Goal: Task Accomplishment & Management: Manage account settings

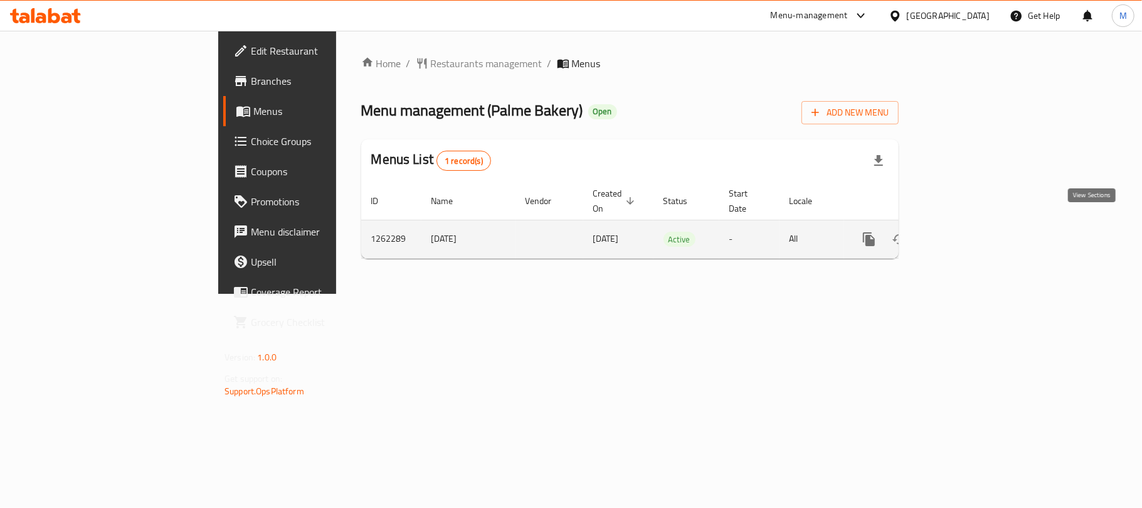
click at [967, 231] on icon "enhanced table" at bounding box center [959, 238] width 15 height 15
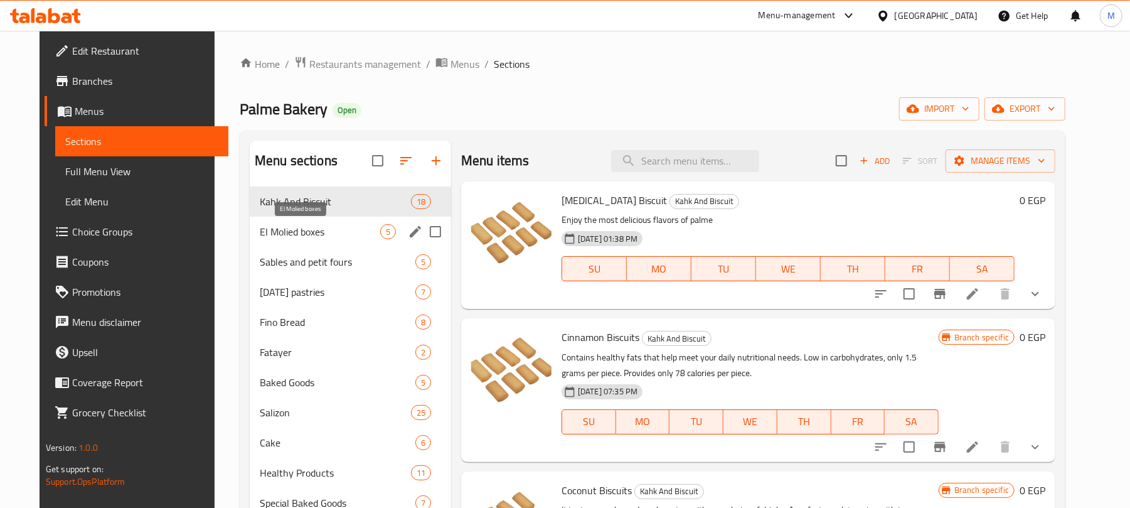
click at [300, 232] on span "El Molied boxes" at bounding box center [320, 231] width 120 height 15
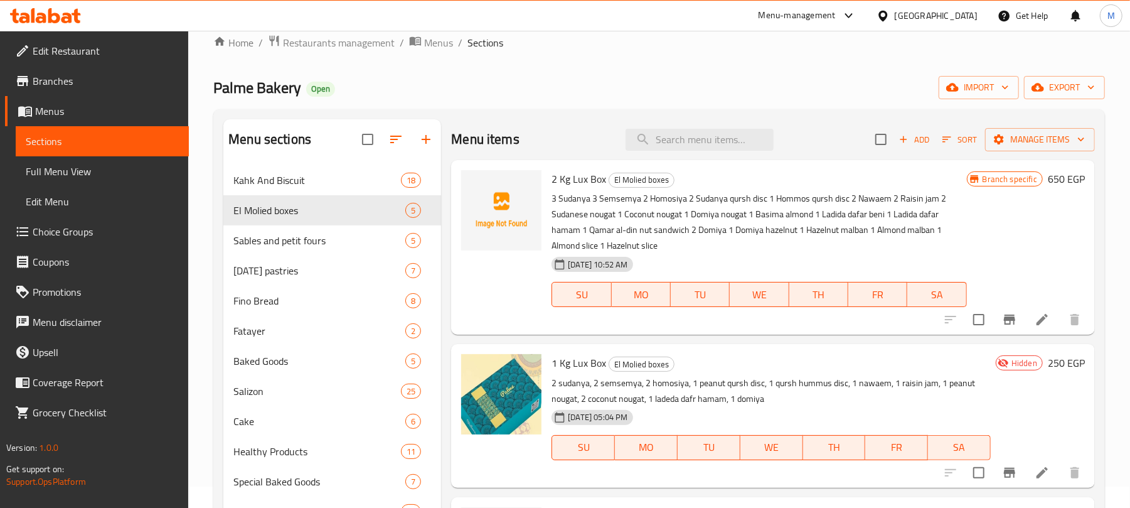
scroll to position [9, 0]
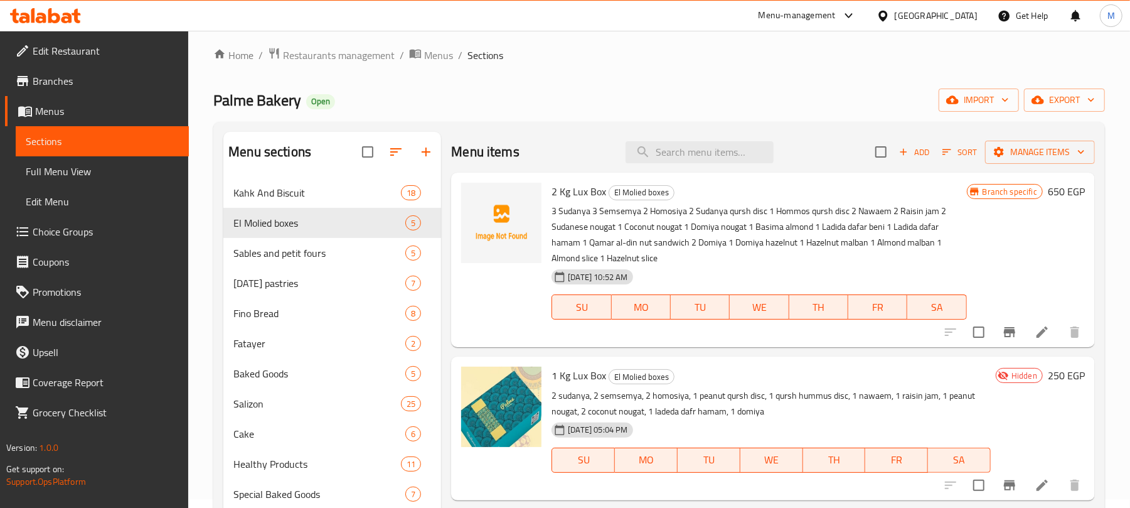
click at [905, 156] on span "Add" at bounding box center [914, 152] width 34 height 14
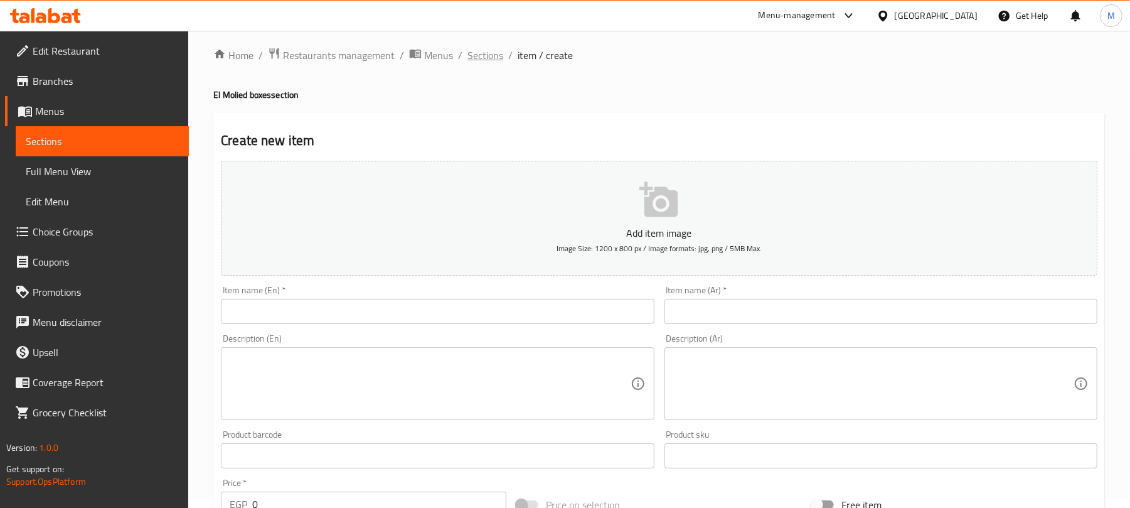
click at [478, 60] on span "Sections" at bounding box center [485, 55] width 36 height 15
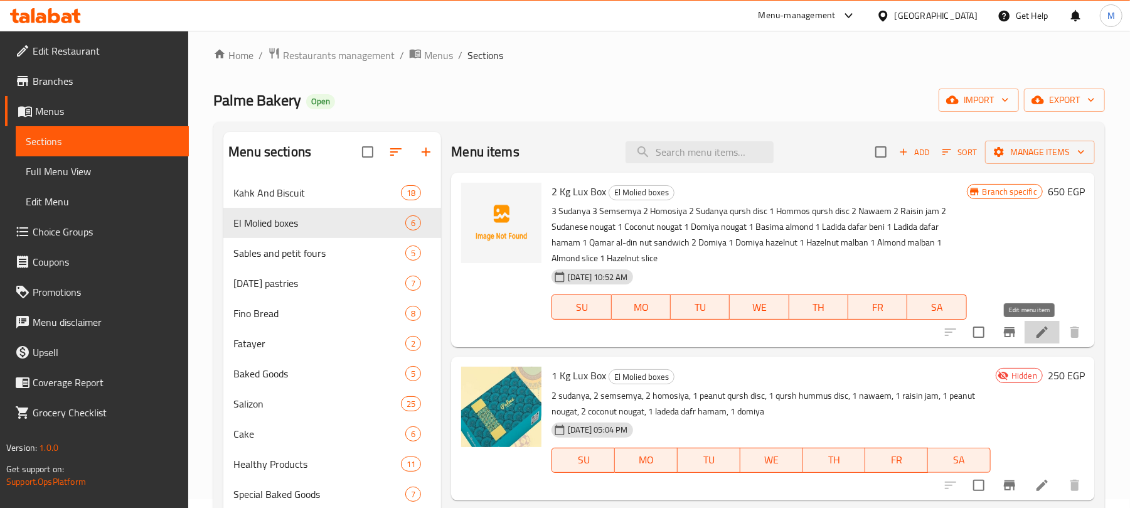
click at [1034, 338] on icon at bounding box center [1041, 331] width 15 height 15
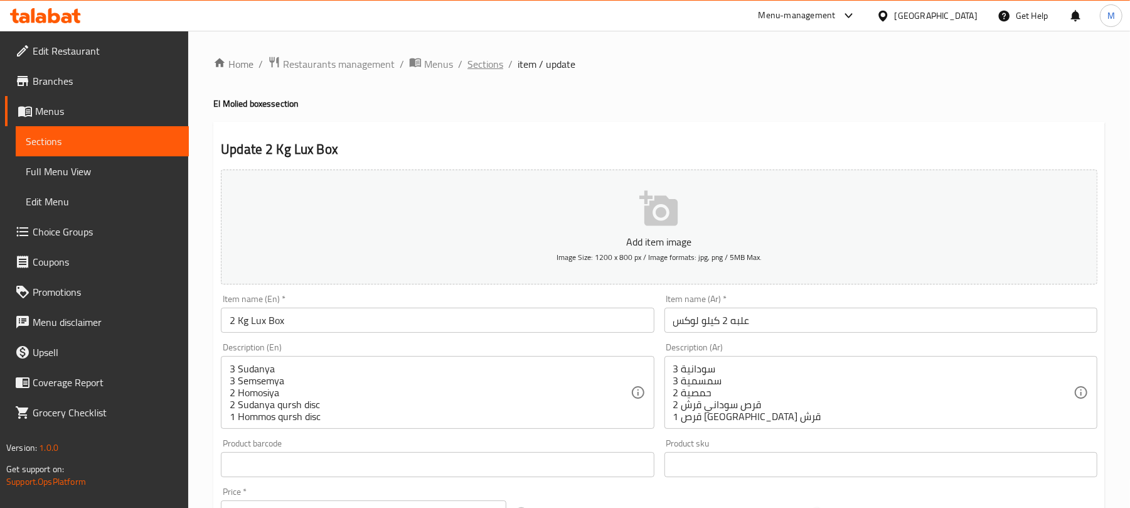
click at [492, 63] on span "Sections" at bounding box center [485, 63] width 36 height 15
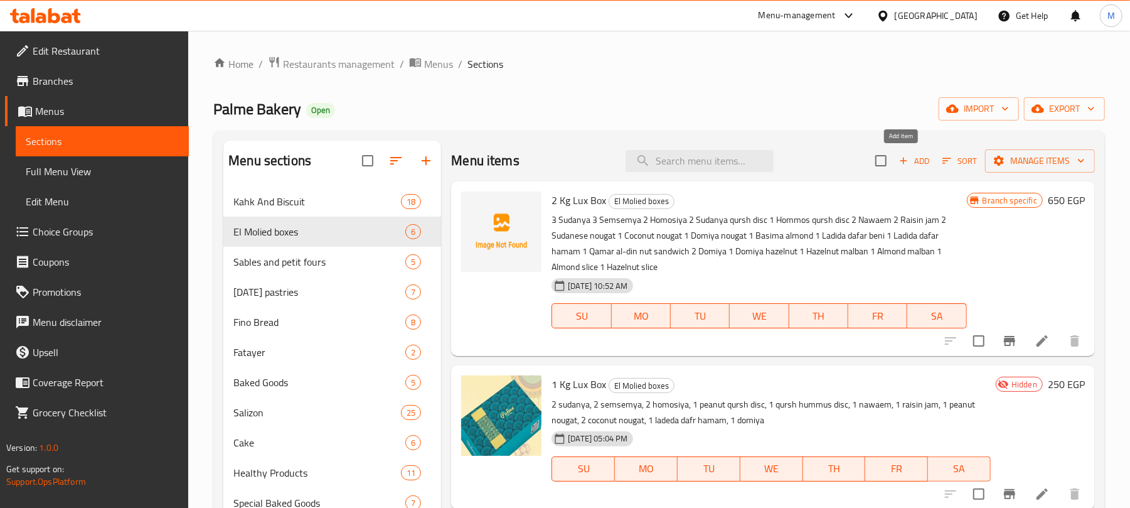
click at [918, 159] on span "Add" at bounding box center [914, 161] width 34 height 14
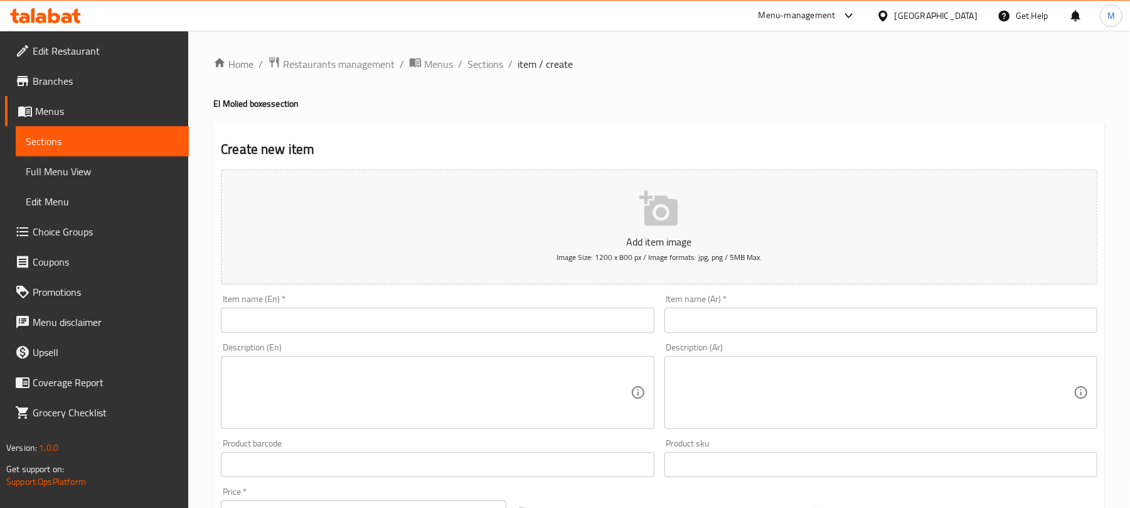
click at [813, 322] on input "text" at bounding box center [880, 319] width 433 height 25
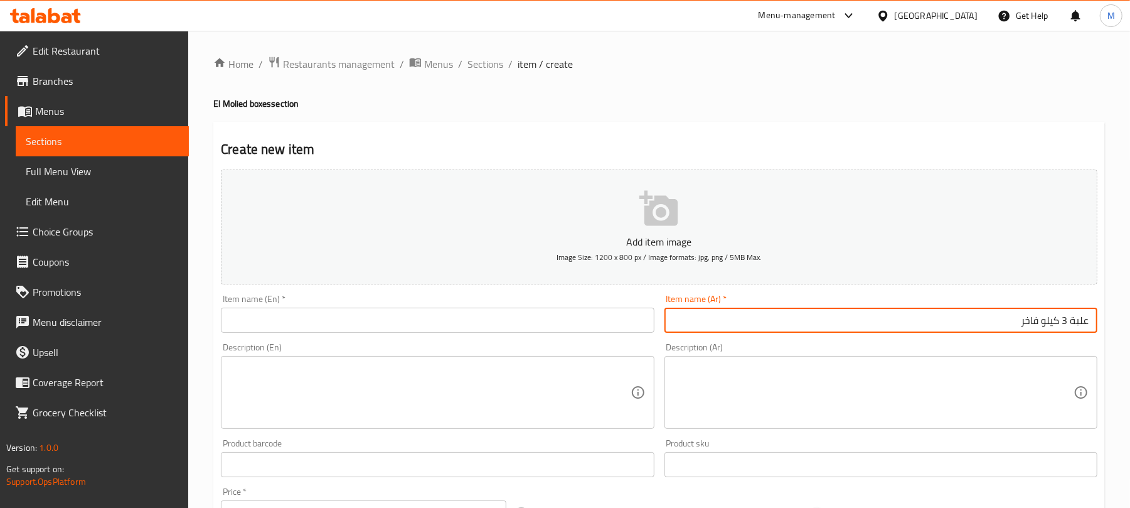
type input "علبة 3 كيلو فاخر"
click at [243, 324] on input "text" at bounding box center [437, 319] width 433 height 25
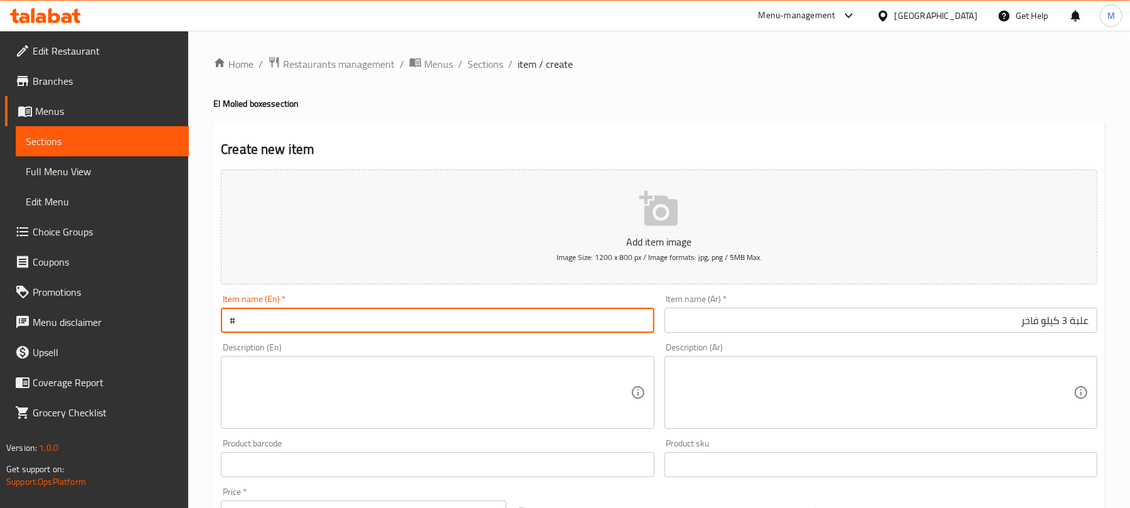
type input "#"
type input "3 Kg Luxury Box"
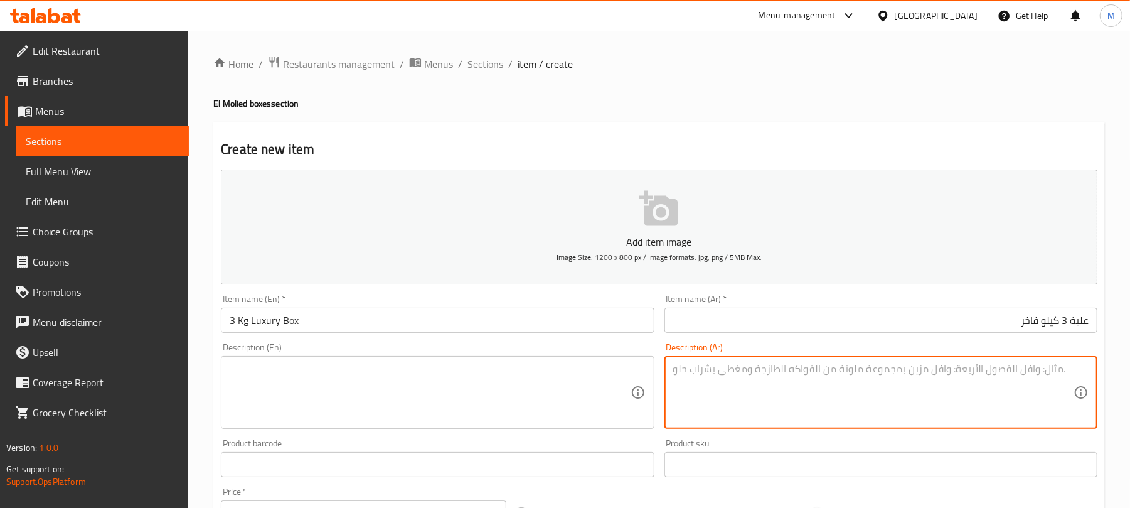
click at [887, 364] on textarea at bounding box center [873, 393] width 400 height 60
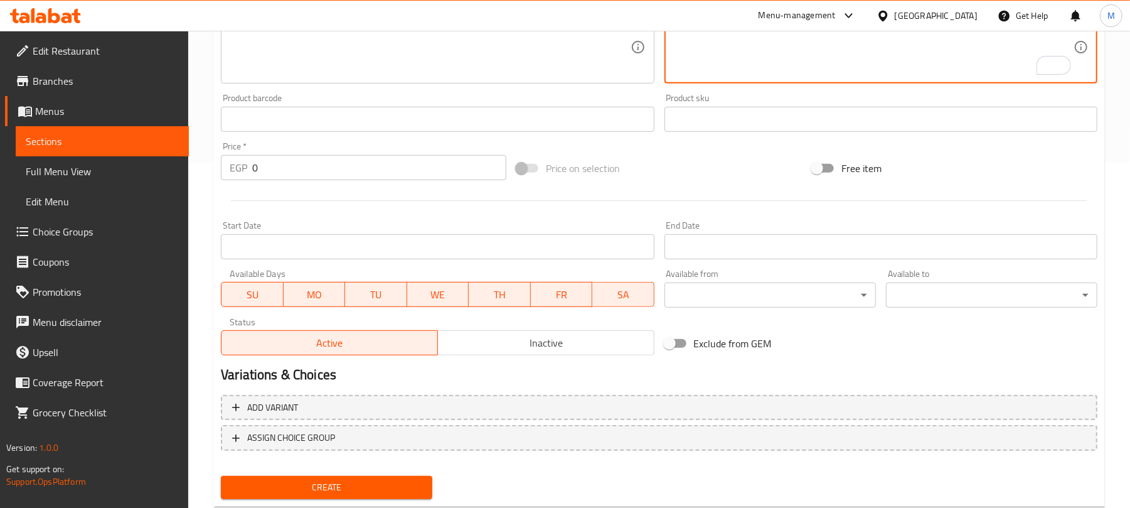
scroll to position [378, 0]
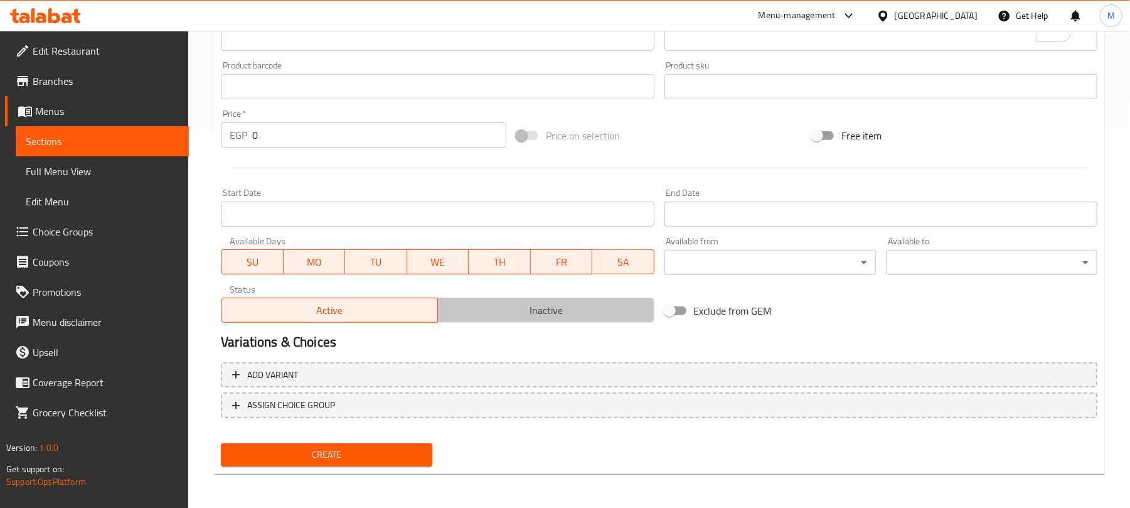
click at [521, 317] on span "Inactive" at bounding box center [546, 310] width 206 height 18
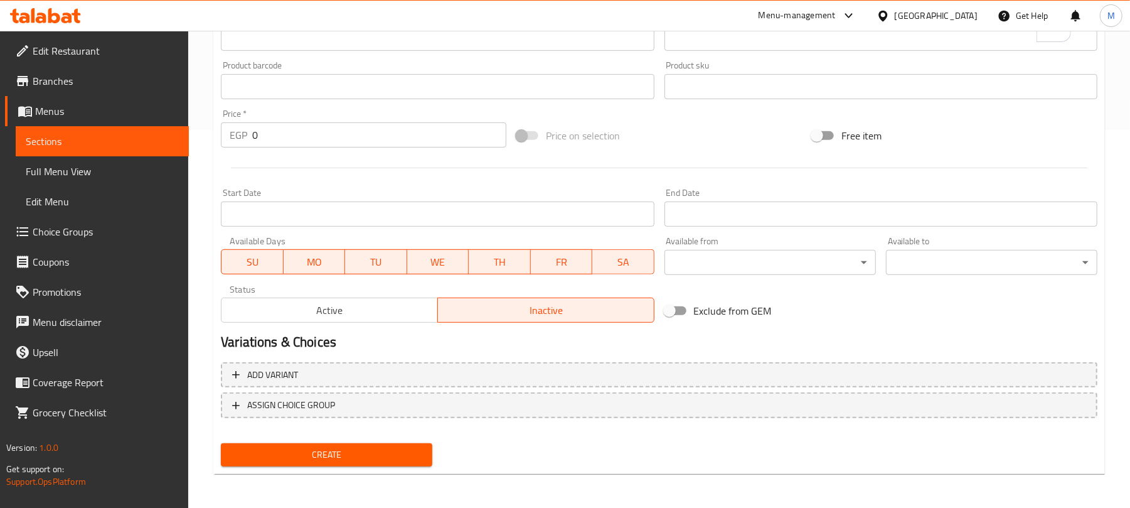
scroll to position [127, 0]
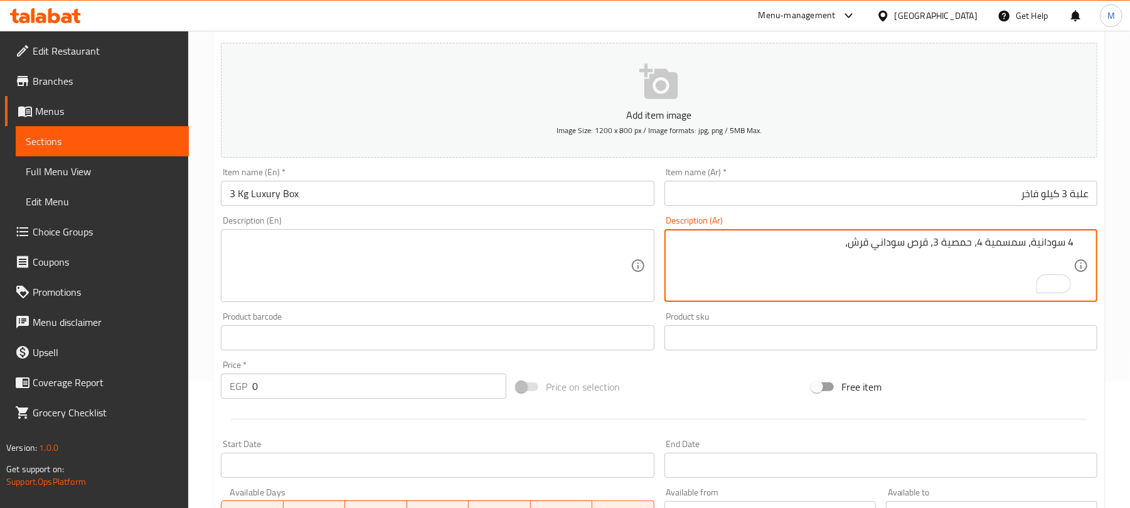
click at [931, 247] on textarea "4 سودانية، سمسمية 4، حمصية 3، قرص سوداني قرش،" at bounding box center [873, 266] width 400 height 60
click at [831, 241] on textarea "4 سودانية، سمسمية 4، حمصية 3، 2 قرص سوداني قرش،" at bounding box center [873, 266] width 400 height 60
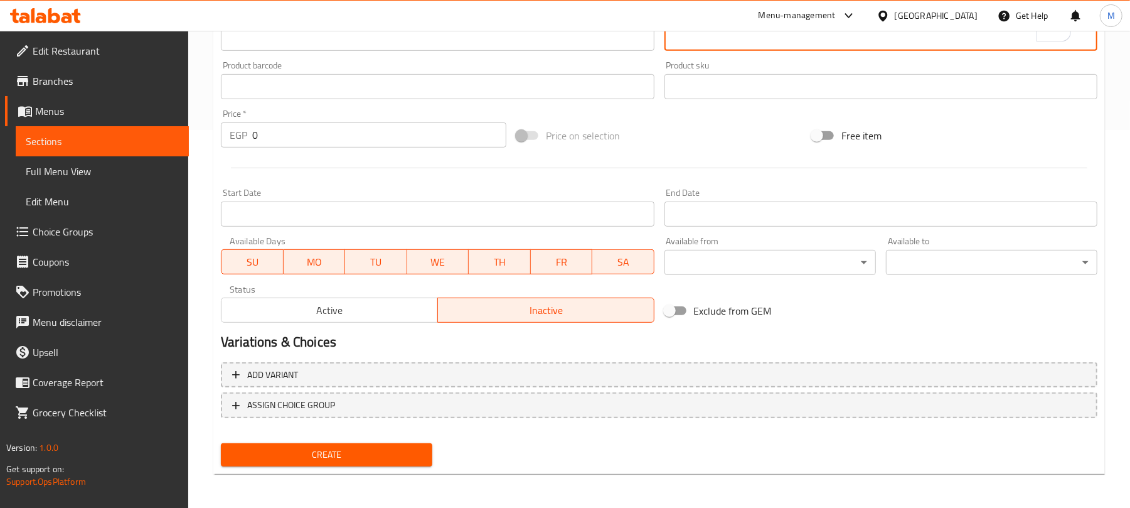
type textarea "4 سودانية، سمسمية 4، حمصية 3، 2 قرص سوداني قرش، 2 قرص حمص قرش"
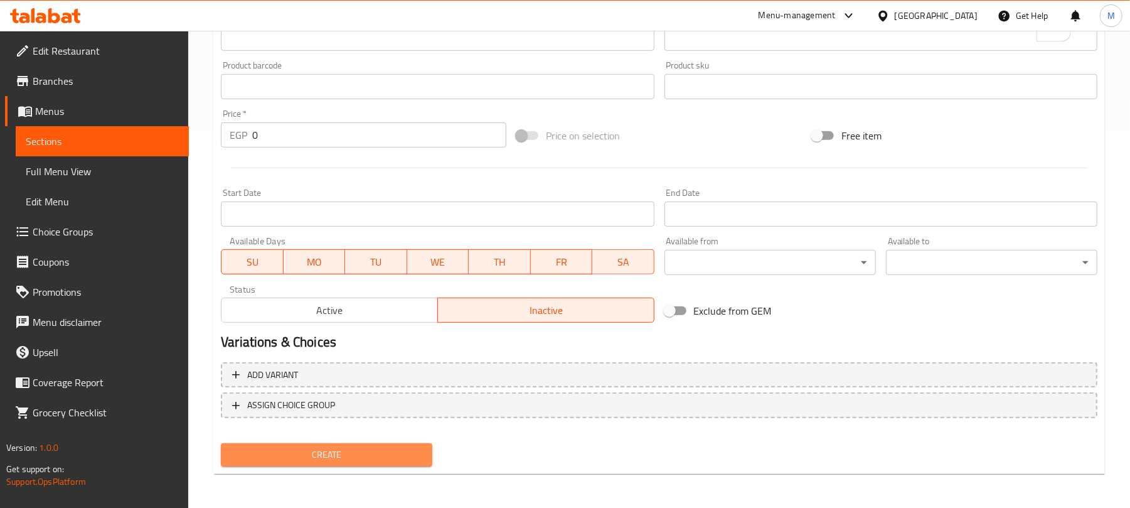
click at [307, 460] on span "Create" at bounding box center [326, 455] width 191 height 16
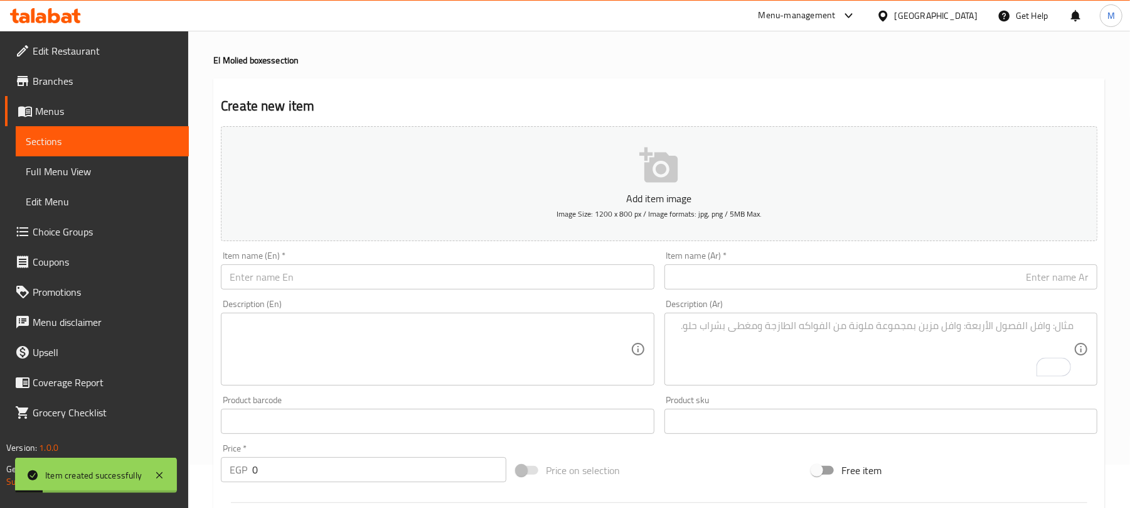
scroll to position [0, 0]
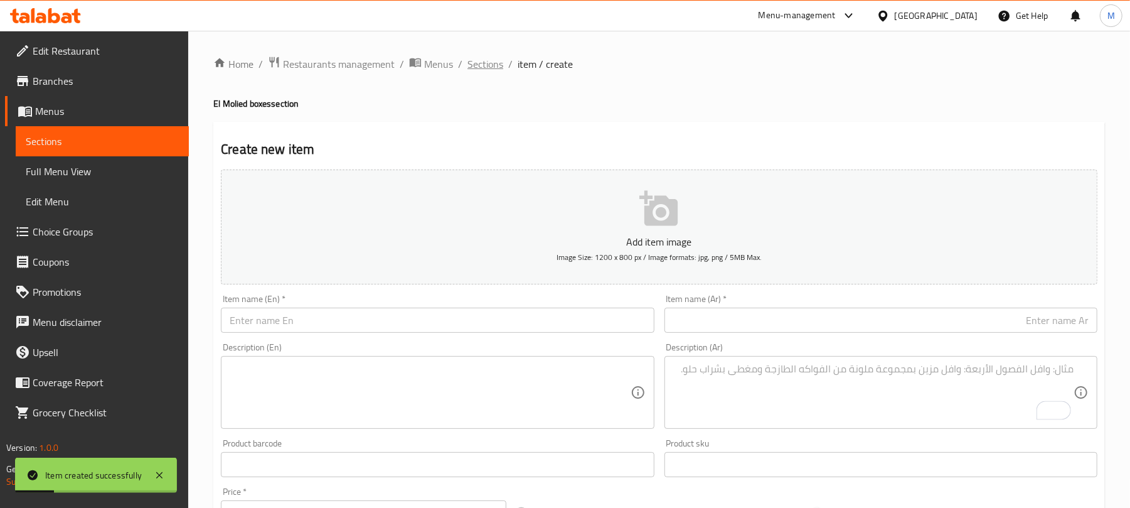
click at [482, 60] on span "Sections" at bounding box center [485, 63] width 36 height 15
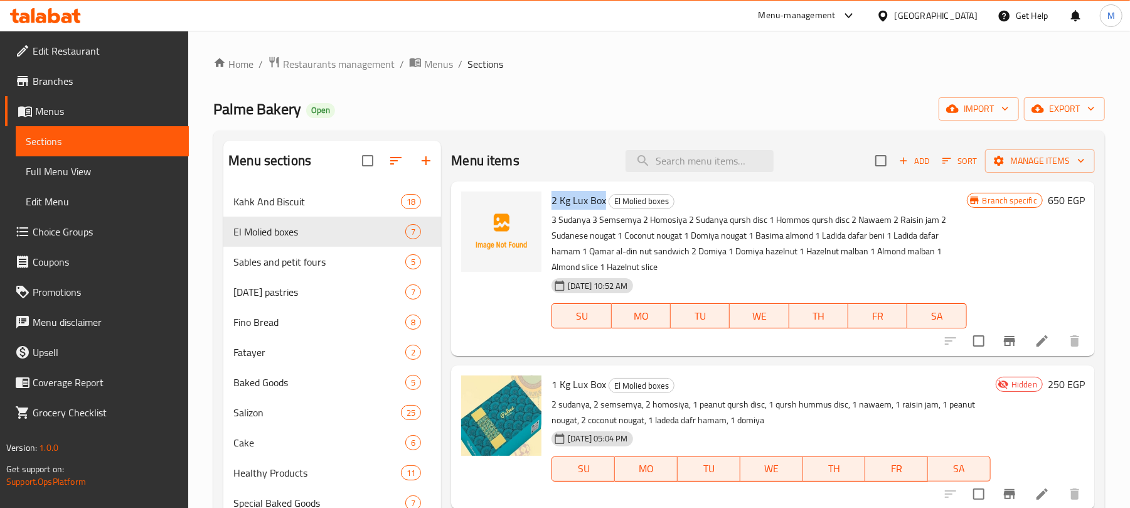
drag, startPoint x: 546, startPoint y: 203, endPoint x: 603, endPoint y: 201, distance: 57.8
click at [603, 201] on div "2 Kg Lux Box El Molied boxes 3 Sudanya 3 Semsemya 2 Homosiya 2 Sudanya qursh di…" at bounding box center [758, 268] width 425 height 164
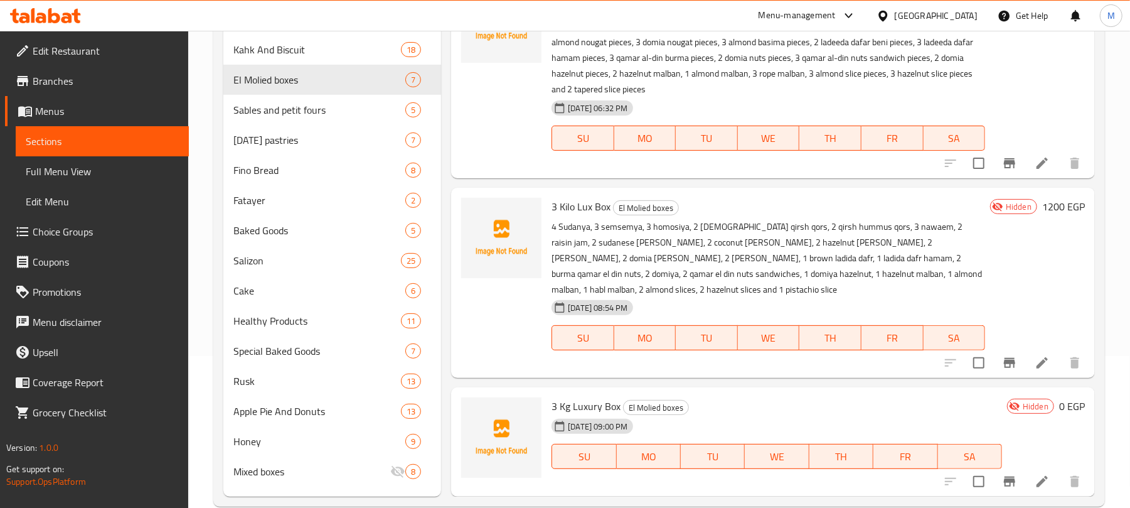
scroll to position [176, 0]
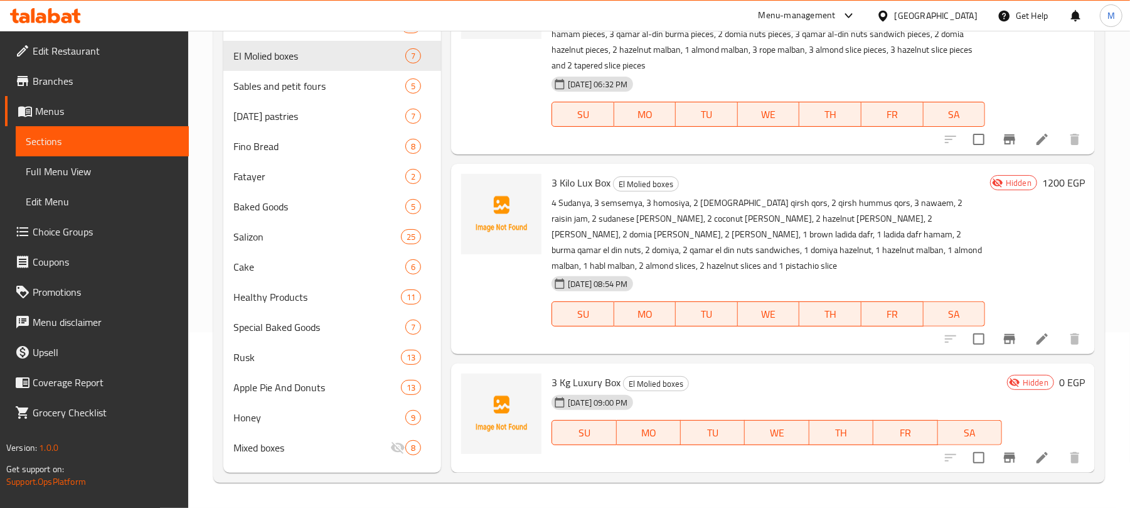
click at [558, 376] on span "3 Kg Luxury Box" at bounding box center [585, 382] width 69 height 19
drag, startPoint x: 552, startPoint y: 378, endPoint x: 617, endPoint y: 381, distance: 65.4
click at [617, 381] on span "3 Kg Luxury Box" at bounding box center [585, 382] width 69 height 19
copy span "3 Kg Luxury Box"
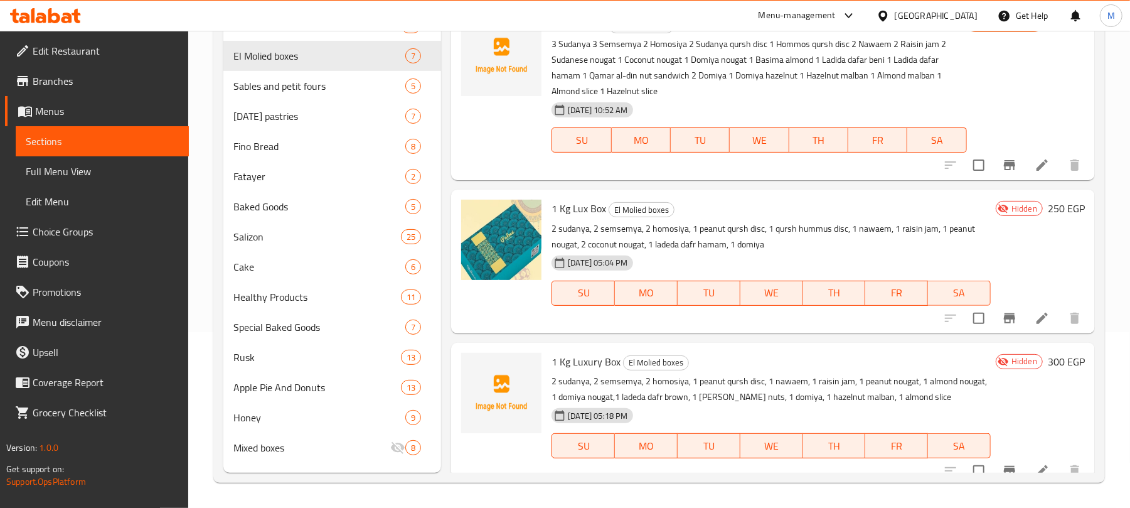
scroll to position [0, 0]
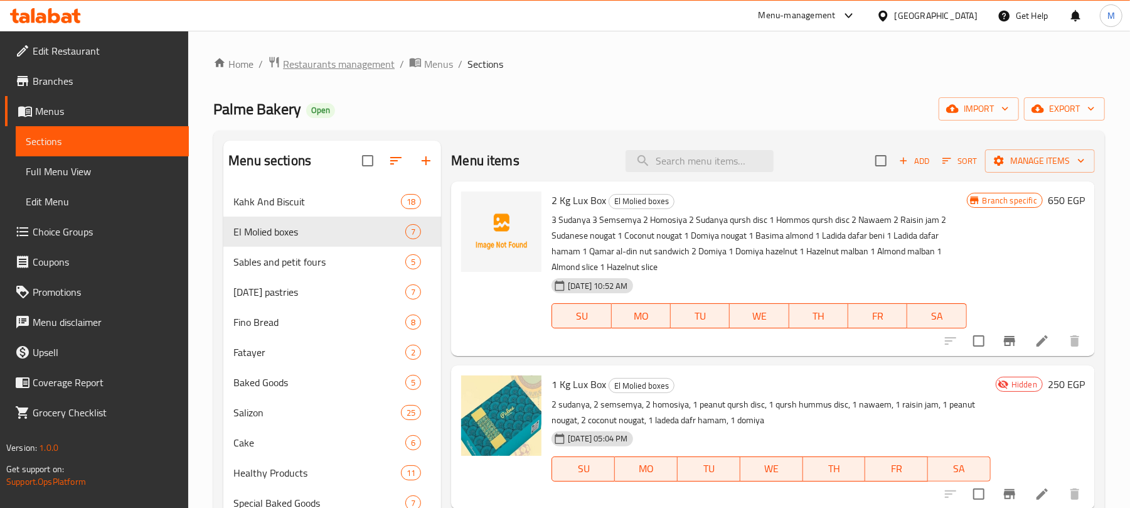
click at [361, 58] on span "Restaurants management" at bounding box center [339, 63] width 112 height 15
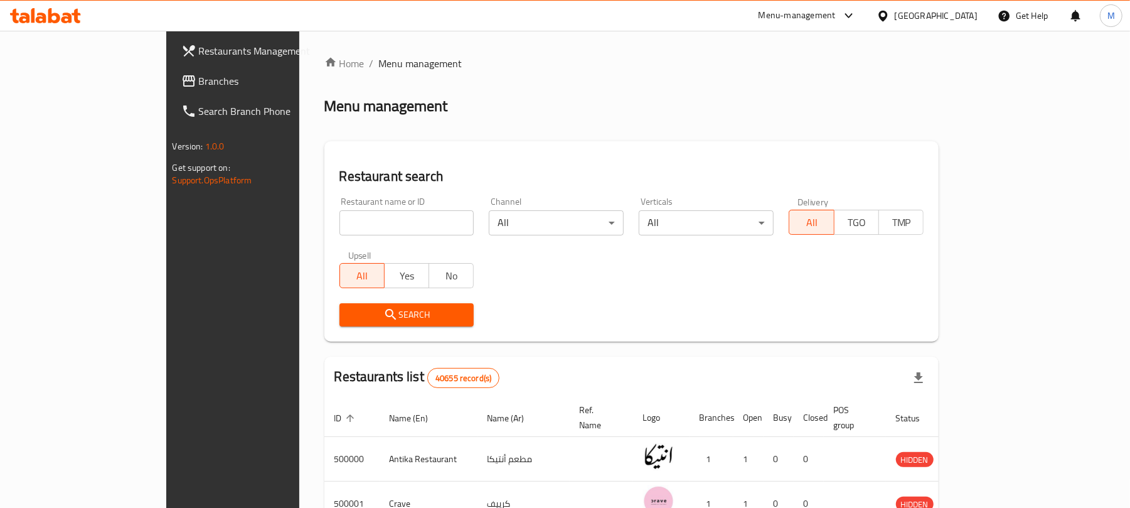
click at [379, 220] on input "search" at bounding box center [406, 222] width 135 height 25
paste input "502317"
type input "502317"
click button "Search" at bounding box center [406, 314] width 135 height 23
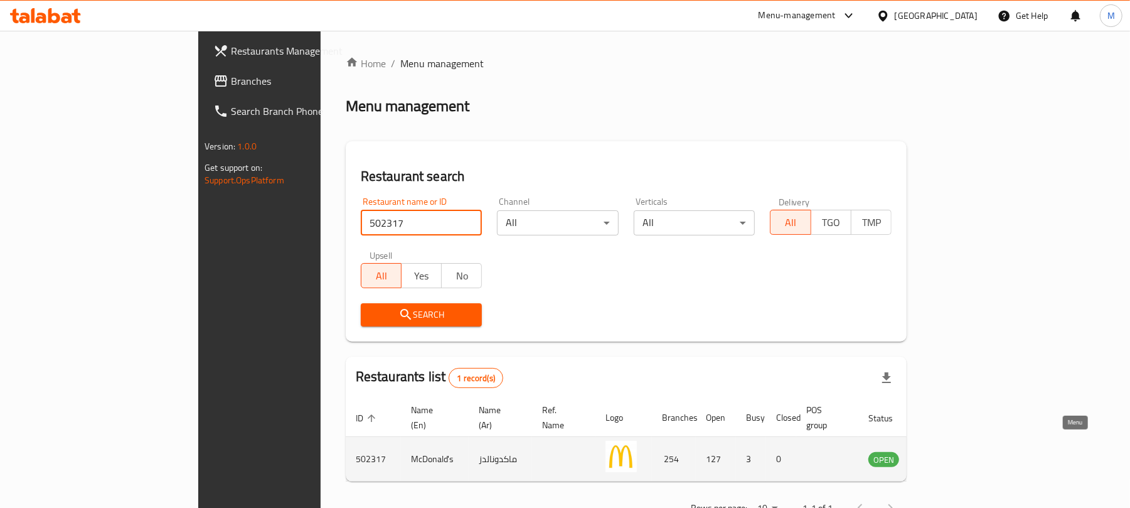
click at [957, 451] on link "enhanced table" at bounding box center [945, 458] width 23 height 15
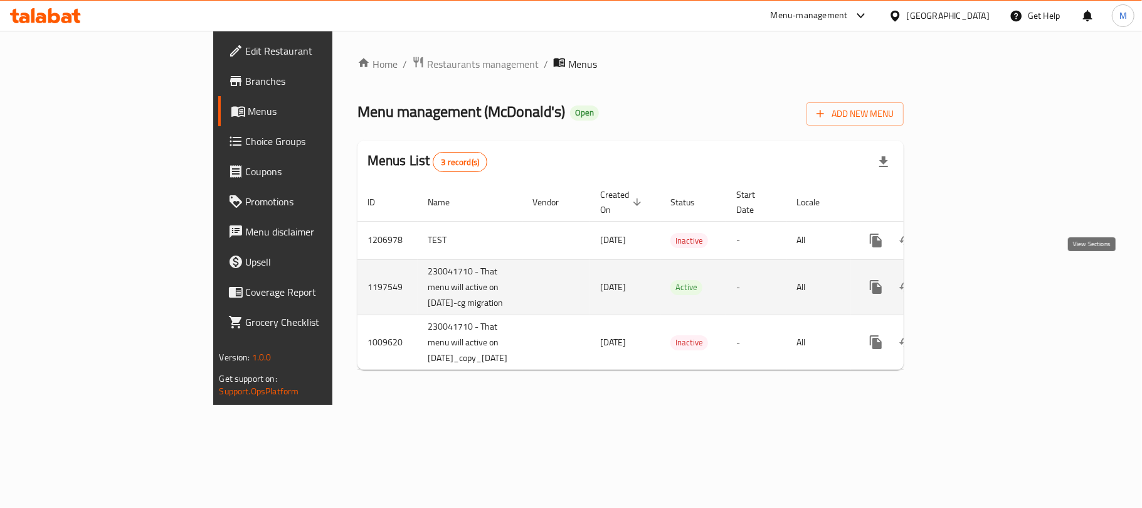
click at [974, 282] on icon "enhanced table" at bounding box center [966, 286] width 15 height 15
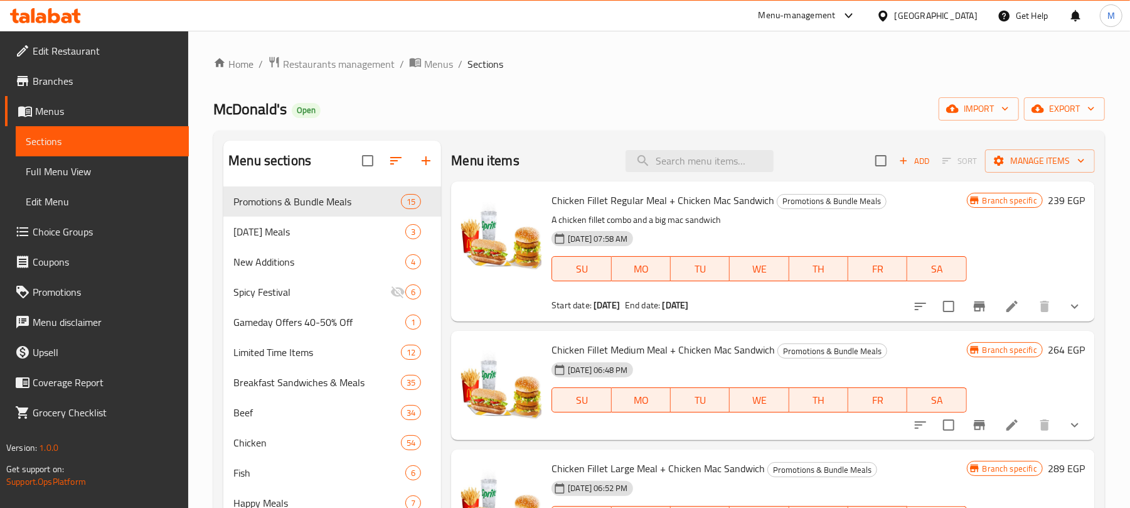
click at [66, 234] on span "Choice Groups" at bounding box center [106, 231] width 146 height 15
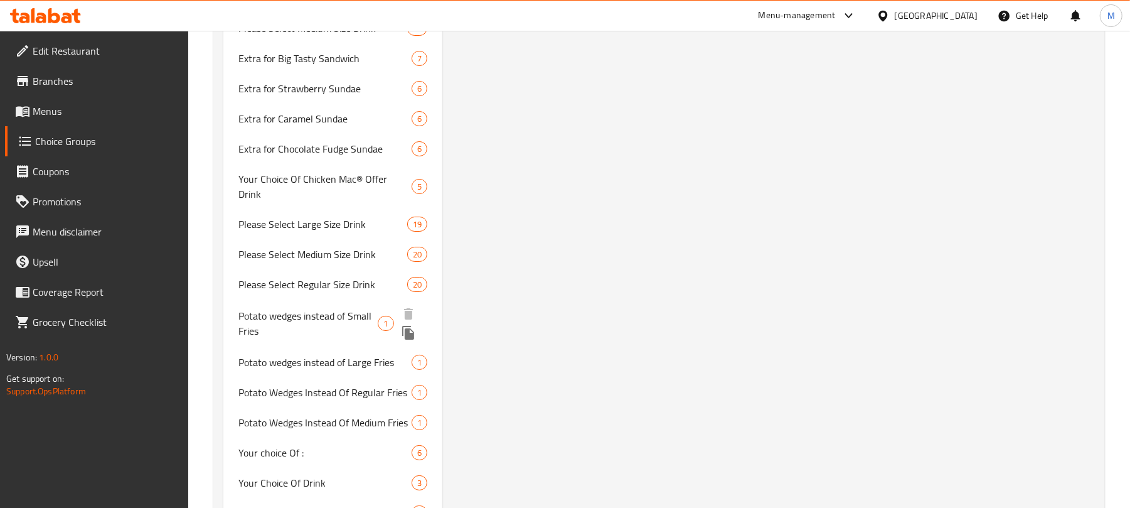
scroll to position [3265, 0]
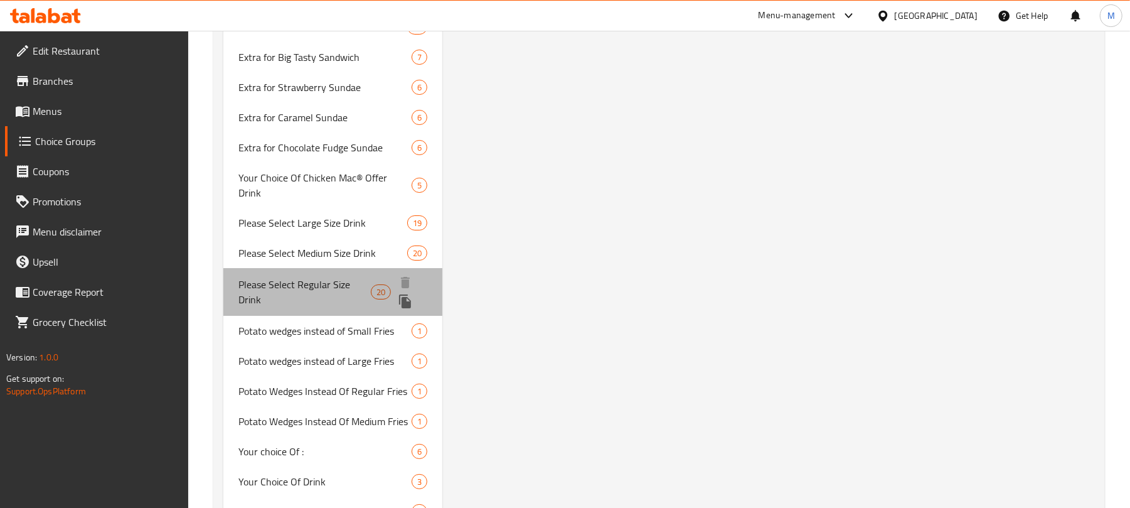
click at [281, 277] on span "Please Select Regular Size Drink" at bounding box center [304, 292] width 132 height 30
type input "Please Select Regular Size Drink"
type input "فضلا اختار مشروب حجم عادي"
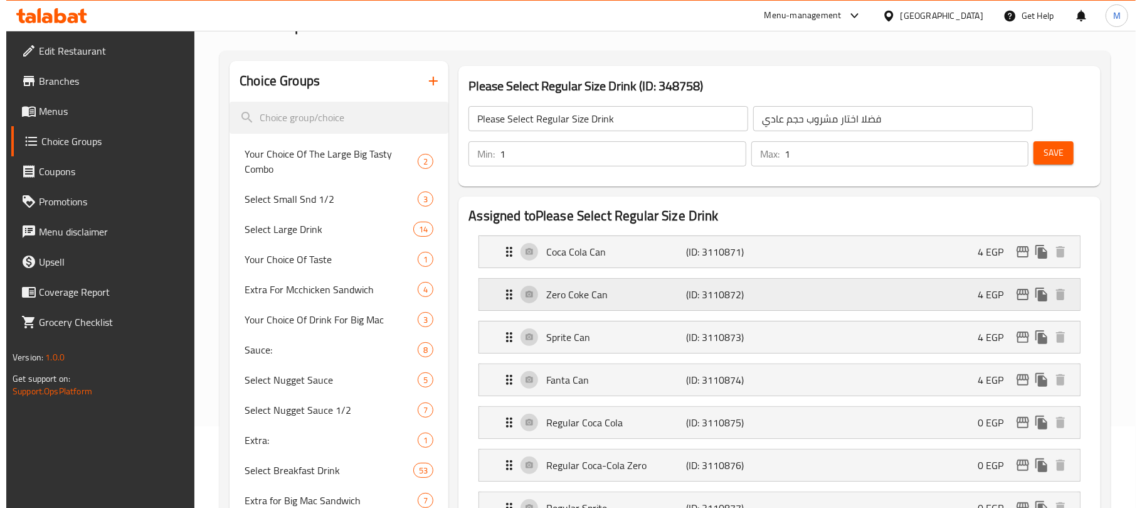
scroll to position [84, 0]
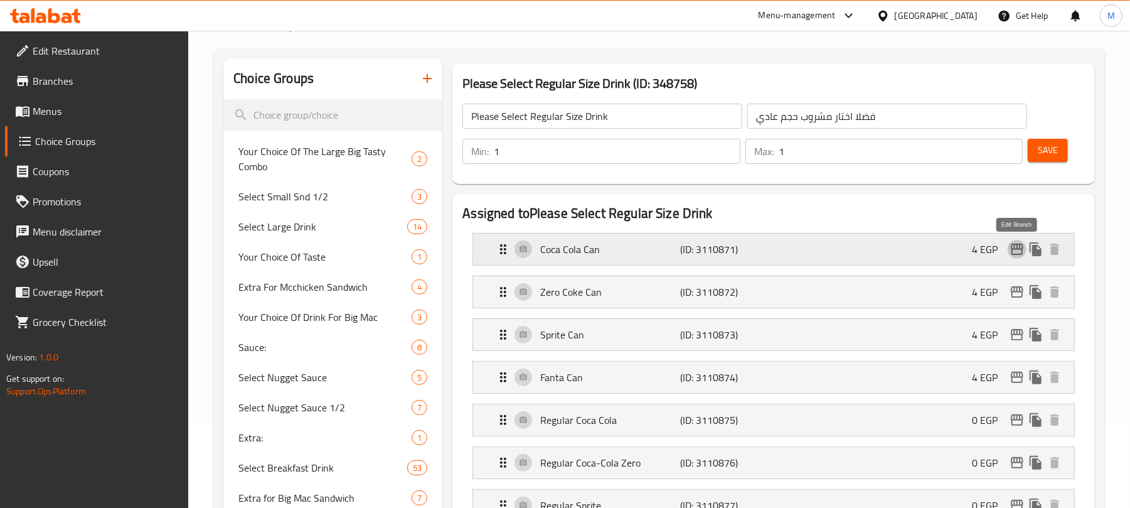
click at [1013, 250] on icon "edit" at bounding box center [1016, 249] width 15 height 15
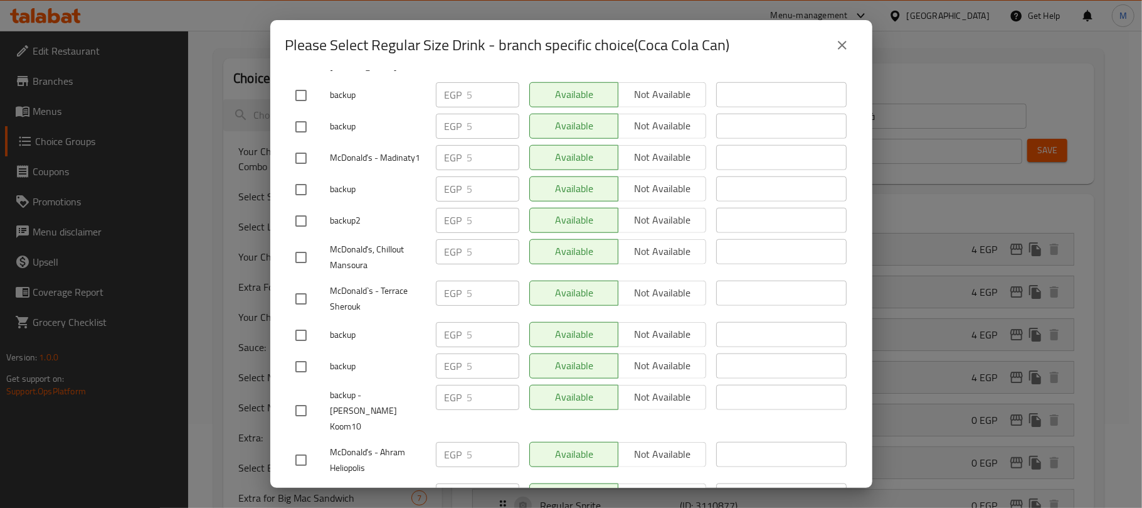
scroll to position [0, 0]
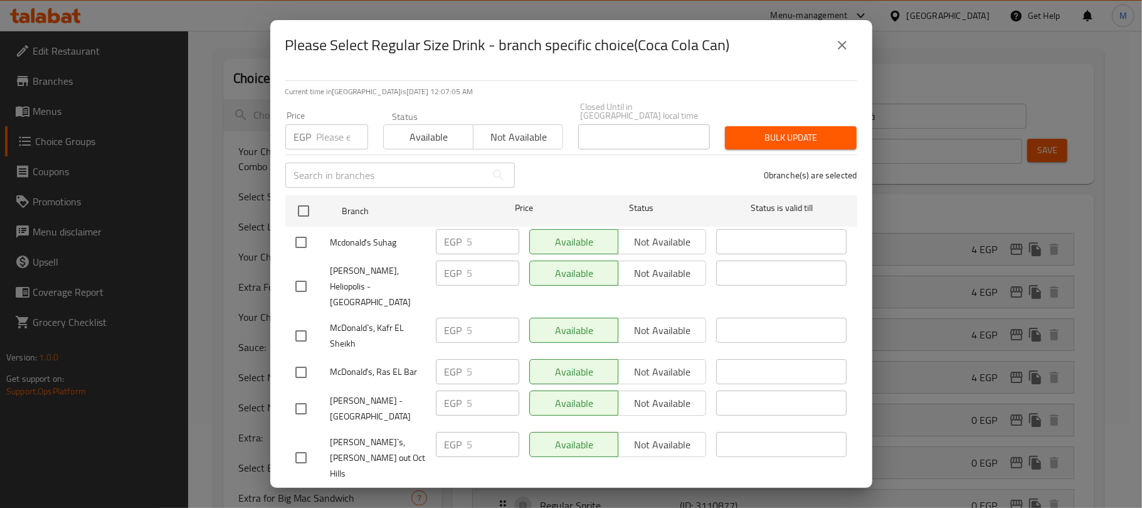
click at [847, 49] on icon "close" at bounding box center [842, 45] width 15 height 15
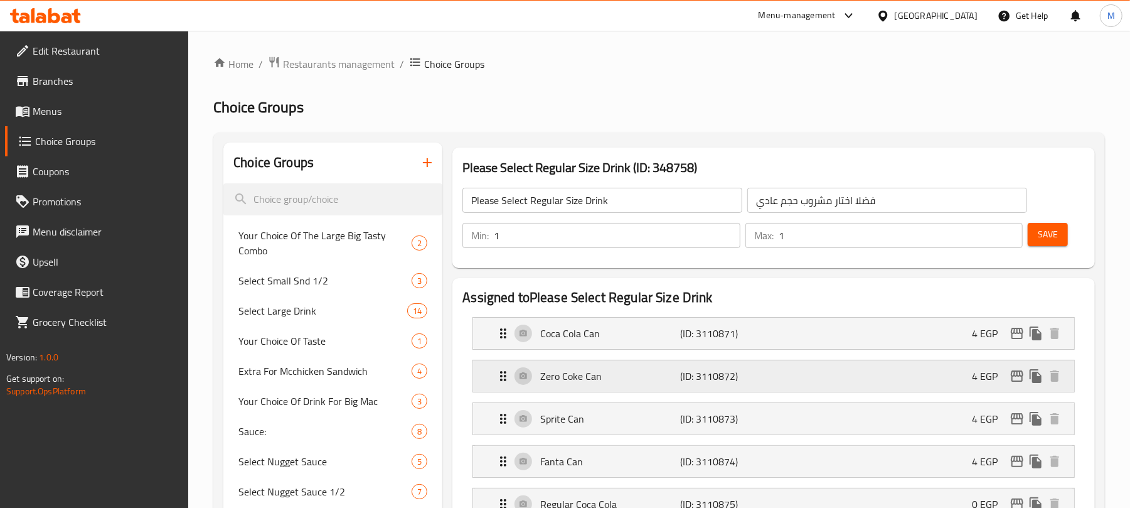
click at [1017, 374] on icon "edit" at bounding box center [1017, 375] width 13 height 11
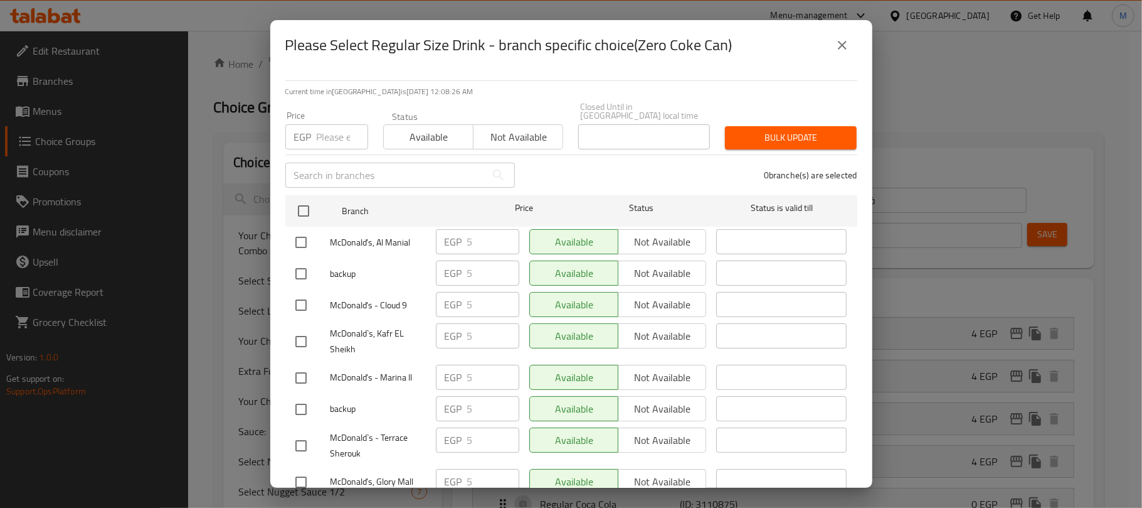
click at [844, 48] on icon "close" at bounding box center [842, 45] width 15 height 15
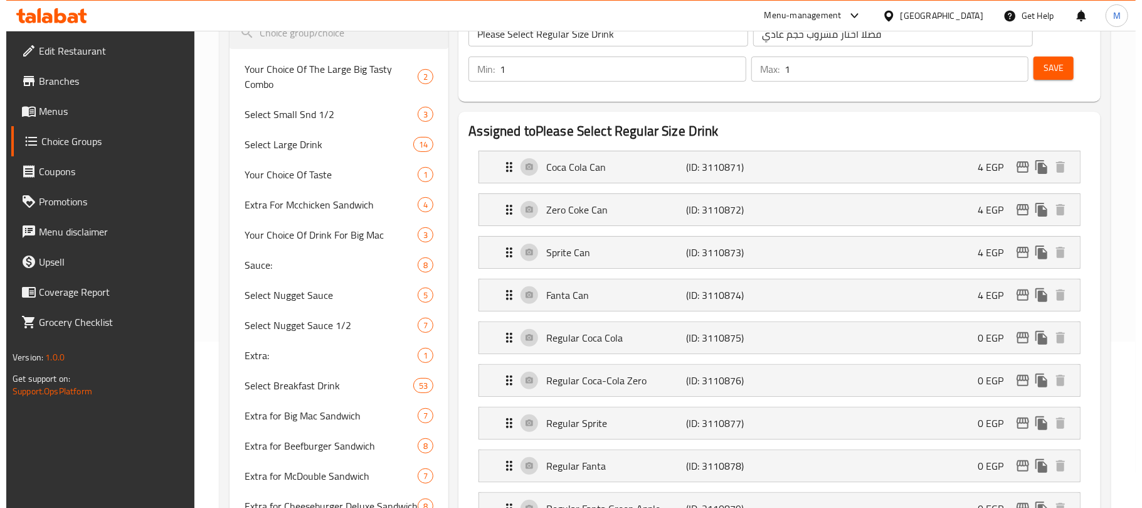
scroll to position [39, 0]
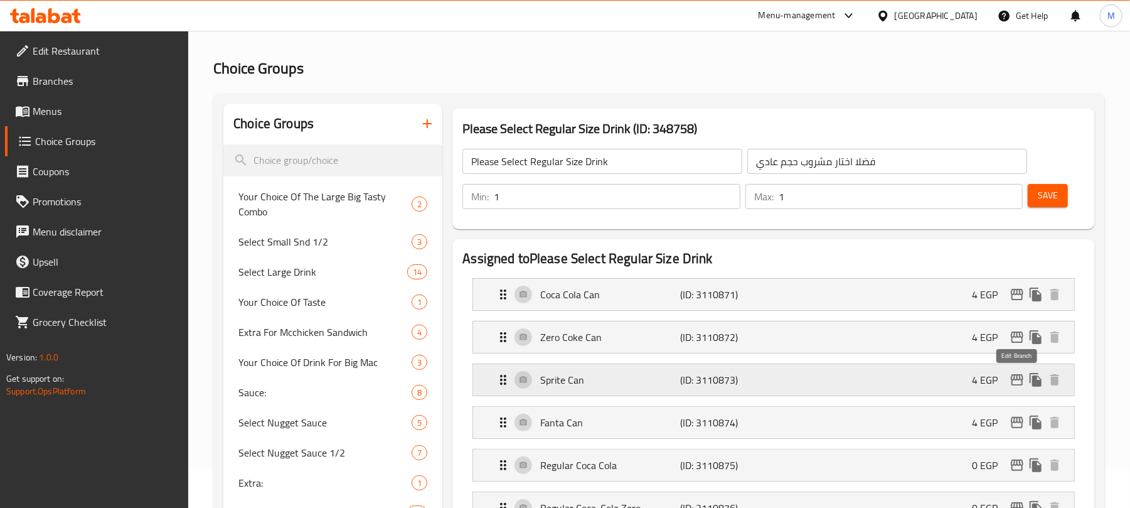
click at [1017, 380] on icon "edit" at bounding box center [1017, 379] width 13 height 11
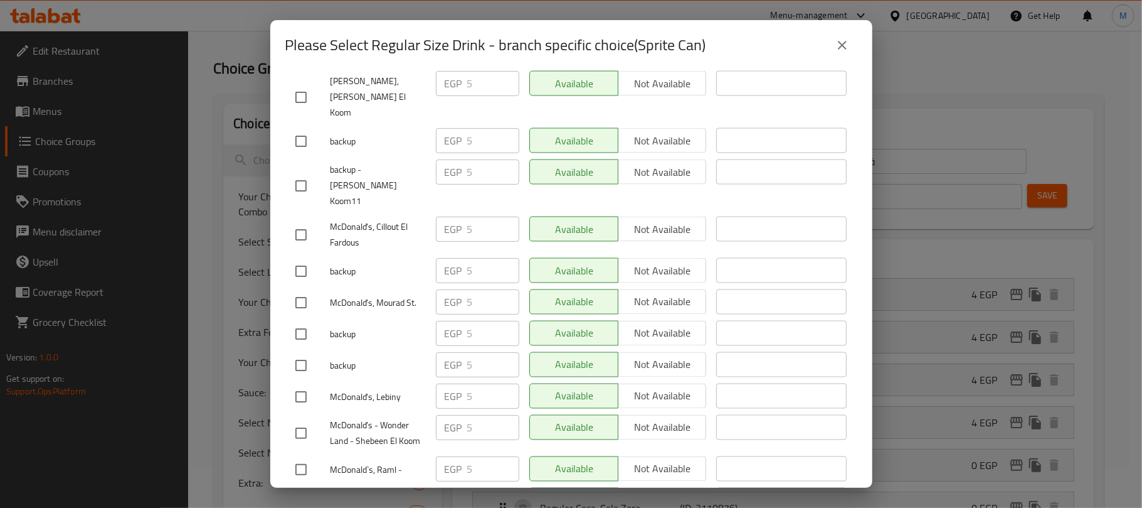
scroll to position [8518, 0]
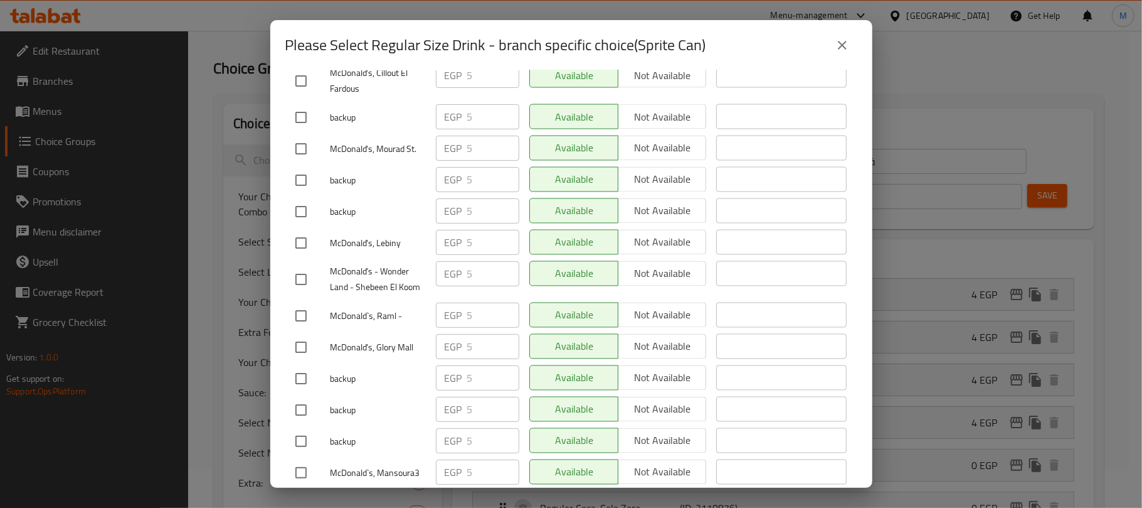
click at [842, 50] on icon "close" at bounding box center [842, 45] width 15 height 15
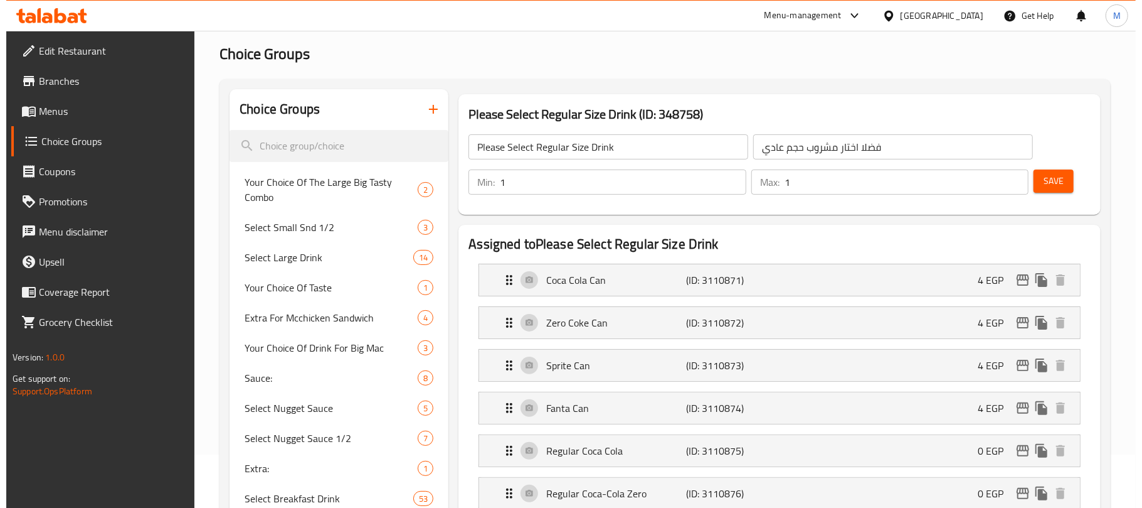
scroll to position [85, 0]
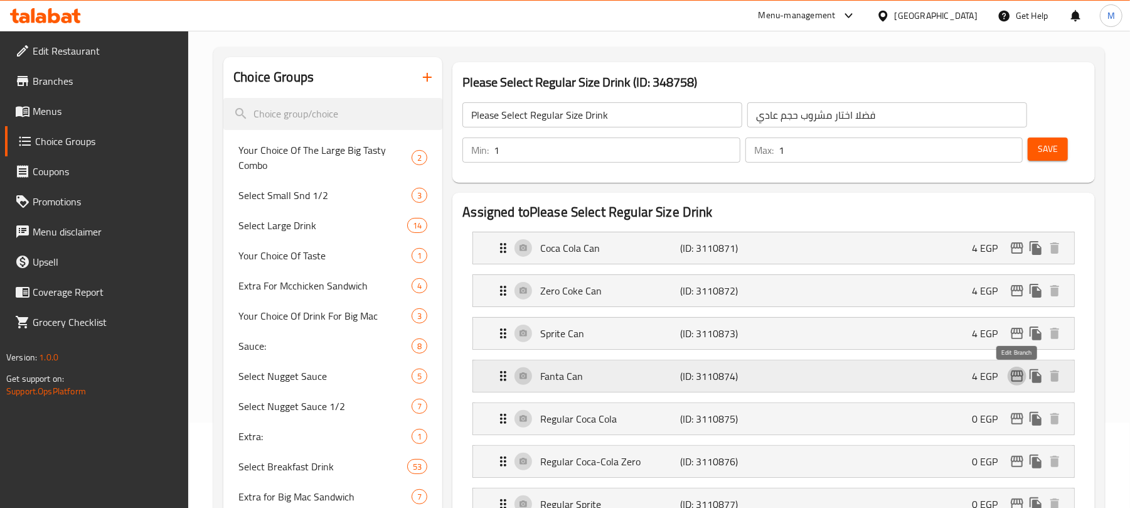
click at [1014, 381] on icon "edit" at bounding box center [1016, 375] width 15 height 15
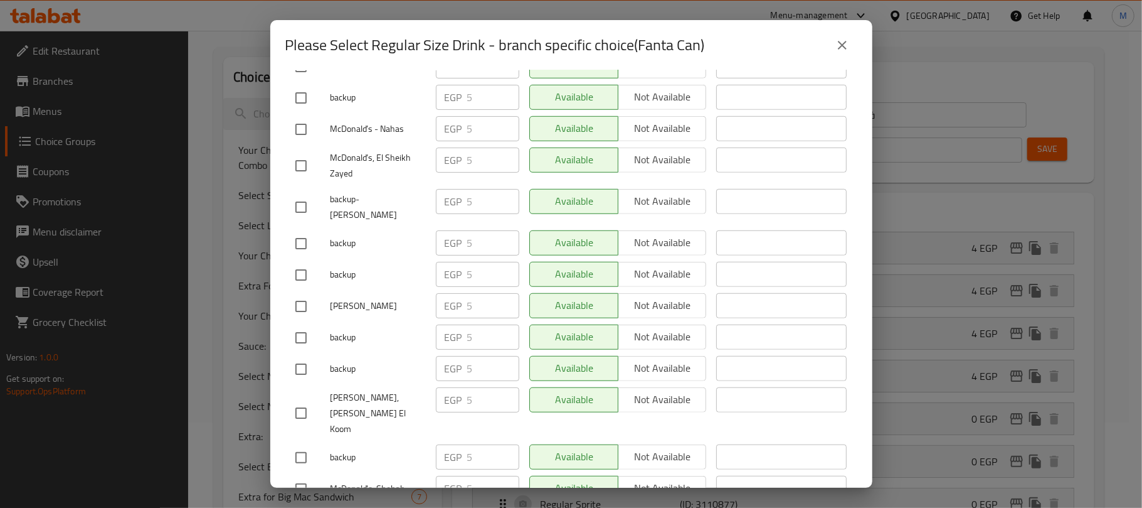
scroll to position [8518, 0]
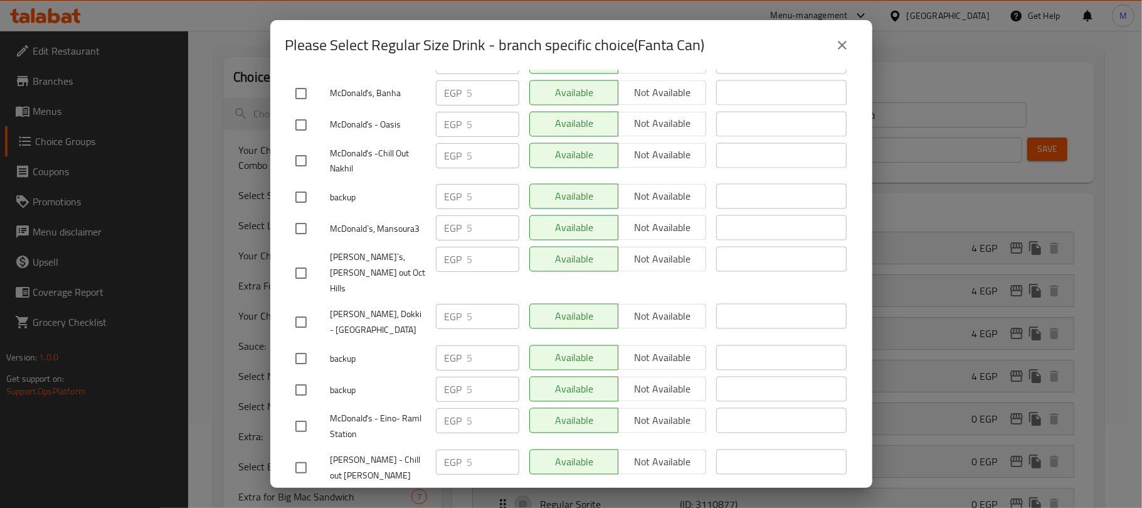
click at [836, 45] on icon "close" at bounding box center [842, 45] width 15 height 15
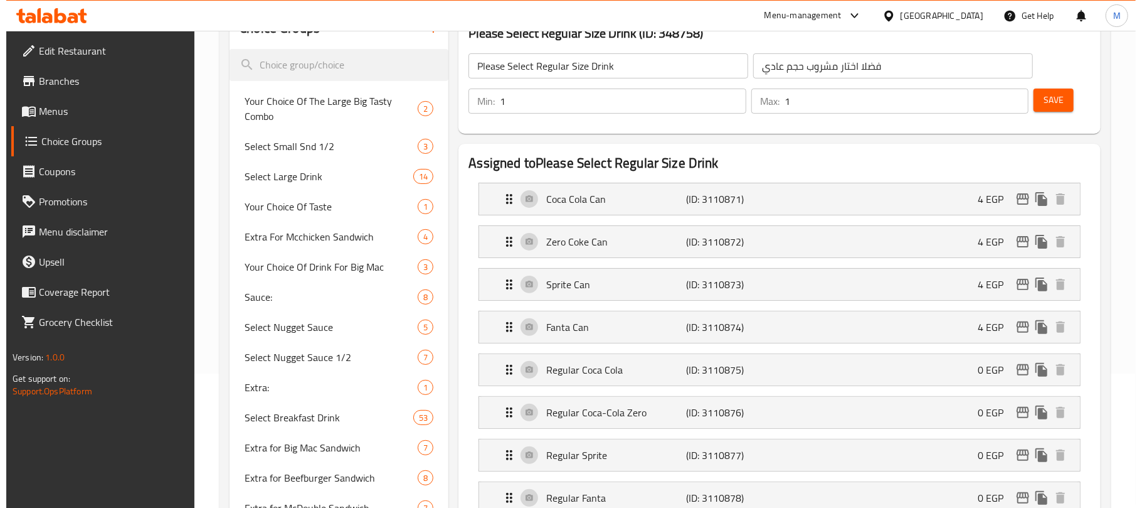
scroll to position [182, 0]
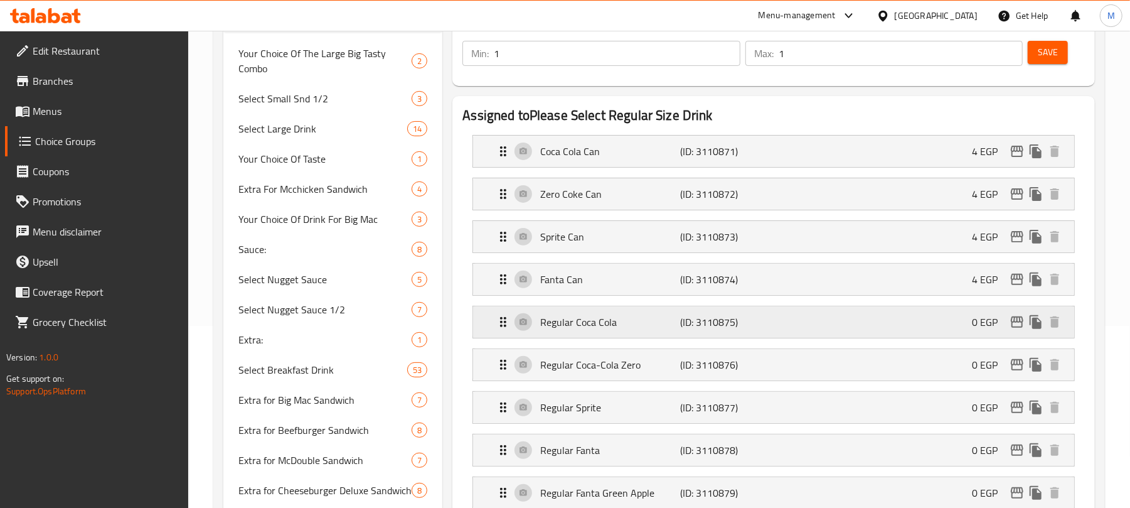
click at [542, 315] on p "Regular Coca Cola" at bounding box center [610, 321] width 140 height 15
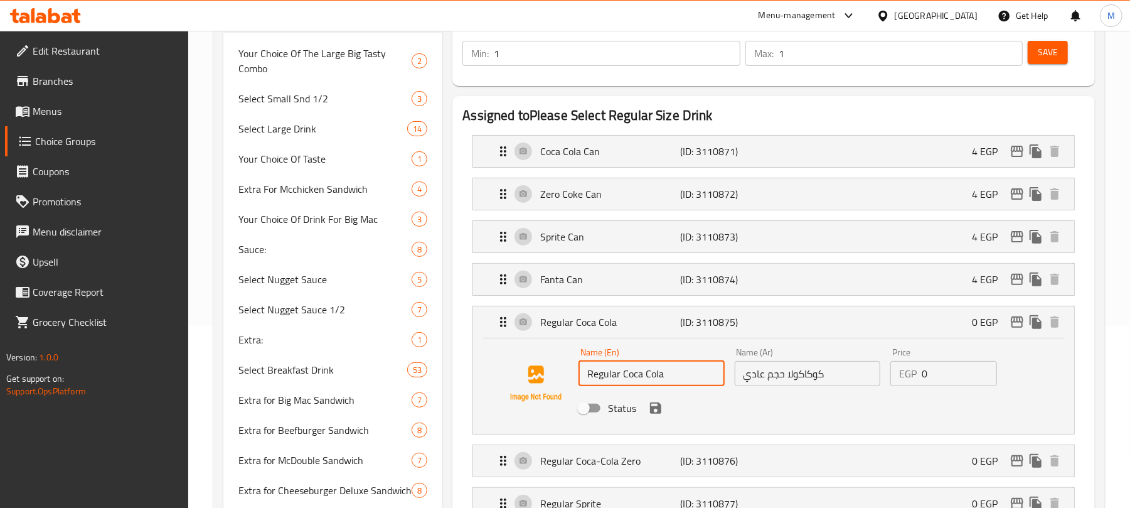
drag, startPoint x: 588, startPoint y: 371, endPoint x: 669, endPoint y: 368, distance: 81.0
click at [669, 368] on input "Regular Coca Cola" at bounding box center [651, 373] width 146 height 25
click at [1017, 324] on icon "edit" at bounding box center [1016, 321] width 15 height 15
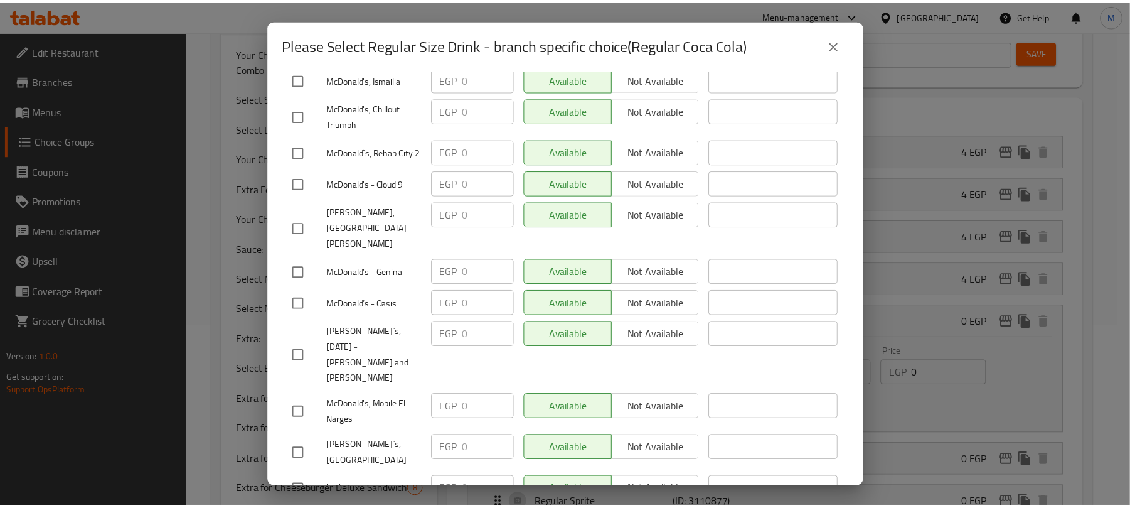
scroll to position [3597, 0]
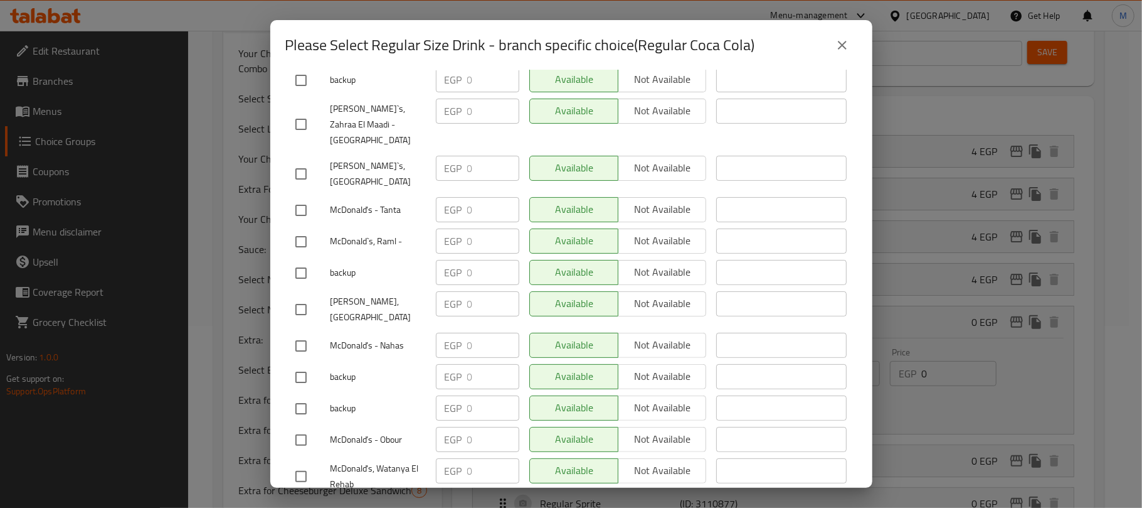
click at [836, 41] on icon "close" at bounding box center [842, 45] width 15 height 15
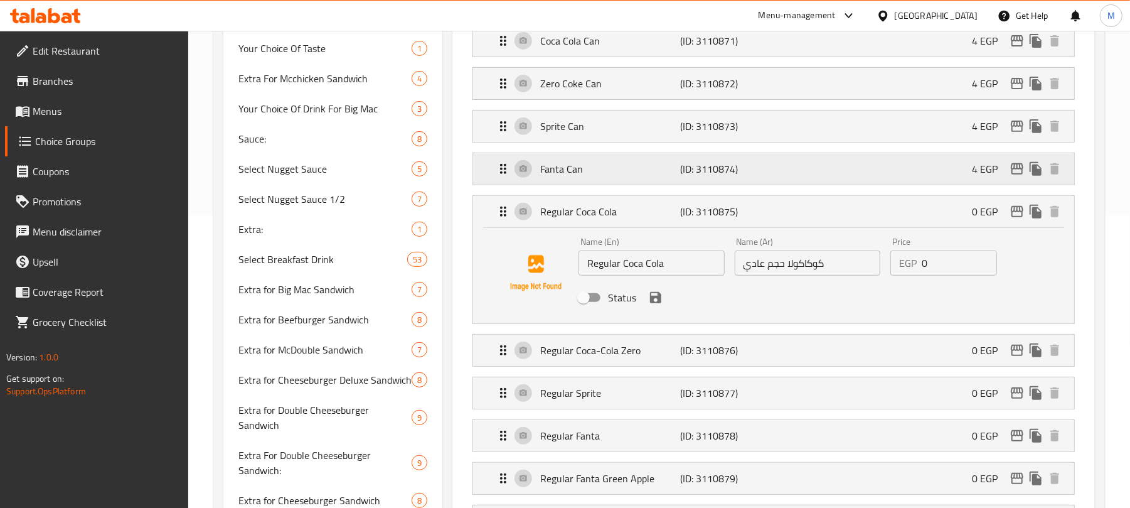
scroll to position [349, 0]
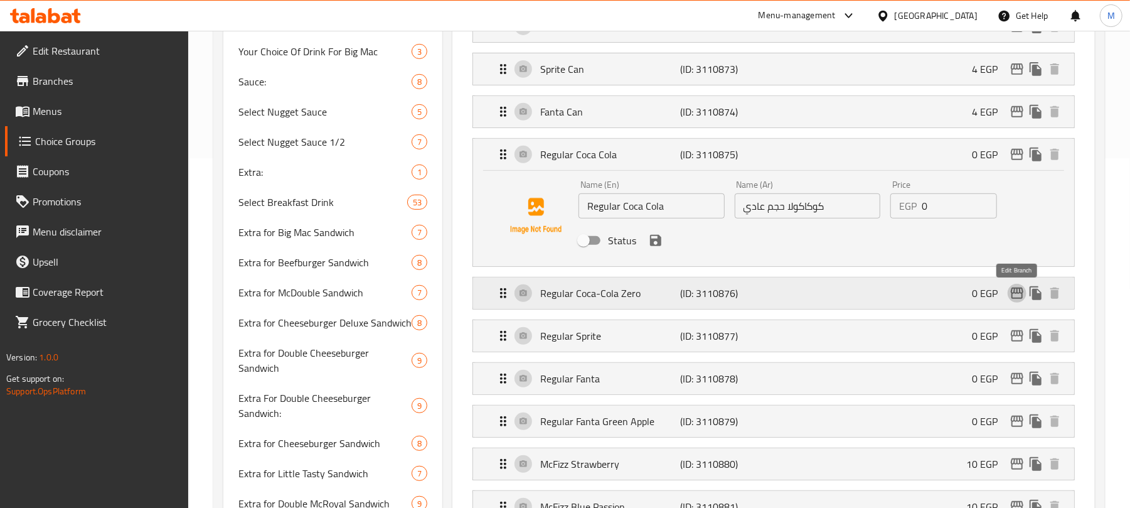
click at [1016, 295] on icon "edit" at bounding box center [1017, 292] width 13 height 11
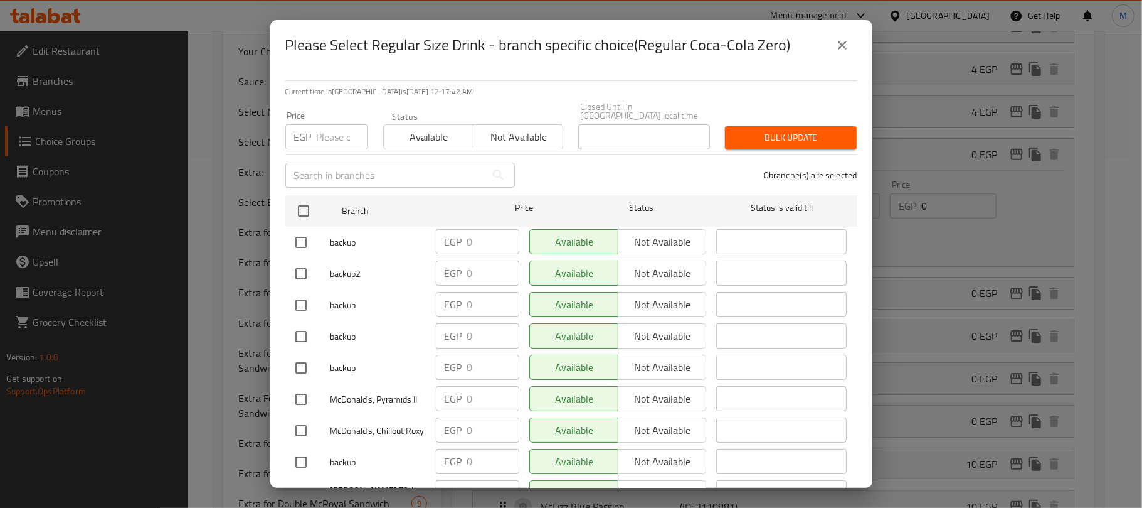
click at [843, 48] on icon "close" at bounding box center [842, 45] width 15 height 15
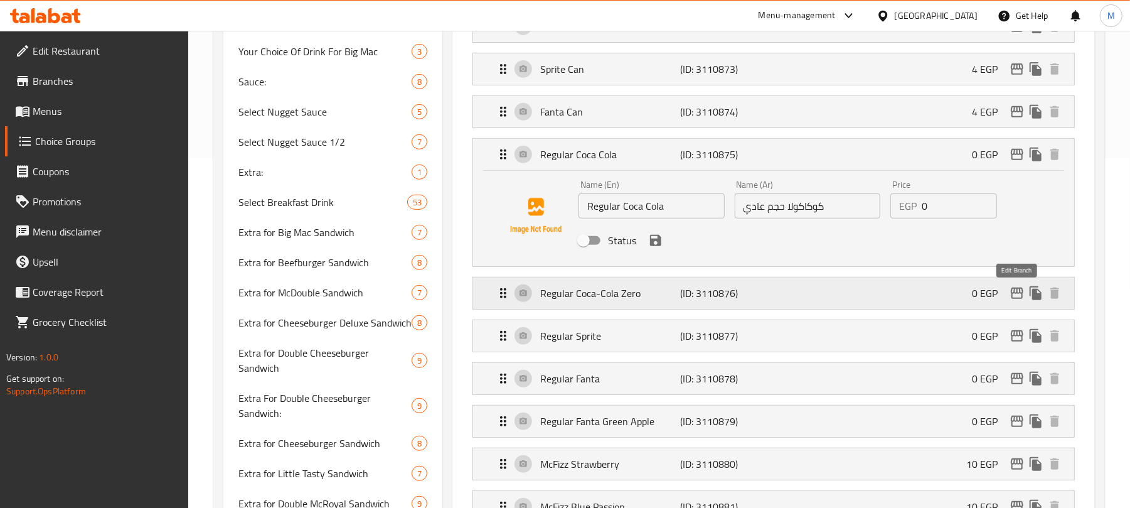
click at [1018, 299] on icon "edit" at bounding box center [1017, 292] width 13 height 11
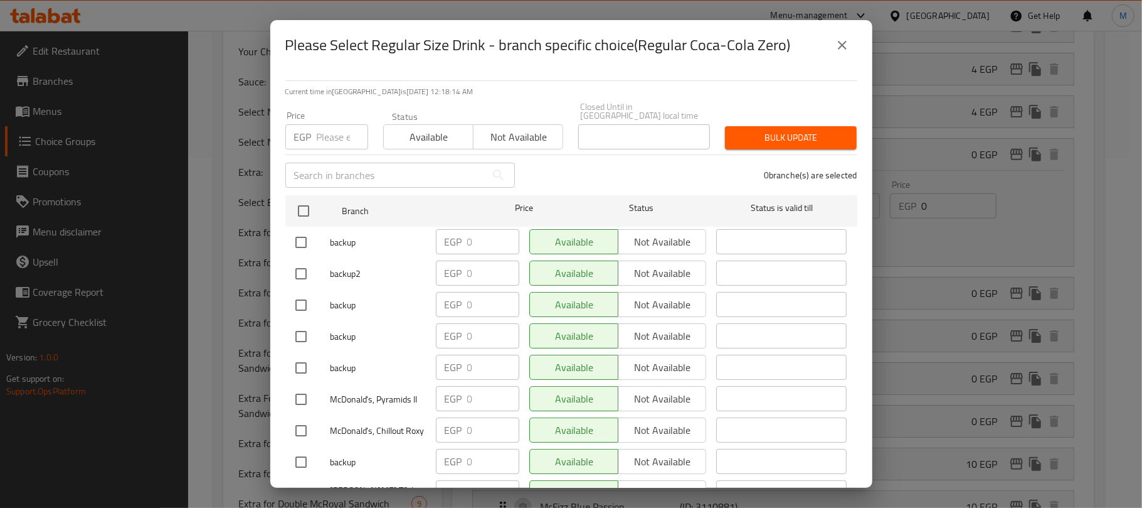
click at [846, 46] on icon "close" at bounding box center [842, 45] width 15 height 15
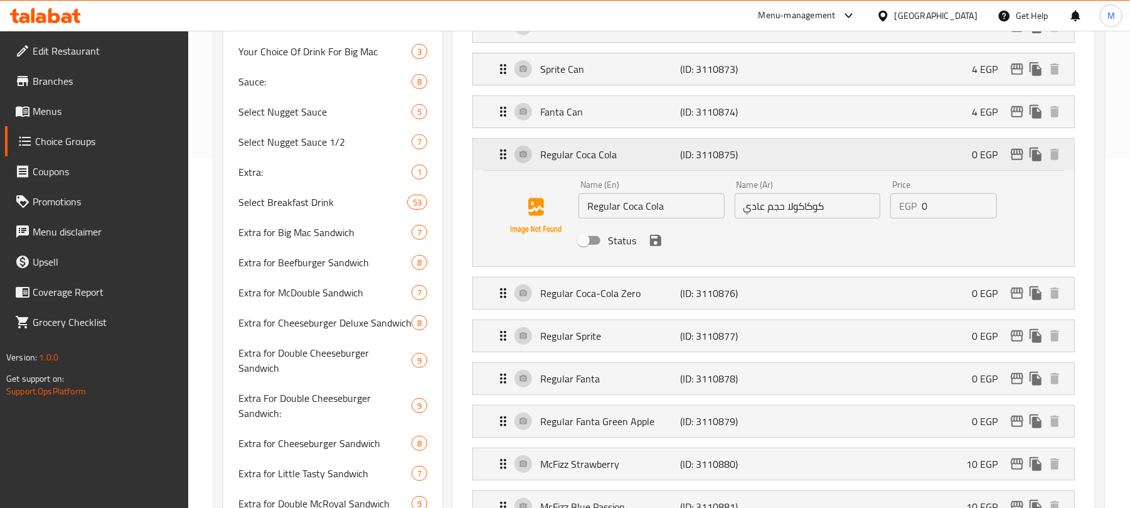
click at [488, 146] on div "Regular Coca Cola (ID: 3110875) 0 EGP" at bounding box center [773, 154] width 601 height 31
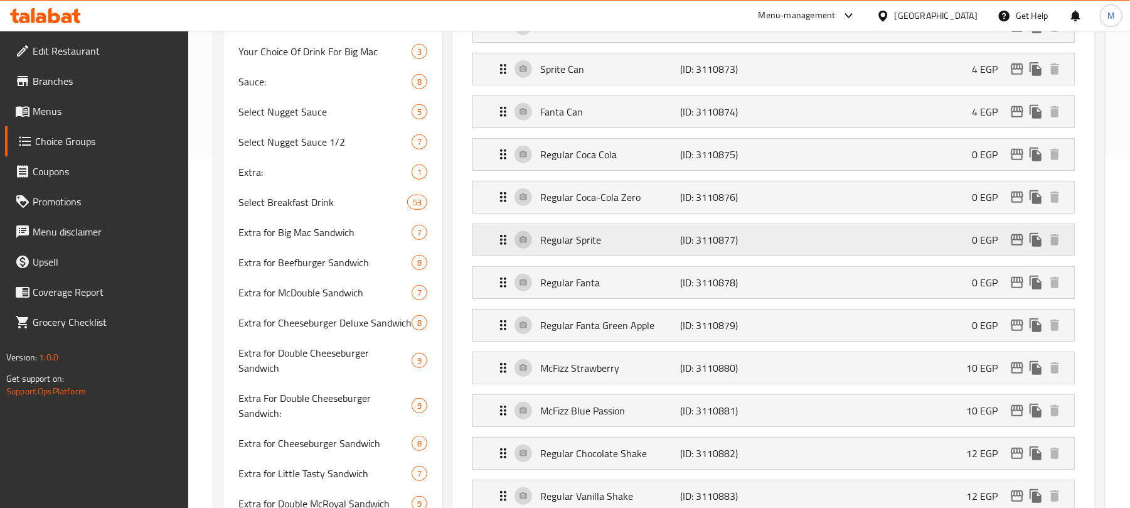
click at [1019, 245] on icon "edit" at bounding box center [1016, 239] width 15 height 15
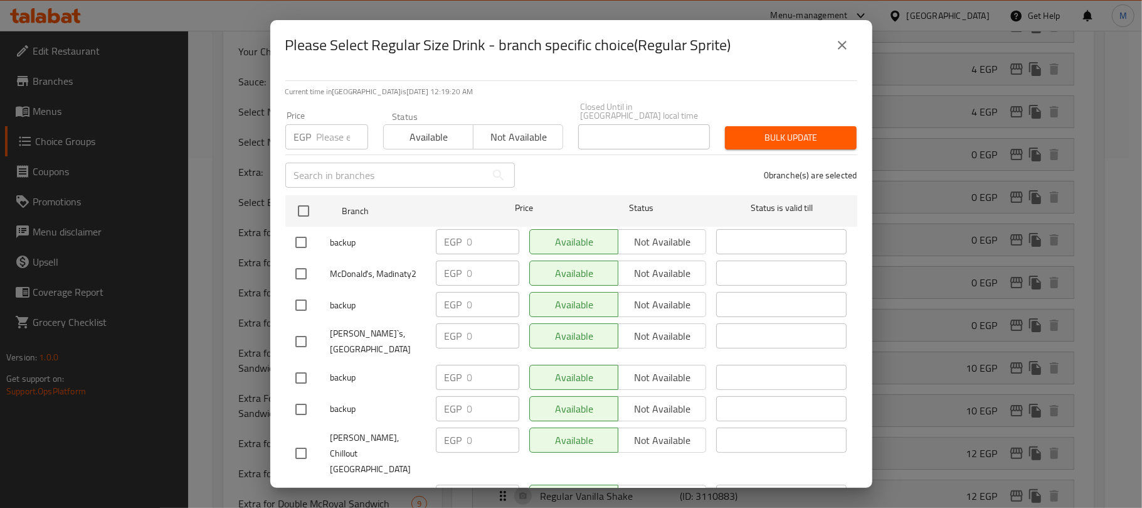
click at [844, 44] on icon "close" at bounding box center [842, 45] width 9 height 9
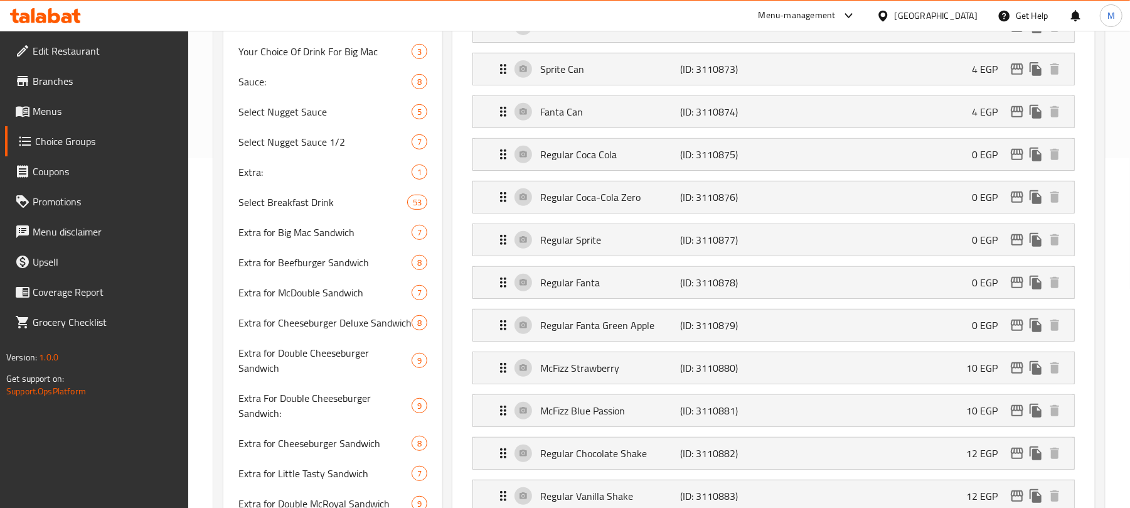
click at [836, 48] on li "Sprite Can (ID: 3110873) 4 EGP Name (En) Sprite Can Name (En) Name (Ar) سبرايت …" at bounding box center [773, 69] width 622 height 43
click at [1014, 288] on icon "edit" at bounding box center [1017, 282] width 13 height 11
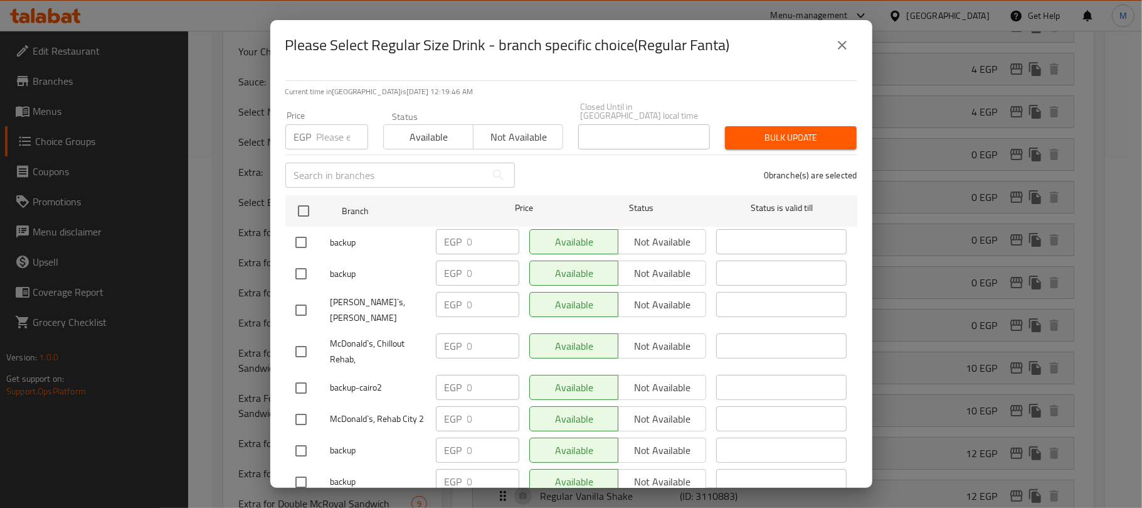
click at [839, 48] on icon "close" at bounding box center [842, 45] width 9 height 9
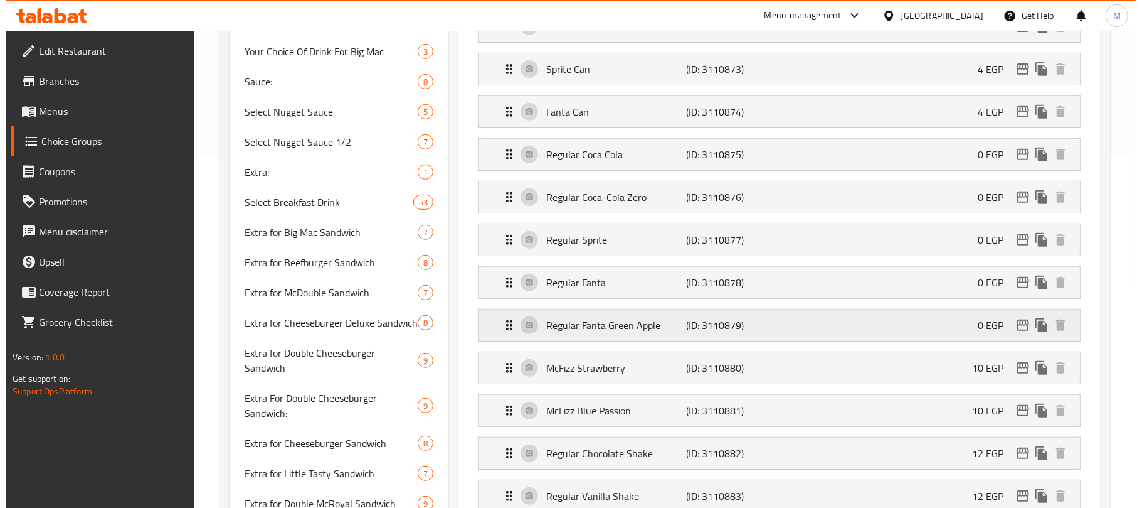
scroll to position [349, 0]
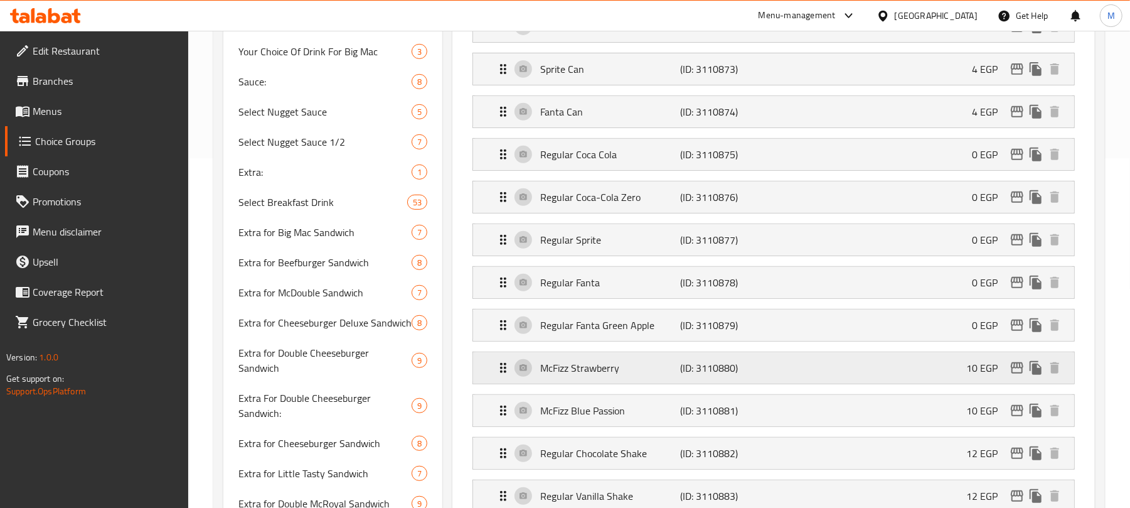
click at [1019, 375] on icon "edit" at bounding box center [1016, 367] width 15 height 15
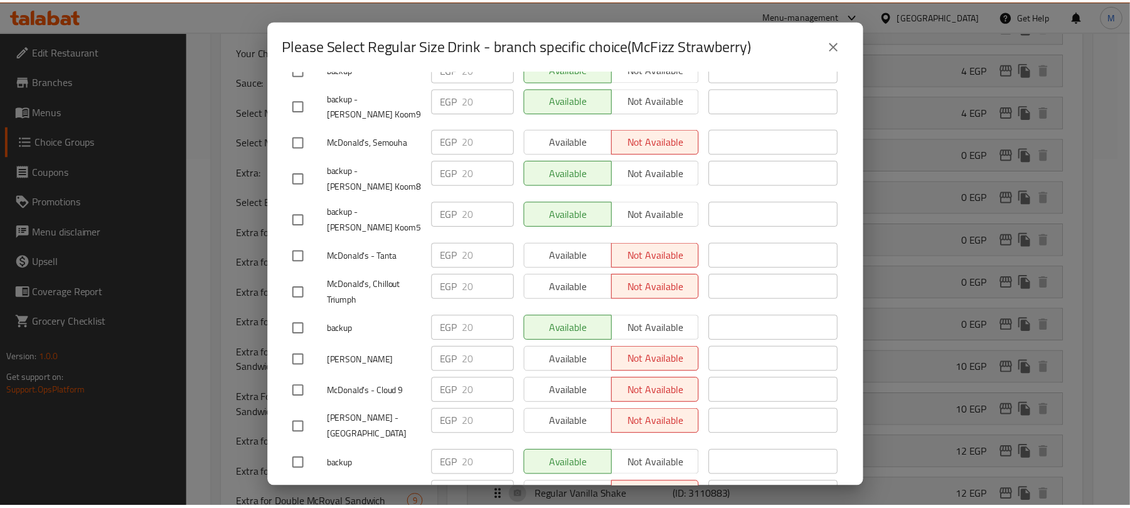
scroll to position [8518, 0]
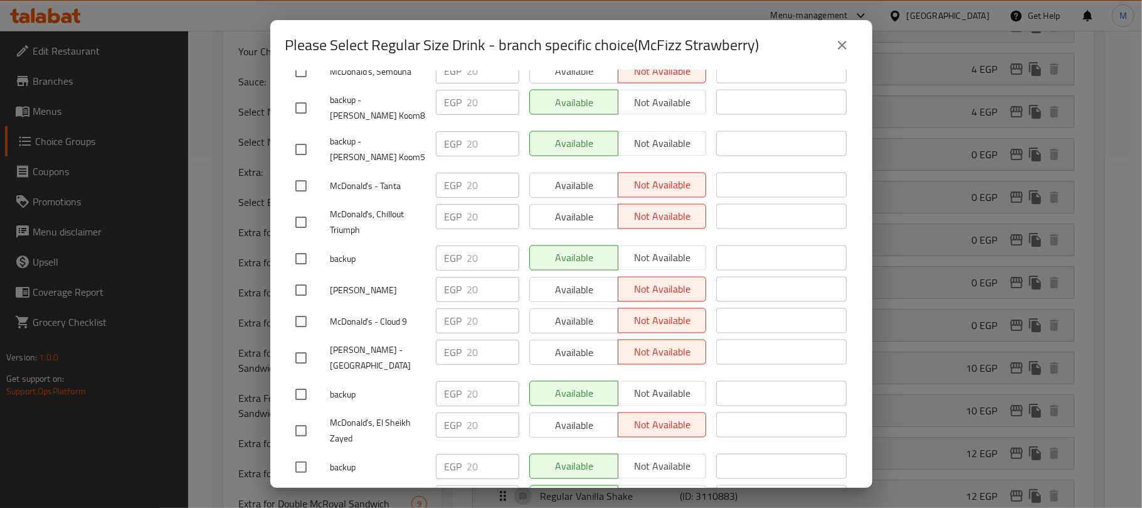
click at [846, 43] on icon "close" at bounding box center [842, 45] width 15 height 15
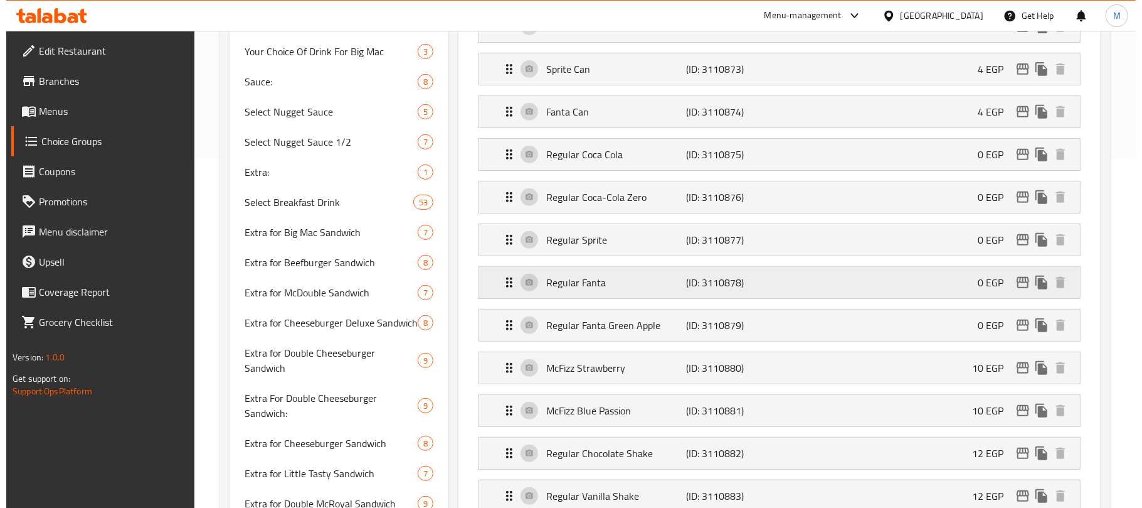
scroll to position [433, 0]
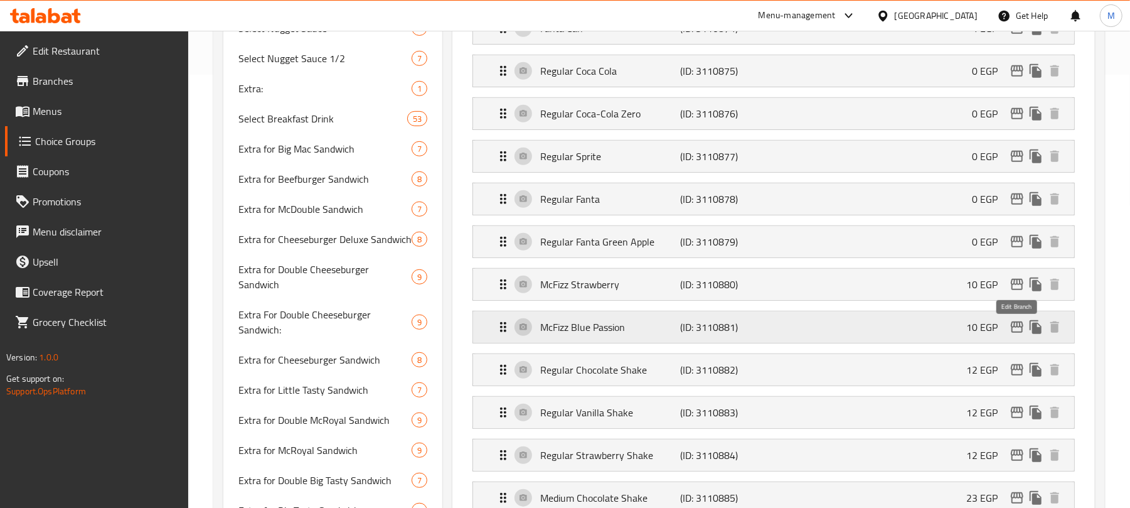
click at [1016, 331] on icon "edit" at bounding box center [1017, 326] width 13 height 11
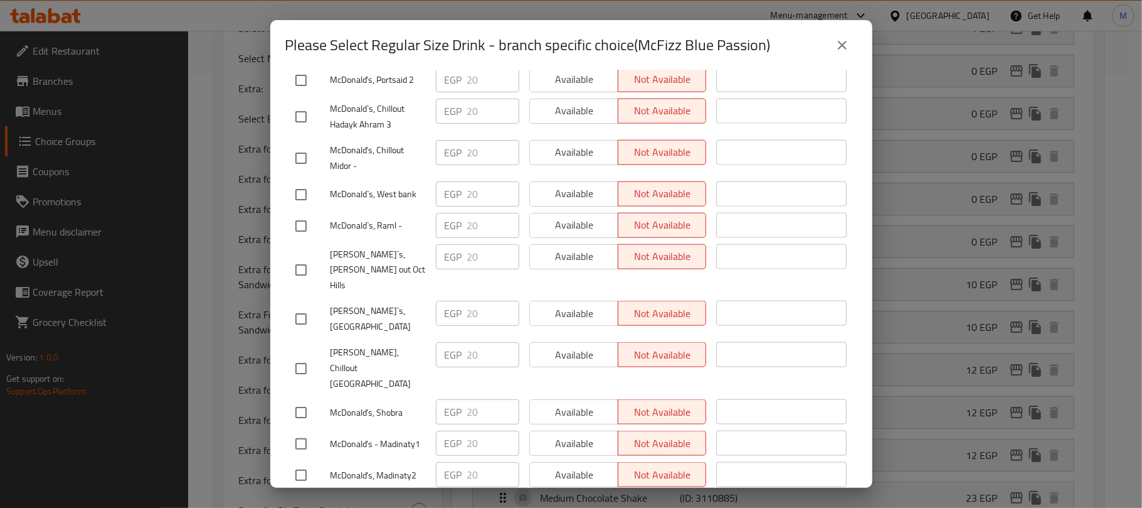
scroll to position [8518, 0]
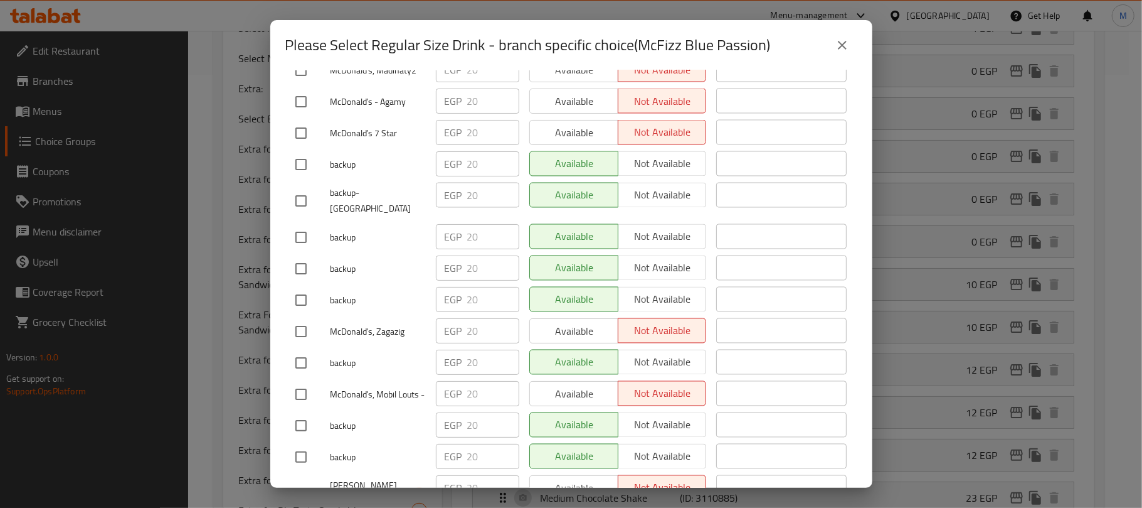
click at [838, 50] on icon "close" at bounding box center [842, 45] width 15 height 15
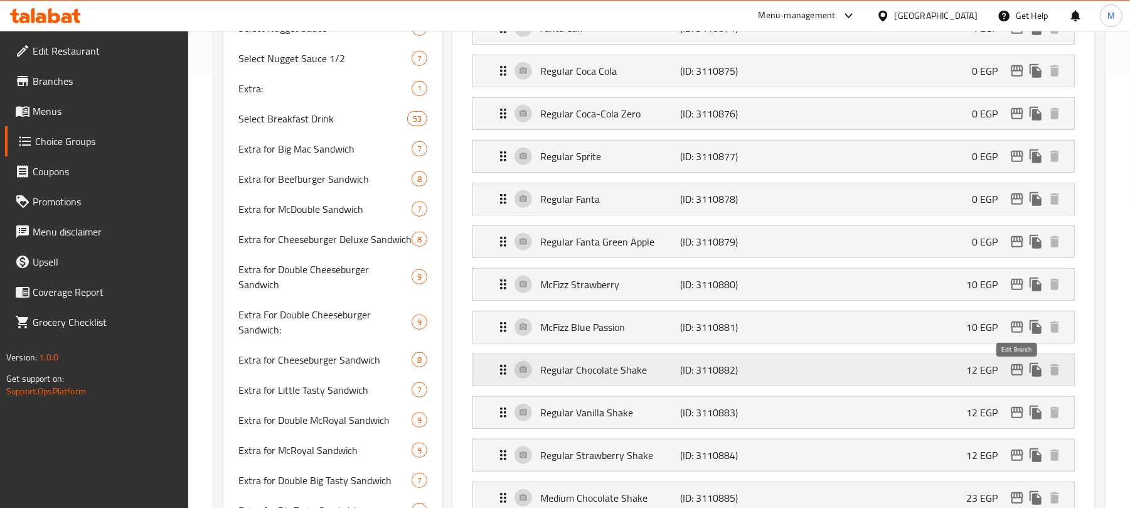
click at [1015, 373] on icon "edit" at bounding box center [1016, 369] width 15 height 15
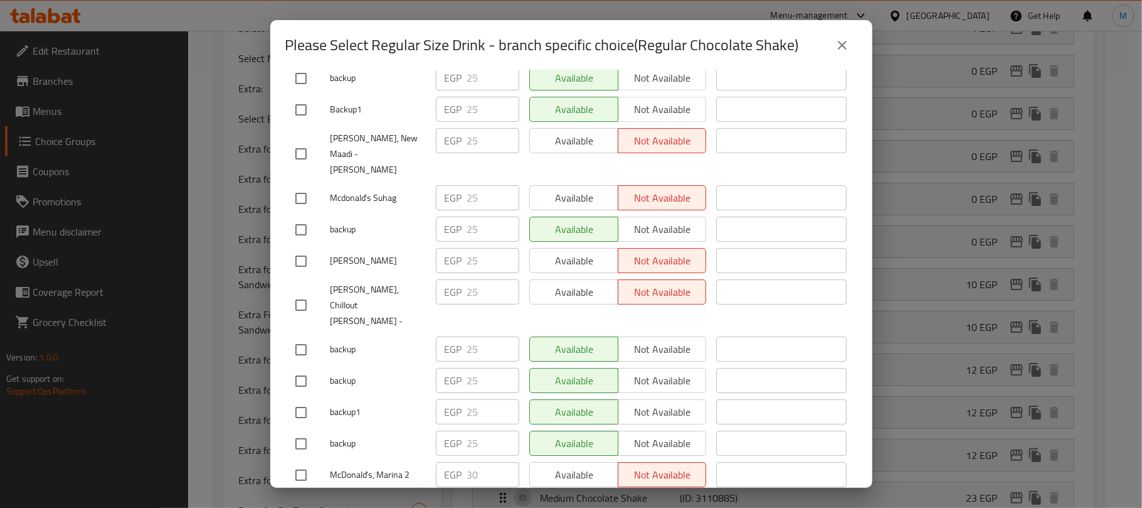
scroll to position [1363, 0]
drag, startPoint x: 376, startPoint y: 277, endPoint x: 403, endPoint y: 280, distance: 26.5
click at [403, 467] on span "McDonald's, Marina 2" at bounding box center [378, 475] width 95 height 16
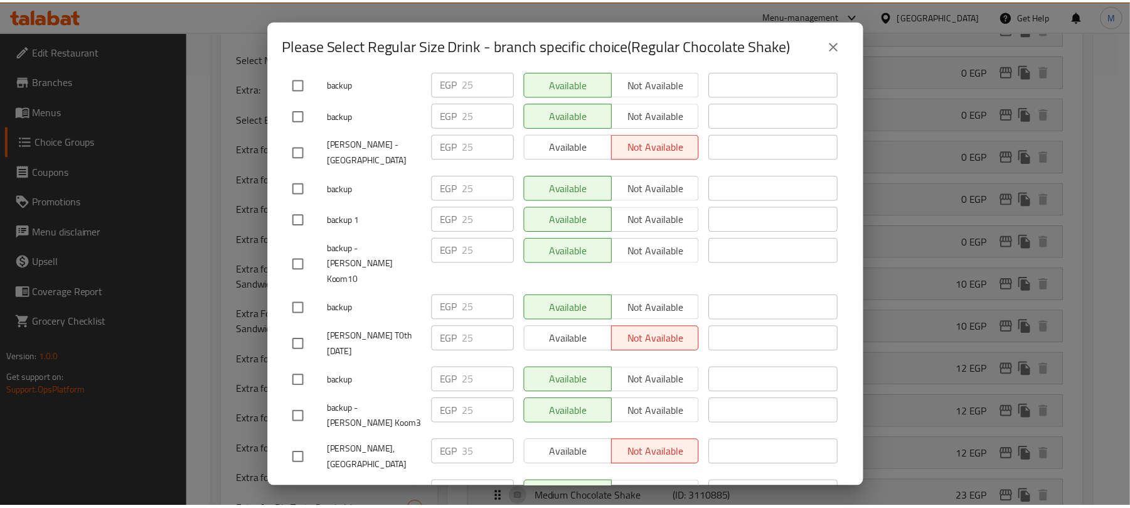
scroll to position [889, 0]
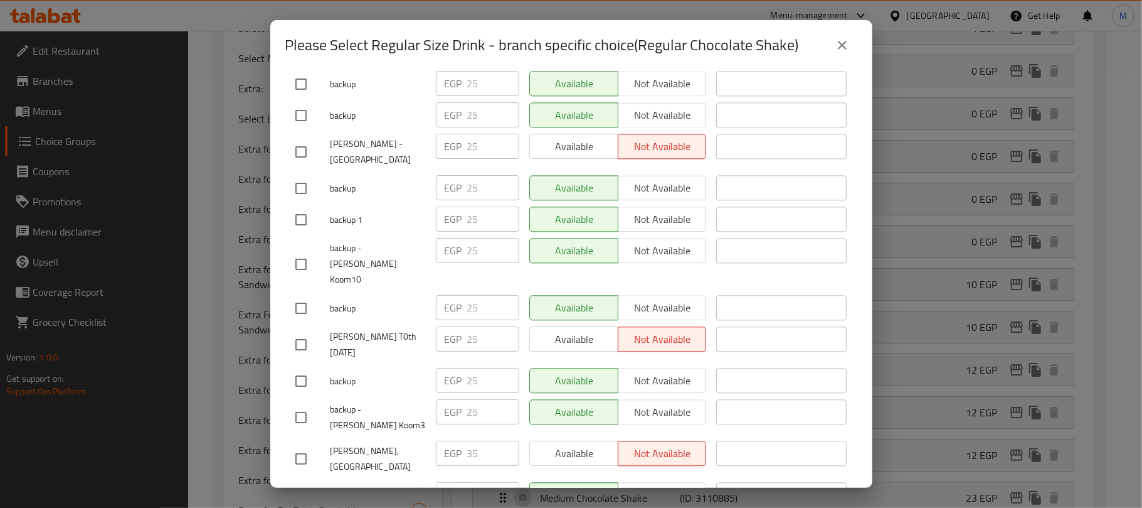
click at [836, 46] on icon "close" at bounding box center [842, 45] width 15 height 15
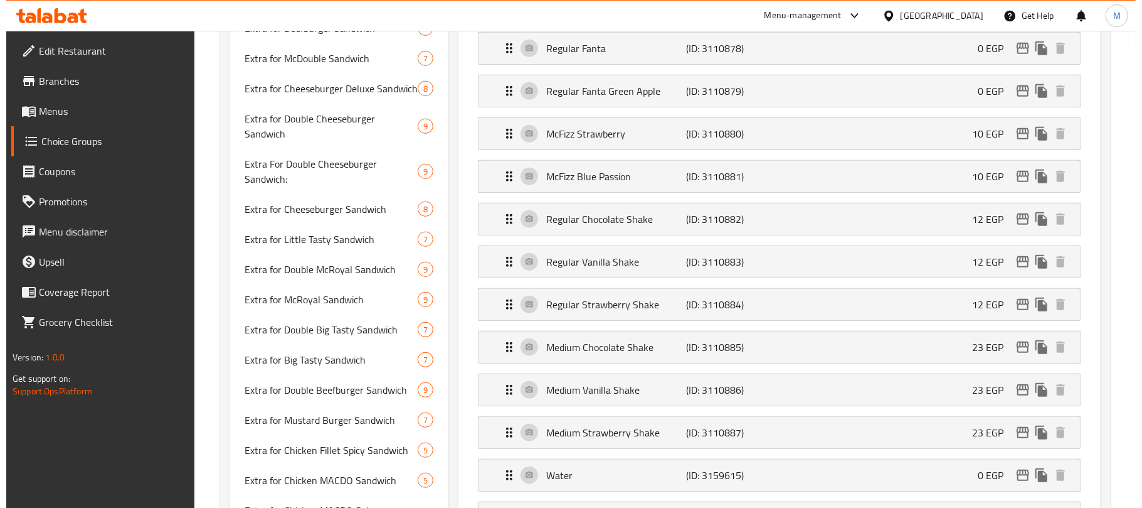
scroll to position [600, 0]
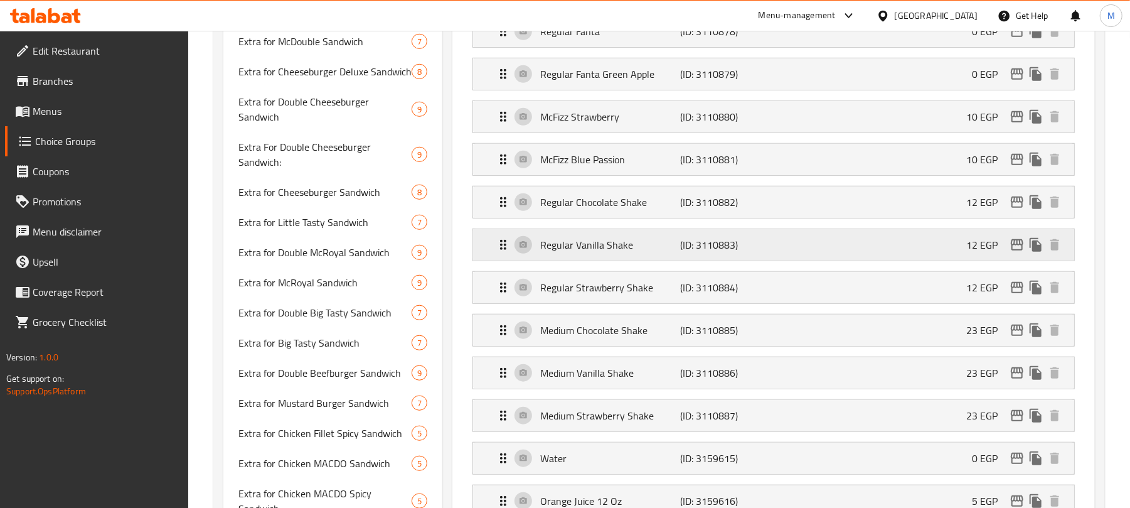
click at [1014, 252] on icon "edit" at bounding box center [1016, 244] width 15 height 15
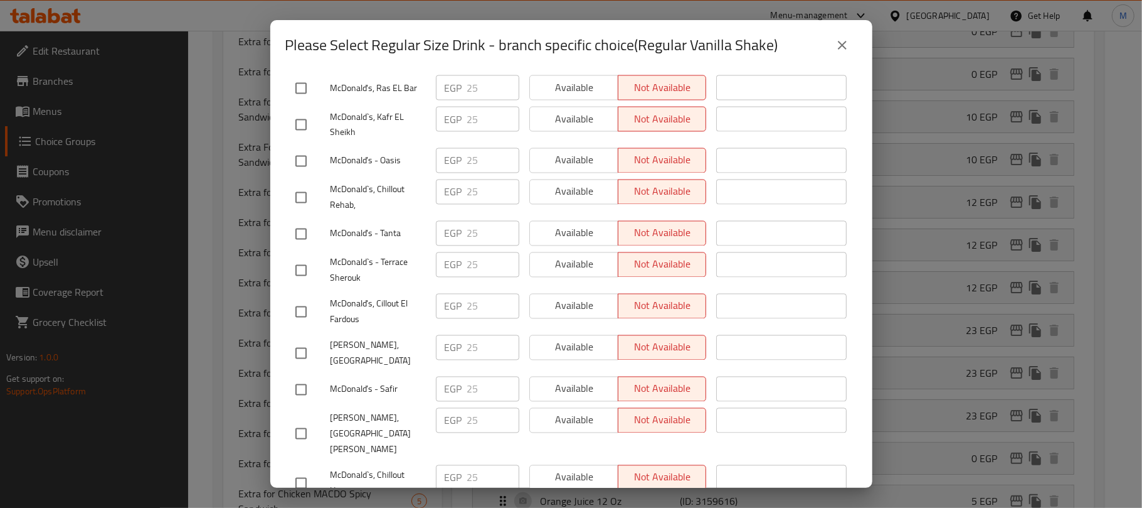
scroll to position [1410, 0]
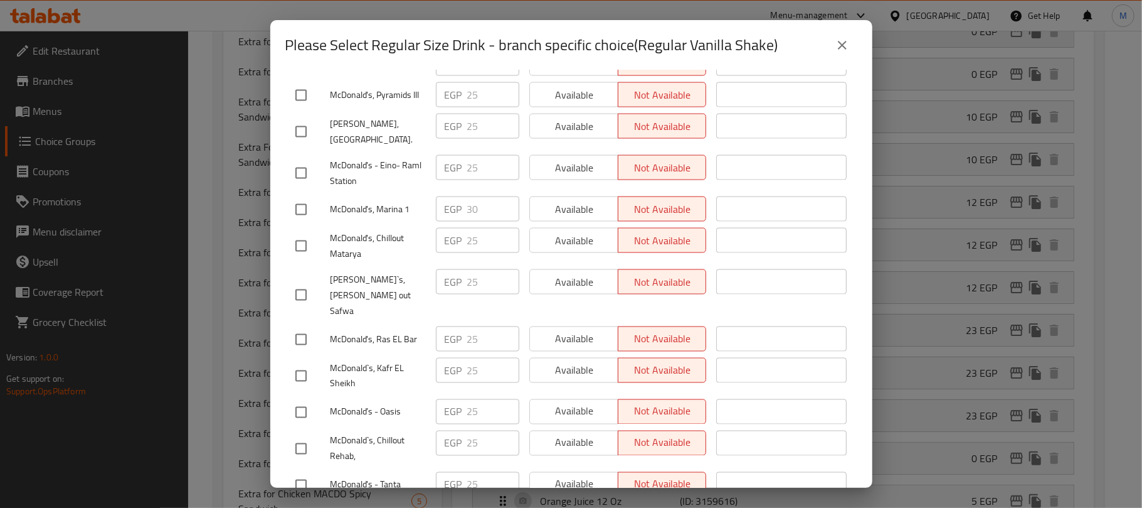
click at [836, 48] on icon "close" at bounding box center [842, 45] width 15 height 15
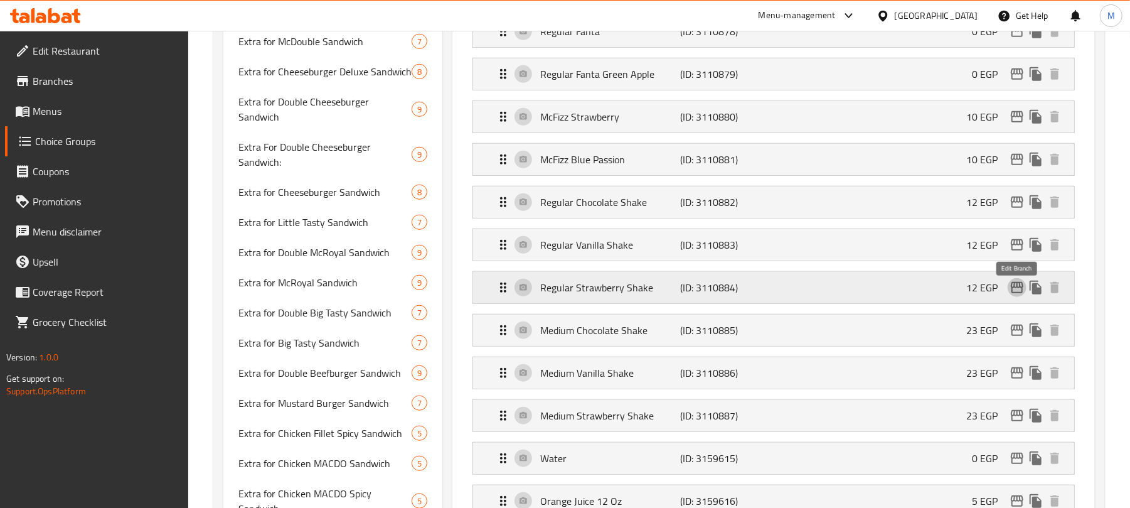
click at [1016, 295] on icon "edit" at bounding box center [1016, 287] width 15 height 15
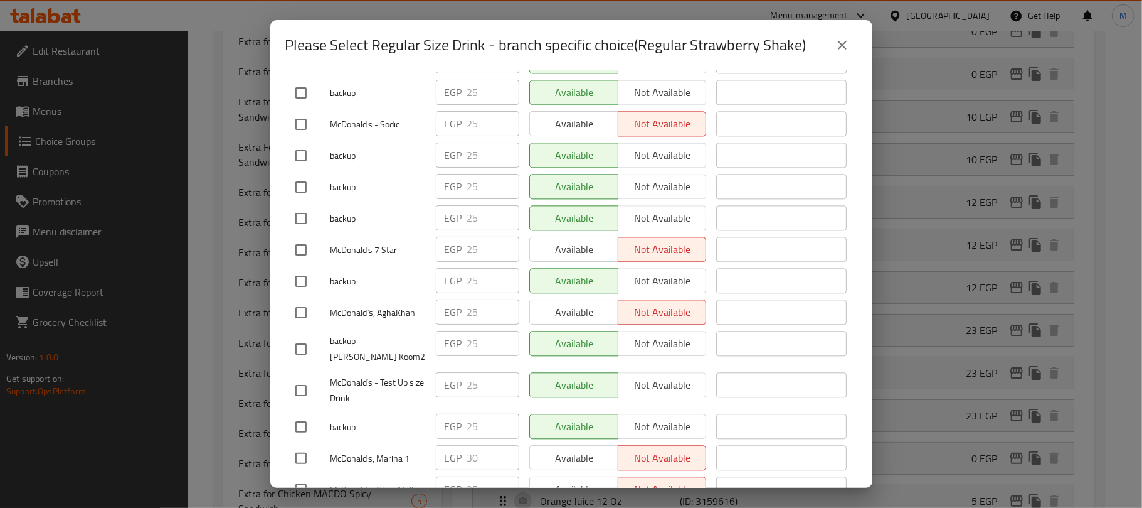
scroll to position [4778, 0]
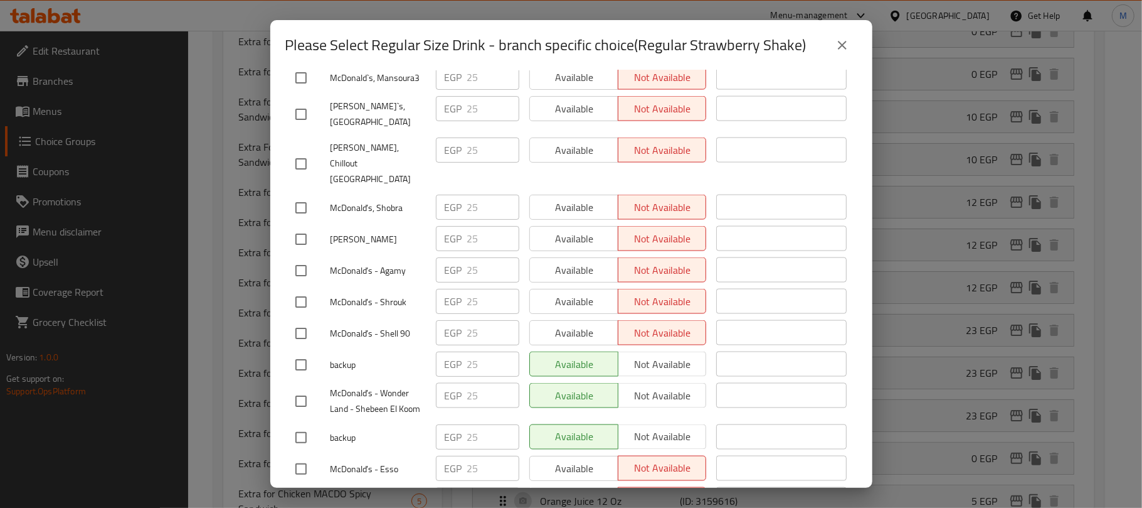
click at [841, 48] on icon "close" at bounding box center [842, 45] width 15 height 15
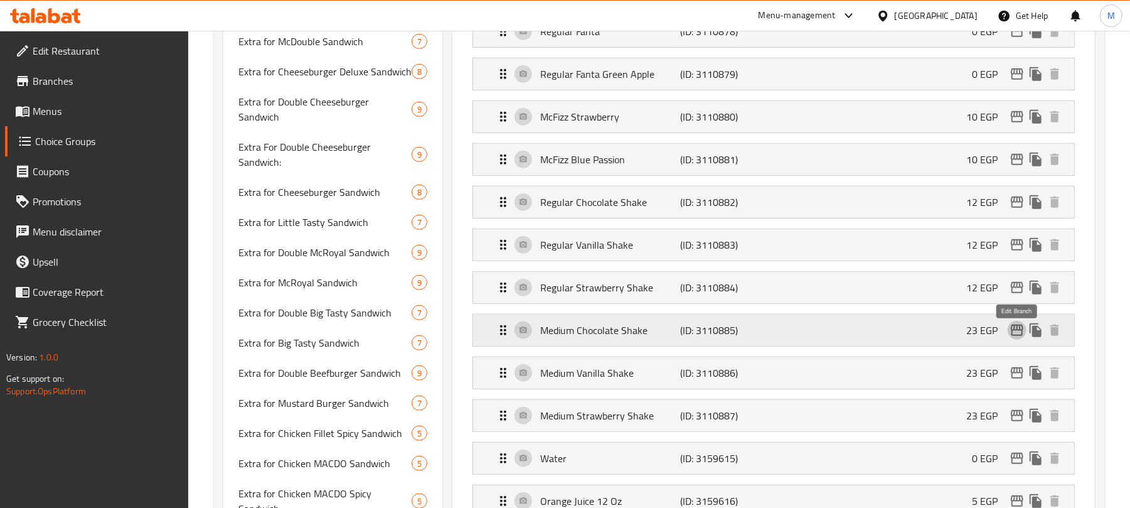
click at [1016, 337] on icon "edit" at bounding box center [1016, 329] width 15 height 15
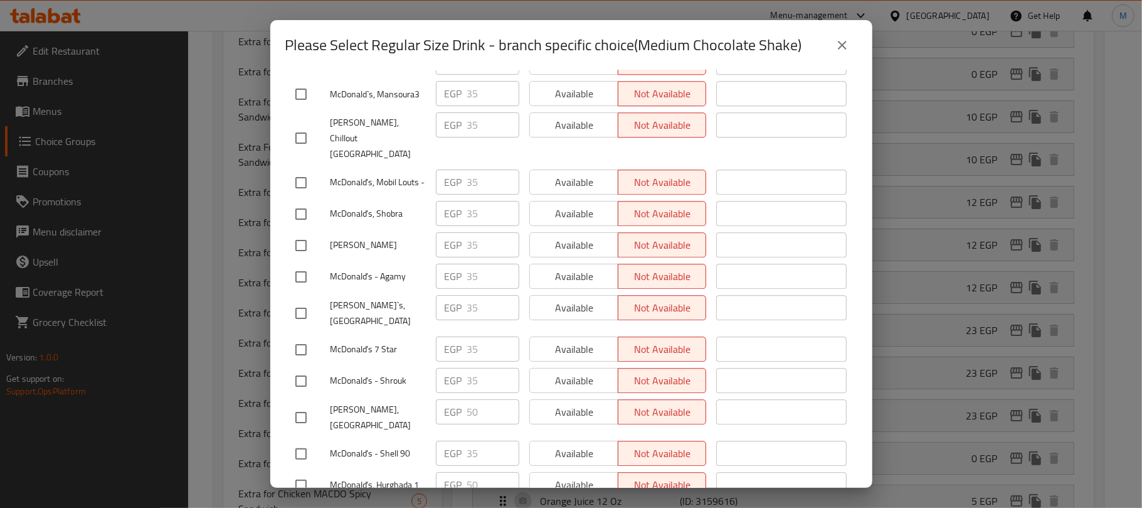
scroll to position [6093, 0]
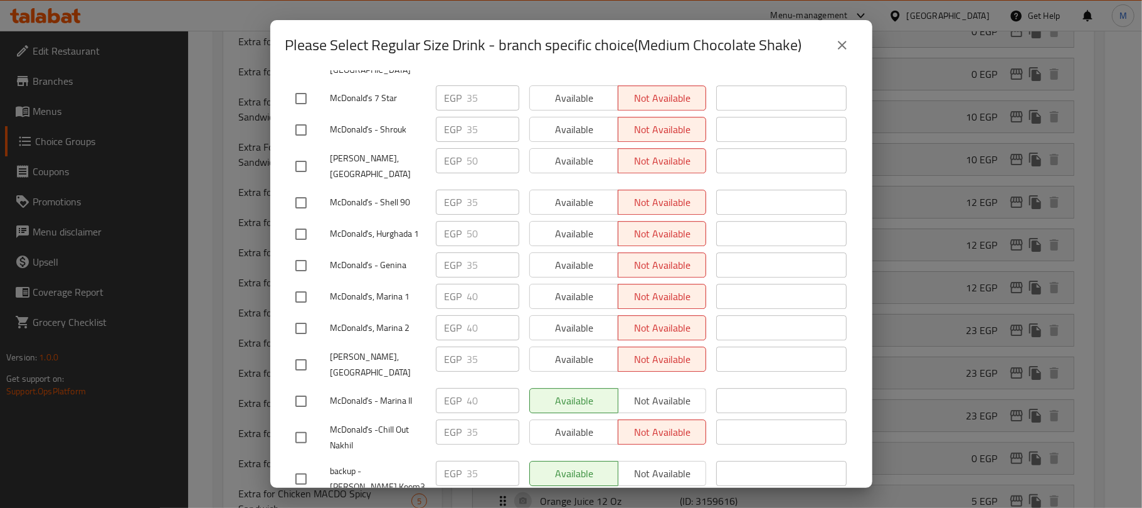
click at [846, 49] on icon "close" at bounding box center [842, 45] width 9 height 9
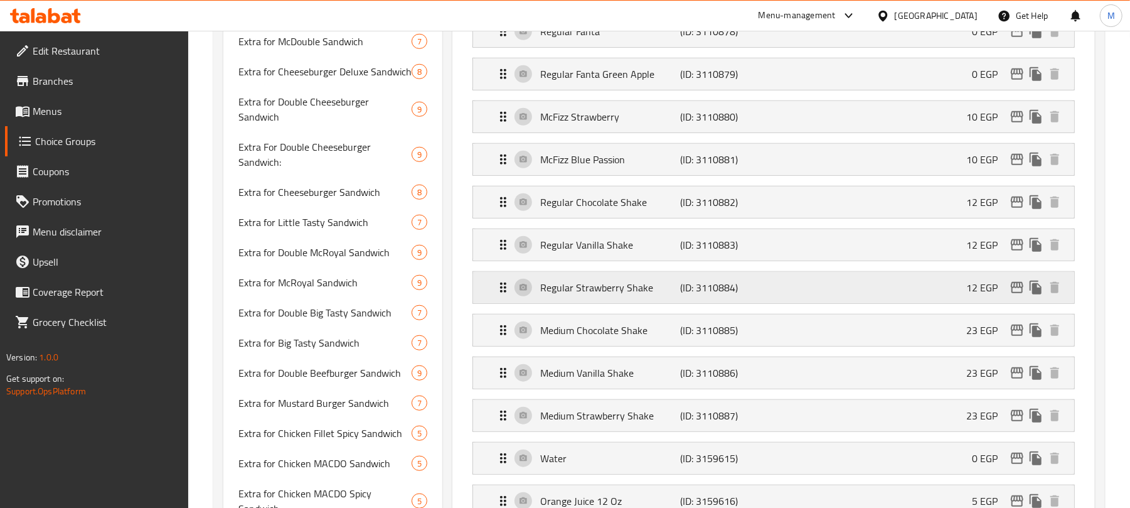
click at [1016, 295] on icon "edit" at bounding box center [1016, 287] width 15 height 15
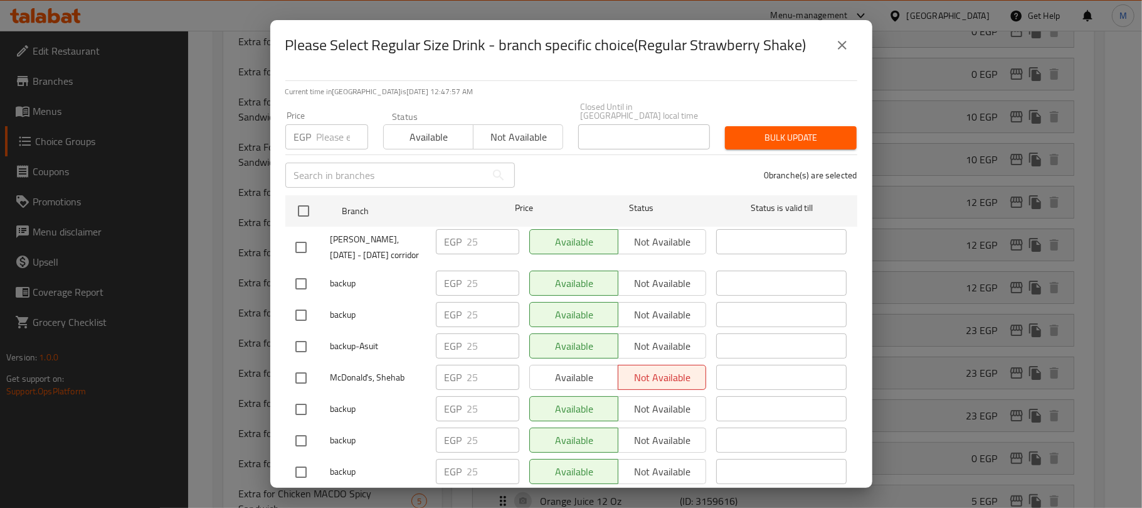
click at [849, 44] on button "close" at bounding box center [842, 45] width 30 height 30
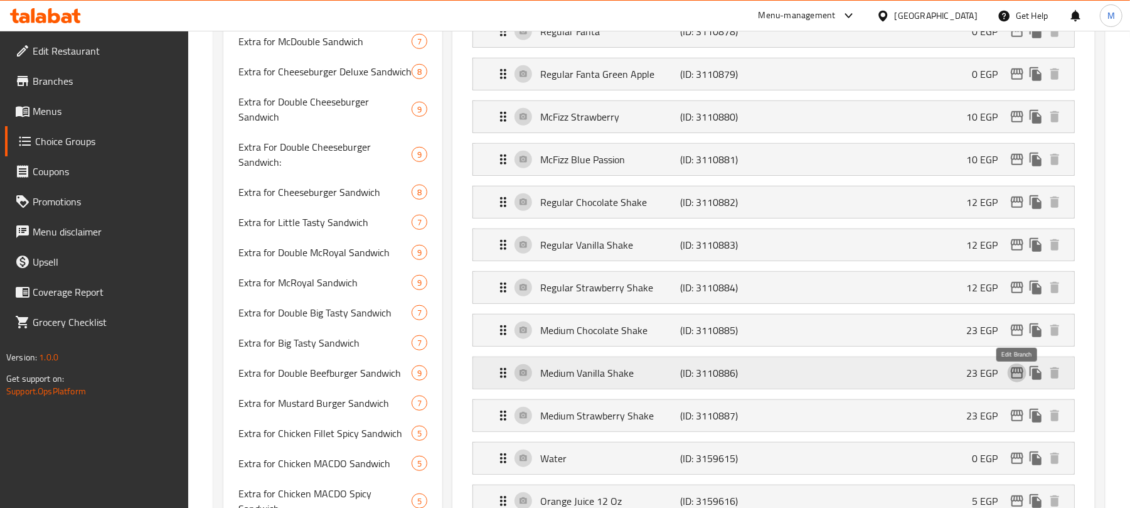
click at [1013, 380] on icon "edit" at bounding box center [1016, 372] width 15 height 15
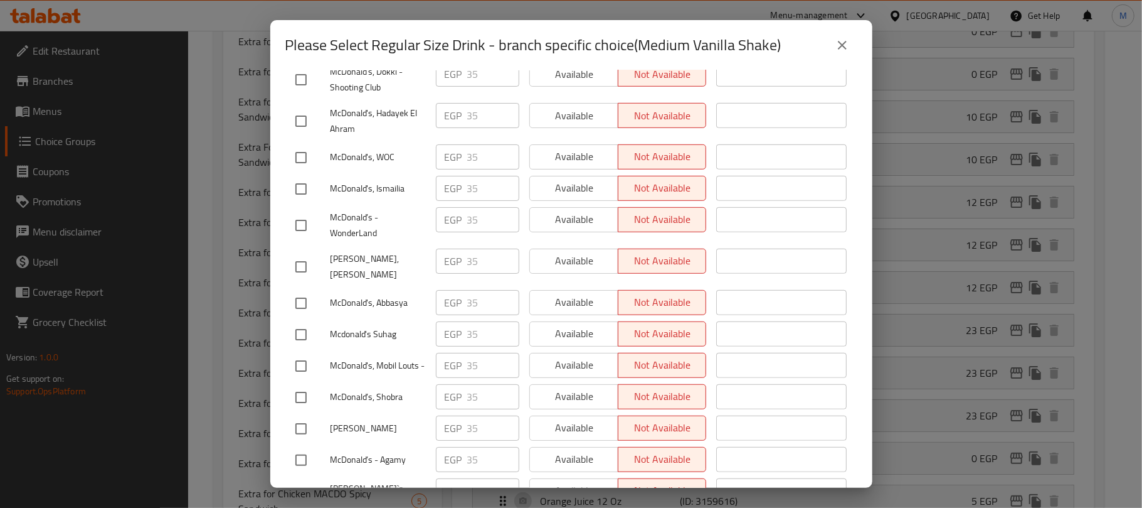
scroll to position [7281, 0]
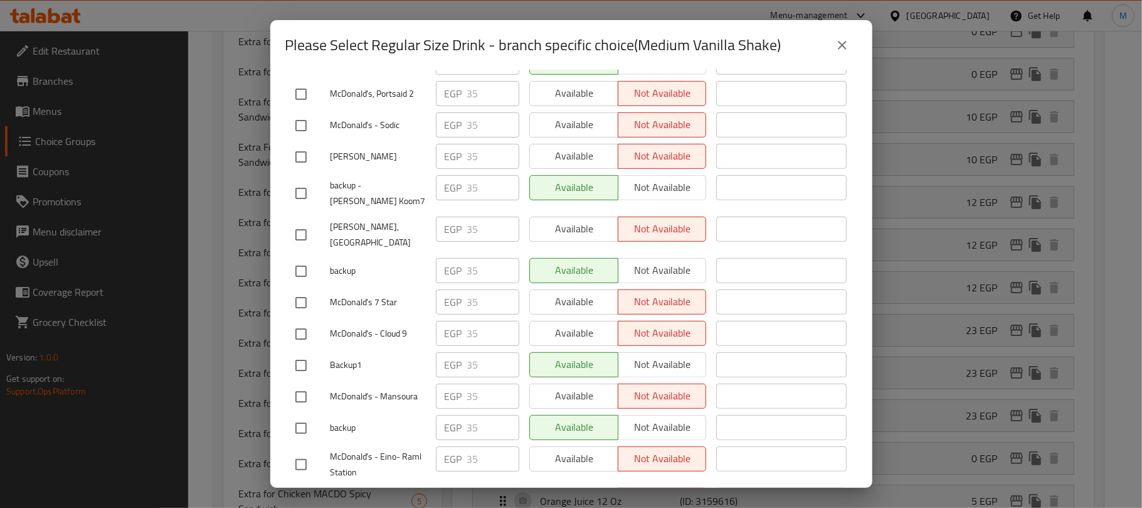
click at [841, 51] on icon "close" at bounding box center [842, 45] width 15 height 15
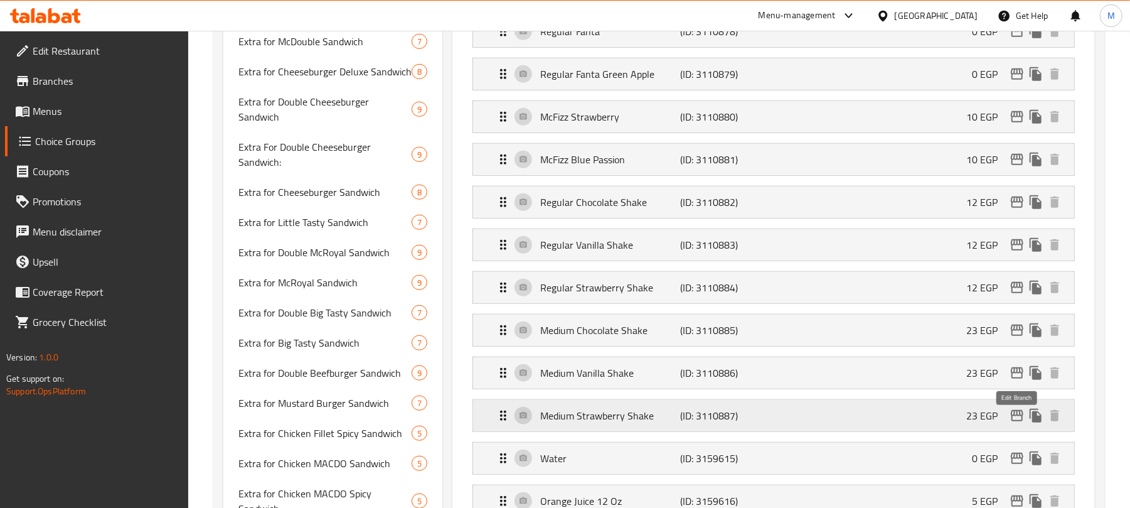
click at [1015, 421] on icon "edit" at bounding box center [1017, 415] width 13 height 11
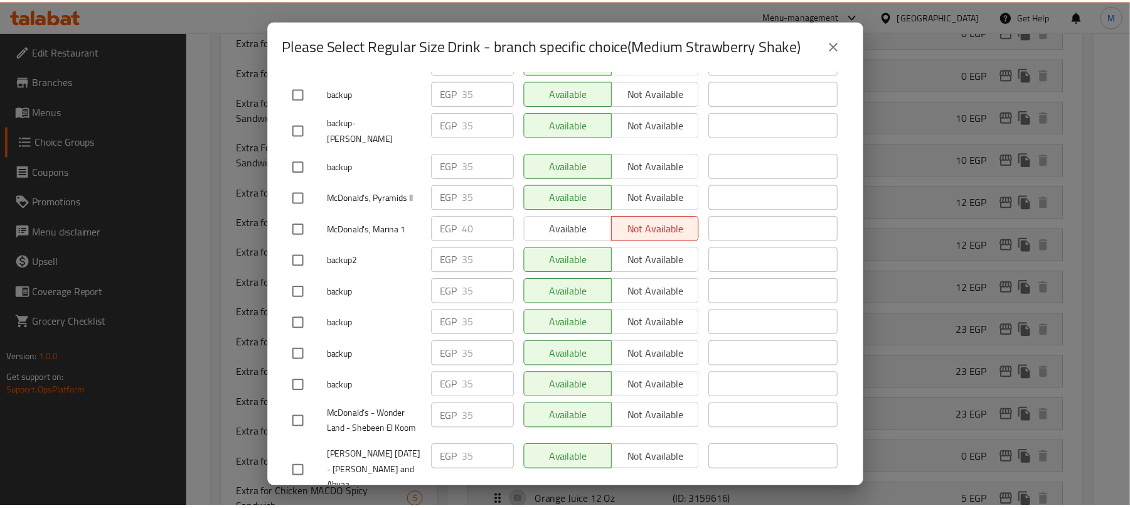
scroll to position [8518, 0]
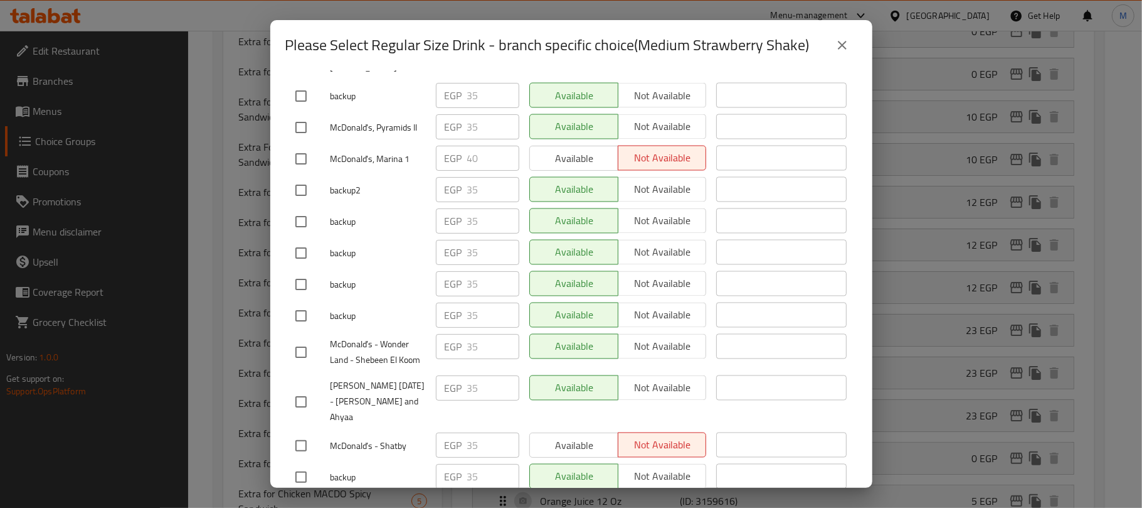
click at [836, 48] on icon "close" at bounding box center [842, 45] width 15 height 15
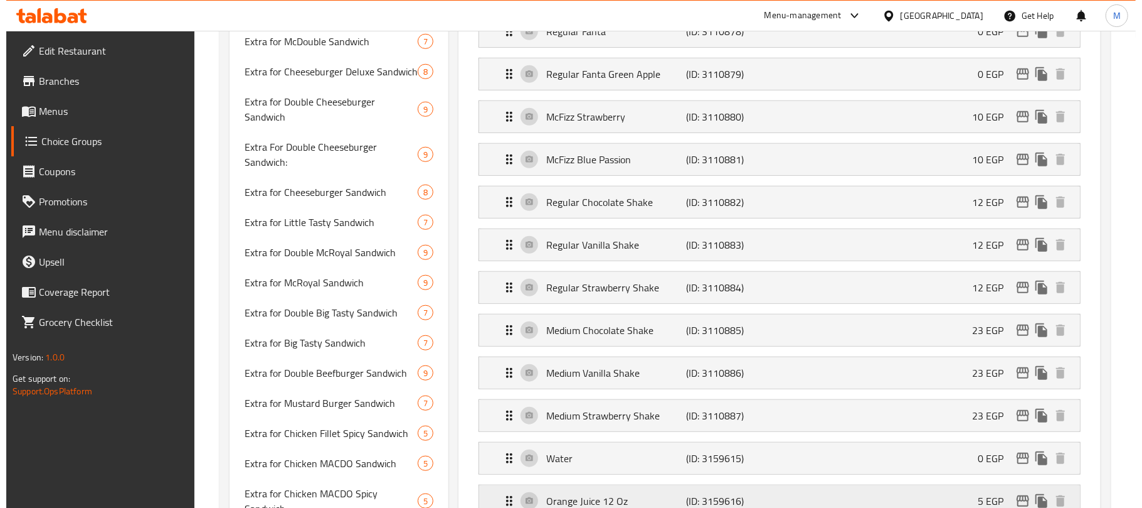
scroll to position [684, 0]
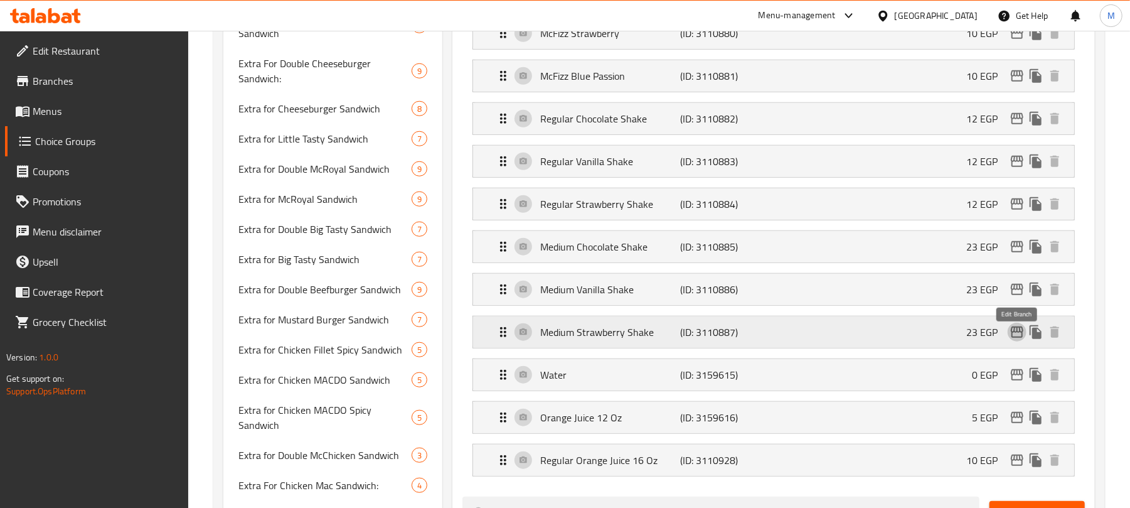
click at [1015, 339] on icon "edit" at bounding box center [1016, 331] width 15 height 15
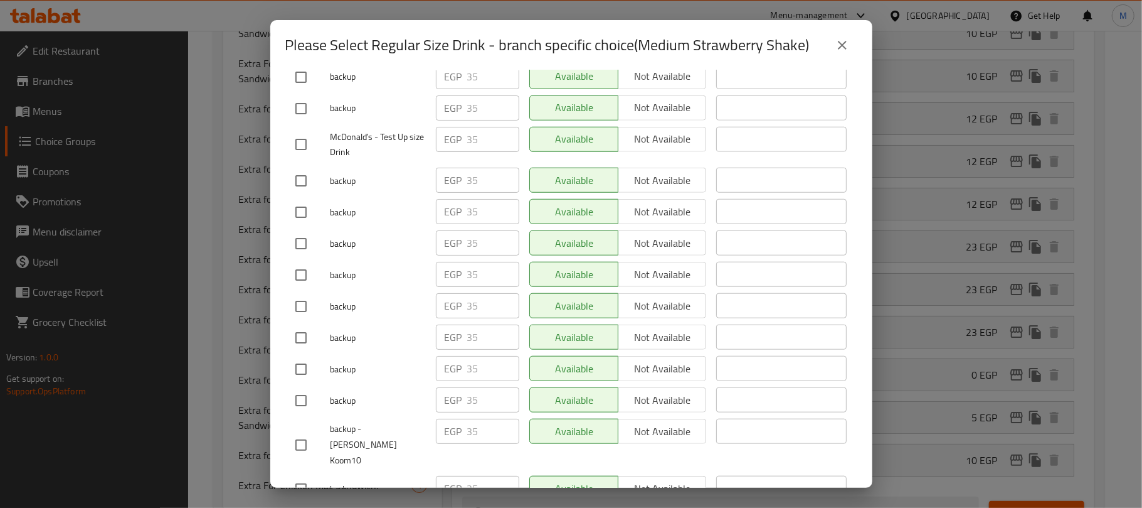
scroll to position [8518, 0]
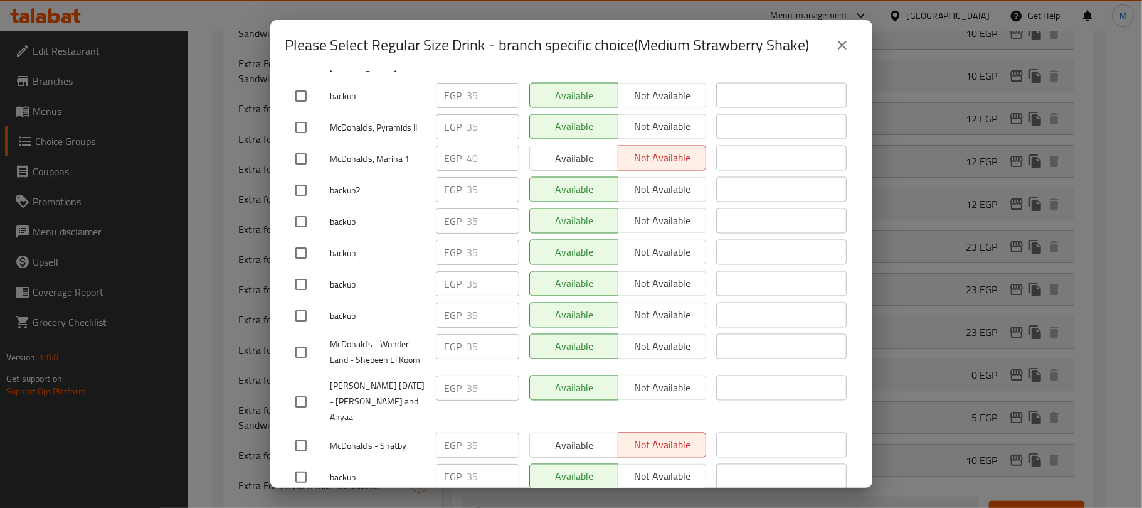
click at [843, 48] on icon "close" at bounding box center [842, 45] width 15 height 15
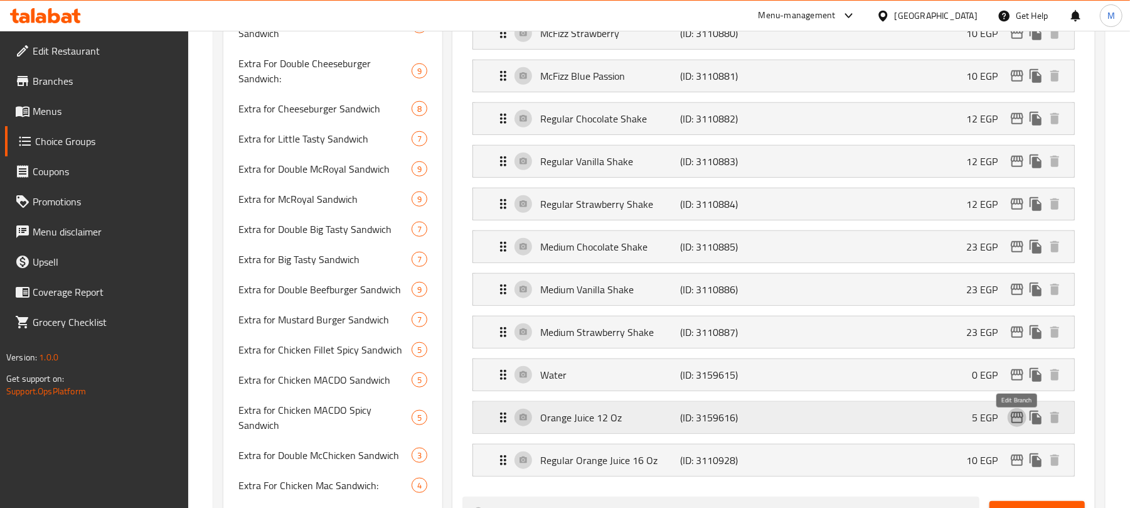
click at [1016, 423] on icon "edit" at bounding box center [1017, 417] width 13 height 11
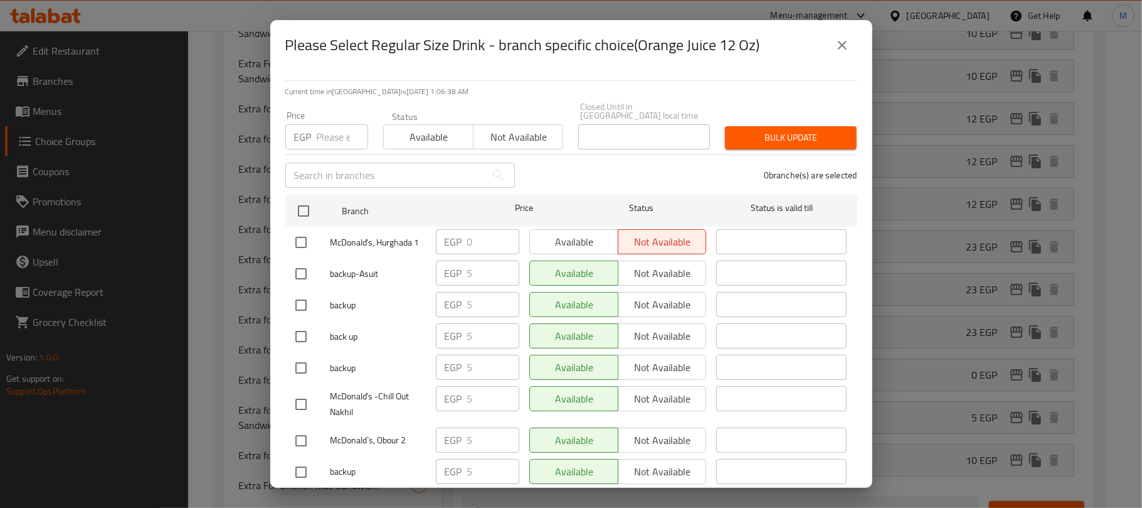
click at [834, 43] on button "close" at bounding box center [842, 45] width 30 height 30
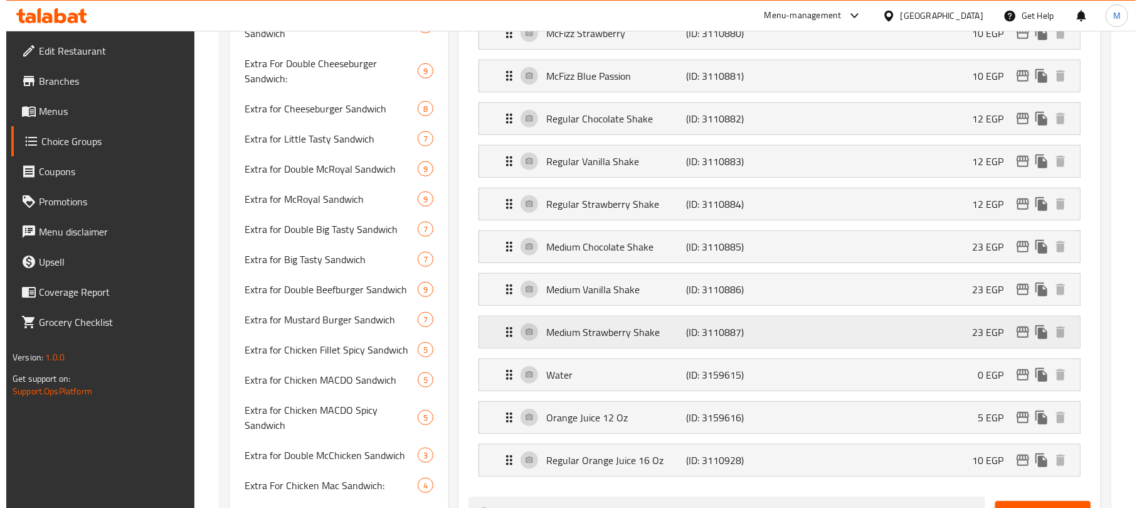
scroll to position [851, 0]
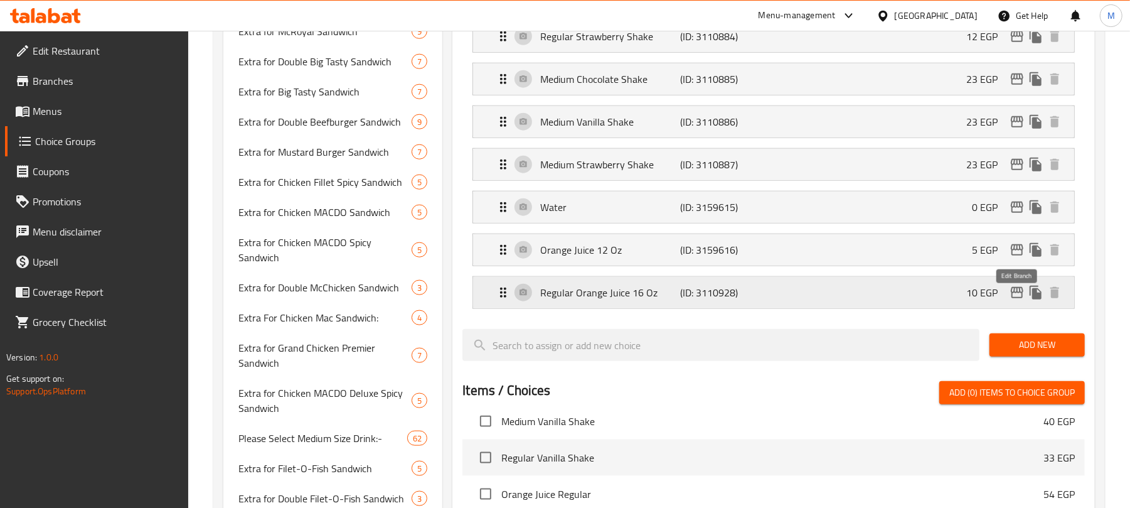
click at [1015, 300] on icon "edit" at bounding box center [1016, 292] width 15 height 15
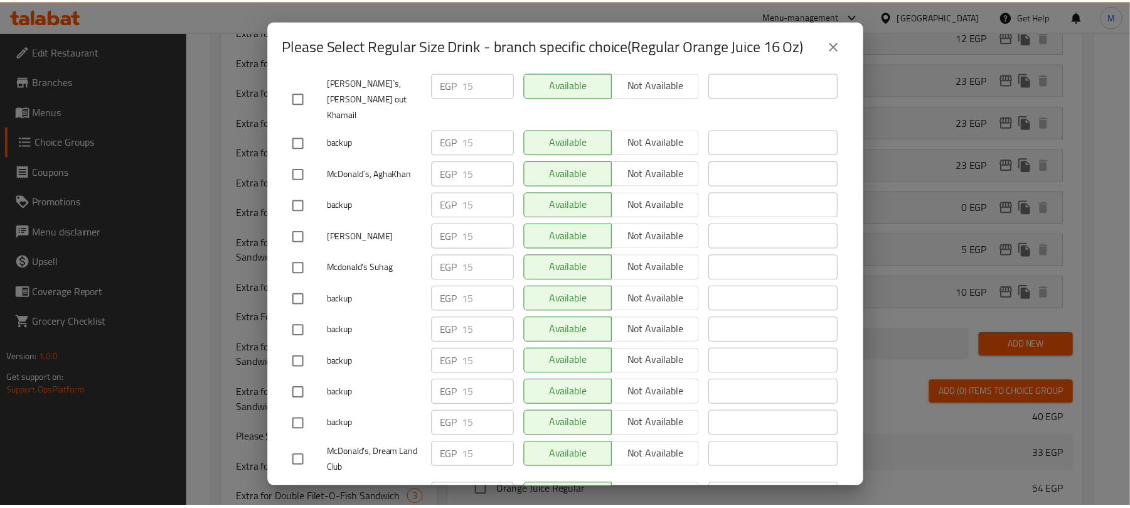
scroll to position [8518, 0]
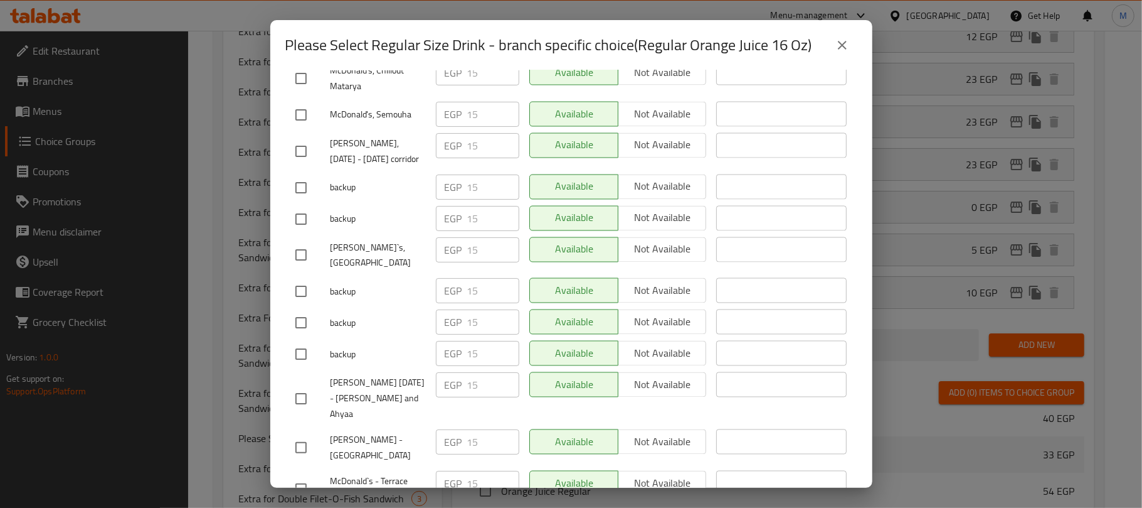
click at [839, 44] on icon "close" at bounding box center [842, 45] width 15 height 15
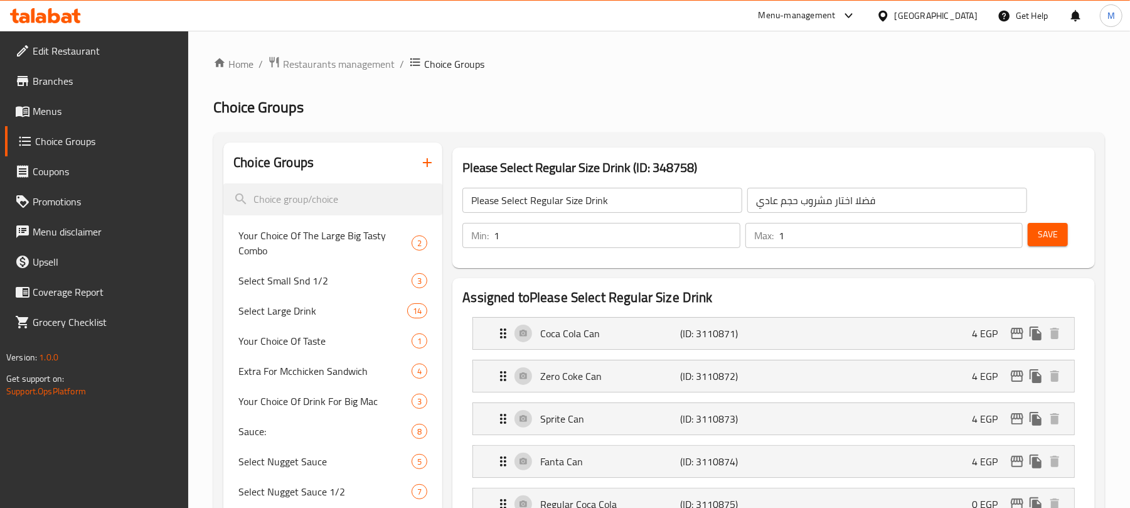
scroll to position [614, 0]
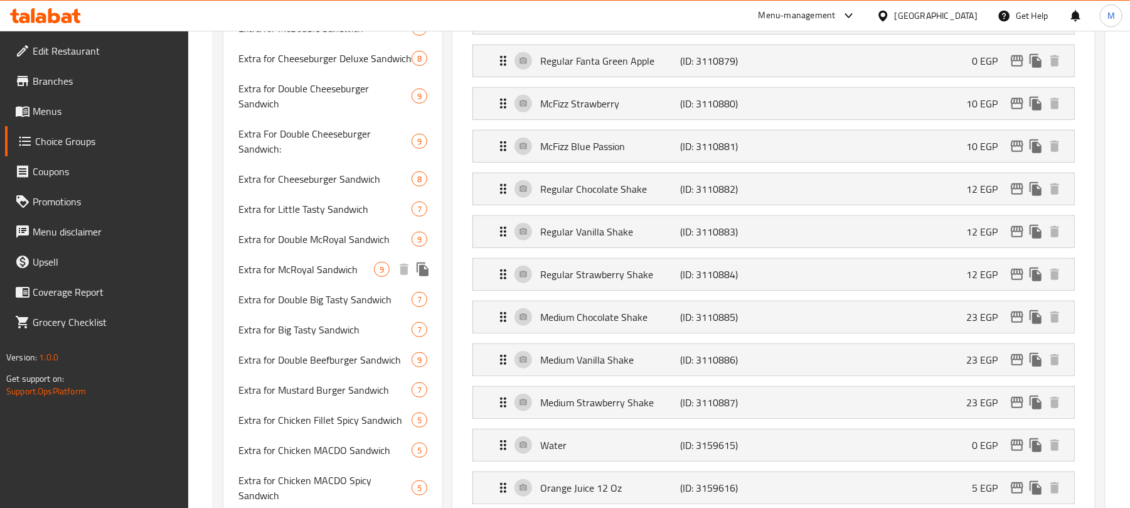
click at [334, 262] on span "Extra for McRoyal Sandwich" at bounding box center [306, 269] width 136 height 15
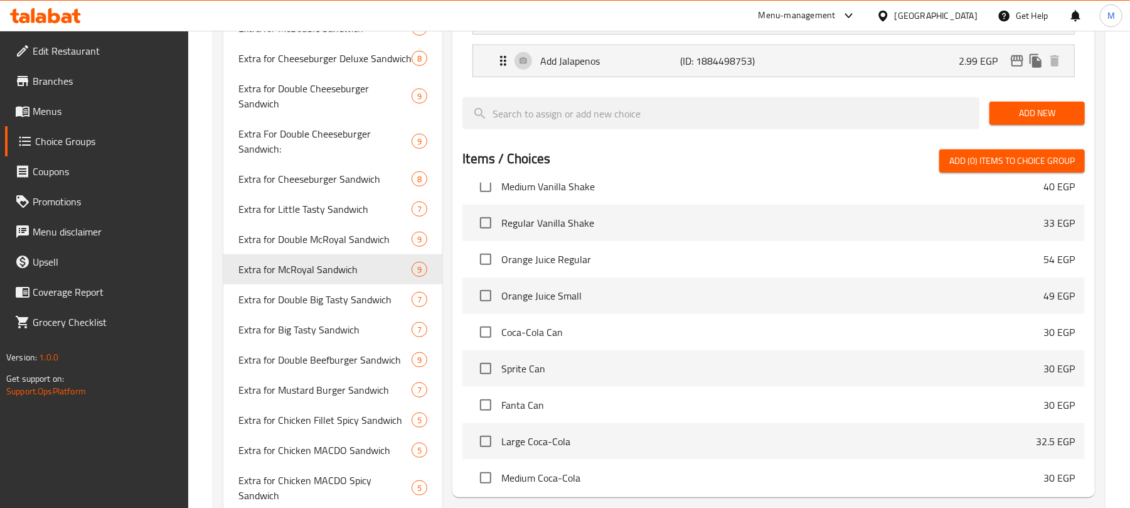
type input "Extra for McRoyal Sandwich"
type input "[PERSON_NAME] إضافة للـ.."
type input "0"
type input "9"
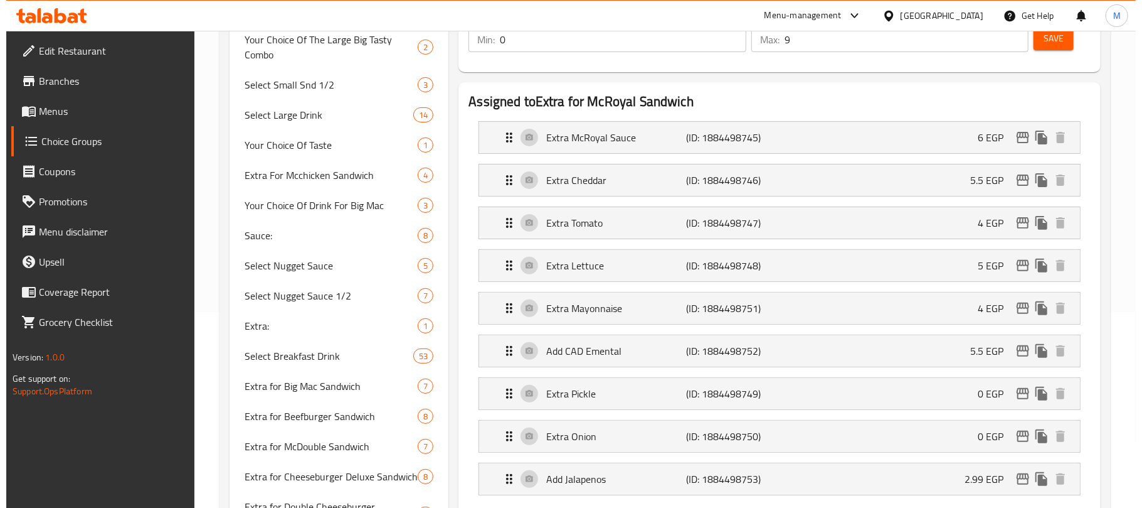
scroll to position [0, 0]
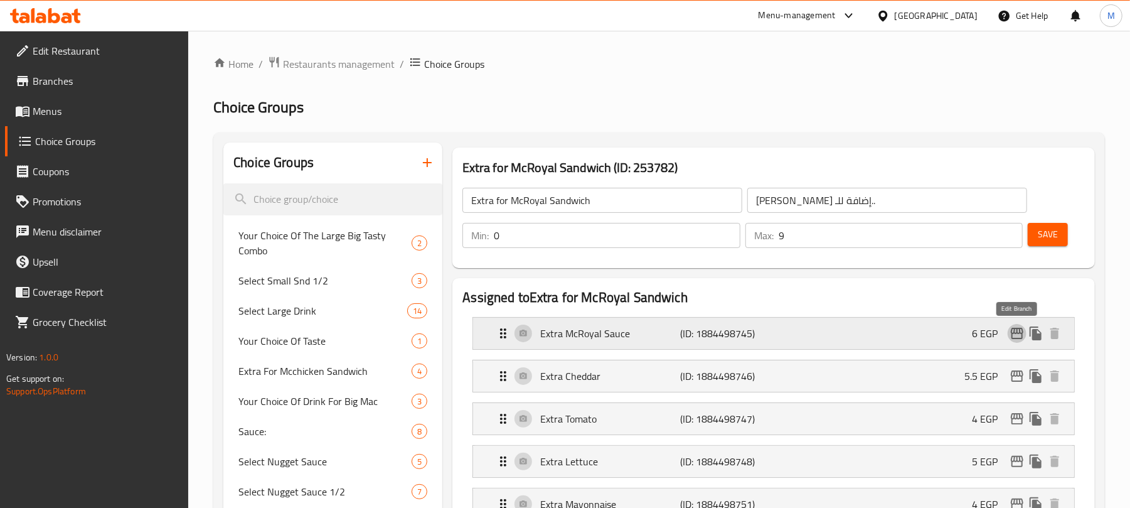
click at [1016, 332] on icon "edit" at bounding box center [1017, 332] width 13 height 11
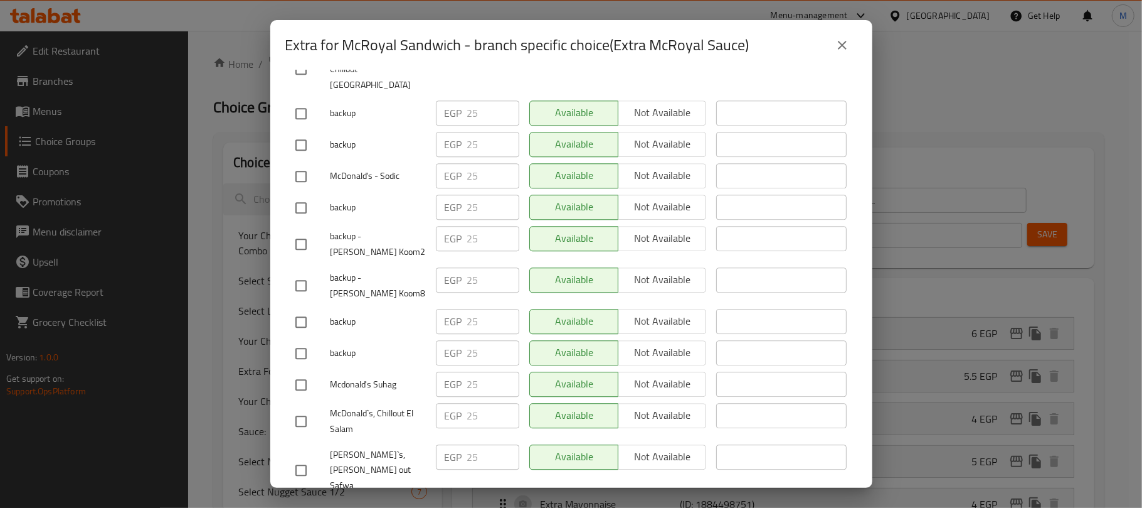
scroll to position [2450, 0]
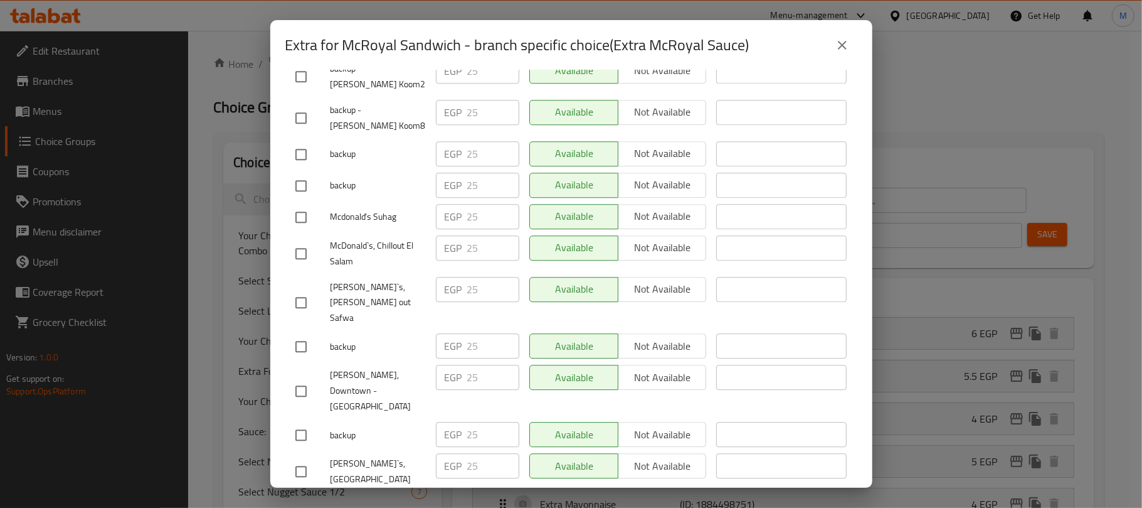
click at [842, 41] on icon "close" at bounding box center [842, 45] width 15 height 15
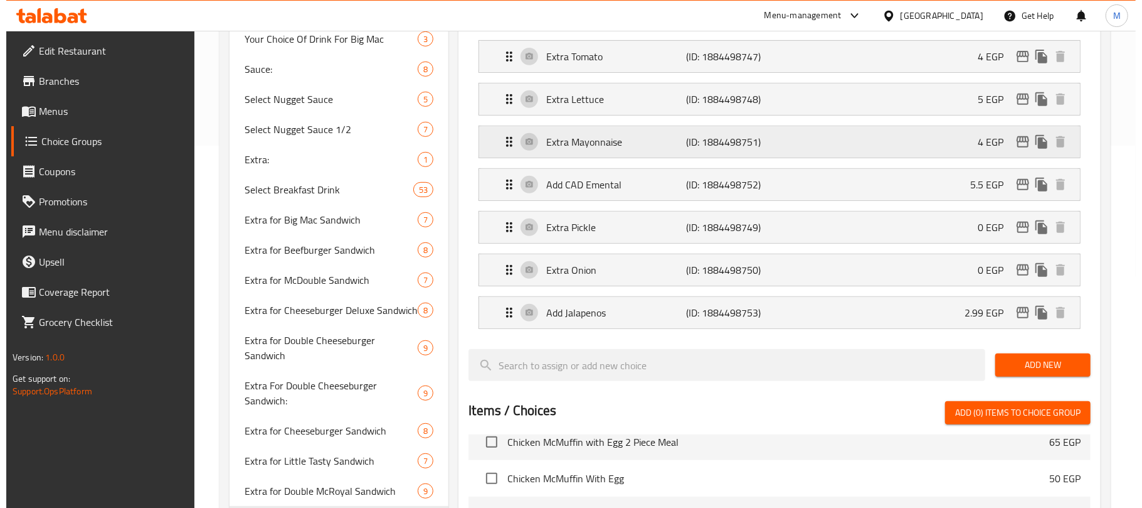
scroll to position [196, 0]
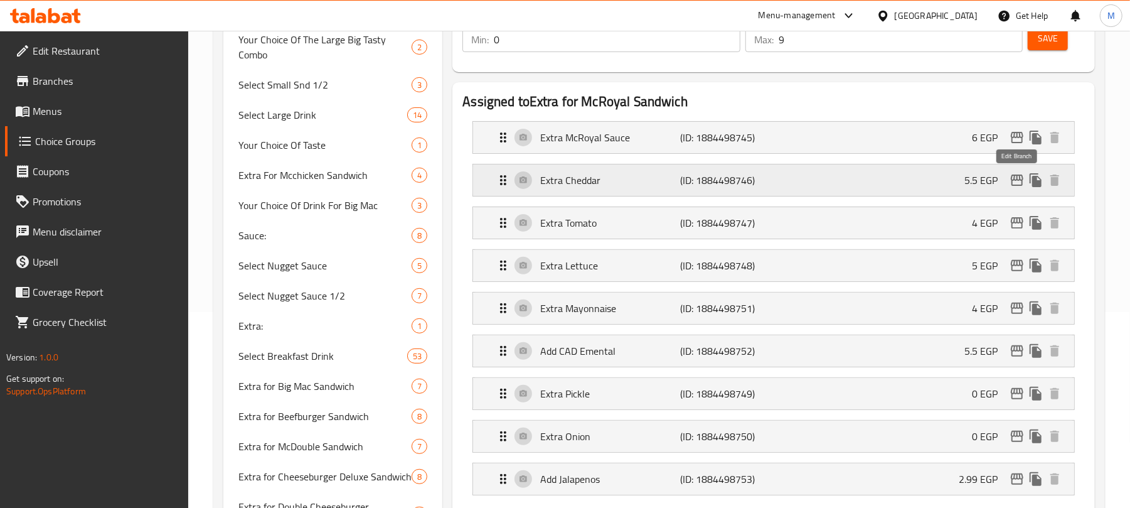
click at [1019, 184] on icon "edit" at bounding box center [1016, 180] width 15 height 15
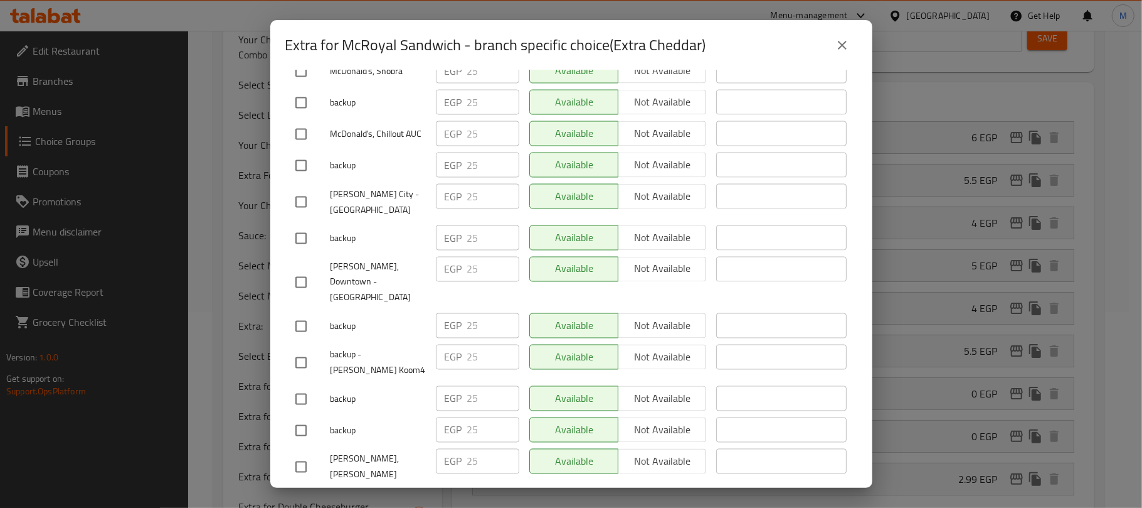
scroll to position [2754, 0]
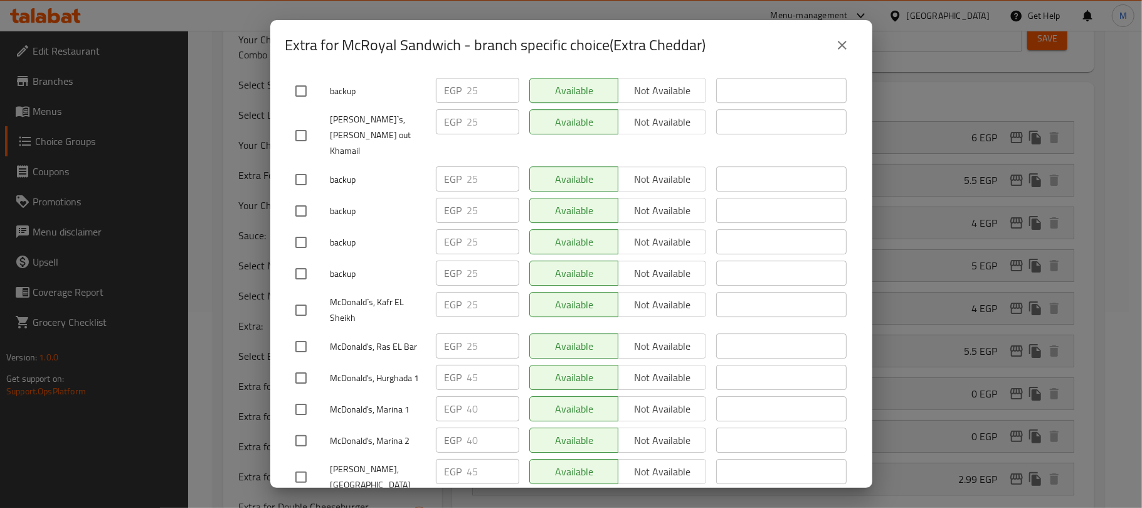
click at [848, 44] on icon "close" at bounding box center [842, 45] width 15 height 15
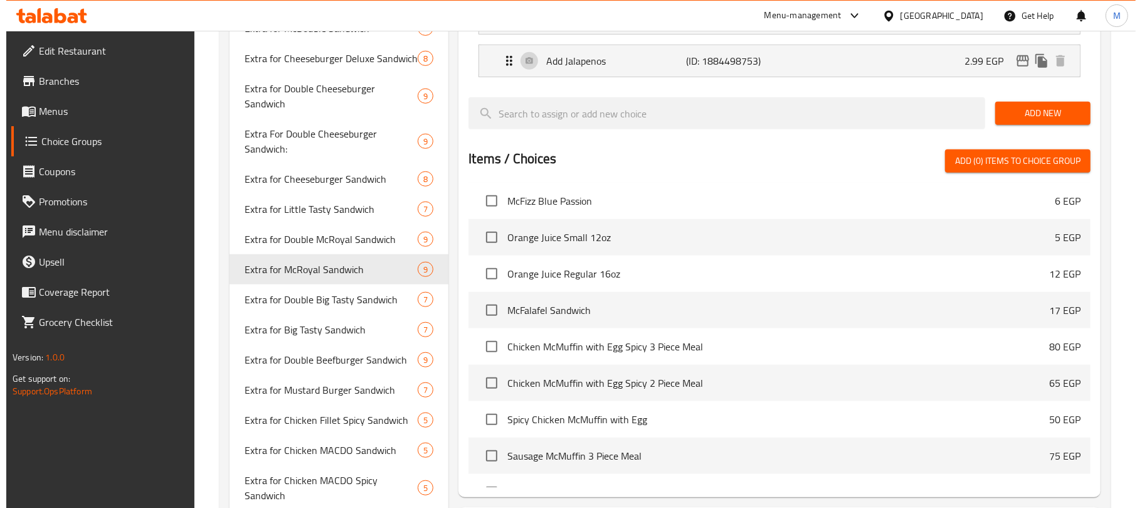
scroll to position [196, 0]
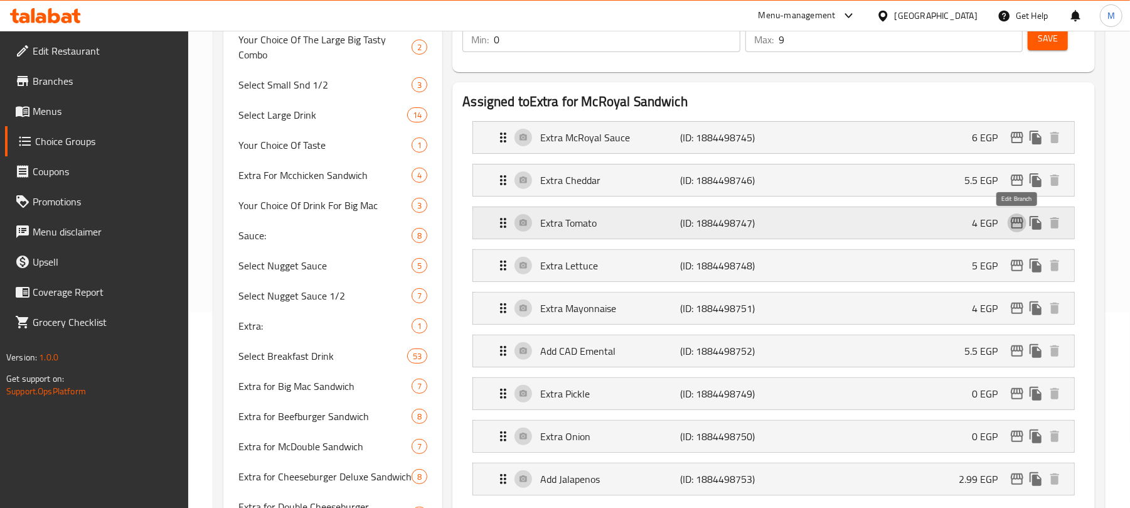
click at [1019, 225] on icon "edit" at bounding box center [1016, 222] width 15 height 15
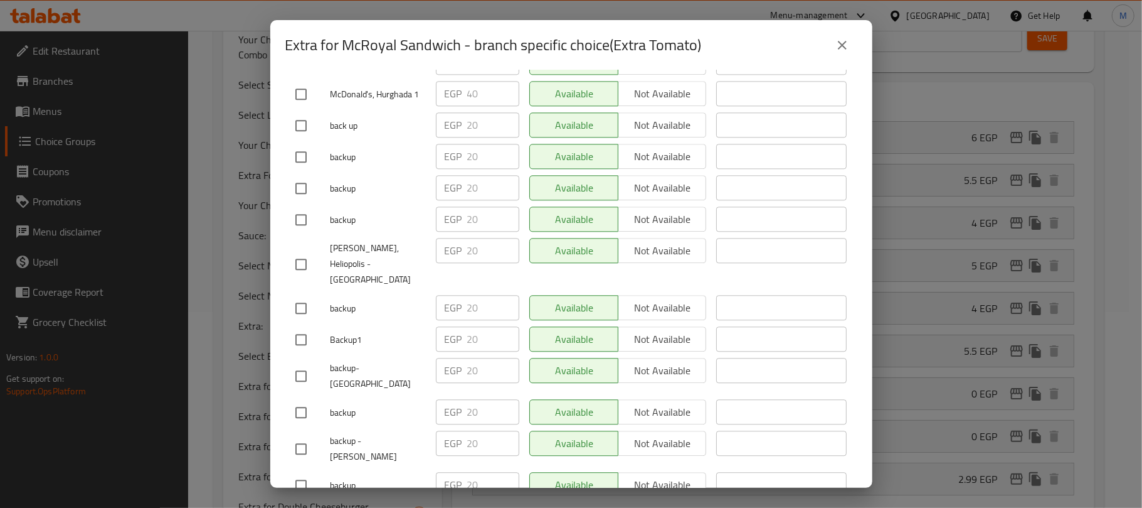
scroll to position [2289, 0]
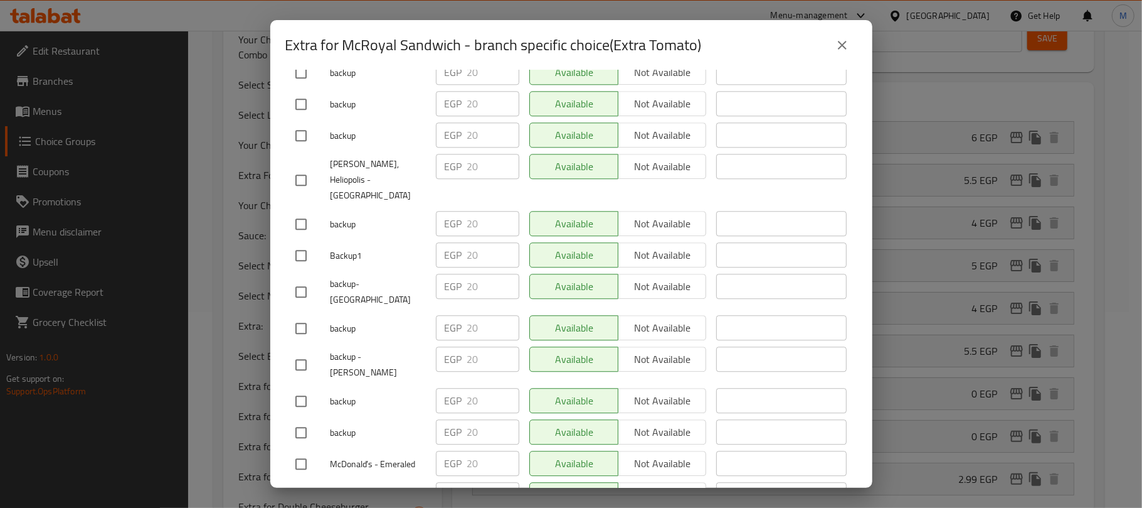
click at [841, 50] on icon "close" at bounding box center [842, 45] width 15 height 15
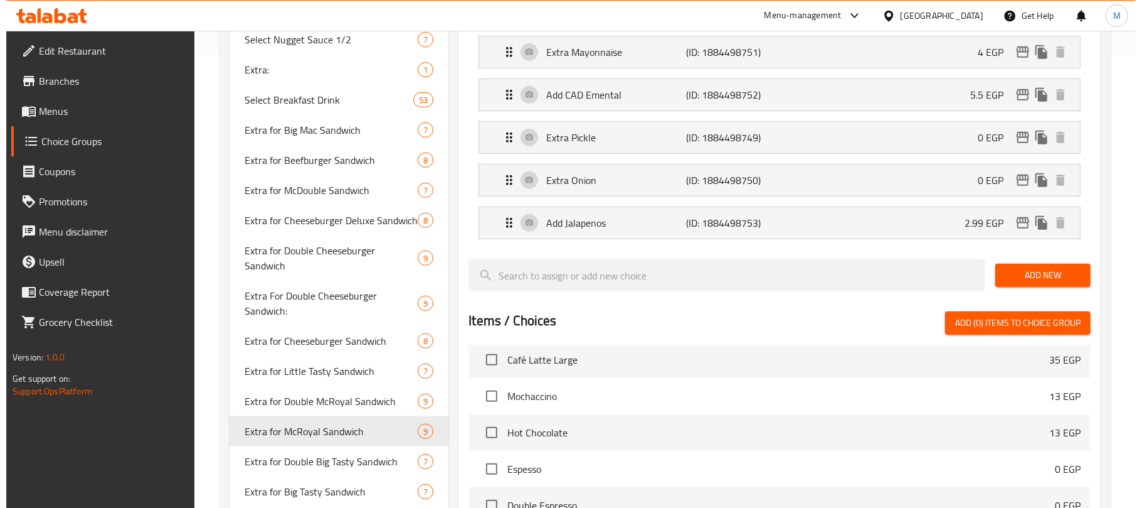
scroll to position [196, 0]
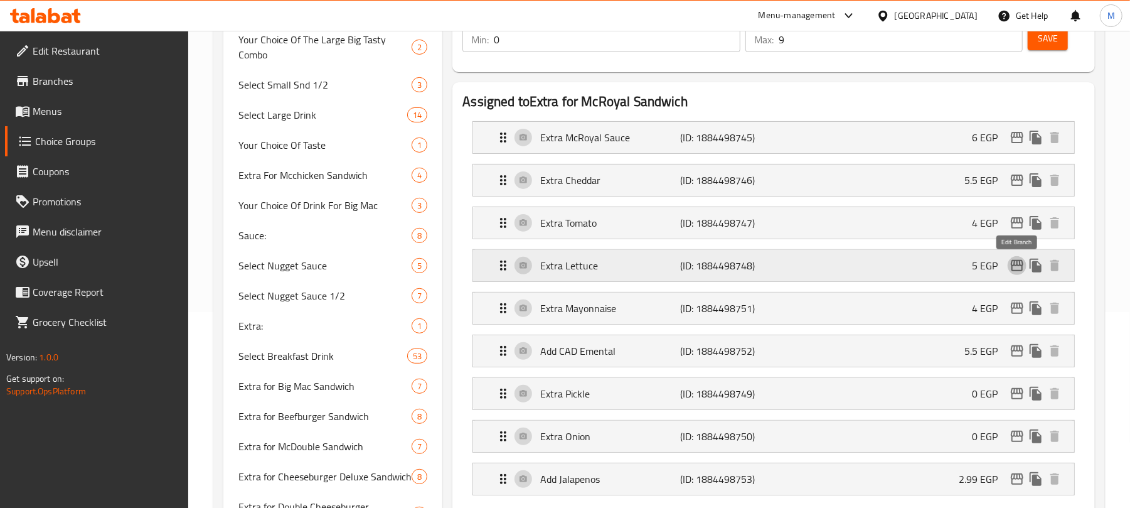
click at [1017, 273] on icon "edit" at bounding box center [1016, 265] width 15 height 15
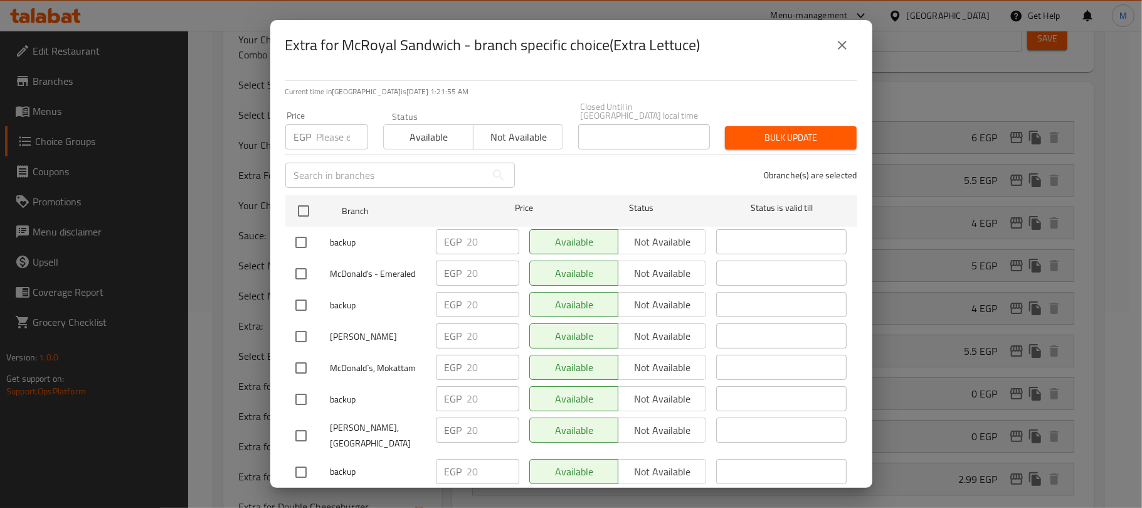
scroll to position [1767, 0]
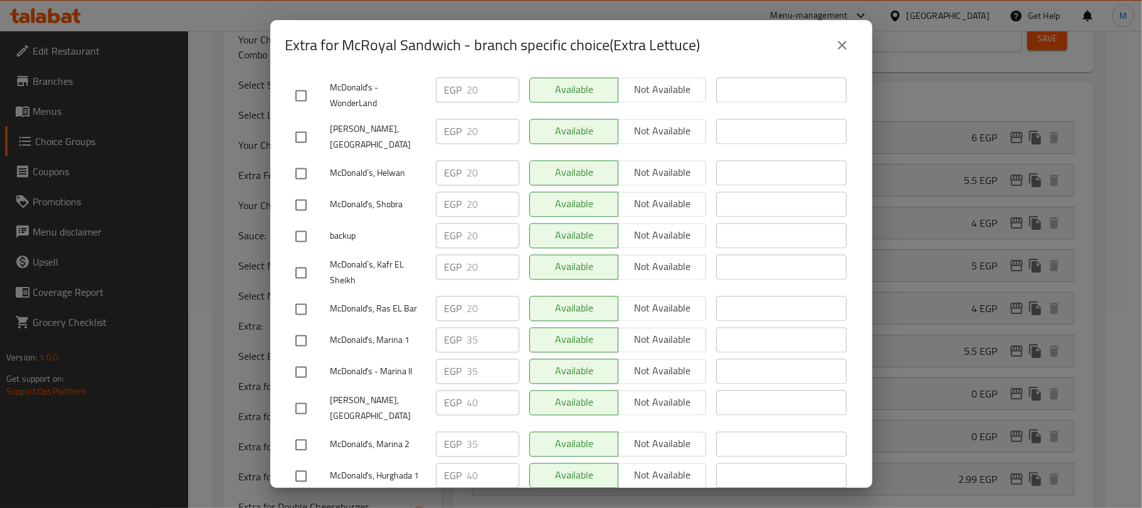
click at [848, 45] on icon "close" at bounding box center [842, 45] width 15 height 15
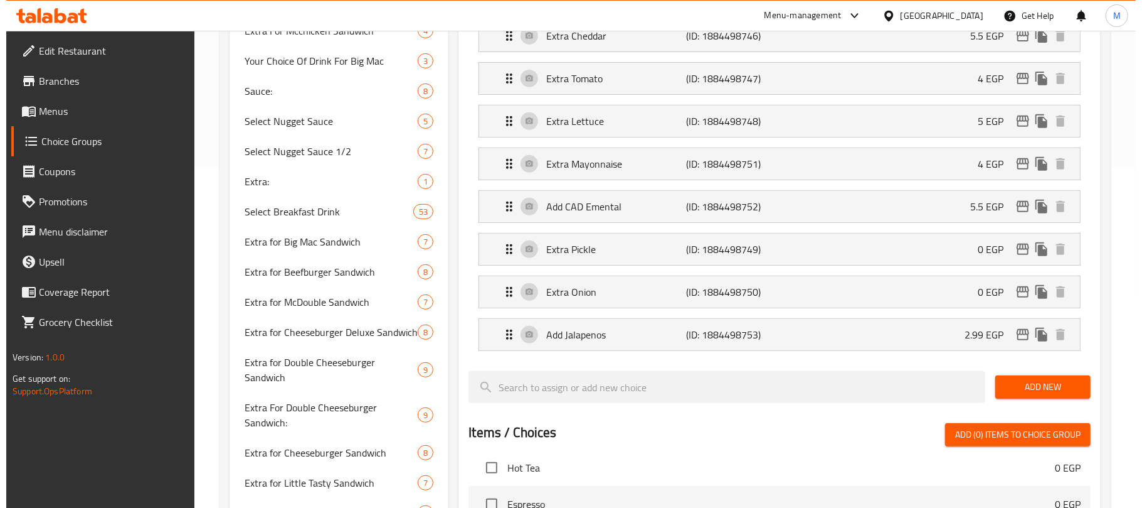
scroll to position [196, 0]
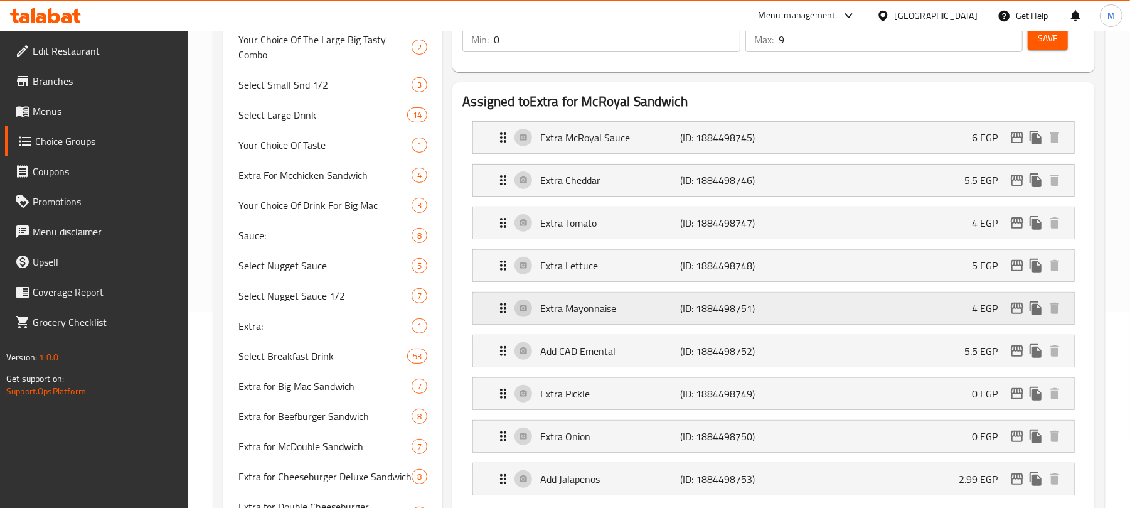
click at [1014, 314] on icon "edit" at bounding box center [1016, 307] width 15 height 15
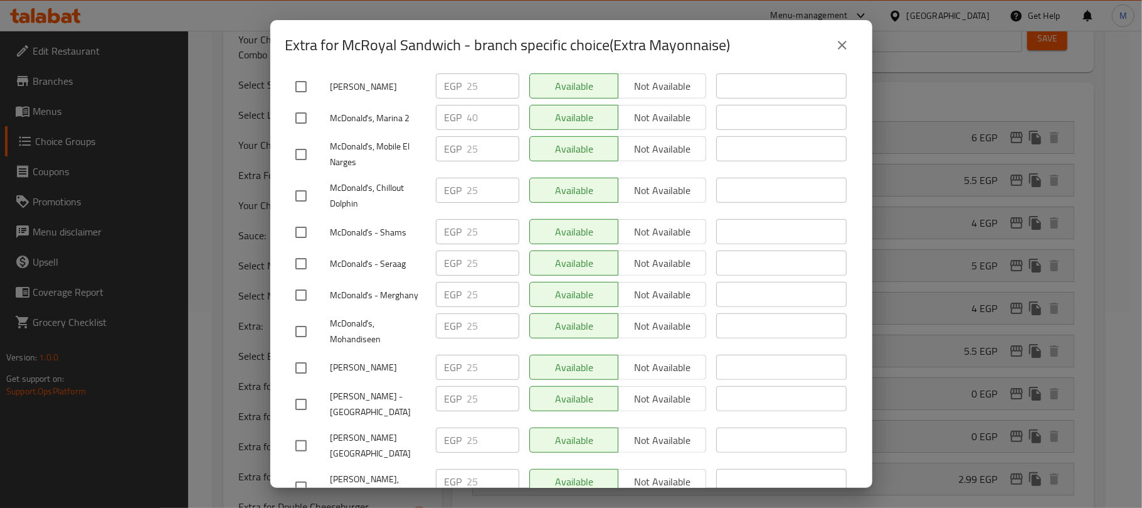
scroll to position [7793, 0]
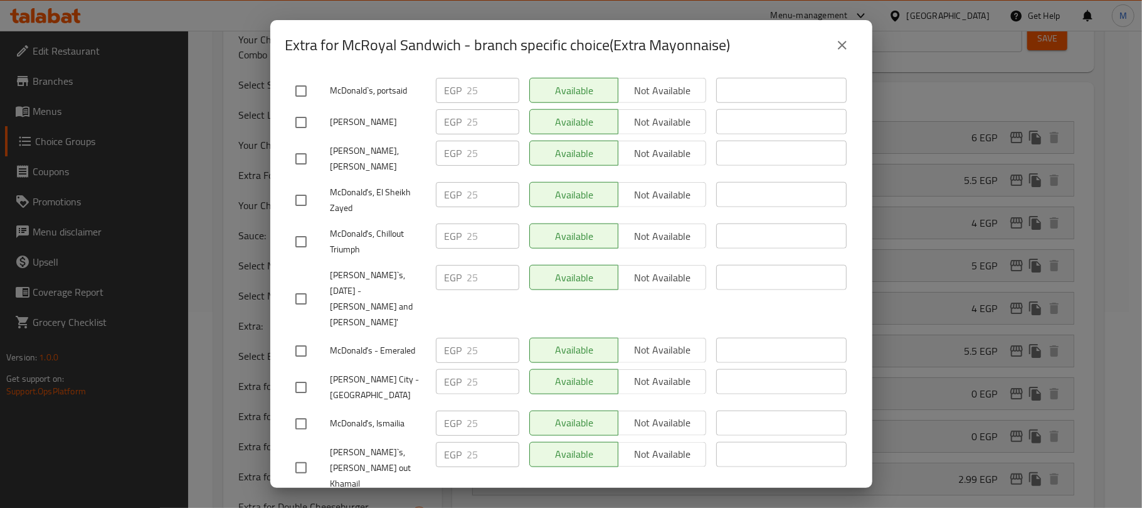
click at [847, 46] on icon "close" at bounding box center [842, 45] width 15 height 15
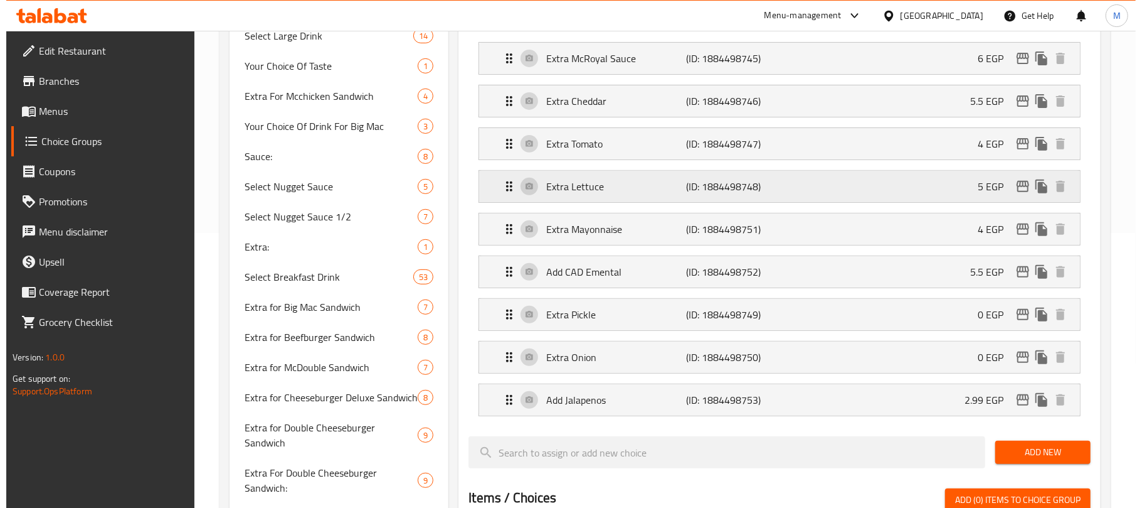
scroll to position [279, 0]
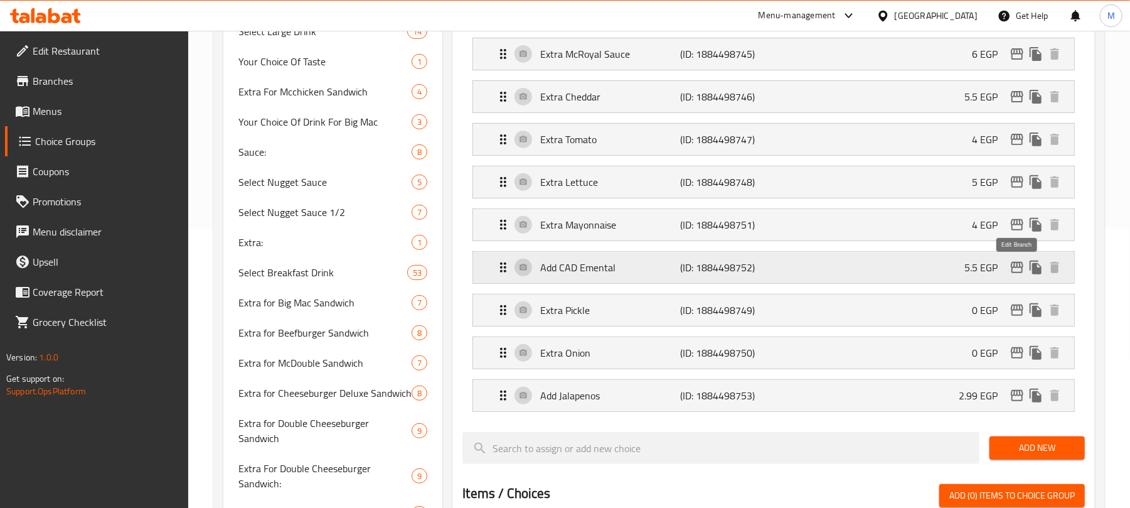
click at [1016, 271] on icon "edit" at bounding box center [1016, 267] width 15 height 15
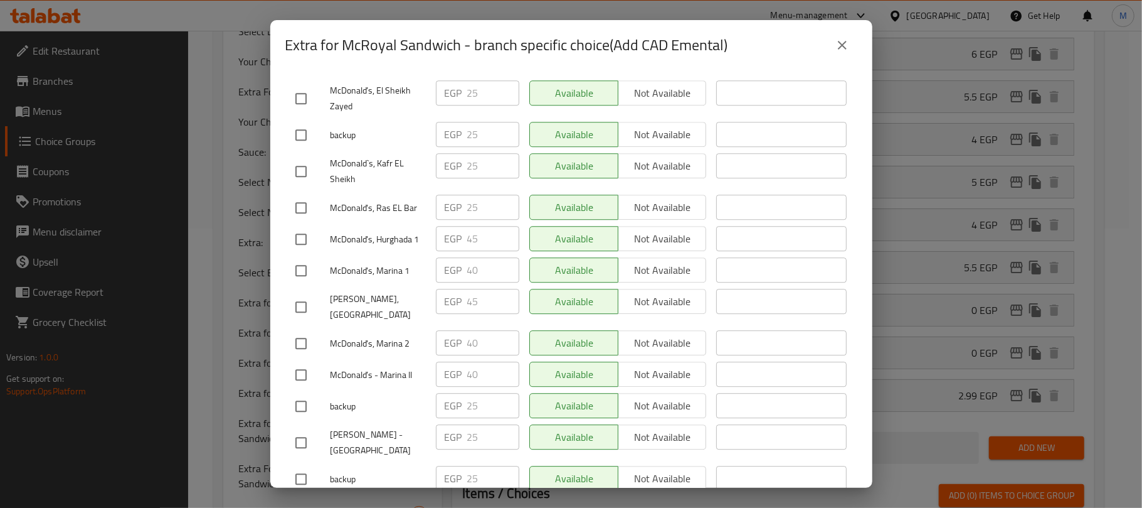
scroll to position [2543, 0]
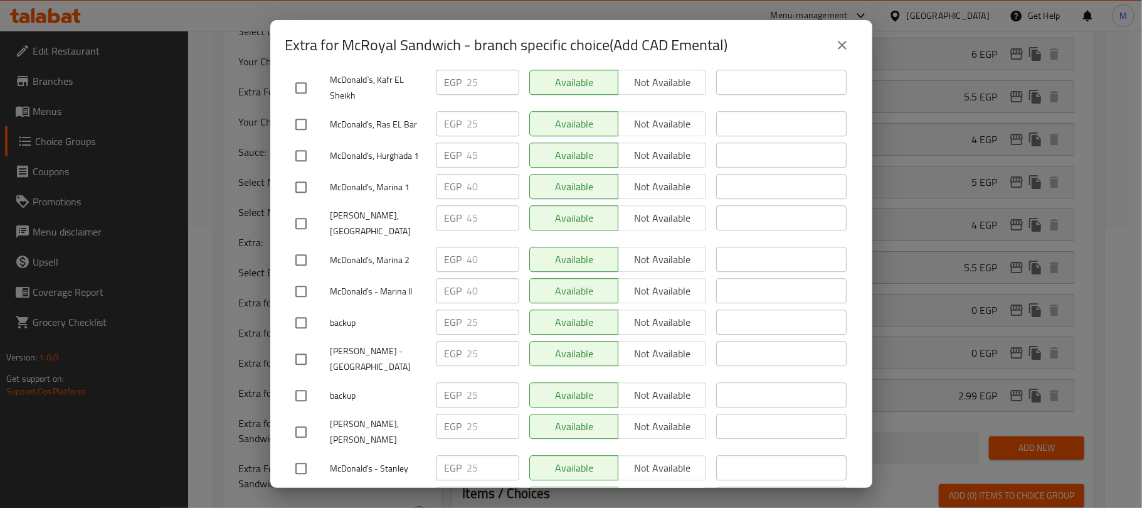
click at [847, 50] on icon "close" at bounding box center [842, 45] width 15 height 15
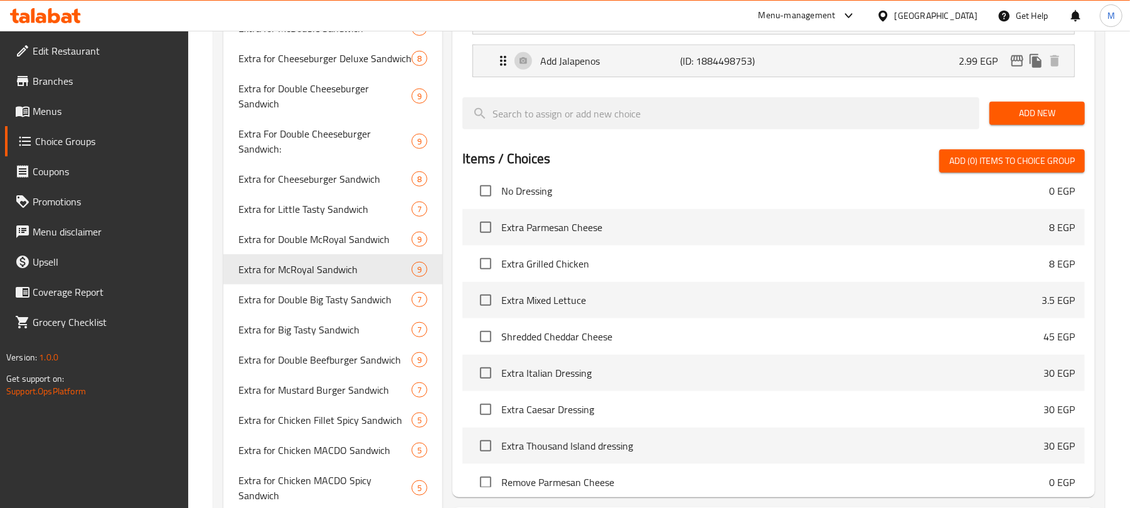
scroll to position [447, 0]
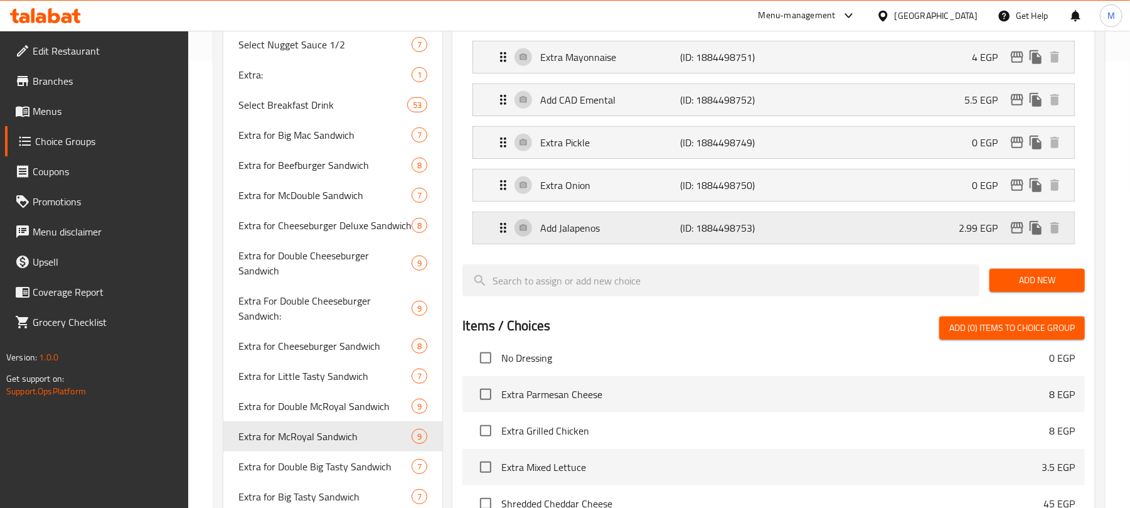
click at [1010, 232] on icon "edit" at bounding box center [1016, 227] width 15 height 15
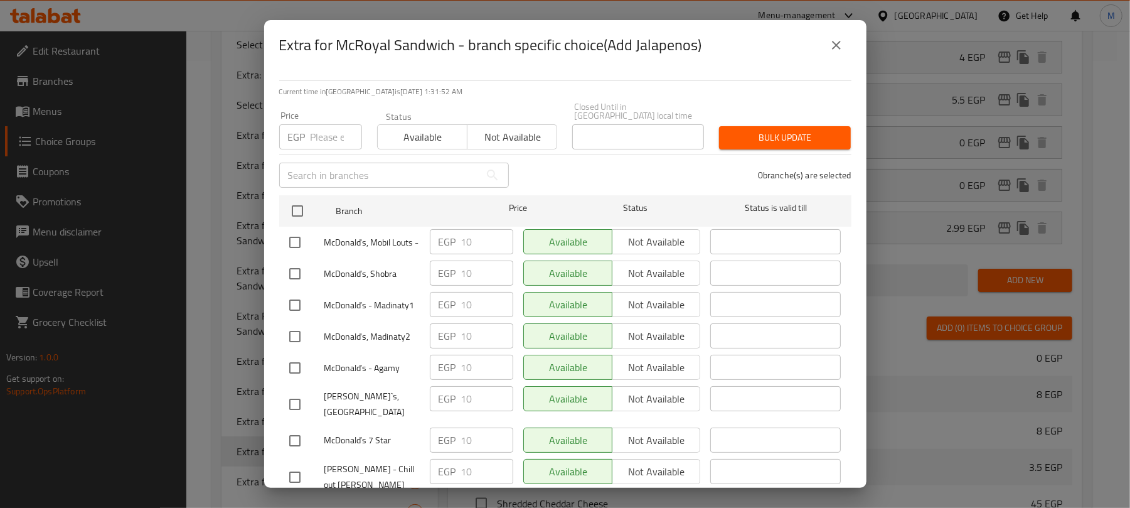
click at [837, 46] on icon "close" at bounding box center [836, 45] width 15 height 15
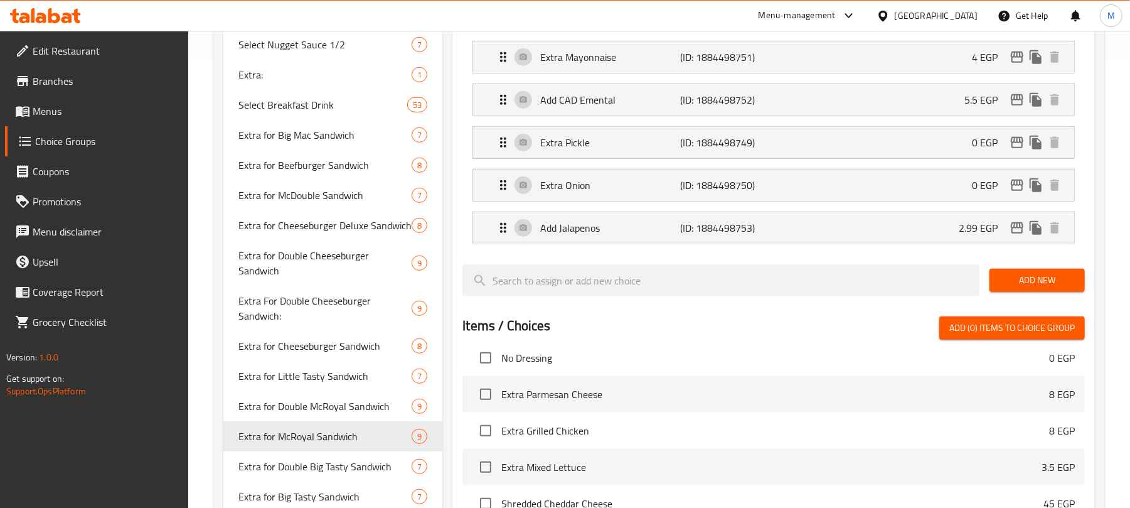
scroll to position [1472, 0]
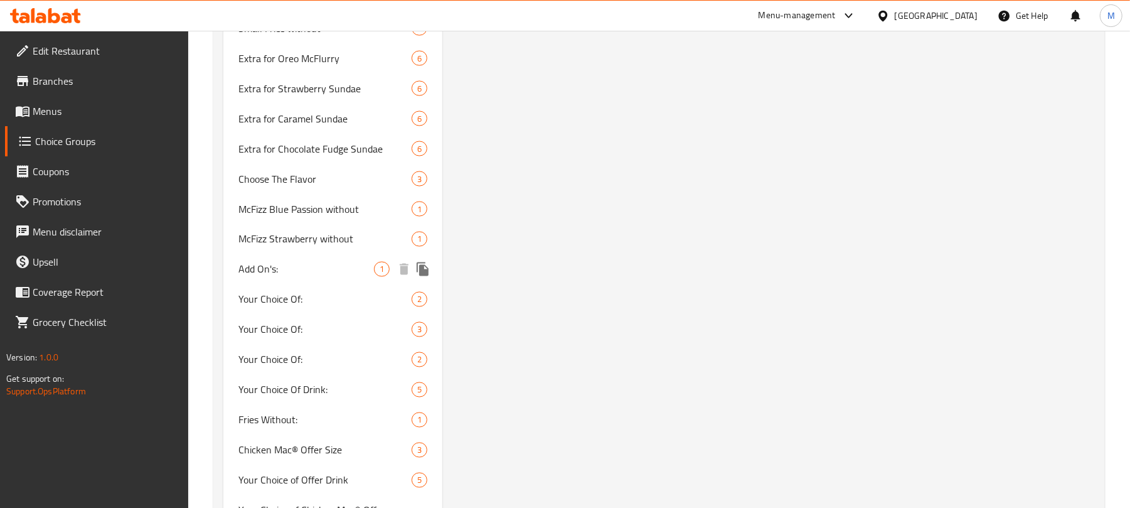
click at [324, 262] on span "Add On's:" at bounding box center [306, 269] width 136 height 15
type input "Add On's:"
type input "الاضافات:"
type input "0"
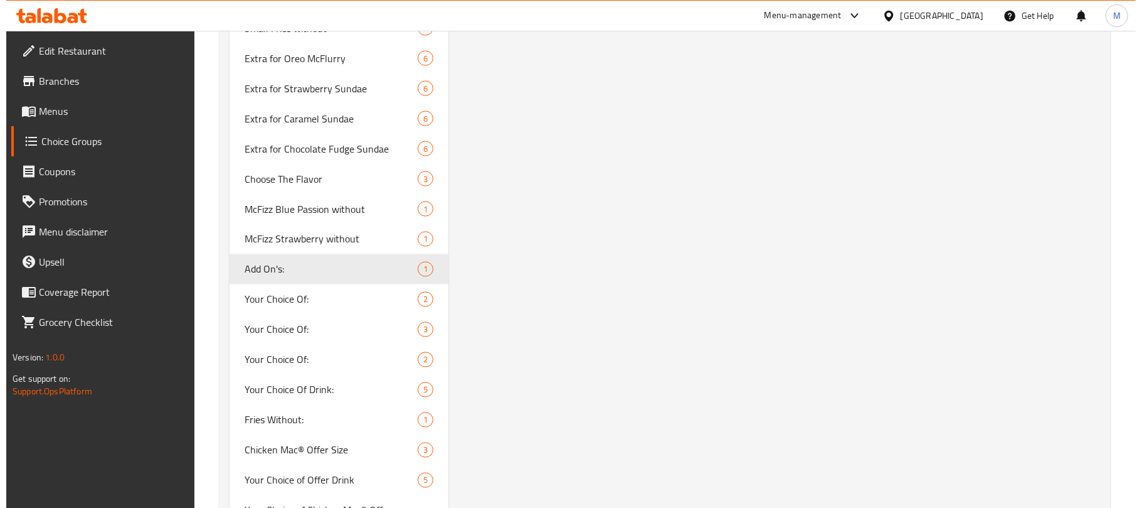
scroll to position [0, 0]
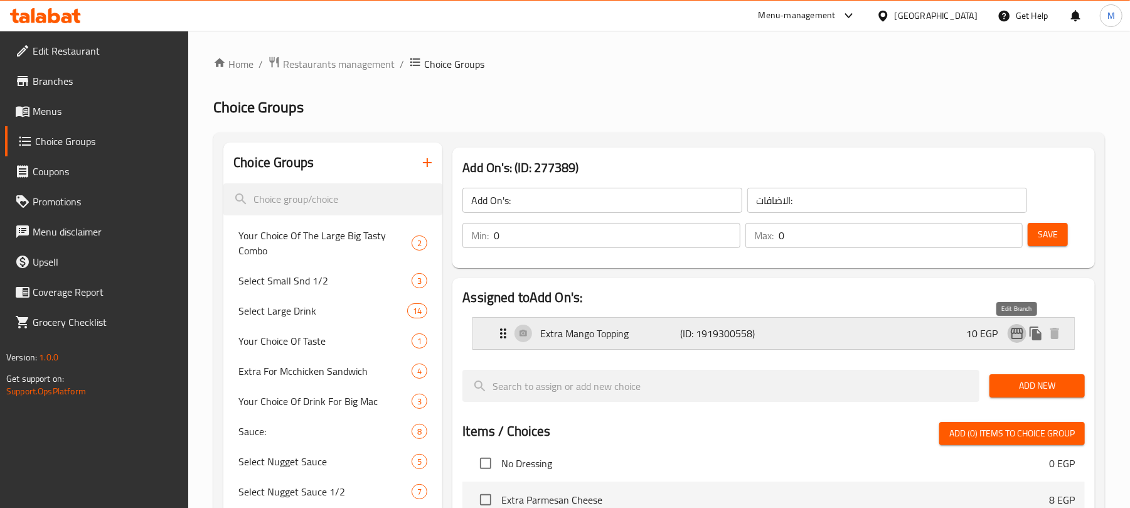
click at [1016, 331] on icon "edit" at bounding box center [1017, 332] width 13 height 11
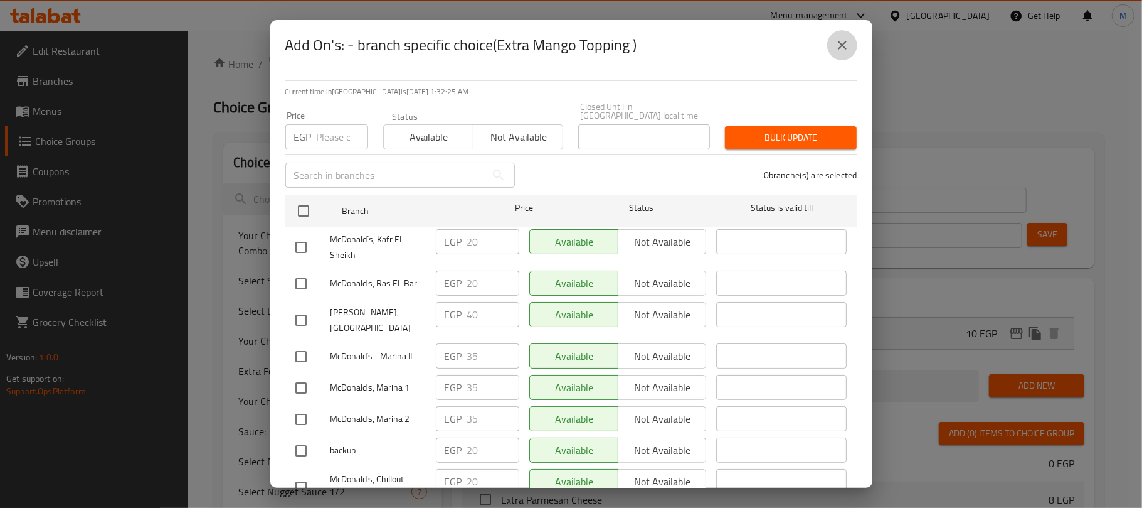
click at [844, 44] on icon "close" at bounding box center [842, 45] width 15 height 15
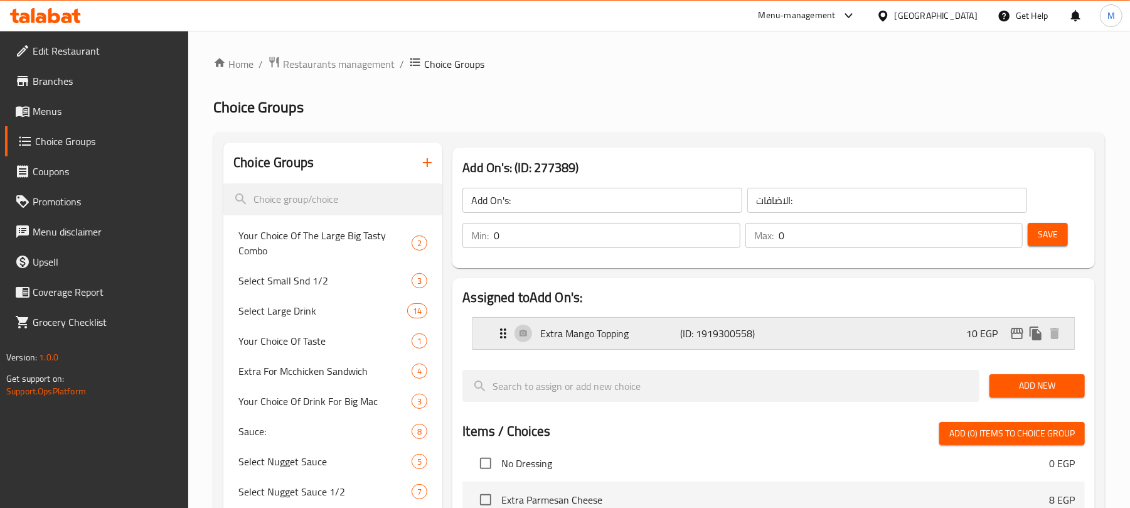
click at [647, 331] on p "Extra Mango Topping" at bounding box center [610, 333] width 140 height 15
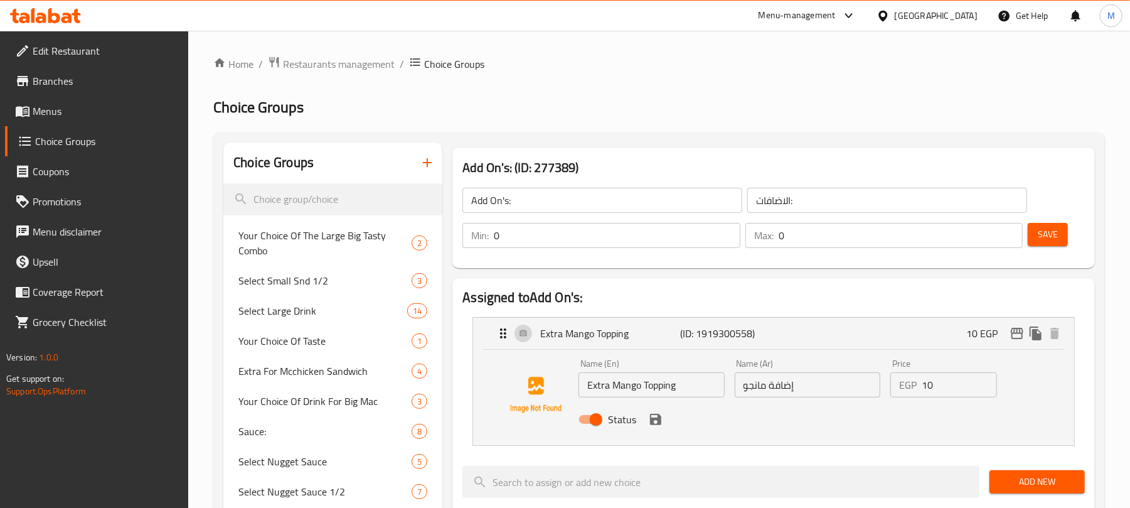
click at [631, 390] on input "Extra Mango Topping" at bounding box center [651, 384] width 146 height 25
click at [671, 390] on input "Extra Mango Topping" at bounding box center [651, 384] width 146 height 25
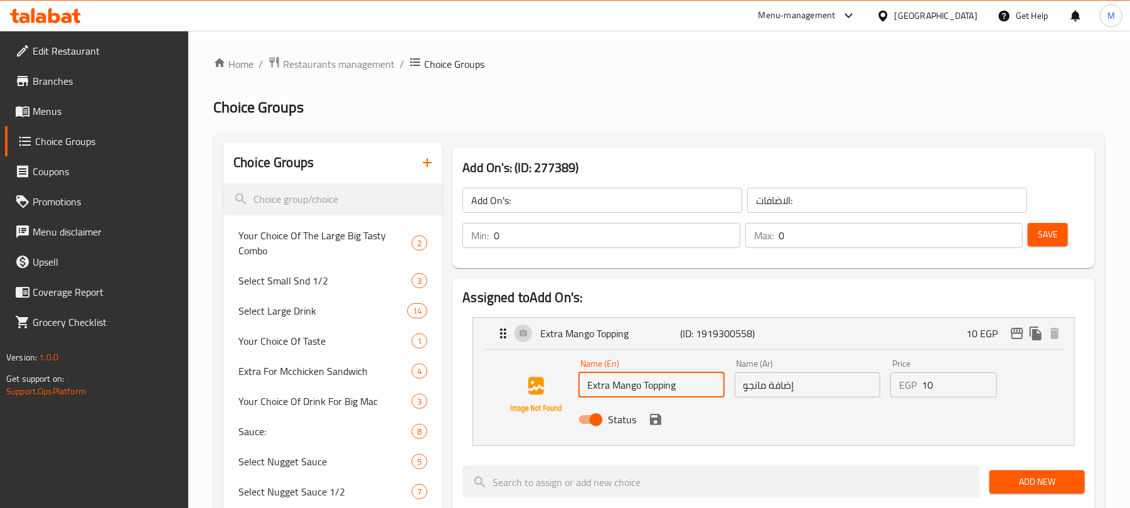
click at [671, 390] on input "Extra Mango Topping" at bounding box center [651, 384] width 146 height 25
click at [1018, 338] on icon "edit" at bounding box center [1016, 333] width 15 height 15
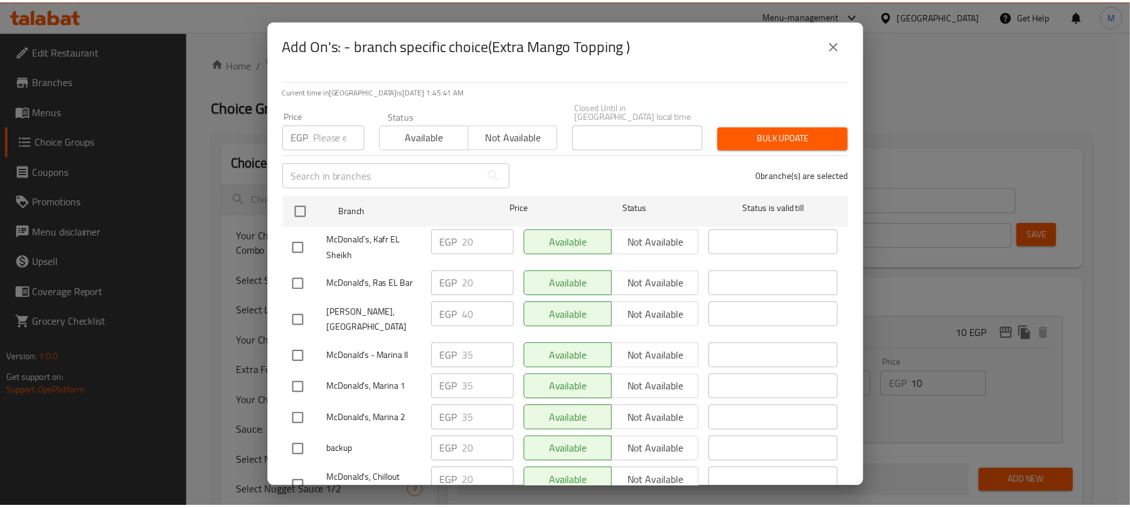
scroll to position [334, 0]
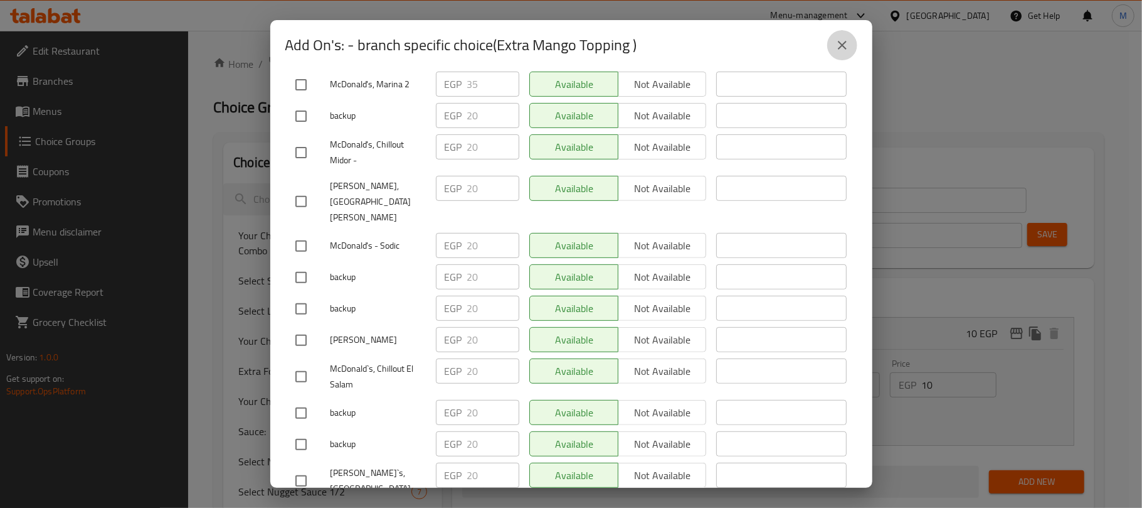
click at [843, 44] on icon "close" at bounding box center [842, 45] width 9 height 9
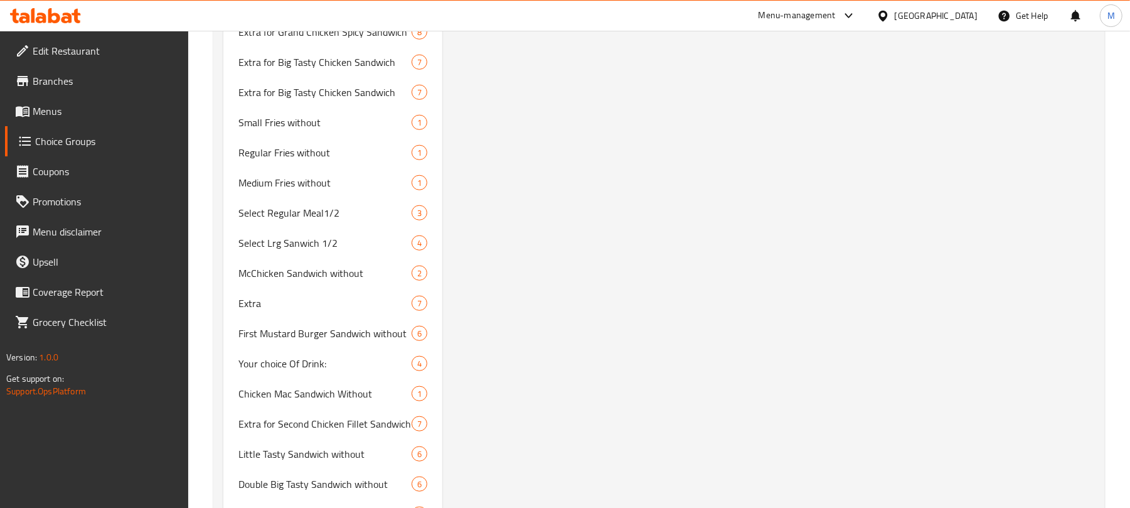
scroll to position [7477, 0]
click at [240, 294] on span "Extra" at bounding box center [306, 301] width 136 height 15
type input "Extra"
type input "الاضافة"
type input "7"
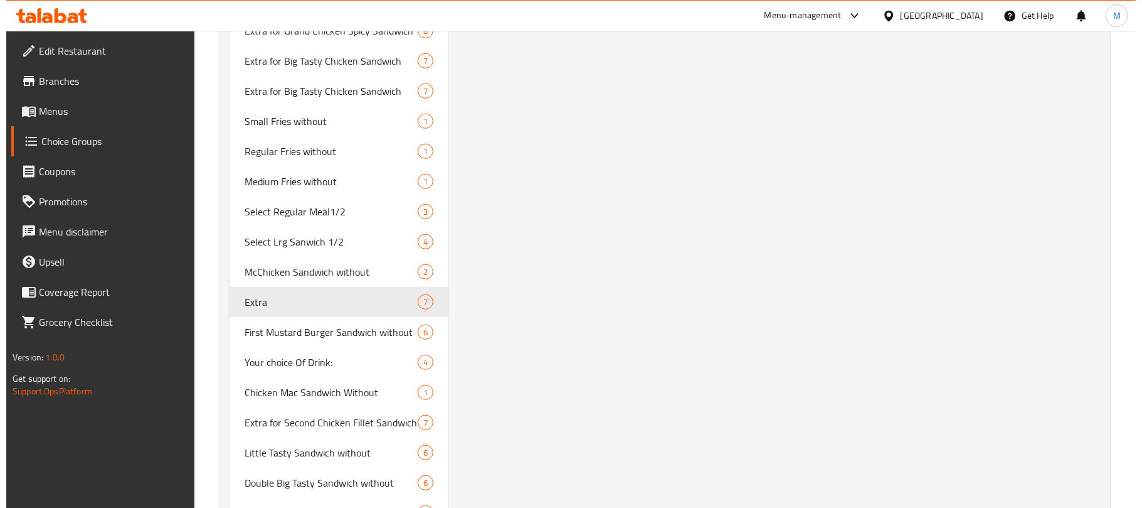
scroll to position [0, 0]
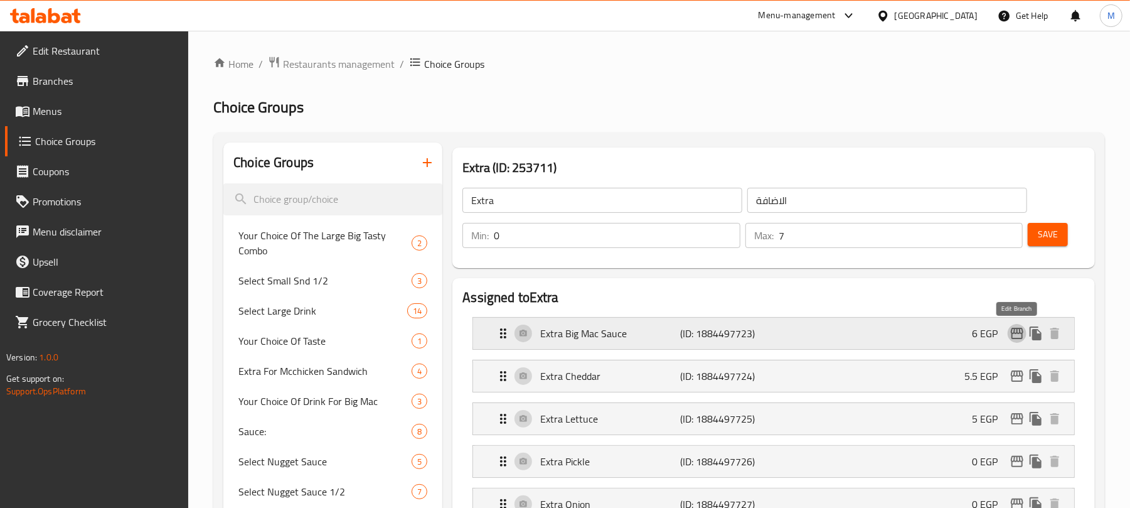
click at [1020, 336] on icon "edit" at bounding box center [1016, 333] width 15 height 15
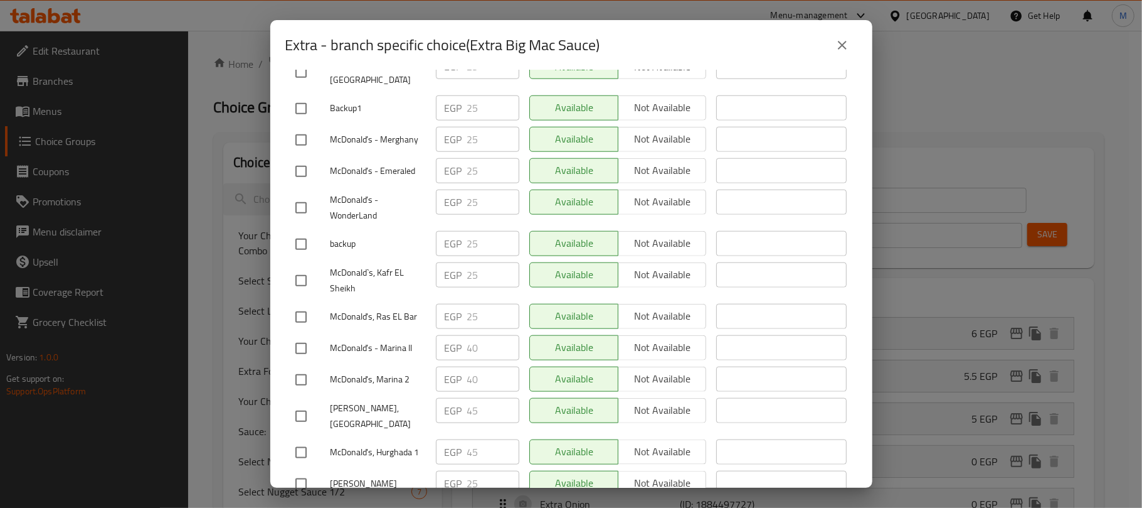
scroll to position [1087, 0]
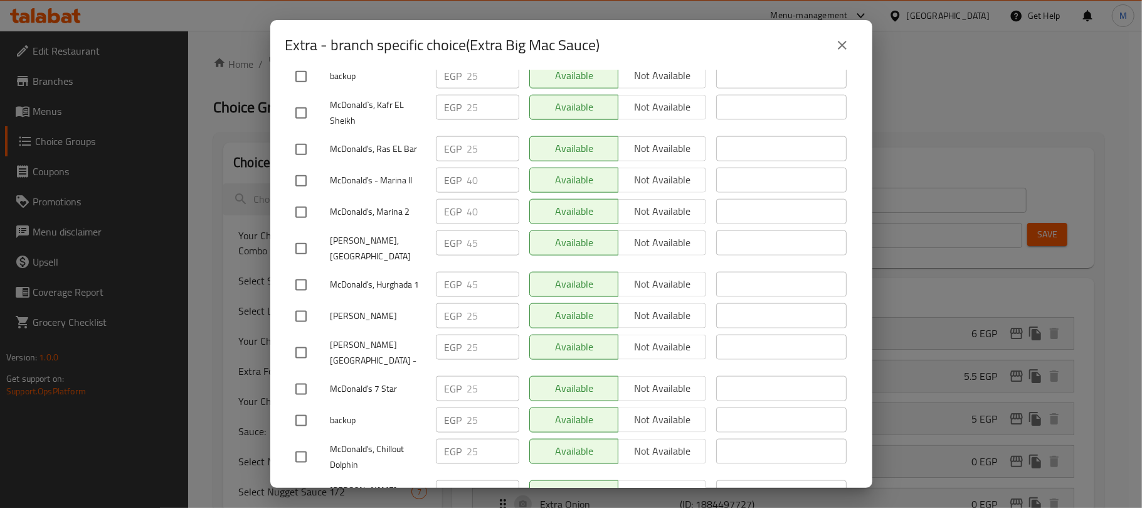
click at [841, 49] on icon "close" at bounding box center [842, 45] width 15 height 15
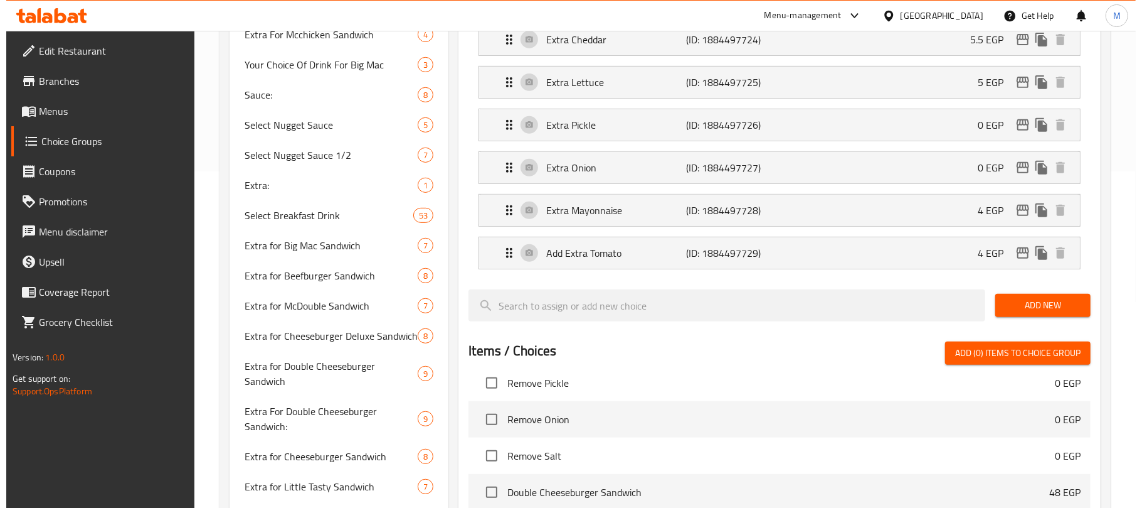
scroll to position [178, 0]
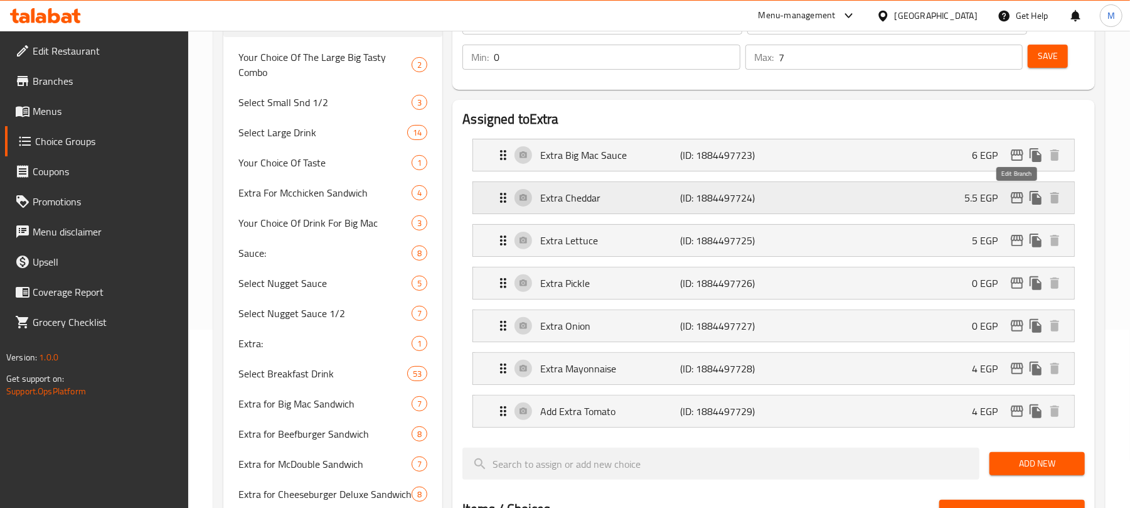
click at [1019, 197] on icon "edit" at bounding box center [1017, 197] width 13 height 11
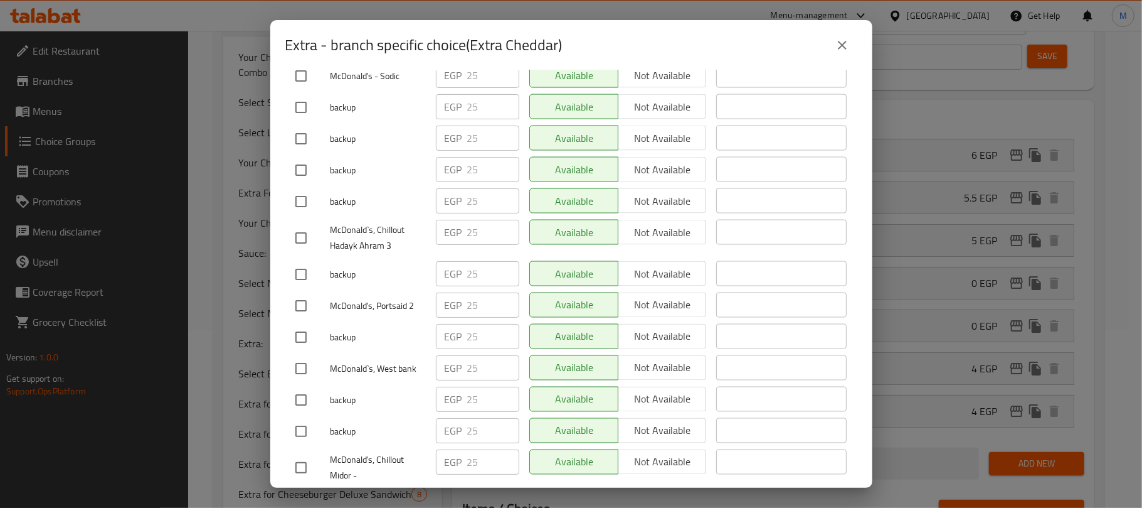
scroll to position [8518, 0]
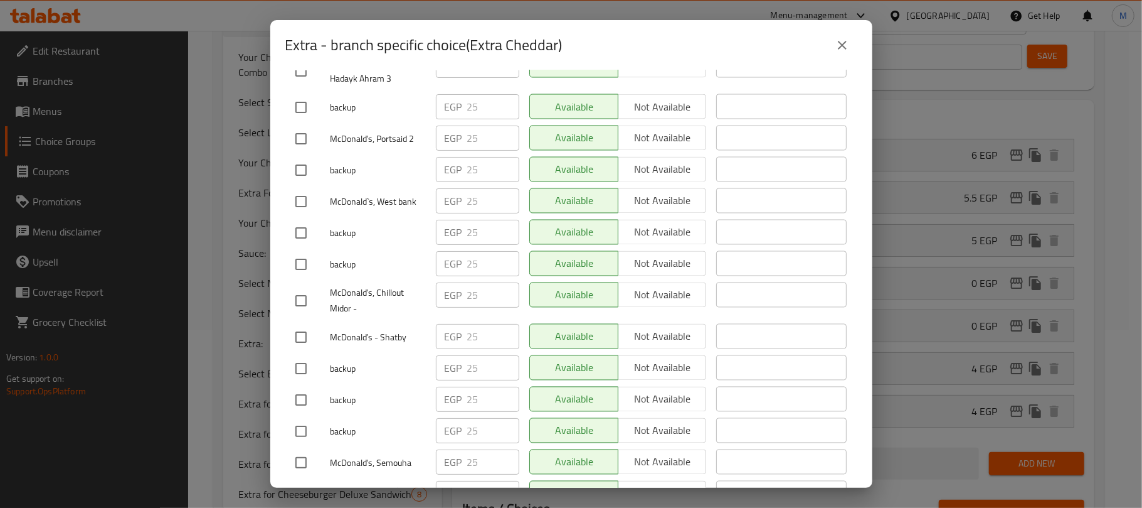
click at [836, 50] on icon "close" at bounding box center [842, 45] width 15 height 15
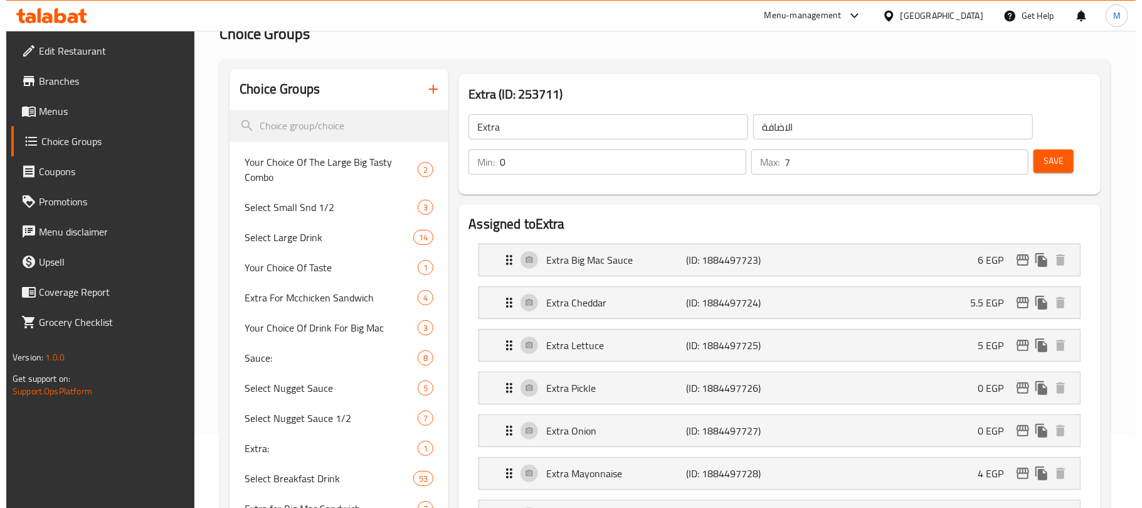
scroll to position [10, 0]
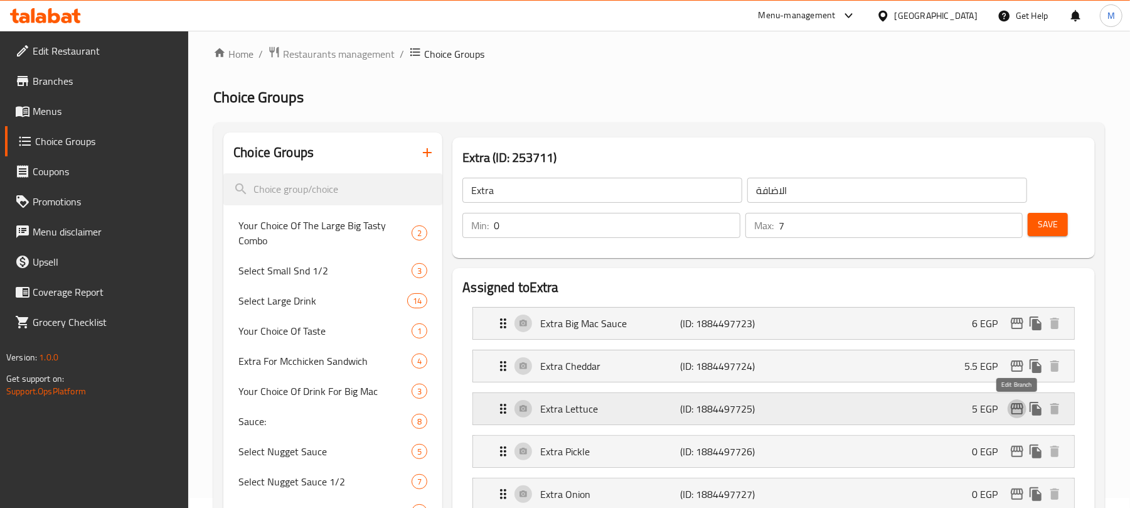
click at [1018, 407] on icon "edit" at bounding box center [1016, 408] width 15 height 15
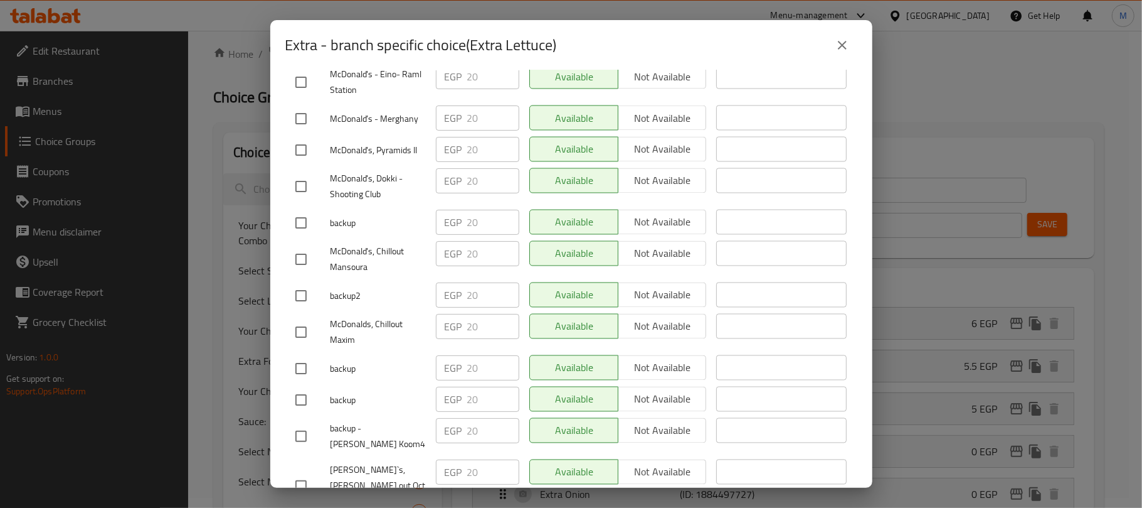
scroll to position [818, 0]
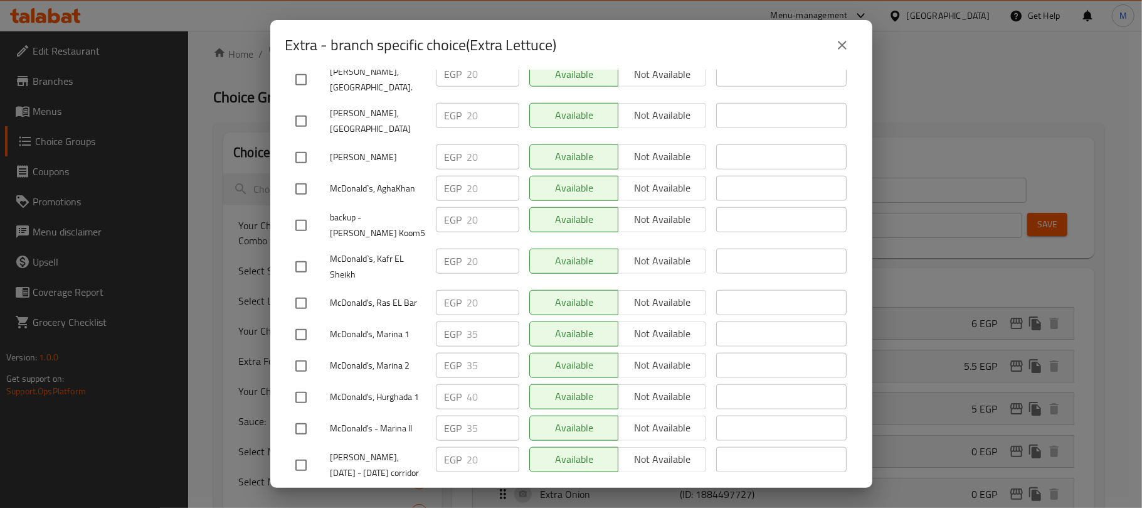
click at [838, 48] on icon "close" at bounding box center [842, 45] width 9 height 9
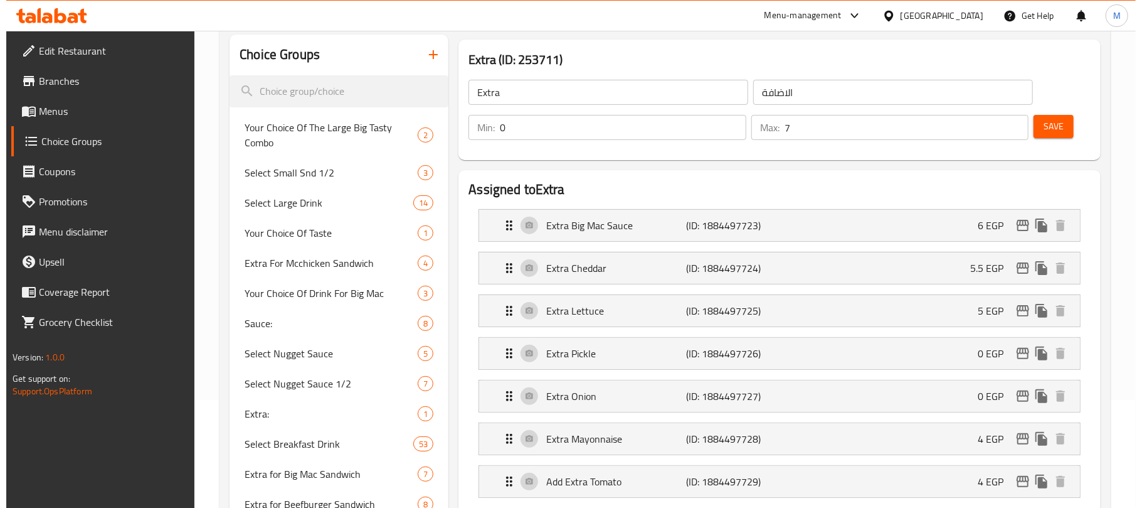
scroll to position [219, 0]
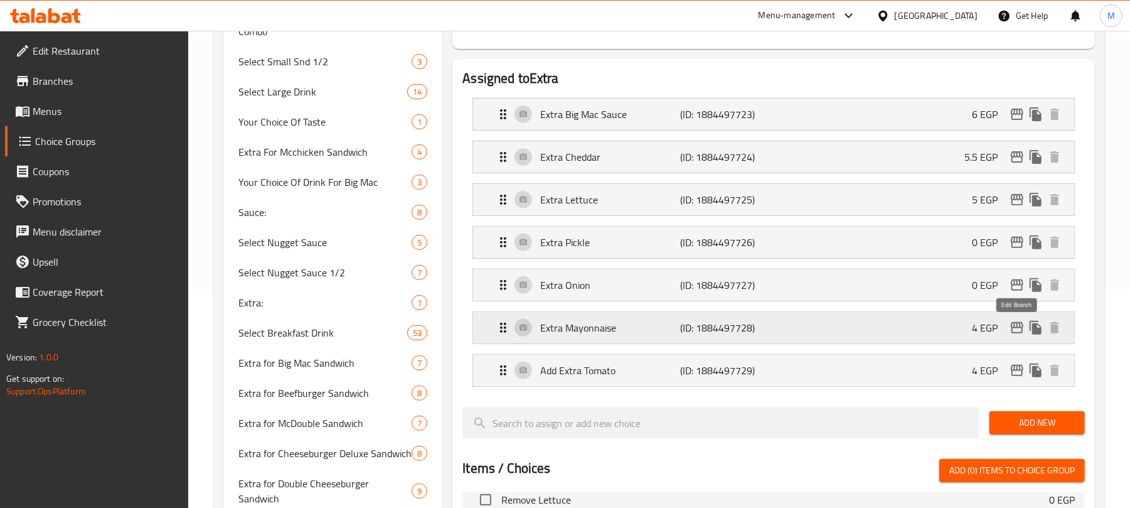
click at [1012, 325] on icon "edit" at bounding box center [1017, 327] width 13 height 11
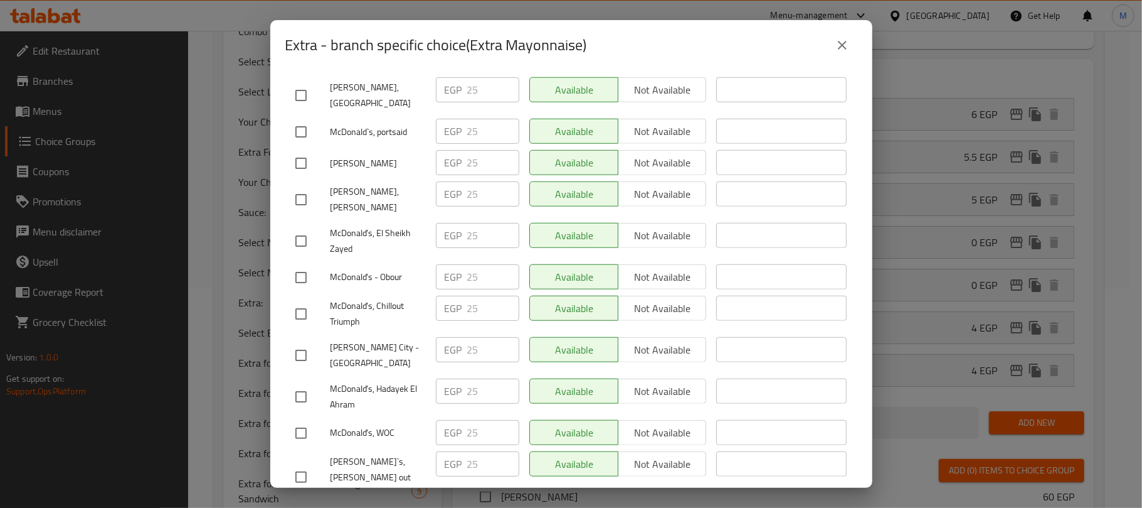
scroll to position [7576, 0]
click at [847, 48] on icon "close" at bounding box center [842, 45] width 15 height 15
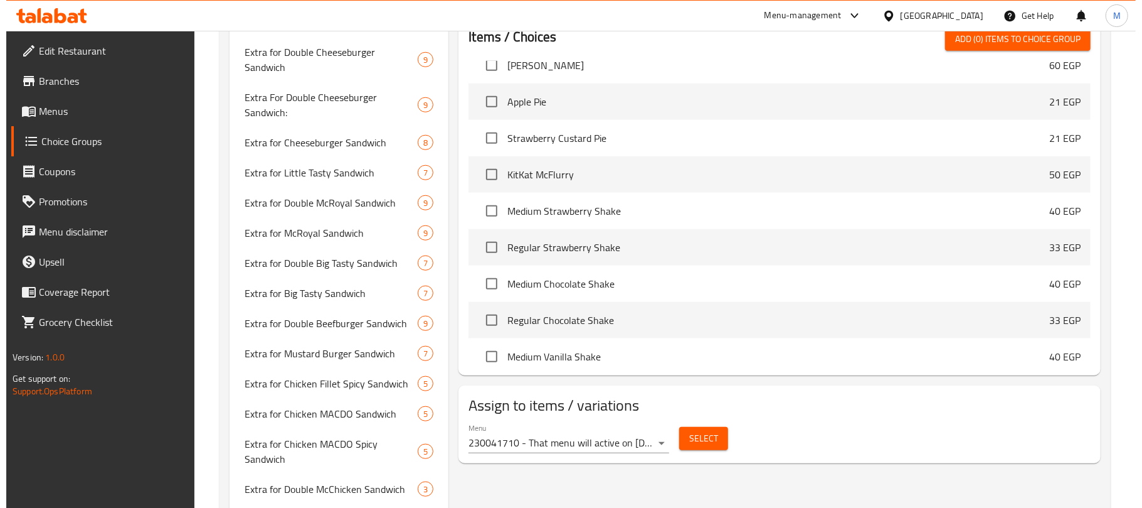
scroll to position [364, 0]
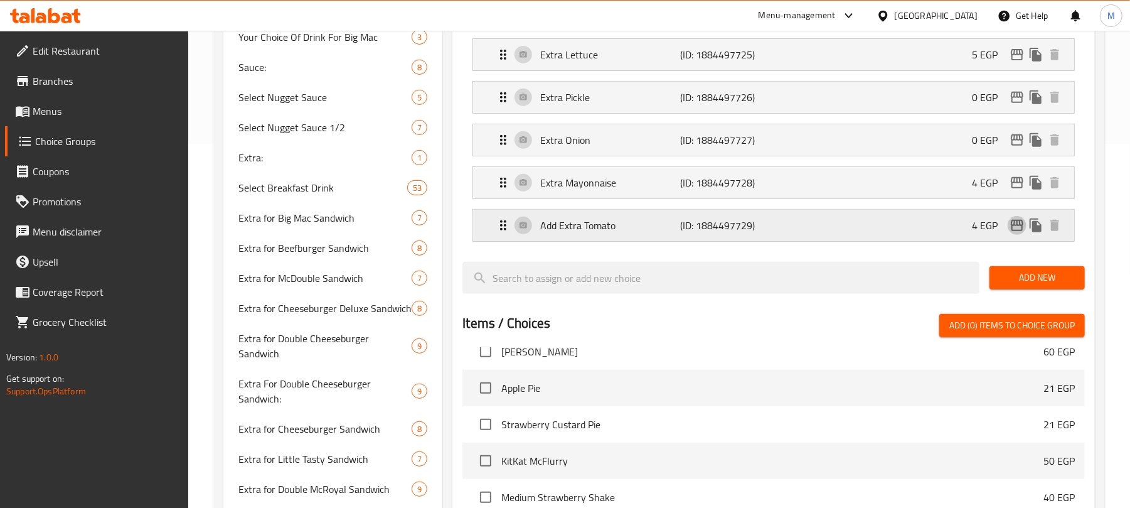
click at [1017, 232] on icon "edit" at bounding box center [1016, 225] width 15 height 15
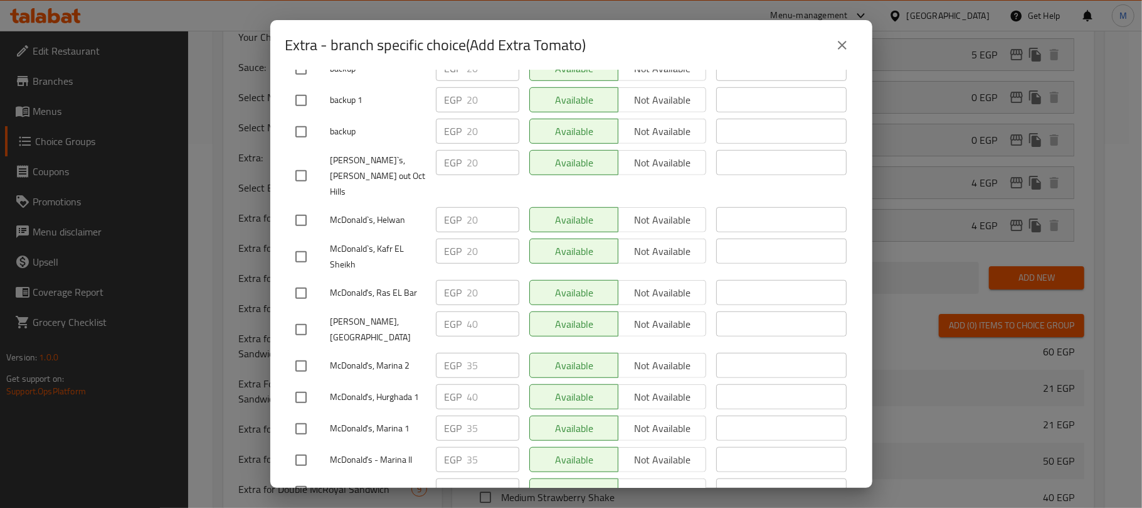
scroll to position [13369, 0]
click at [848, 49] on icon "close" at bounding box center [842, 45] width 15 height 15
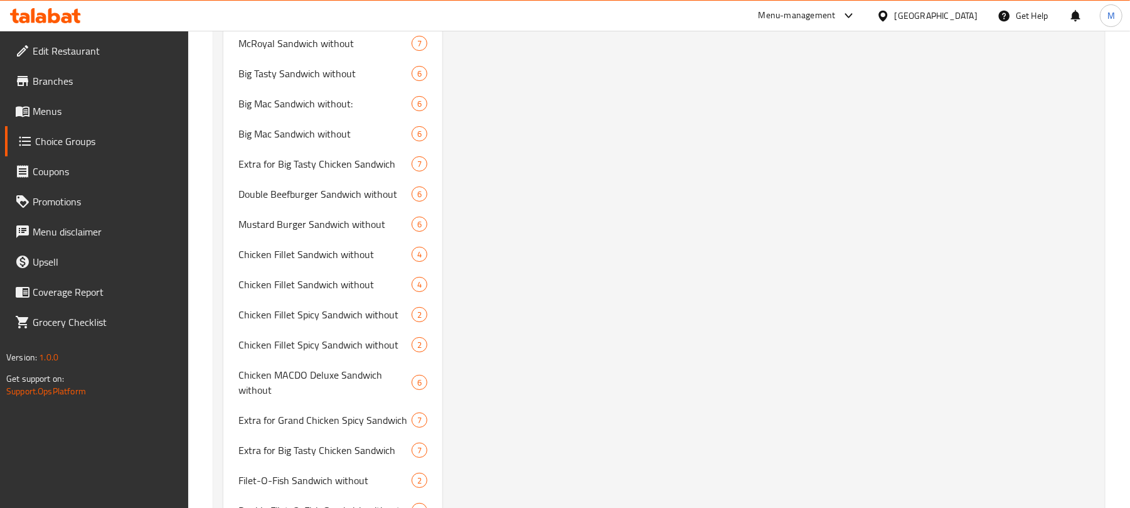
scroll to position [358, 0]
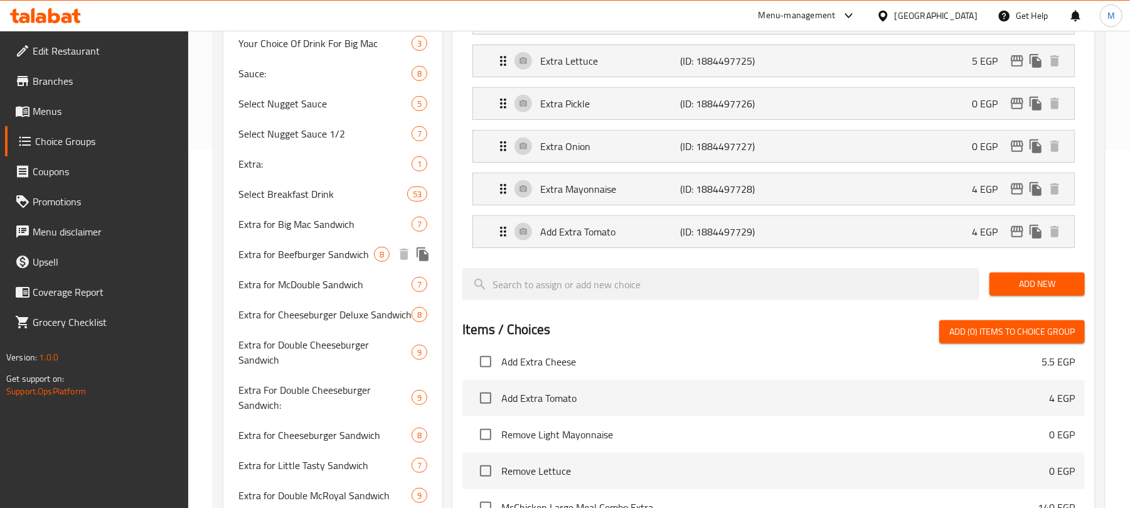
click at [320, 261] on span "Extra for Beefburger Sandwich" at bounding box center [306, 254] width 136 height 15
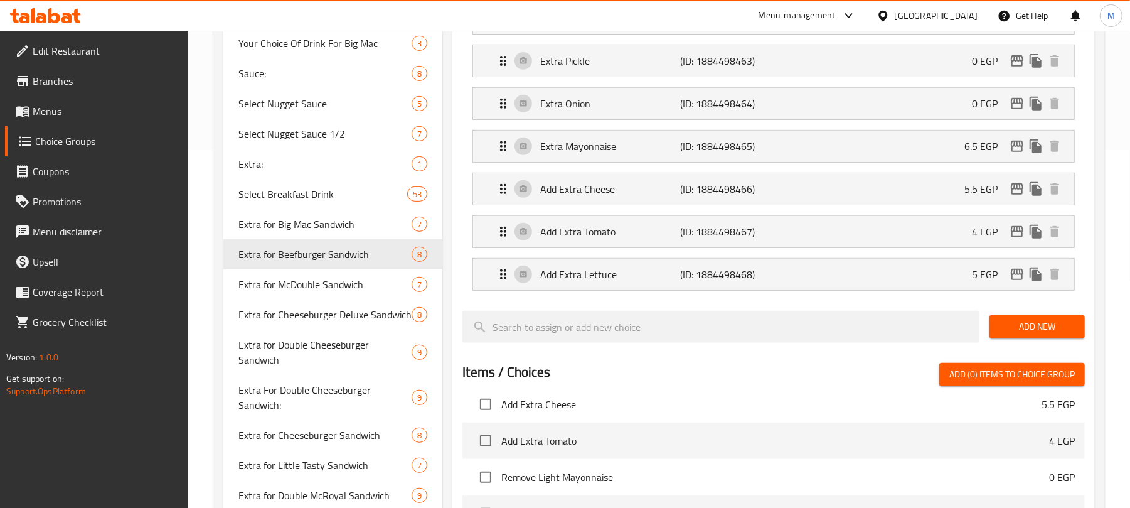
type input "Extra for Beefburger Sandwich"
type input "بيف برجر ساندوتش إضافة للـ.."
type input "9"
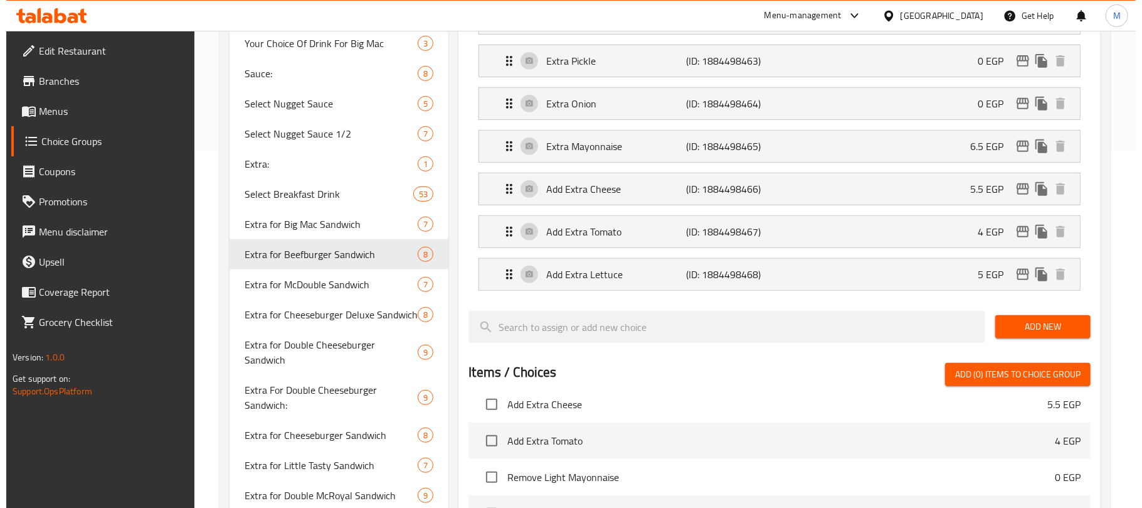
scroll to position [0, 0]
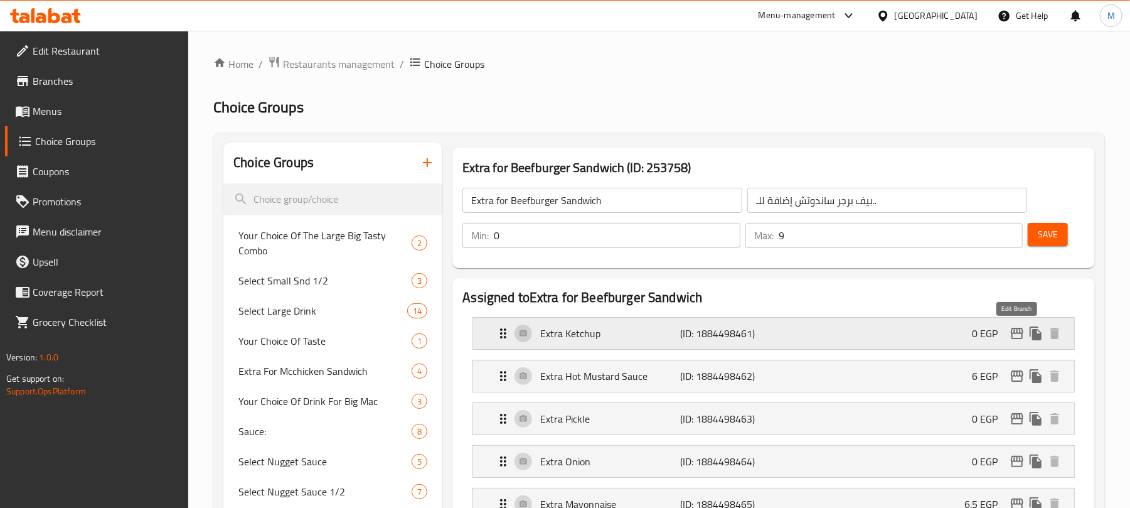
click at [1018, 335] on icon "edit" at bounding box center [1016, 333] width 15 height 15
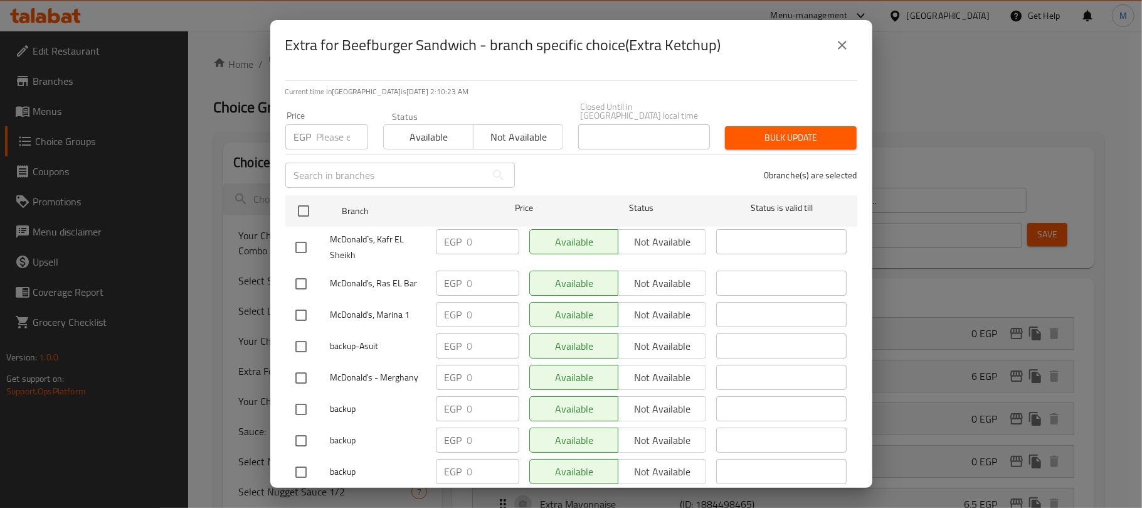
scroll to position [3095, 0]
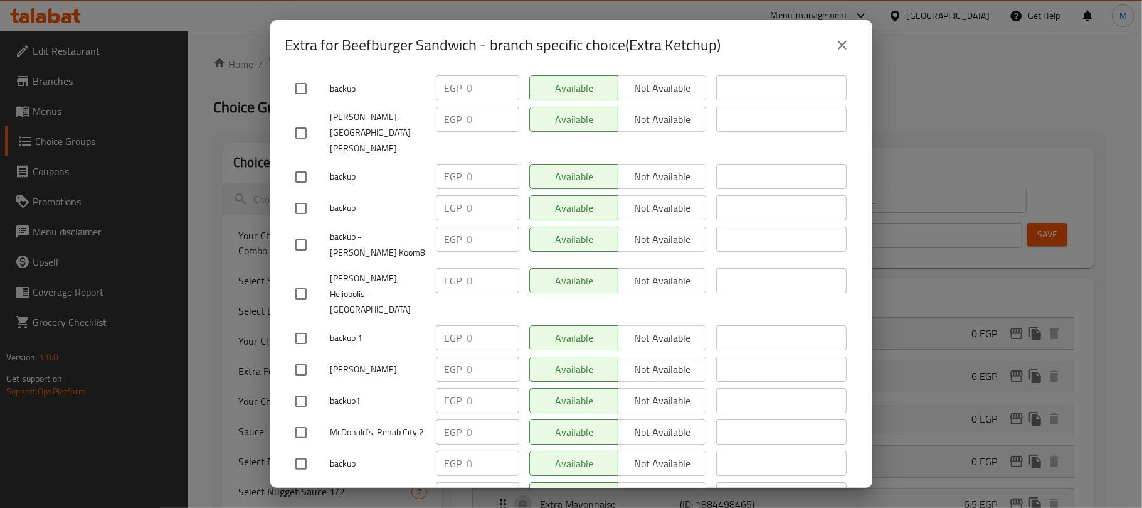
click at [846, 46] on icon "close" at bounding box center [842, 45] width 15 height 15
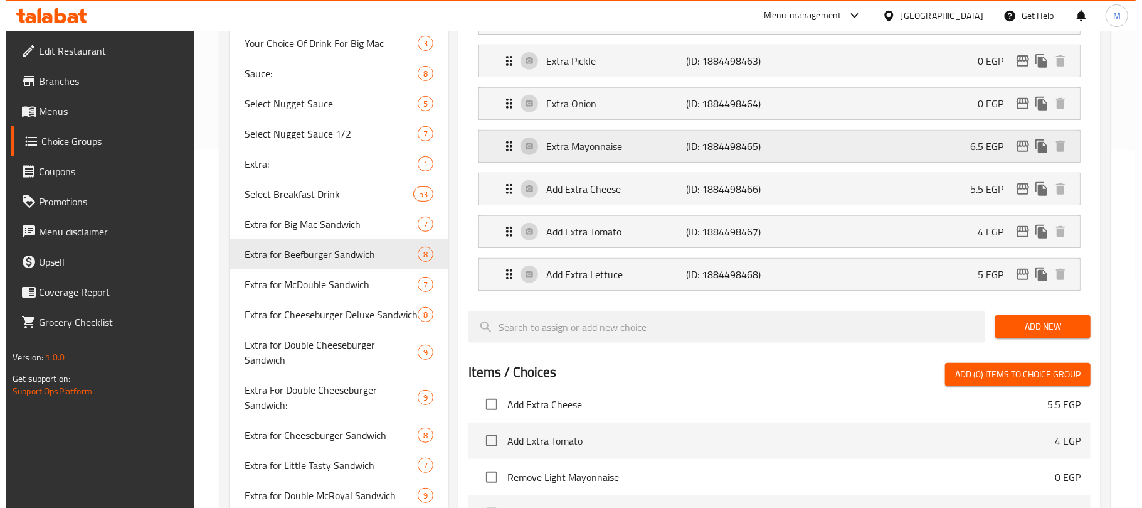
scroll to position [191, 0]
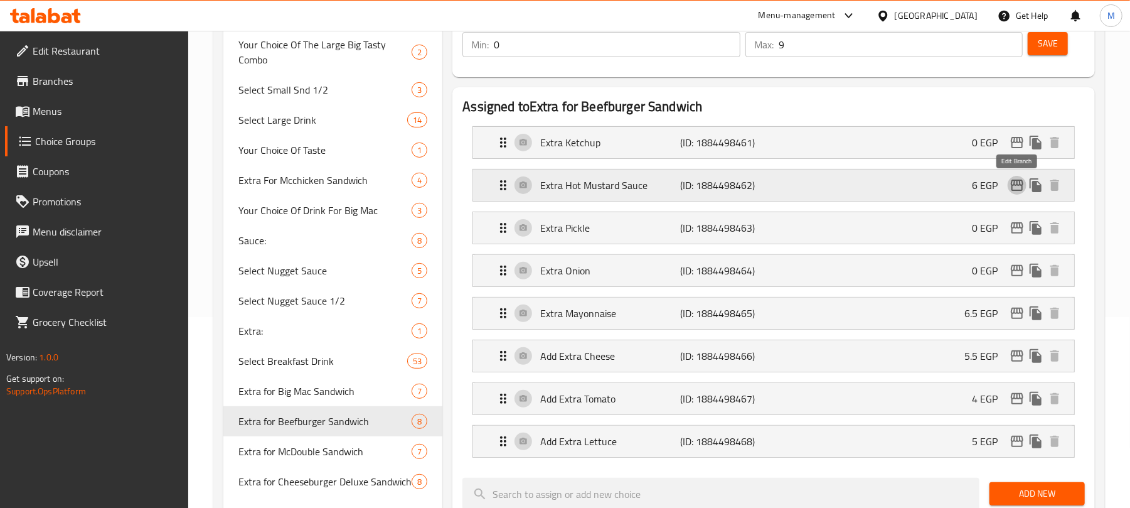
click at [1015, 182] on icon "edit" at bounding box center [1016, 185] width 15 height 15
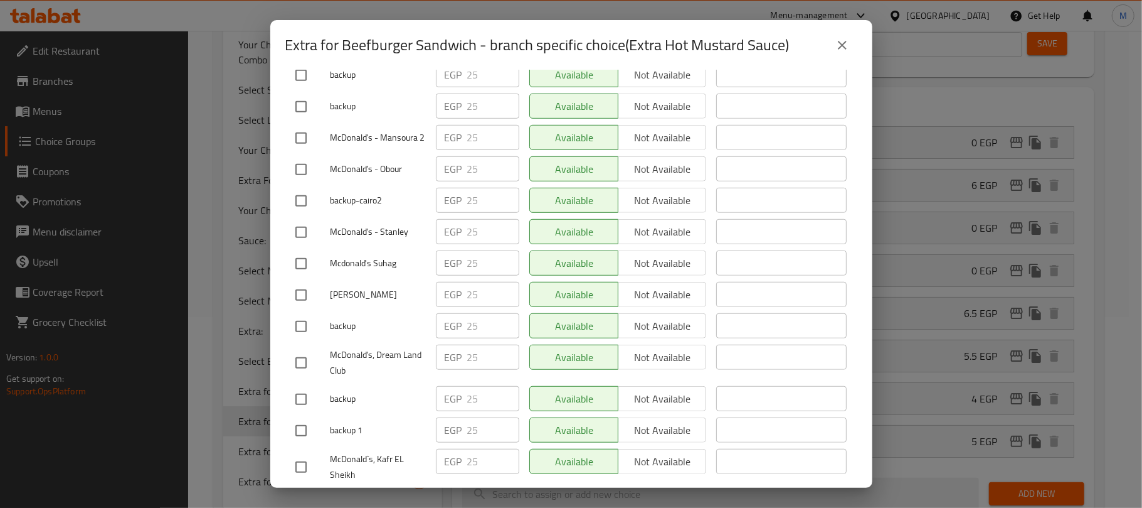
scroll to position [753, 0]
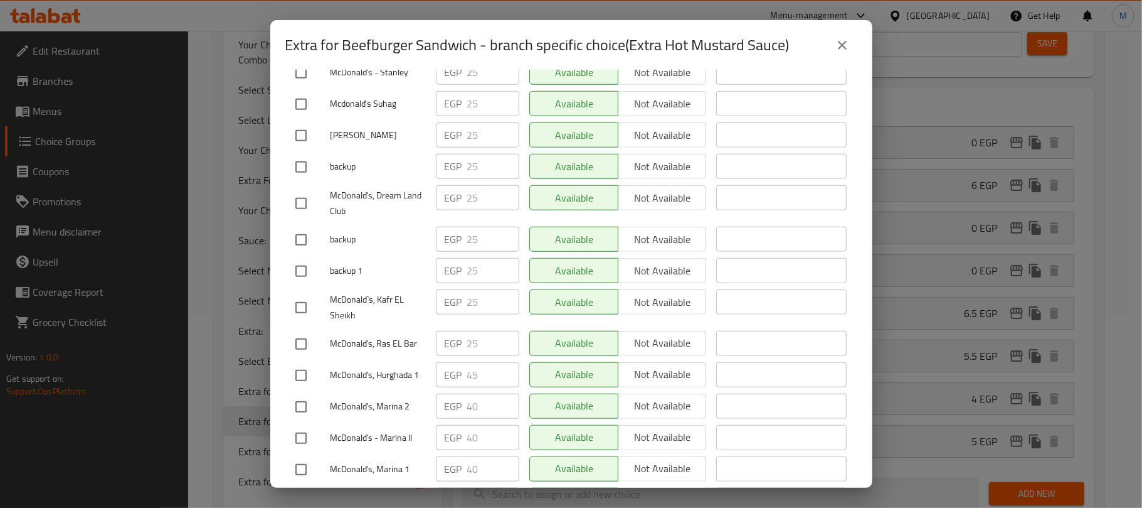
click at [844, 50] on icon "close" at bounding box center [842, 45] width 15 height 15
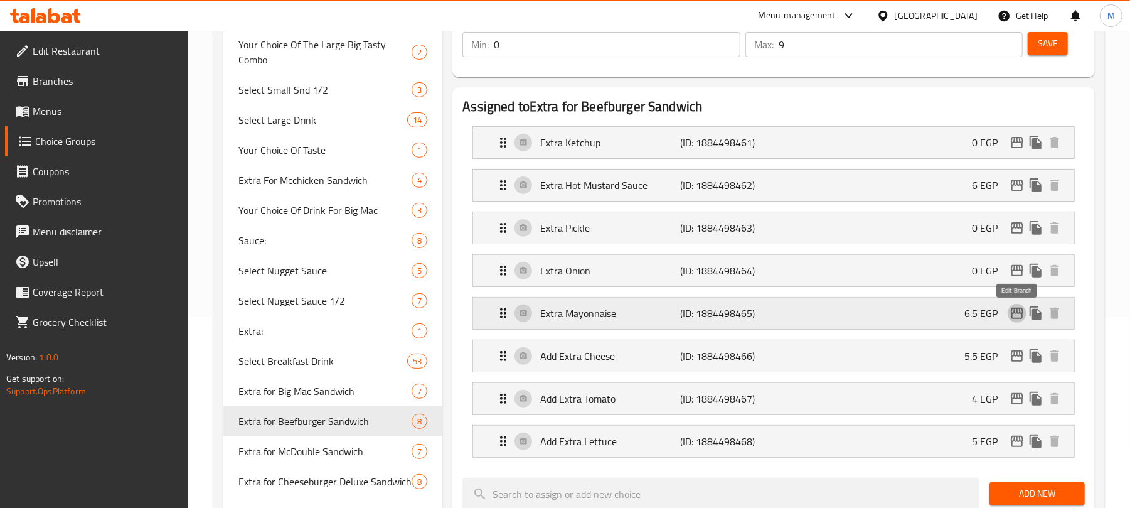
click at [1016, 314] on icon "edit" at bounding box center [1017, 312] width 13 height 11
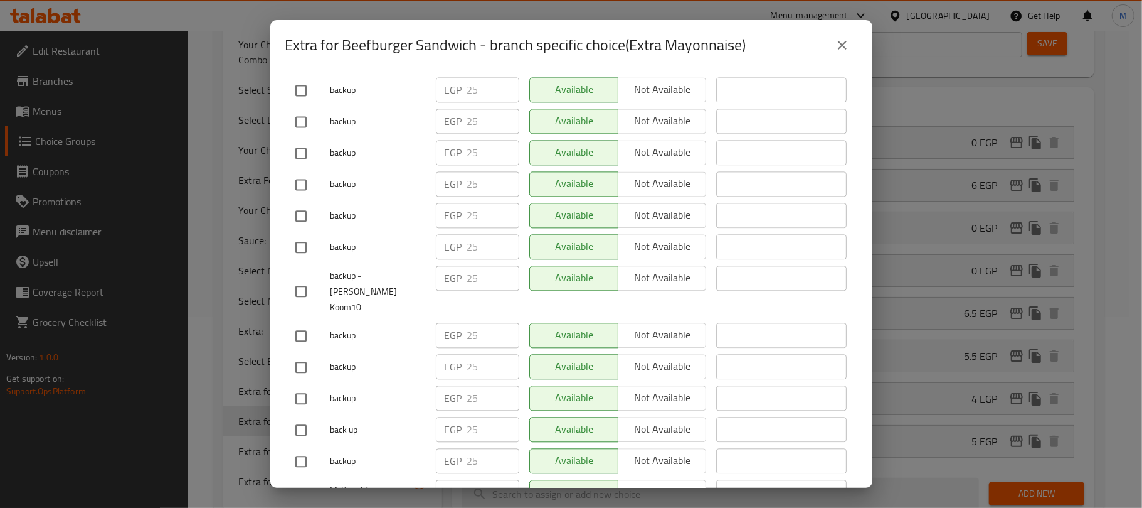
scroll to position [2321, 0]
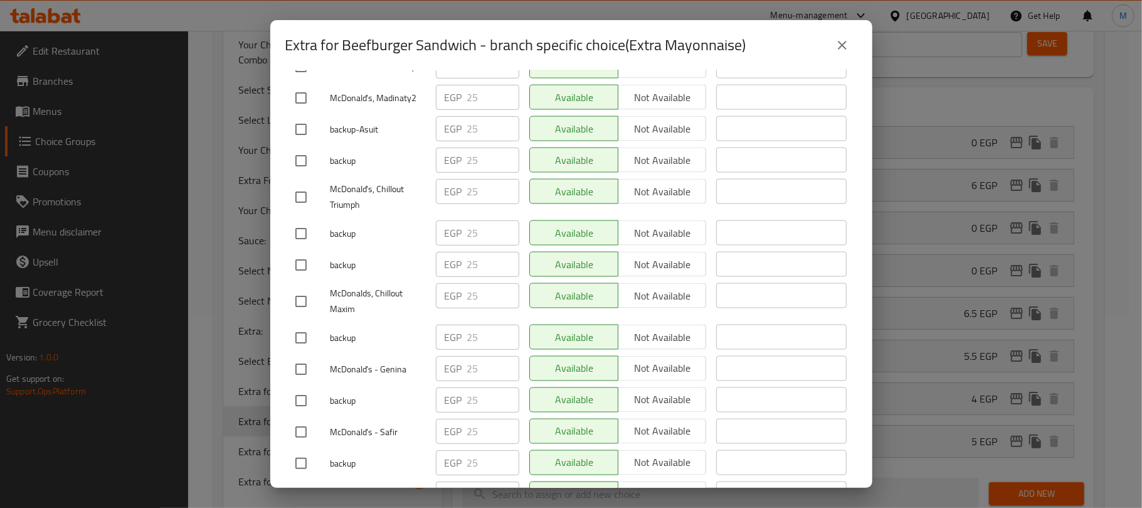
scroll to position [8518, 0]
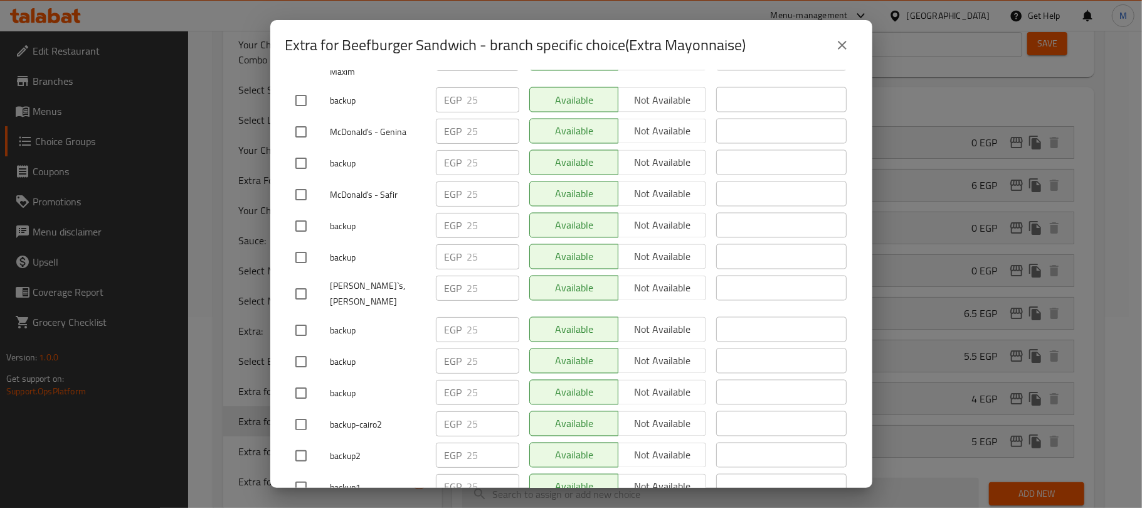
click at [847, 38] on icon "close" at bounding box center [842, 45] width 15 height 15
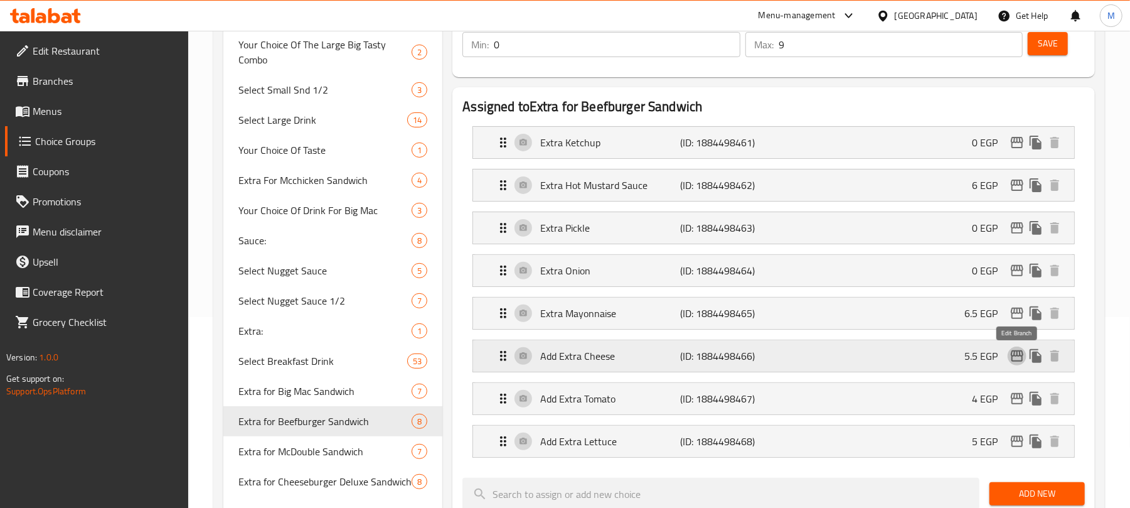
click at [1016, 357] on icon "edit" at bounding box center [1017, 355] width 13 height 11
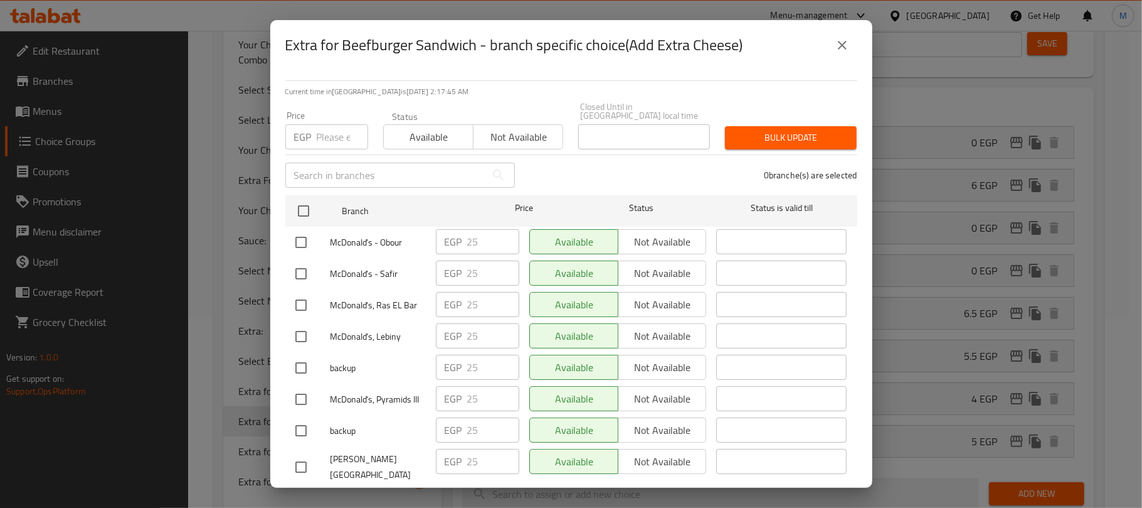
scroll to position [1283, 0]
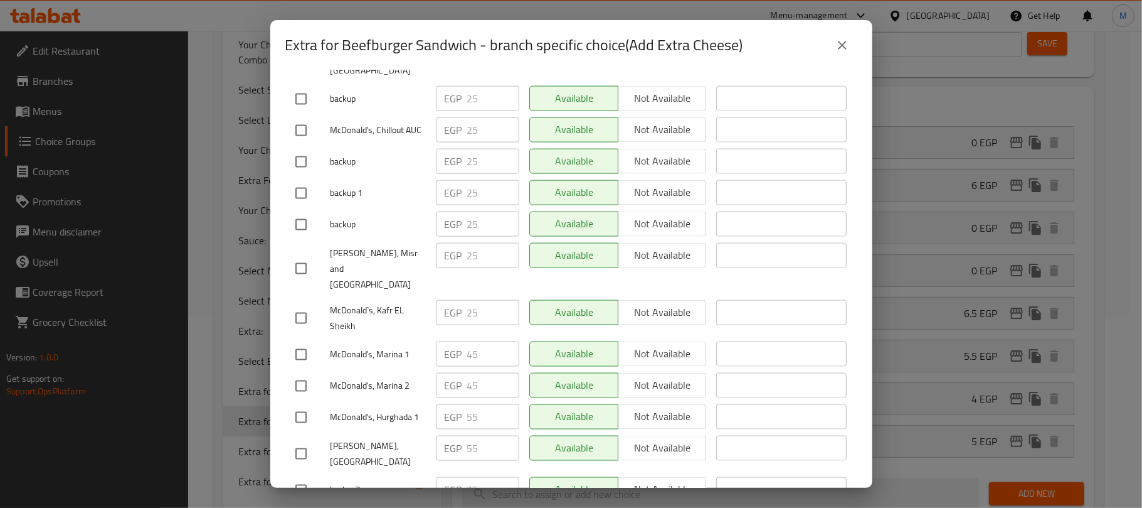
click at [304, 341] on input "checkbox" at bounding box center [301, 354] width 26 height 26
checkbox input "true"
click at [304, 373] on input "checkbox" at bounding box center [301, 386] width 26 height 26
checkbox input "true"
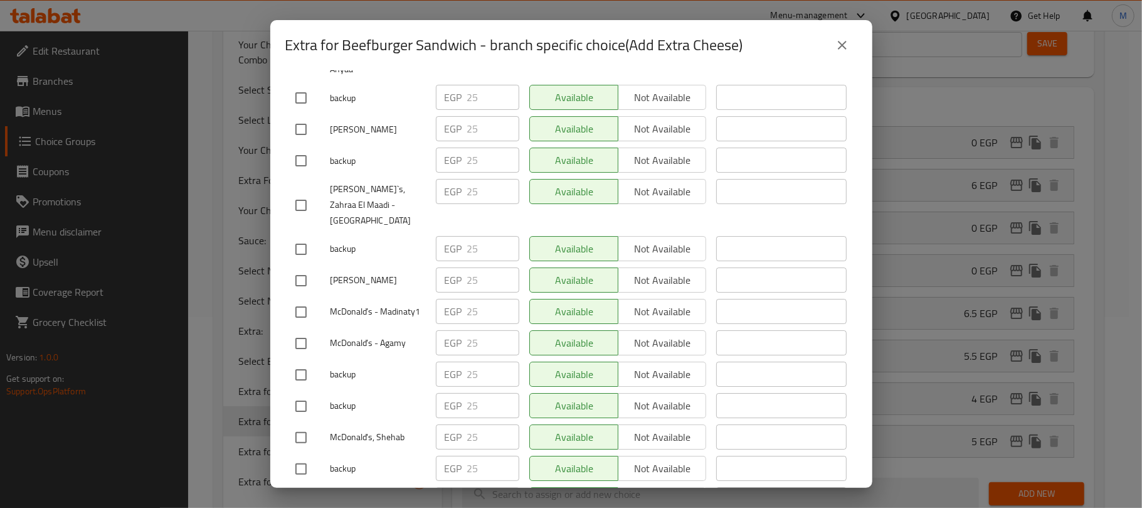
click at [305, 487] on input "checkbox" at bounding box center [301, 500] width 26 height 26
checkbox input "true"
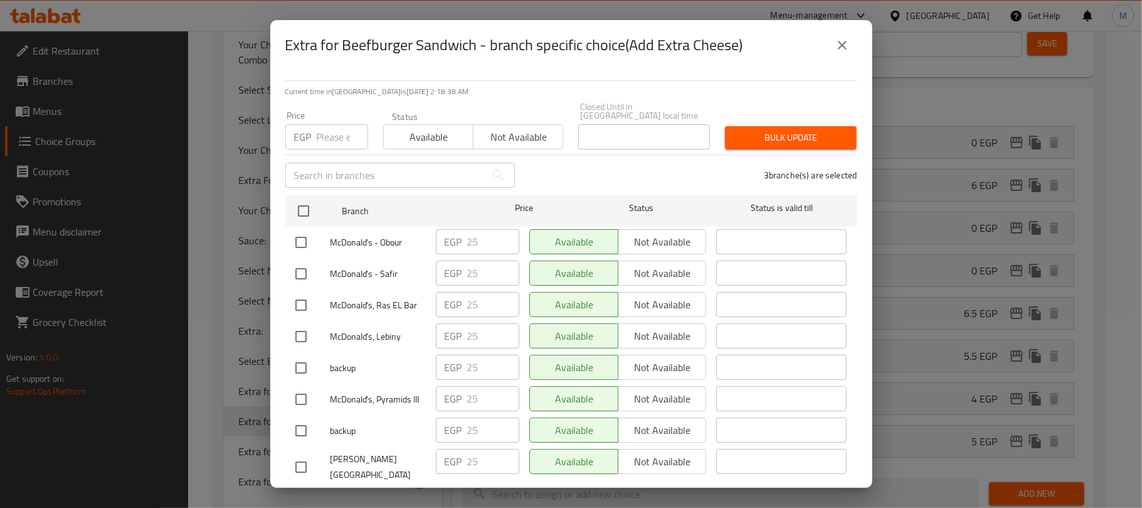
click at [324, 128] on input "number" at bounding box center [342, 136] width 51 height 25
type input "40"
click at [743, 134] on span "Bulk update" at bounding box center [791, 138] width 112 height 16
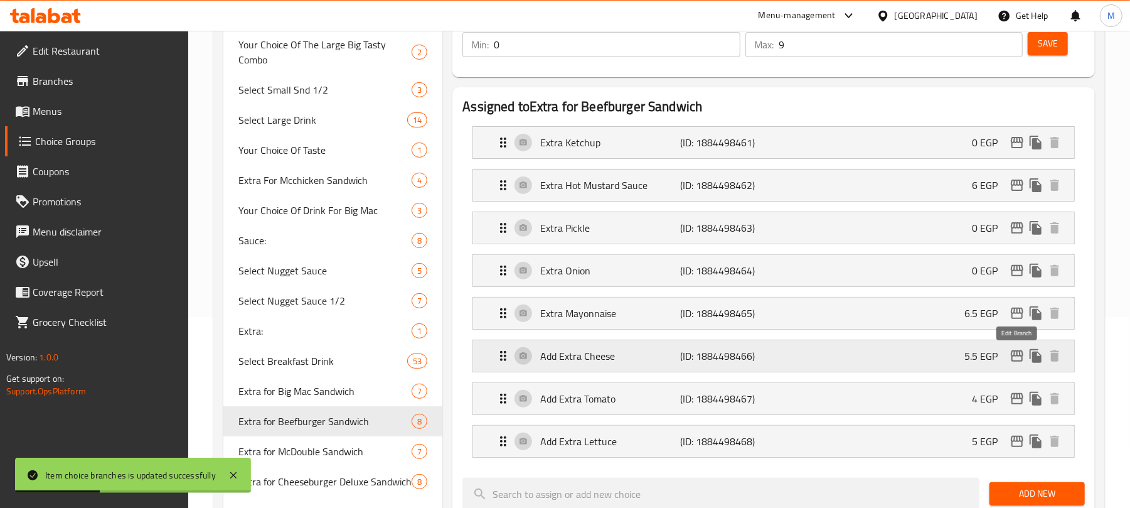
click at [1014, 362] on icon "edit" at bounding box center [1016, 355] width 15 height 15
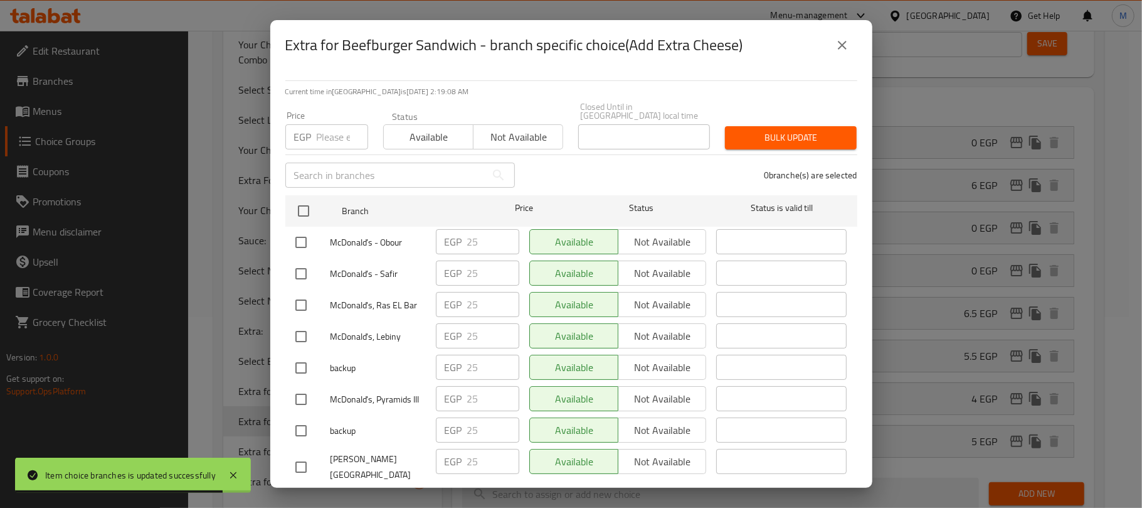
scroll to position [1346, 0]
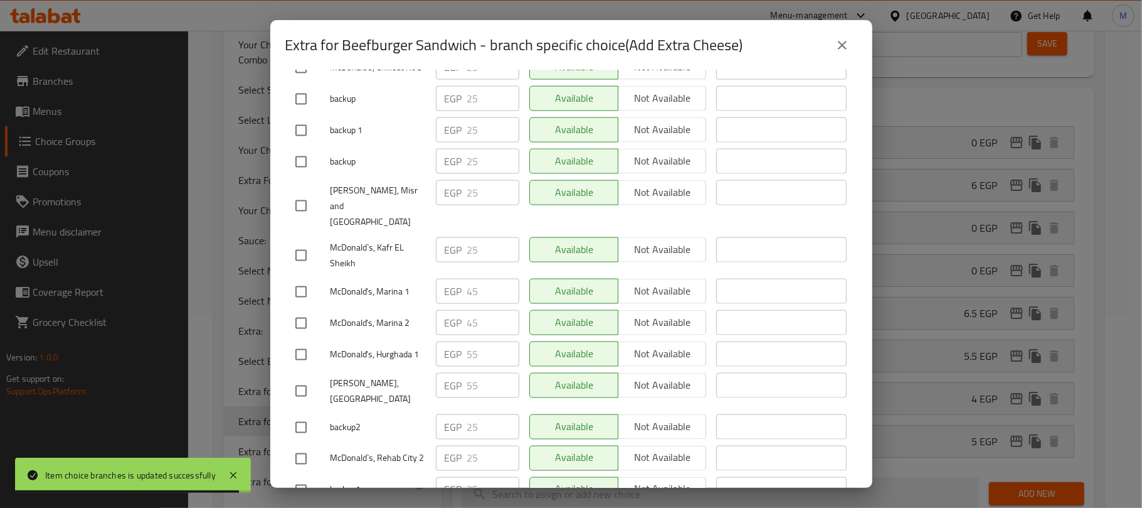
click at [297, 341] on input "checkbox" at bounding box center [301, 354] width 26 height 26
checkbox input "true"
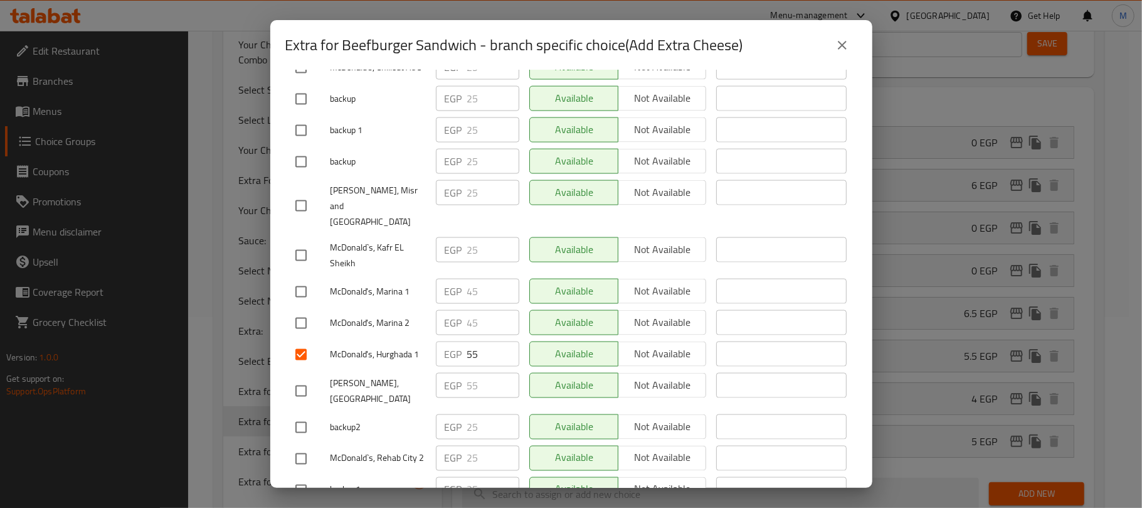
click at [304, 378] on input "checkbox" at bounding box center [301, 391] width 26 height 26
checkbox input "true"
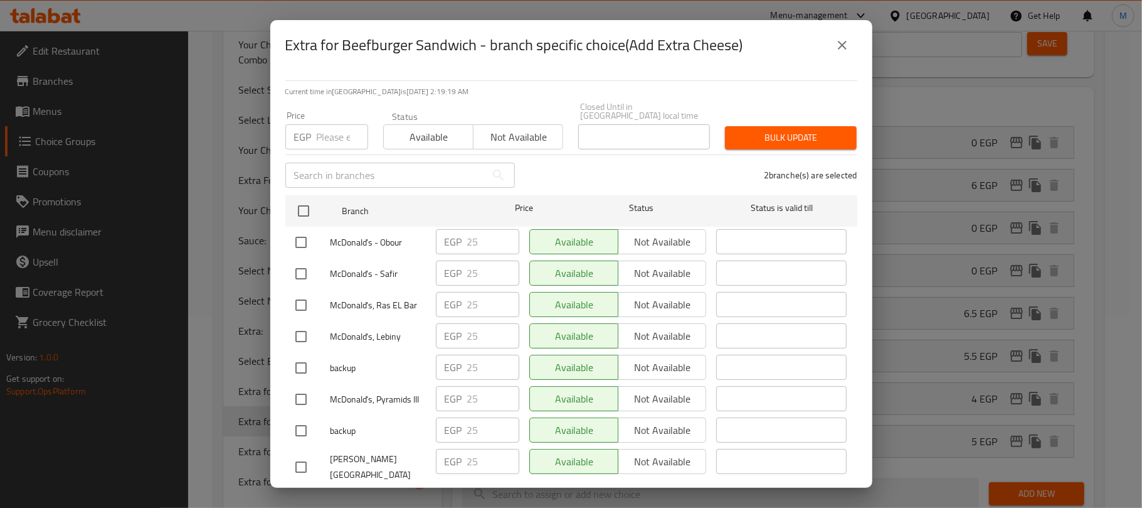
click at [324, 130] on input "number" at bounding box center [342, 136] width 51 height 25
type input "45"
click at [748, 132] on span "Bulk update" at bounding box center [791, 138] width 112 height 16
click at [760, 131] on div at bounding box center [571, 254] width 1142 height 508
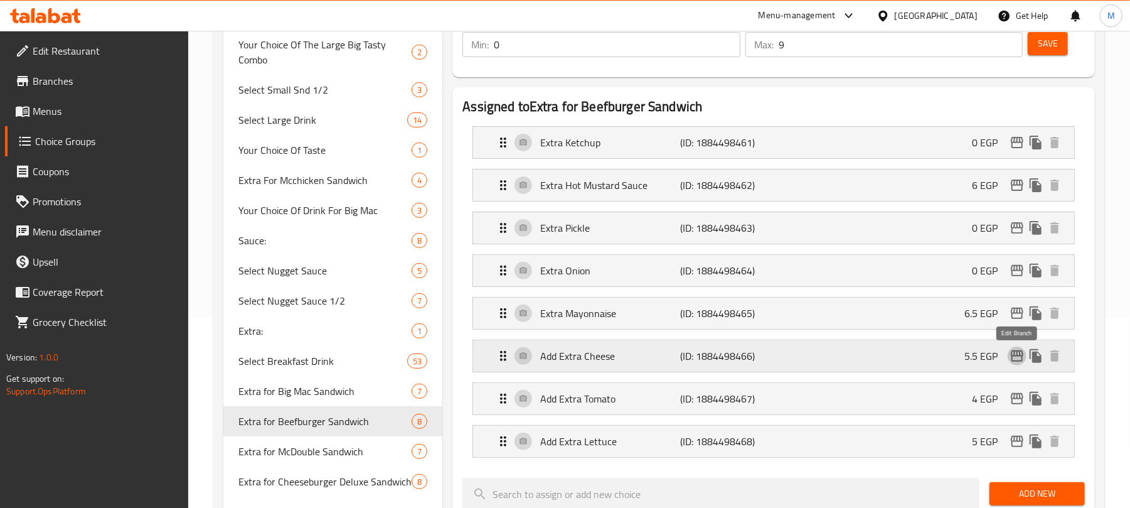
click at [1015, 357] on icon "edit" at bounding box center [1016, 355] width 15 height 15
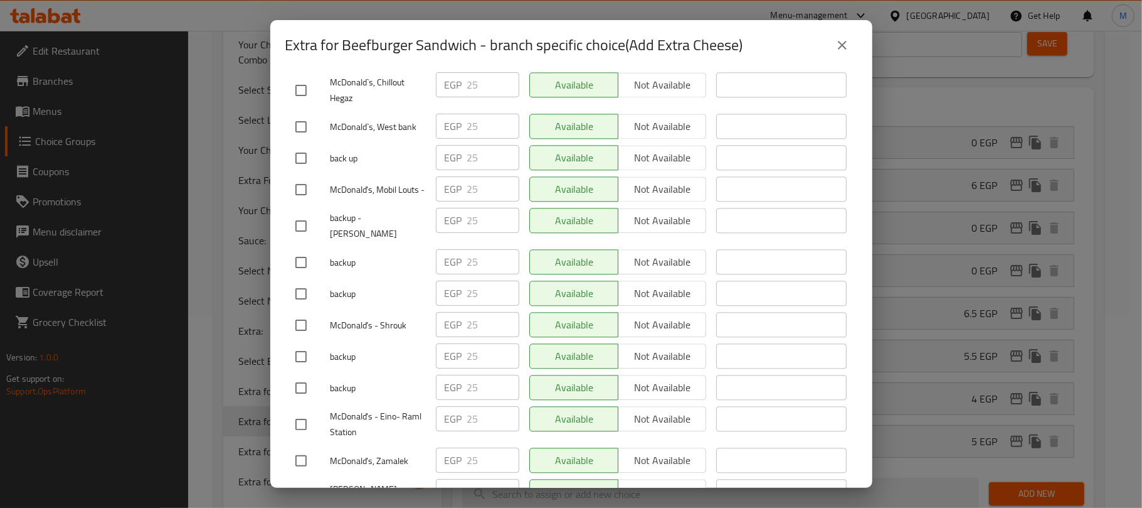
scroll to position [15116, 0]
click at [847, 49] on icon "close" at bounding box center [842, 45] width 15 height 15
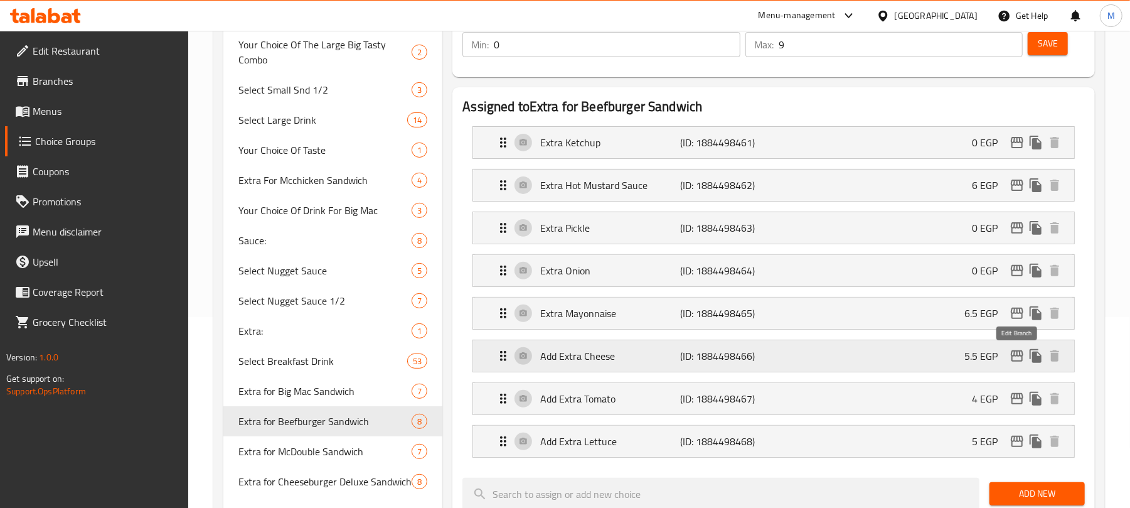
click at [1013, 356] on icon "edit" at bounding box center [1016, 355] width 15 height 15
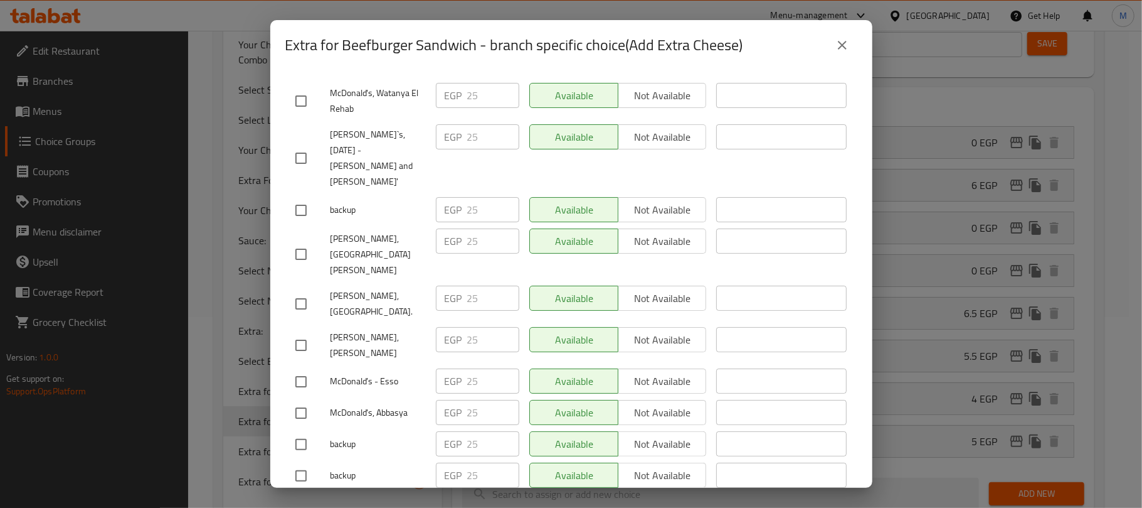
scroll to position [1346, 0]
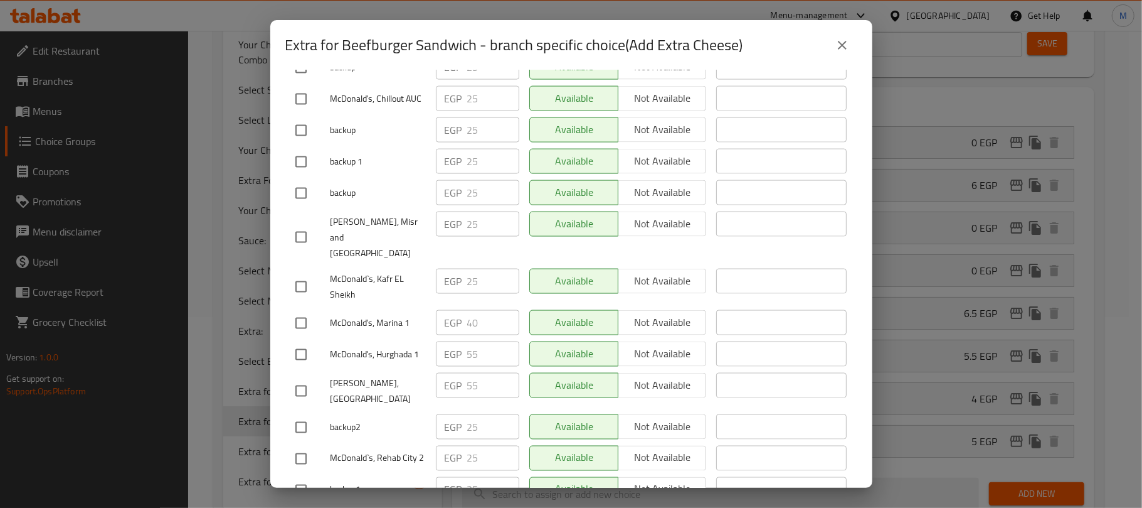
click at [299, 341] on input "checkbox" at bounding box center [301, 354] width 26 height 26
checkbox input "true"
click at [307, 378] on input "checkbox" at bounding box center [301, 391] width 26 height 26
checkbox input "true"
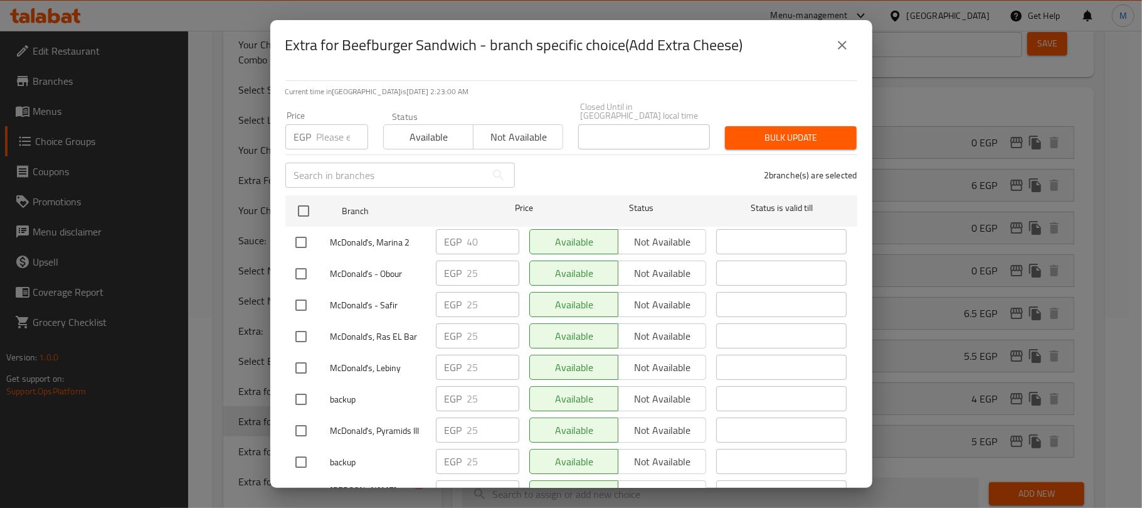
click at [334, 128] on input "number" at bounding box center [342, 136] width 51 height 25
type input "45"
click at [749, 130] on span "Bulk update" at bounding box center [791, 138] width 112 height 16
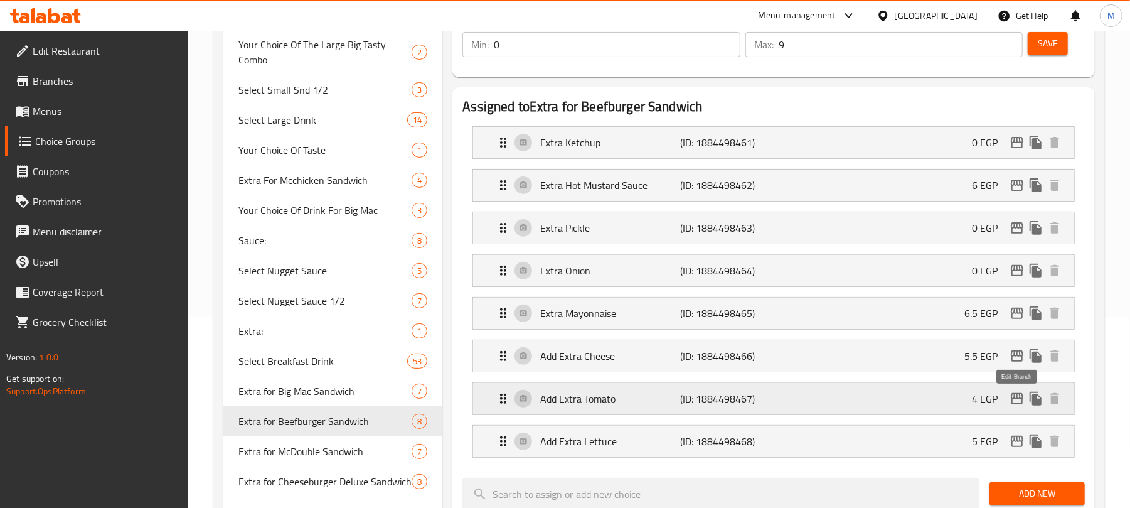
click at [1013, 398] on icon "edit" at bounding box center [1016, 398] width 15 height 15
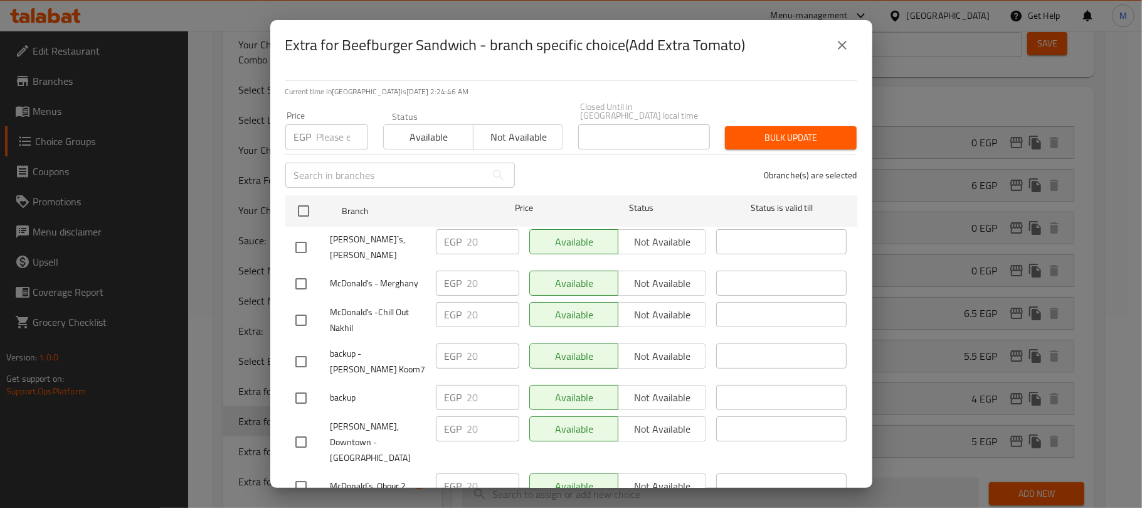
scroll to position [1262, 0]
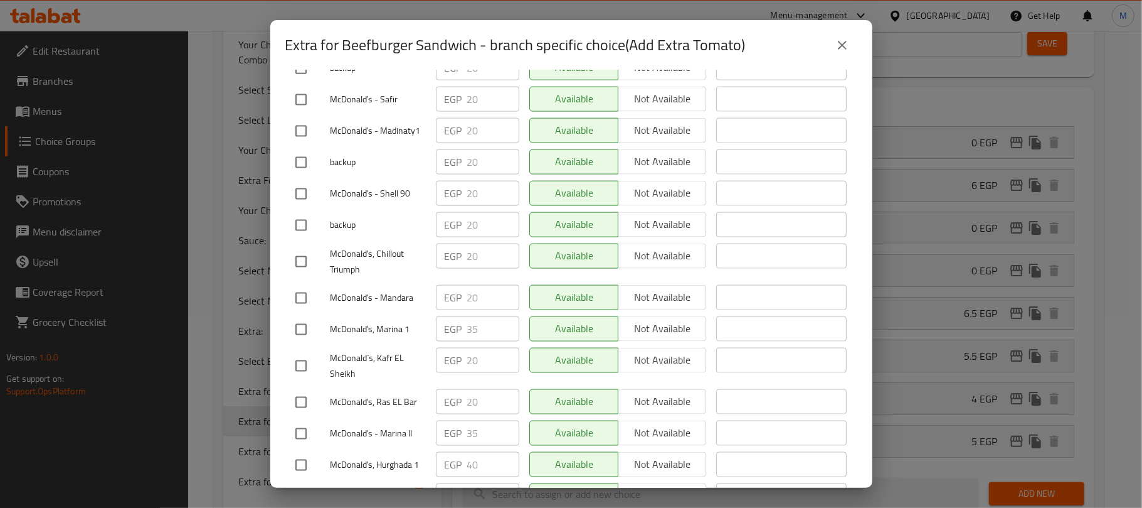
click at [839, 50] on icon "close" at bounding box center [842, 45] width 15 height 15
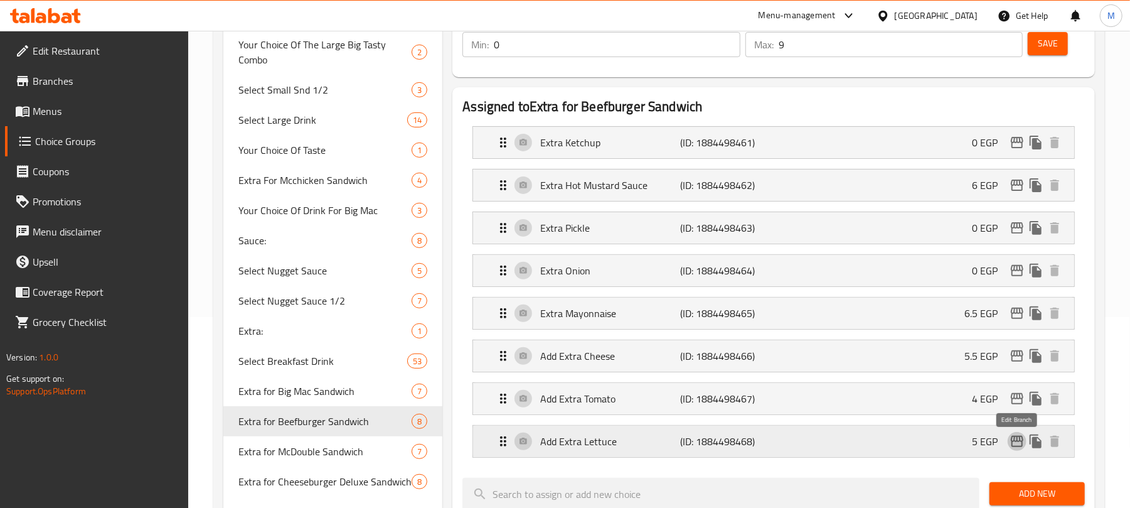
click at [1014, 443] on icon "edit" at bounding box center [1017, 440] width 13 height 11
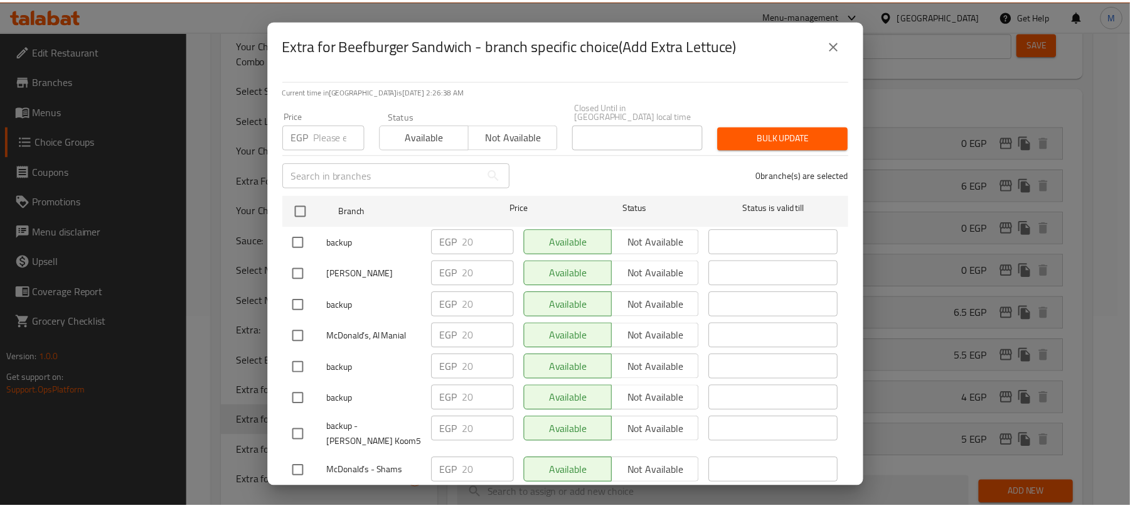
scroll to position [1404, 0]
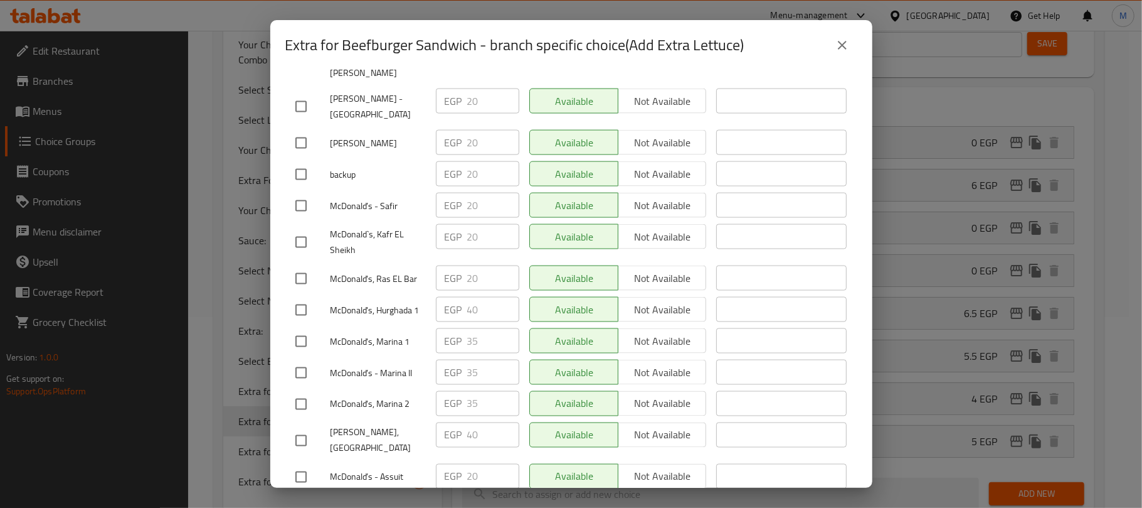
click at [842, 51] on icon "close" at bounding box center [842, 45] width 15 height 15
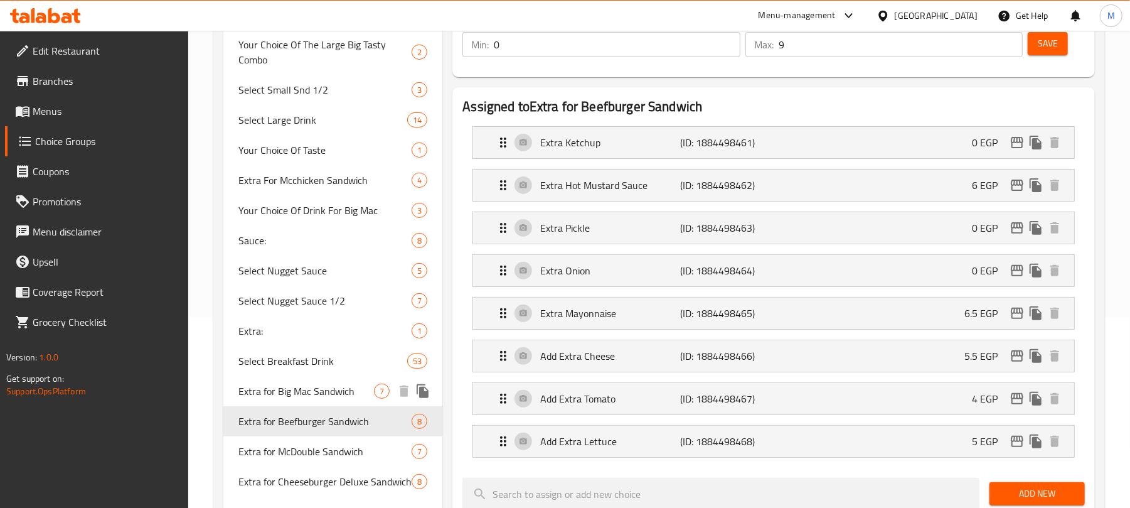
click at [317, 384] on span "Extra for Big Mac Sandwich" at bounding box center [306, 390] width 136 height 15
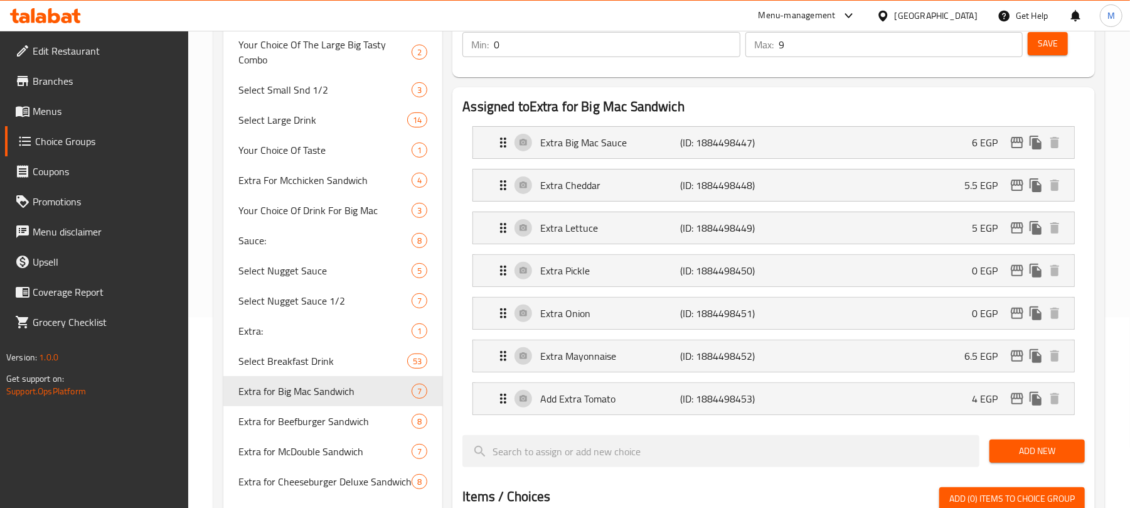
type input "Extra for Big Mac Sandwich"
type input "بيج ماك ساندوتش إضافة للـ.."
type input "8"
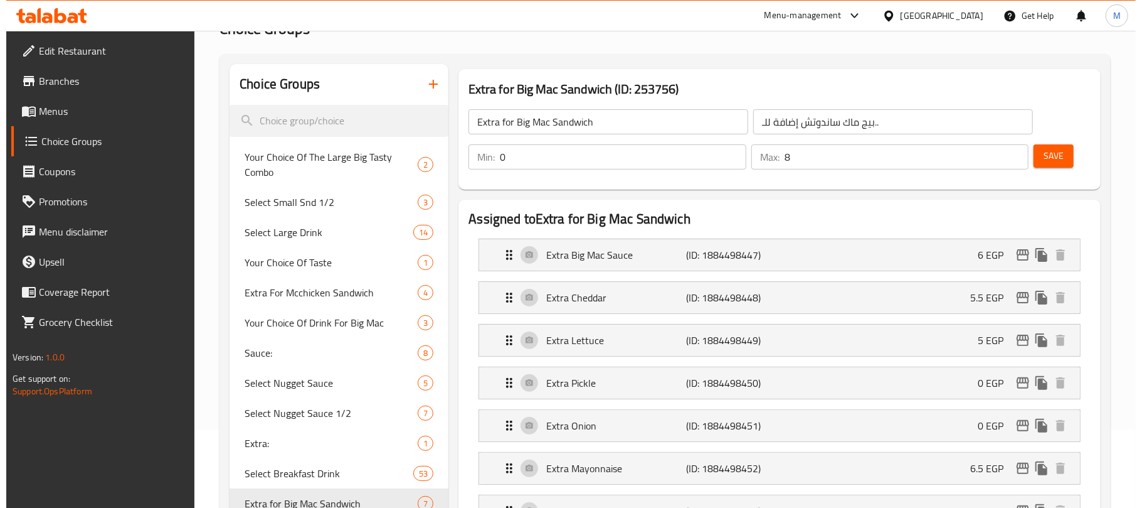
scroll to position [167, 0]
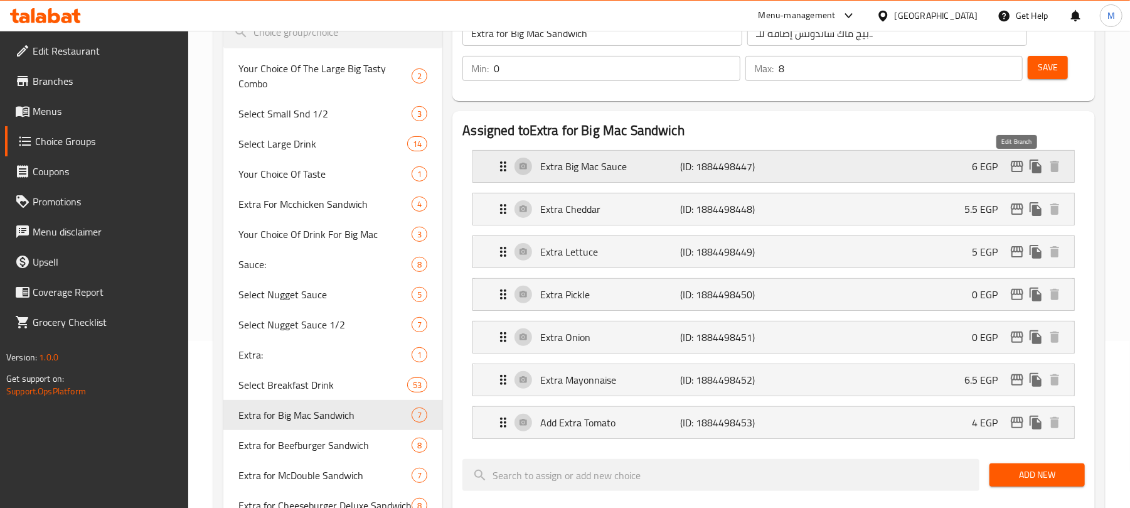
click at [1017, 166] on icon "edit" at bounding box center [1017, 166] width 13 height 11
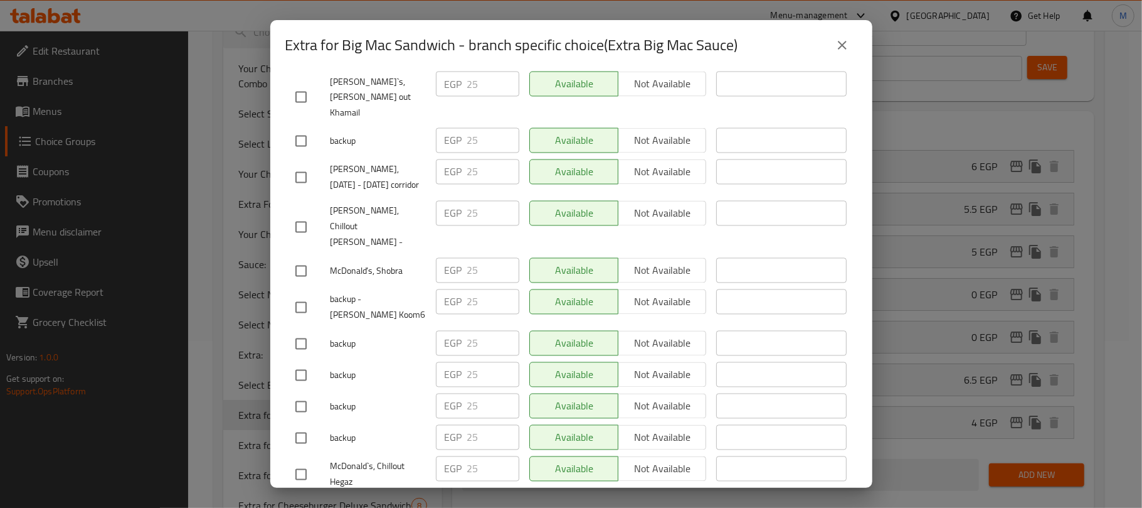
scroll to position [1830, 0]
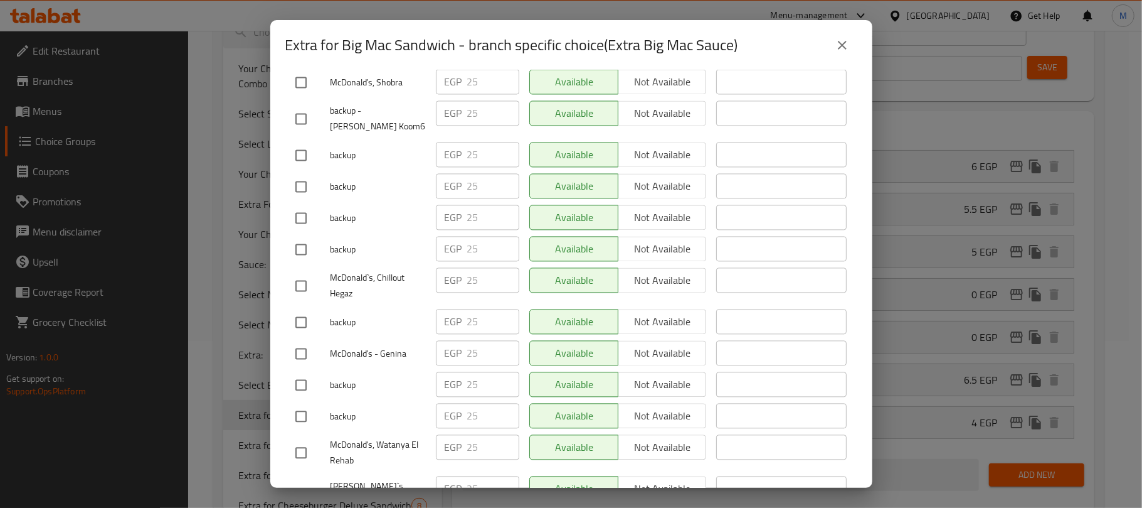
click at [843, 46] on icon "close" at bounding box center [842, 45] width 9 height 9
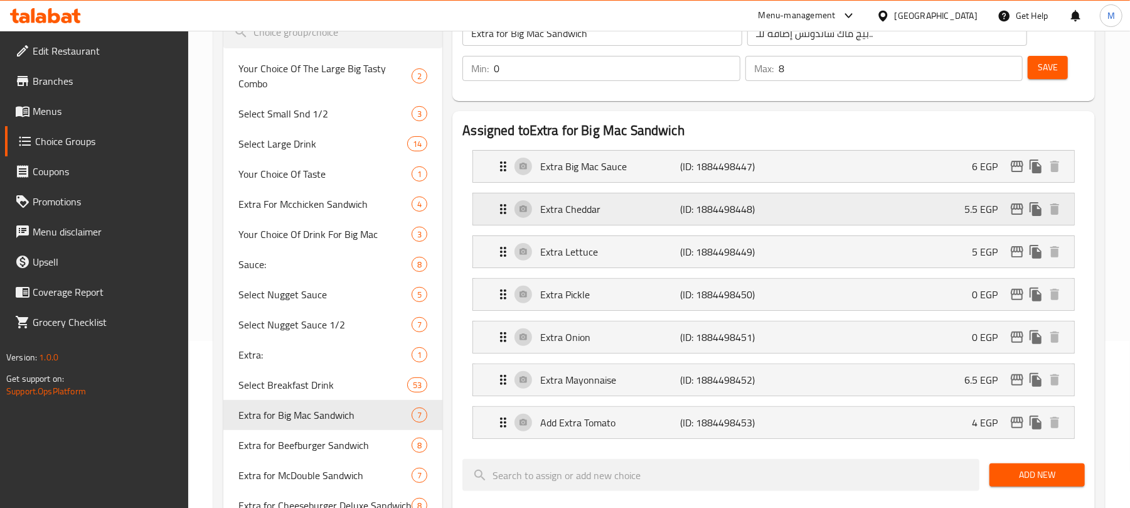
click at [1017, 213] on icon "edit" at bounding box center [1016, 208] width 15 height 15
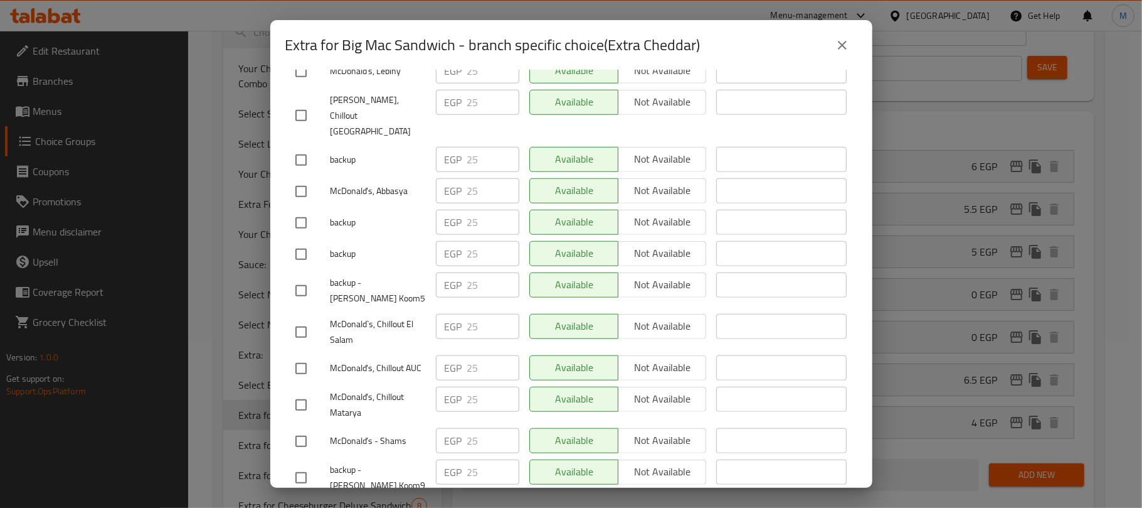
scroll to position [1203, 0]
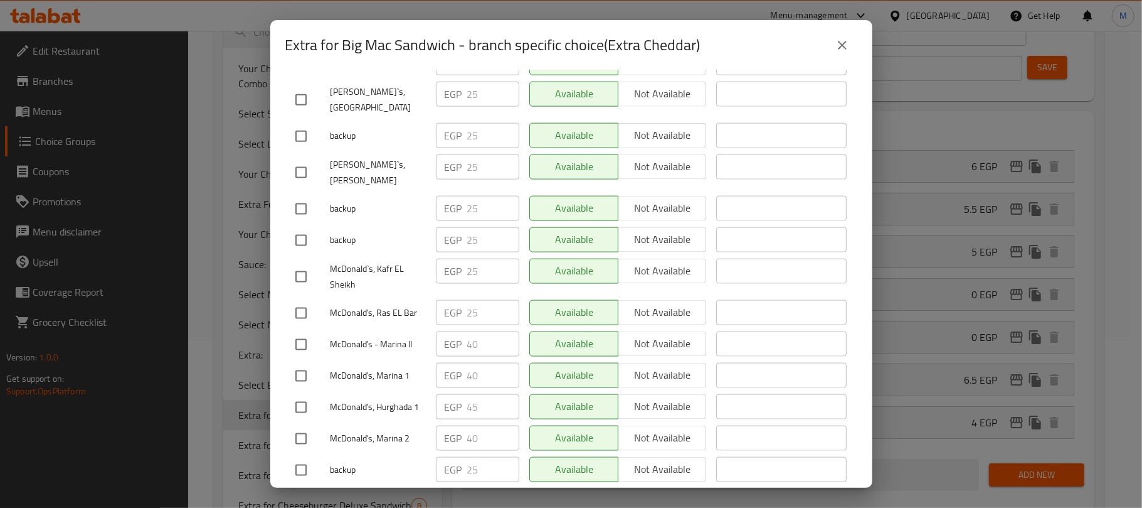
click at [844, 49] on icon "close" at bounding box center [842, 45] width 15 height 15
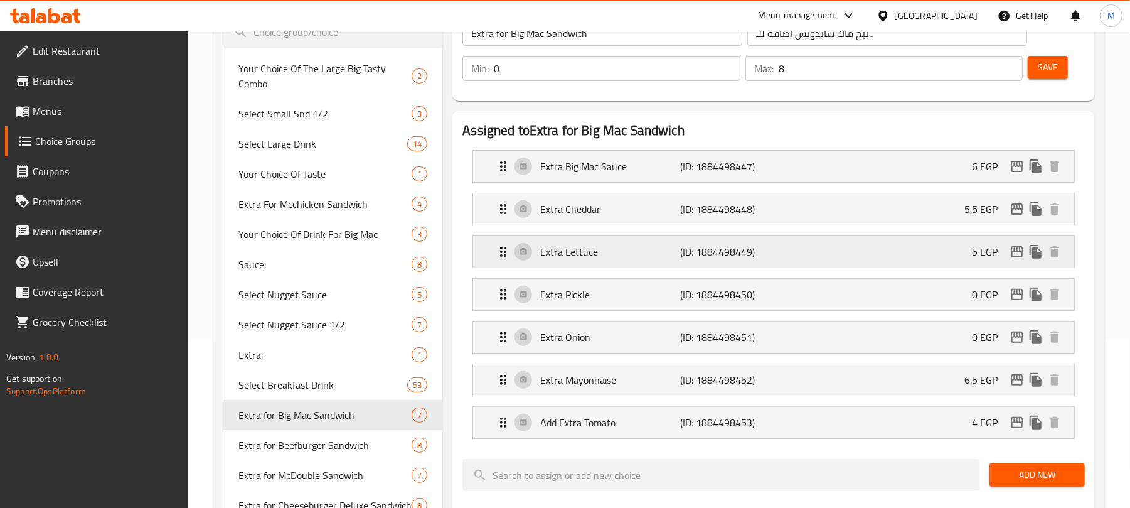
click at [1017, 256] on icon "edit" at bounding box center [1016, 251] width 15 height 15
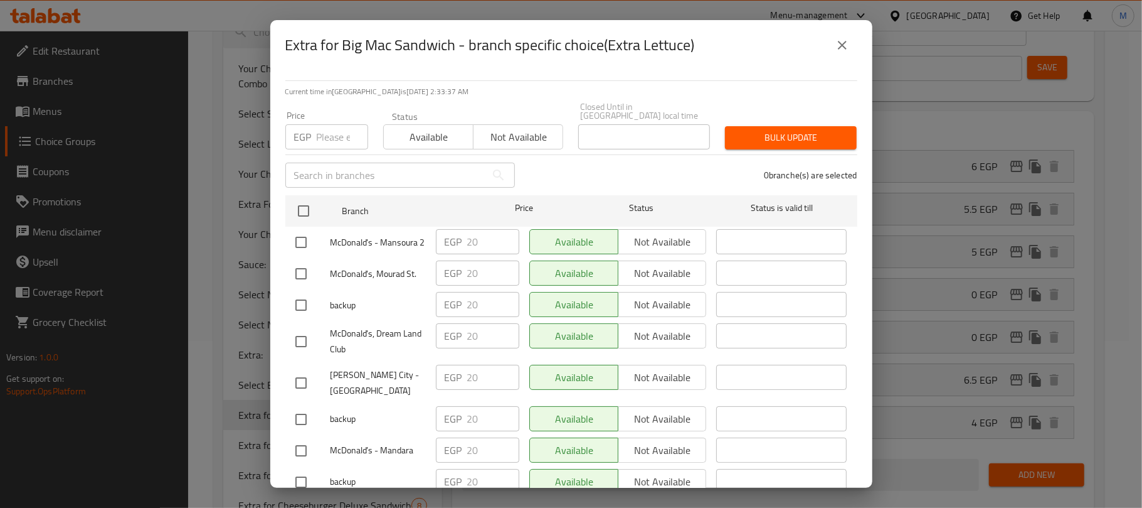
scroll to position [753, 0]
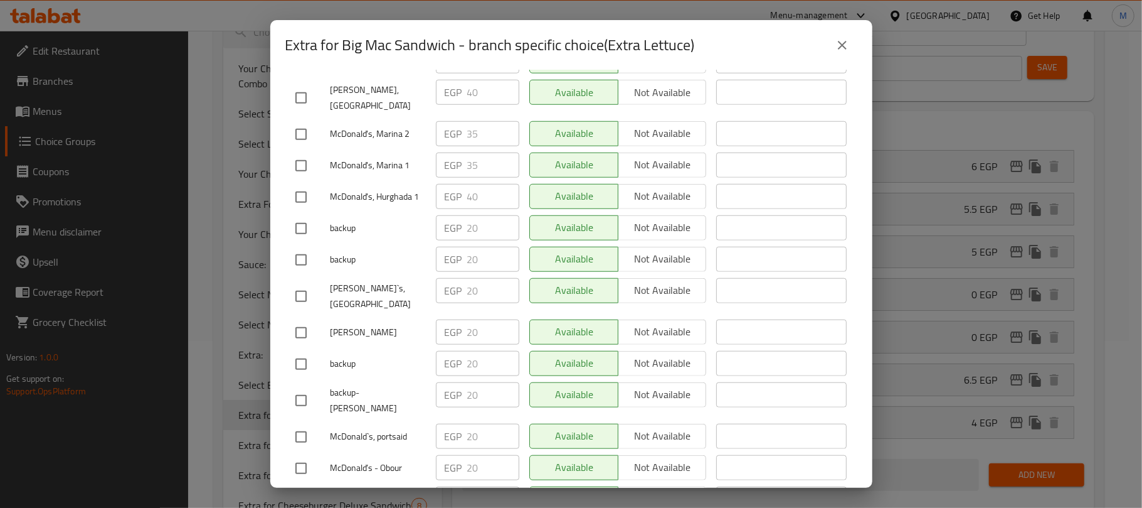
click at [834, 49] on button "close" at bounding box center [842, 45] width 30 height 30
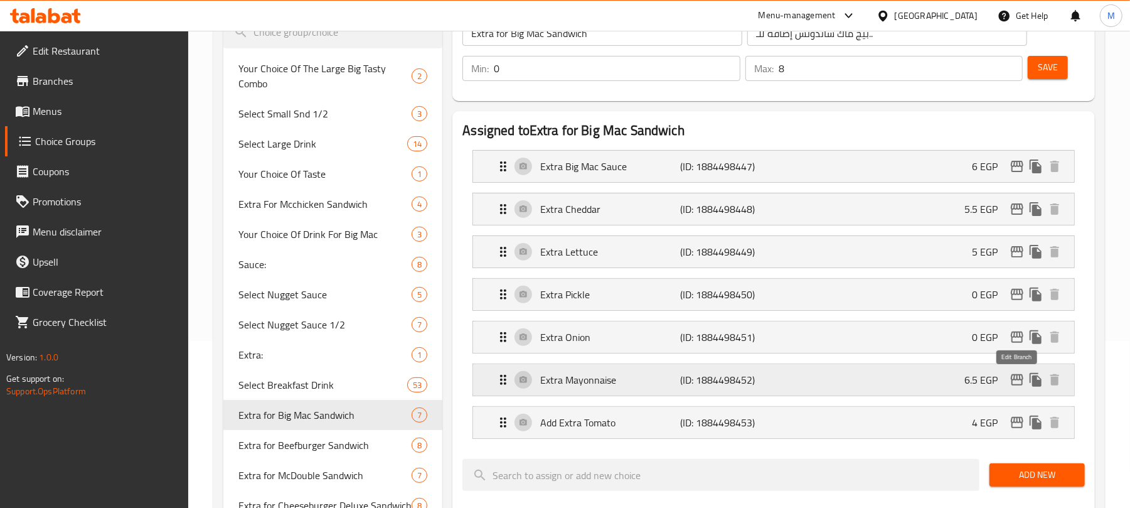
click at [1015, 380] on icon "edit" at bounding box center [1016, 379] width 15 height 15
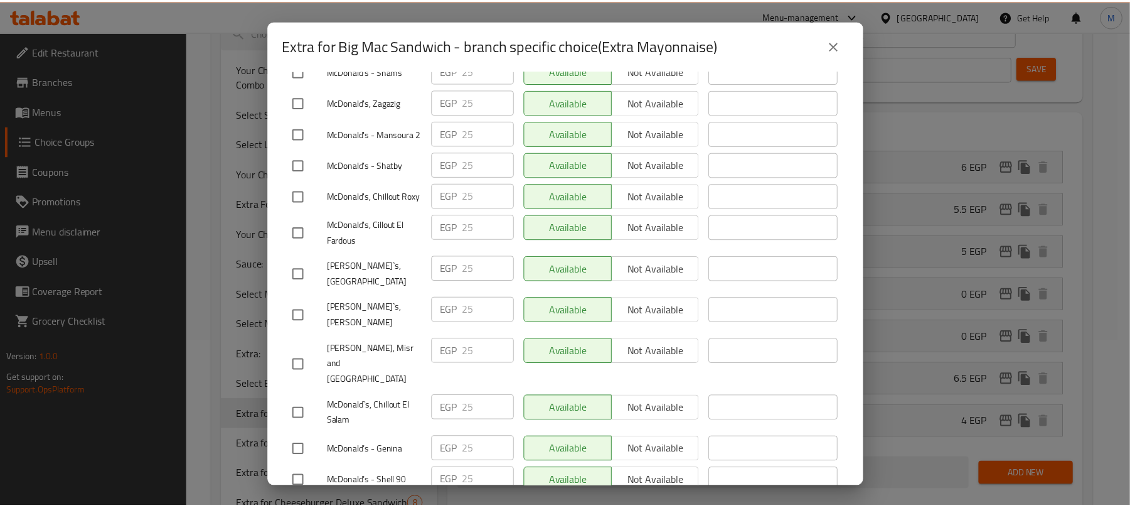
scroll to position [7815, 0]
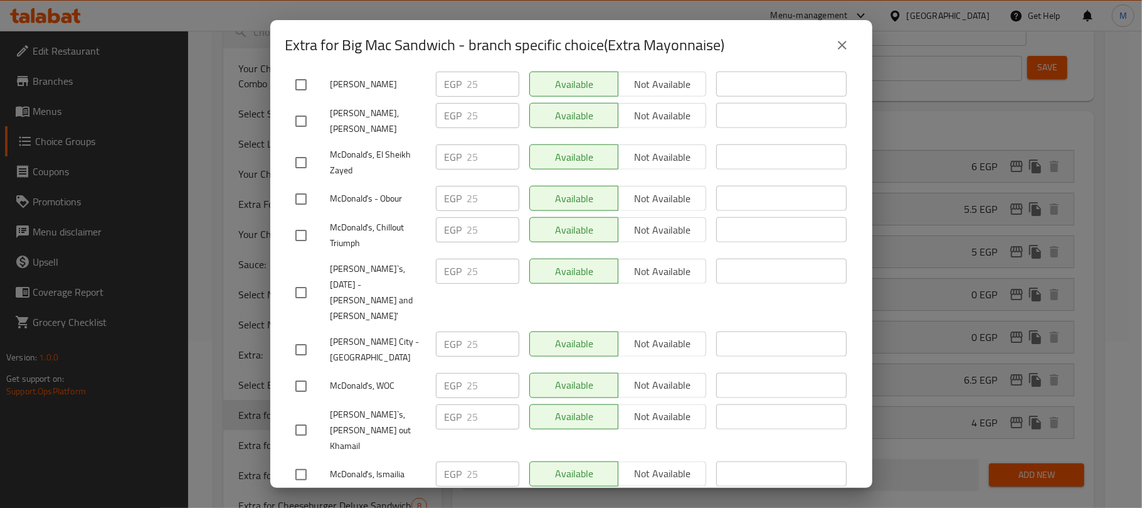
click at [839, 46] on icon "close" at bounding box center [842, 45] width 15 height 15
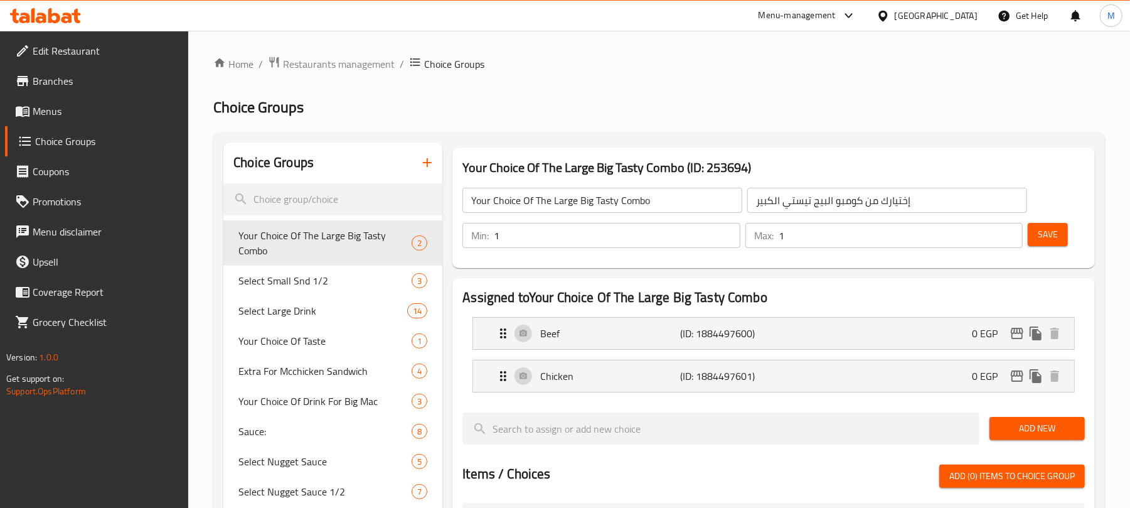
scroll to position [327, 0]
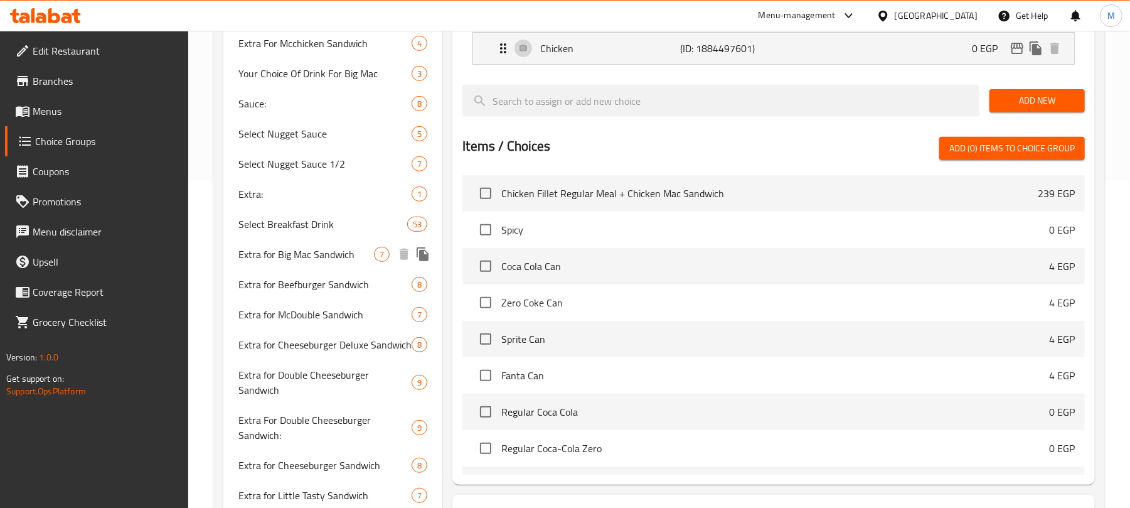
click at [327, 253] on span "Extra for Big Mac Sandwich" at bounding box center [306, 254] width 136 height 15
type input "Extra for Big Mac Sandwich"
type input "بيج ماك ساندوتش إضافة للـ.."
type input "0"
type input "8"
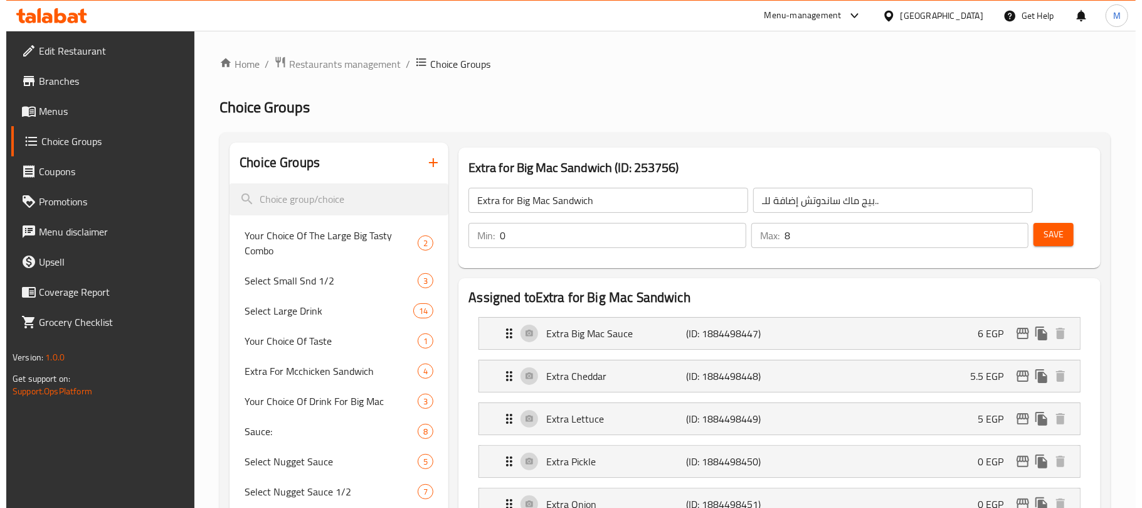
scroll to position [251, 0]
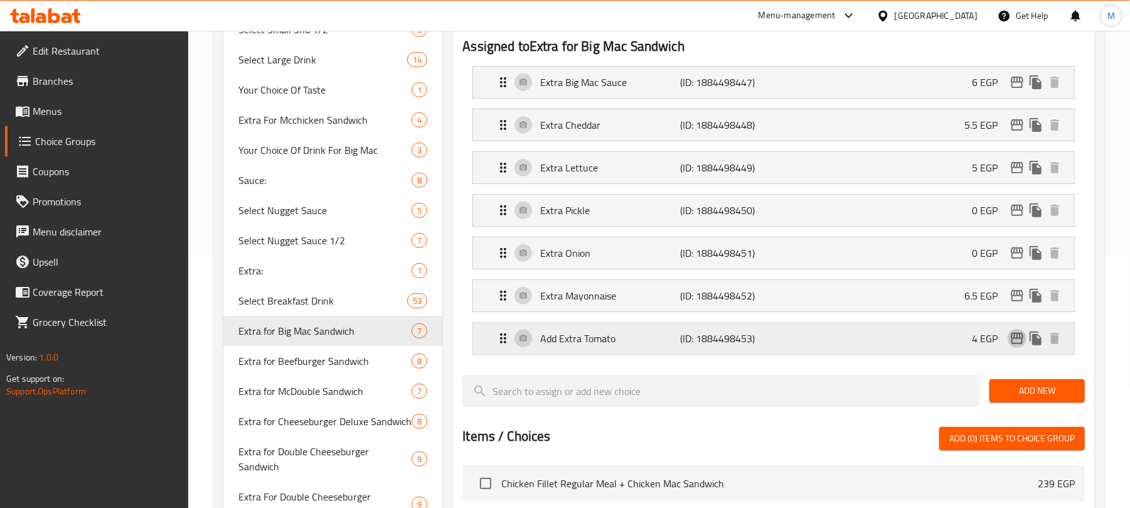
click at [1018, 339] on icon "edit" at bounding box center [1016, 338] width 15 height 15
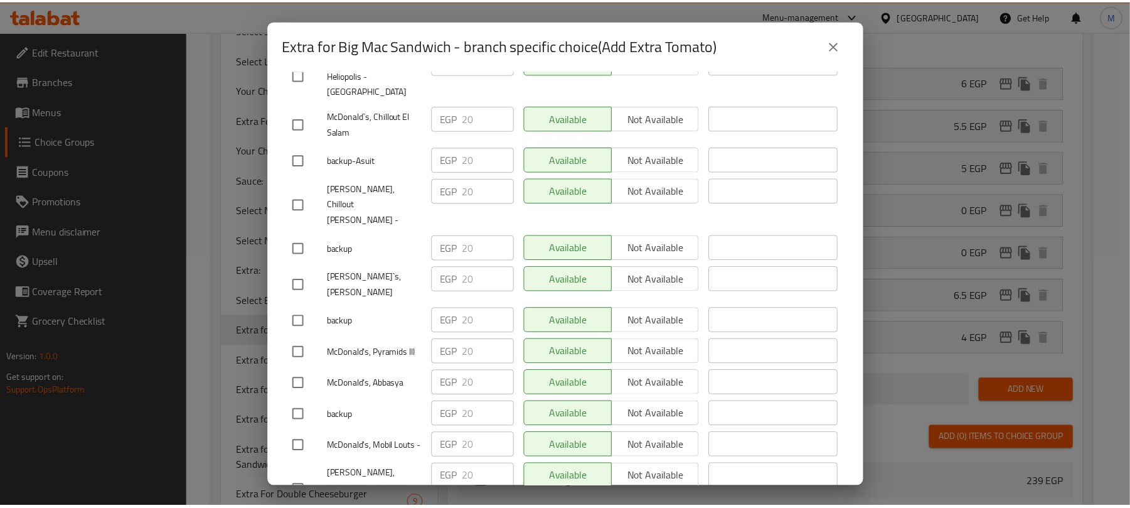
scroll to position [360, 0]
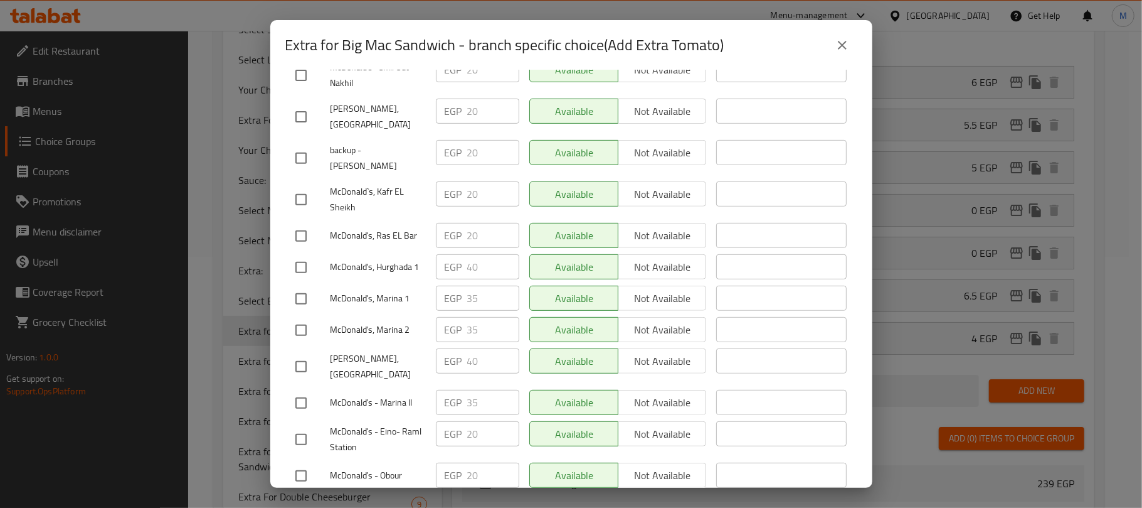
click at [837, 48] on icon "close" at bounding box center [842, 45] width 15 height 15
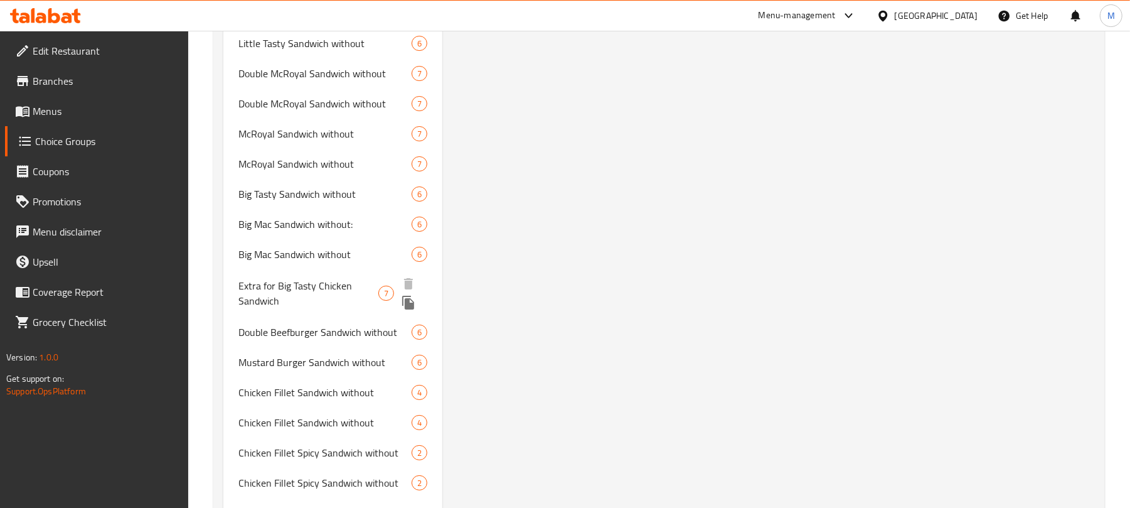
scroll to position [6622, 0]
click at [306, 277] on span "Extra for Big Tasty Chicken Sandwich" at bounding box center [308, 292] width 140 height 30
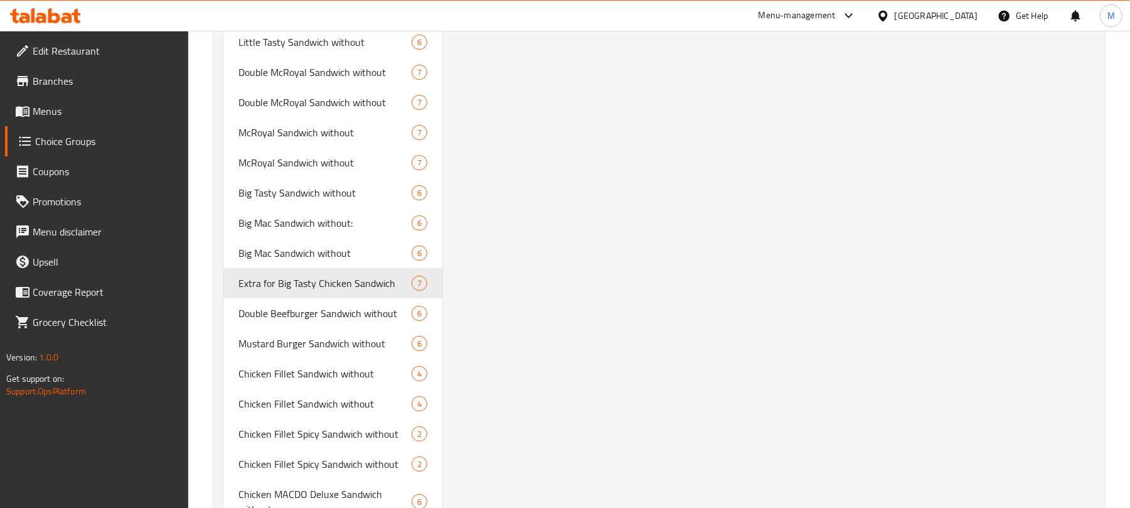
type input "Extra for Big Tasty Chicken Sandwich"
type input "بيج تيستي تشيكن إضافة للـ.."
type input "7"
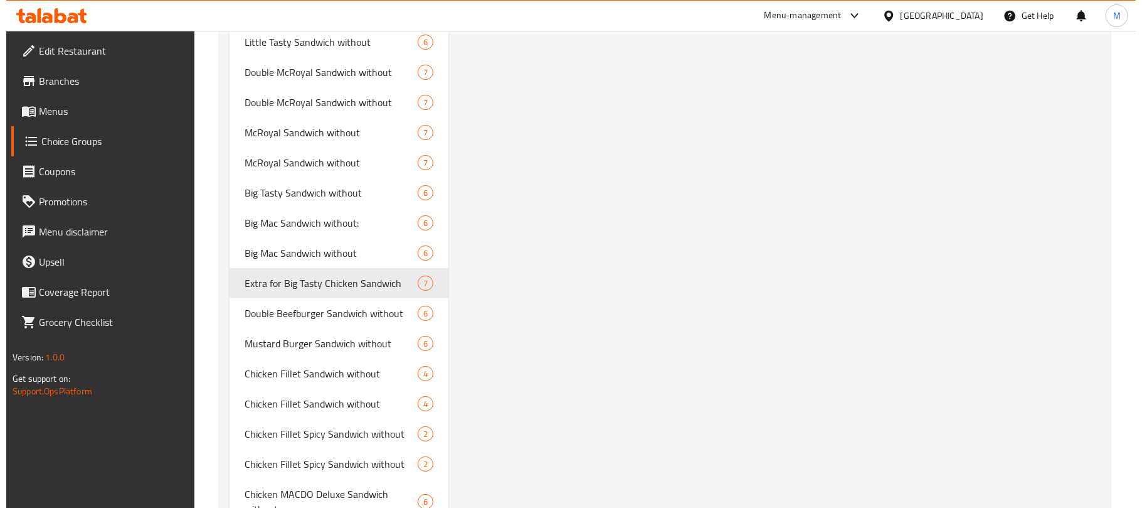
scroll to position [0, 0]
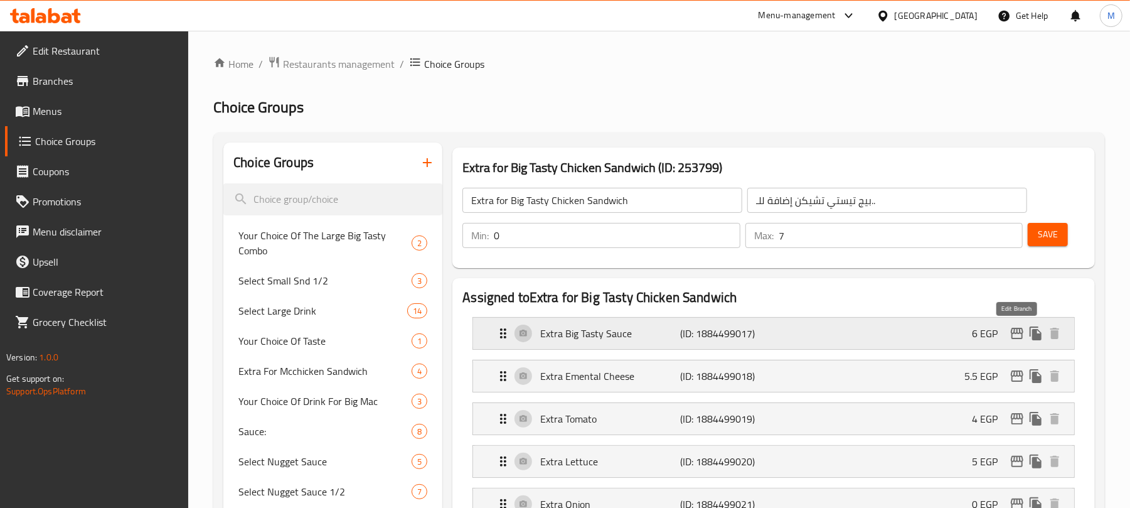
click at [1014, 335] on icon "edit" at bounding box center [1016, 333] width 15 height 15
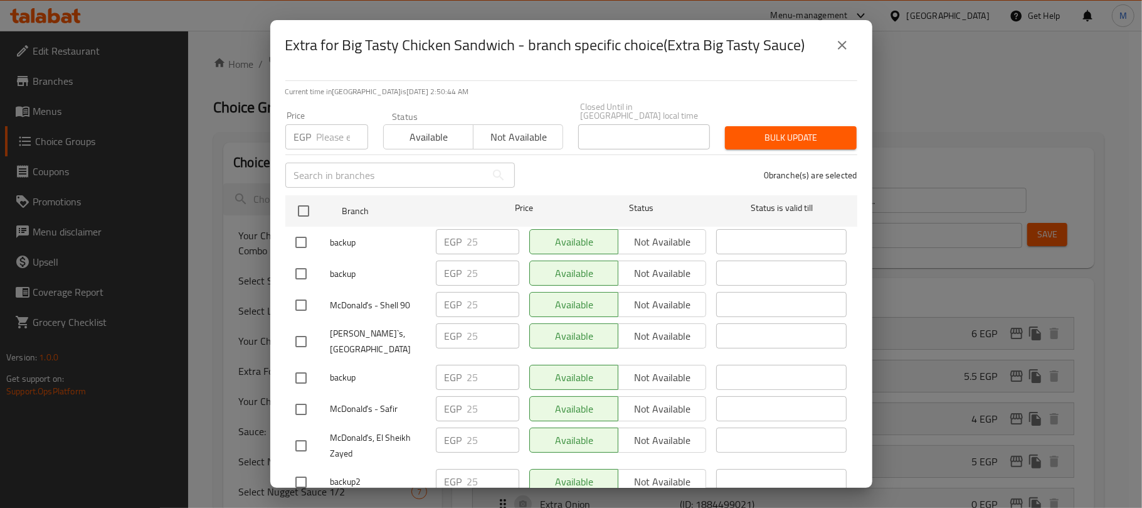
scroll to position [2084, 0]
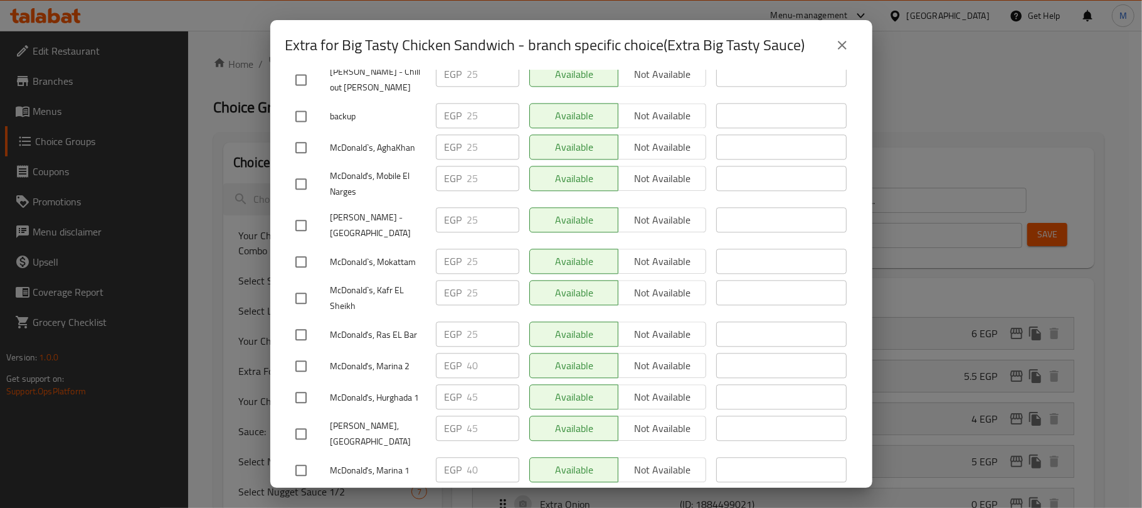
click at [839, 43] on icon "close" at bounding box center [842, 45] width 9 height 9
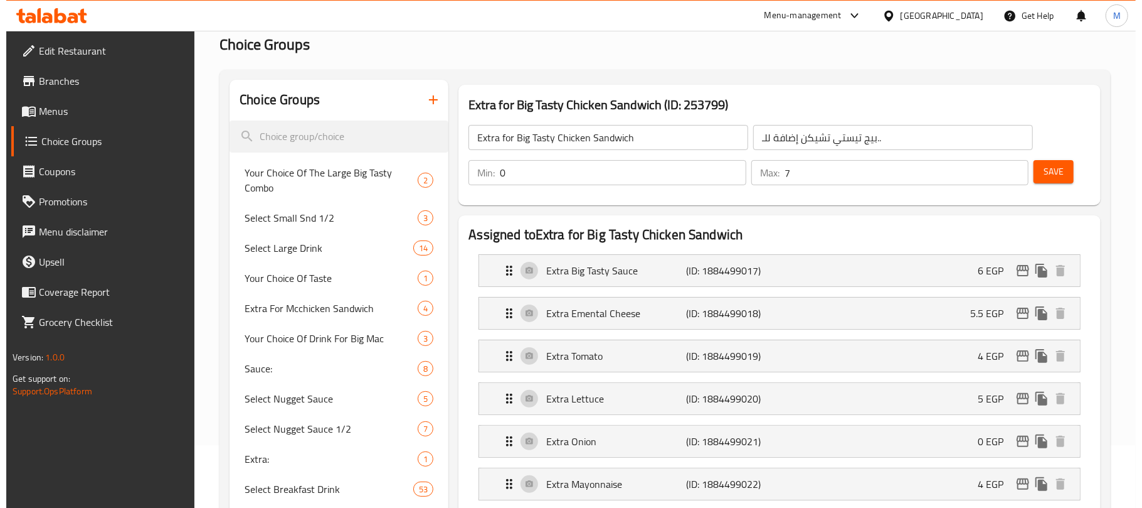
scroll to position [46, 0]
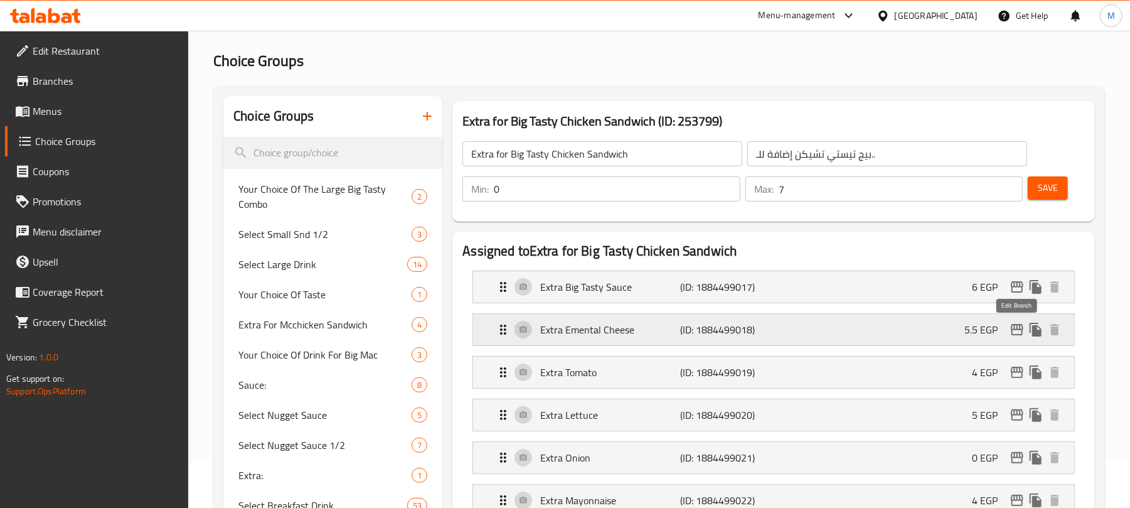
click at [1017, 335] on icon "edit" at bounding box center [1017, 329] width 13 height 11
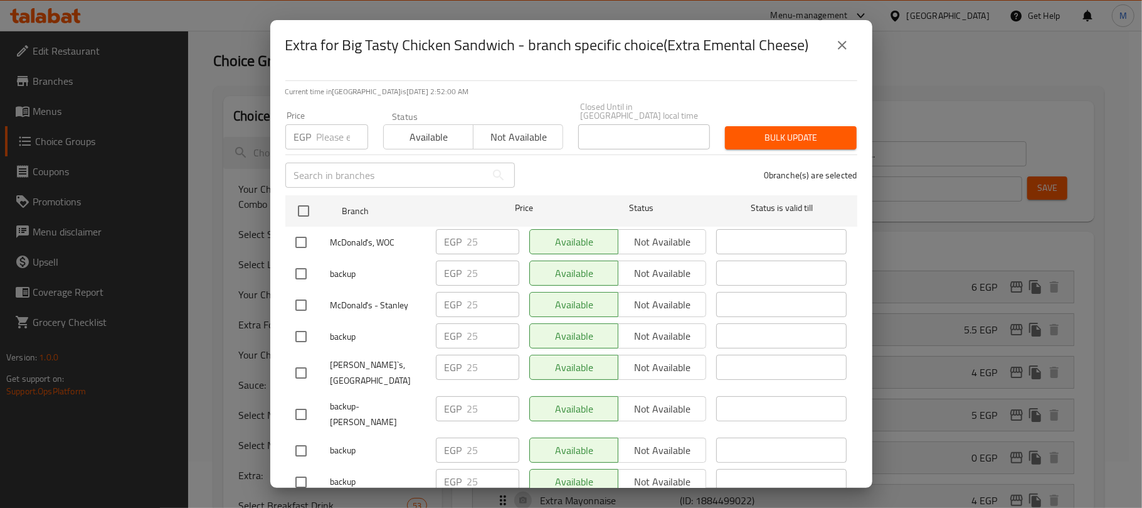
scroll to position [2759, 0]
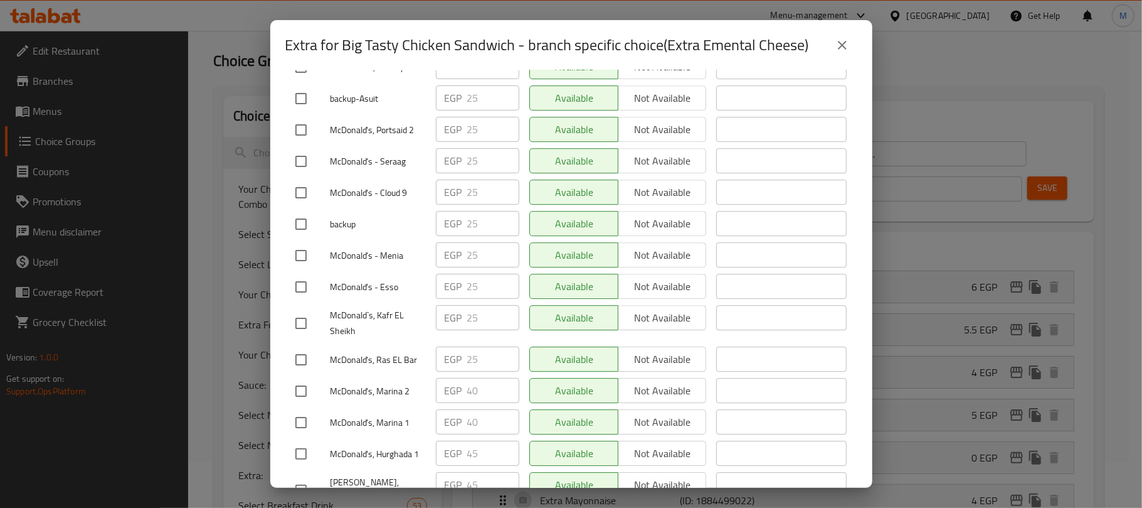
click at [838, 48] on icon "close" at bounding box center [842, 45] width 15 height 15
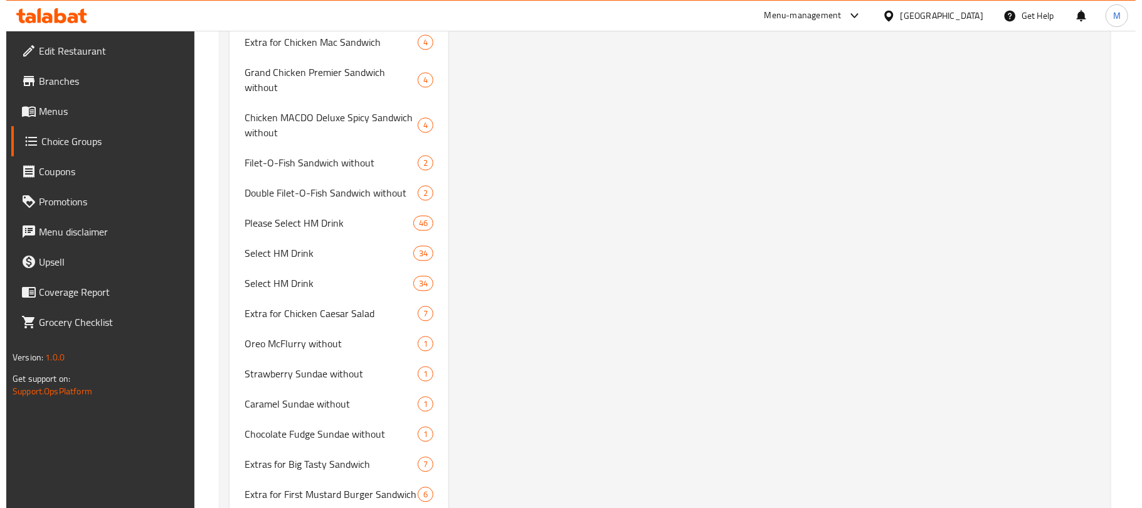
scroll to position [0, 0]
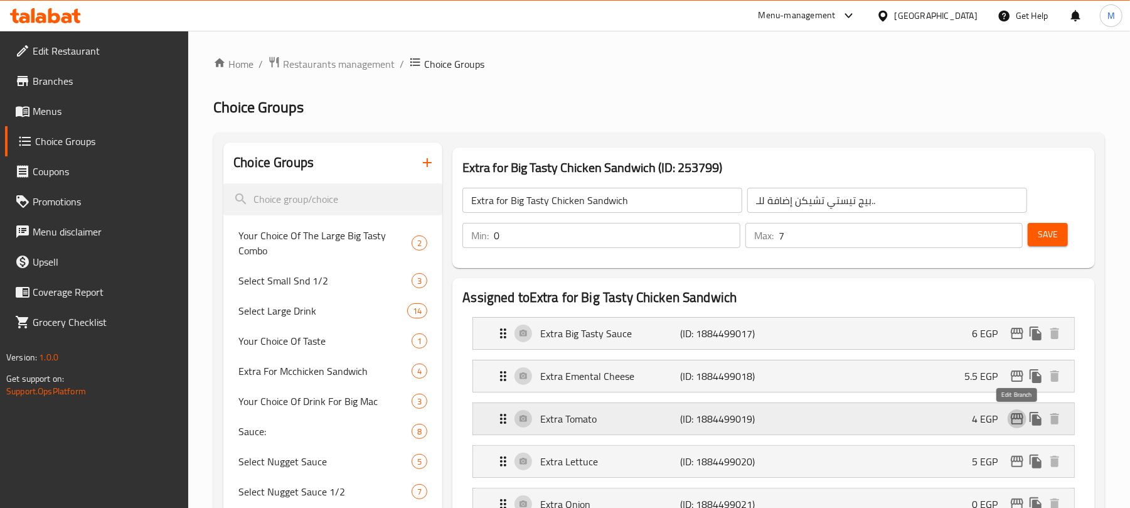
click at [1018, 420] on icon "edit" at bounding box center [1016, 418] width 15 height 15
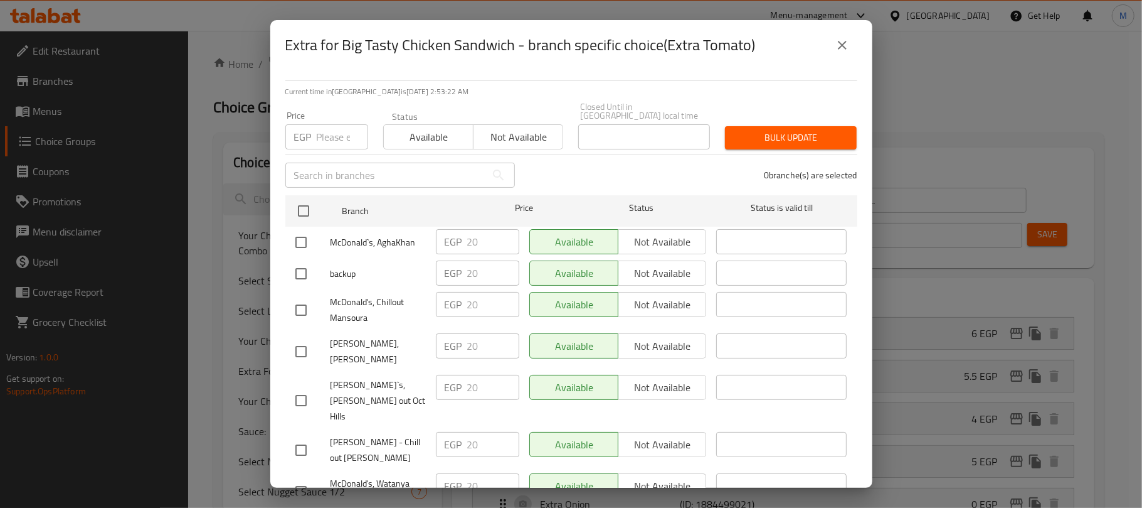
click at [842, 46] on icon "close" at bounding box center [842, 45] width 15 height 15
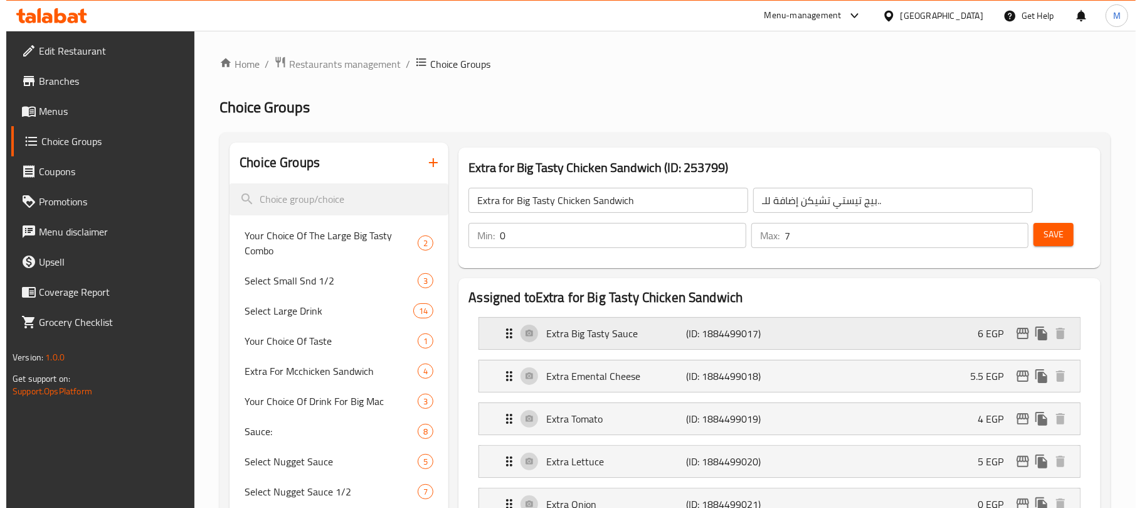
scroll to position [83, 0]
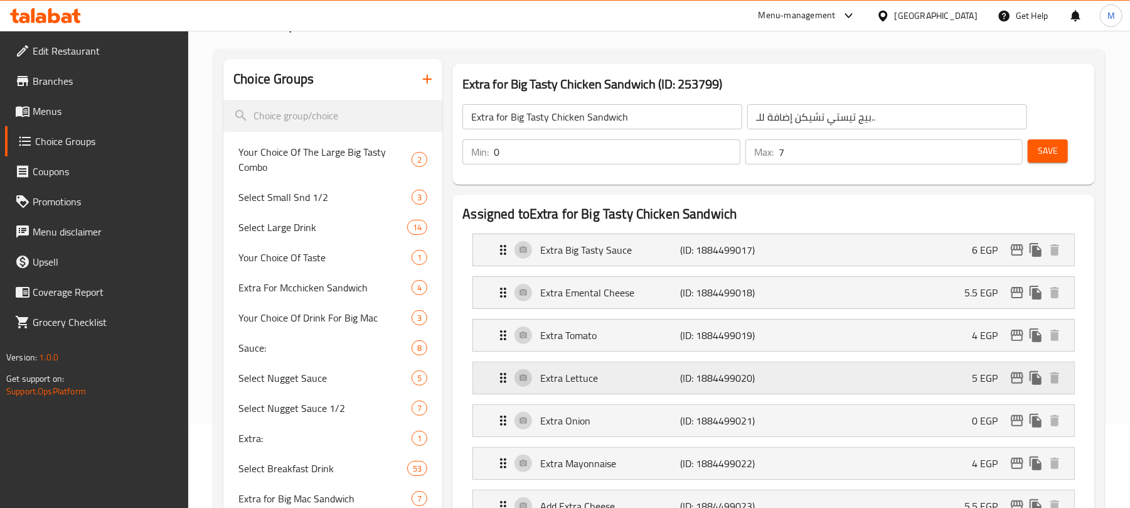
click at [1014, 375] on icon "edit" at bounding box center [1017, 377] width 13 height 11
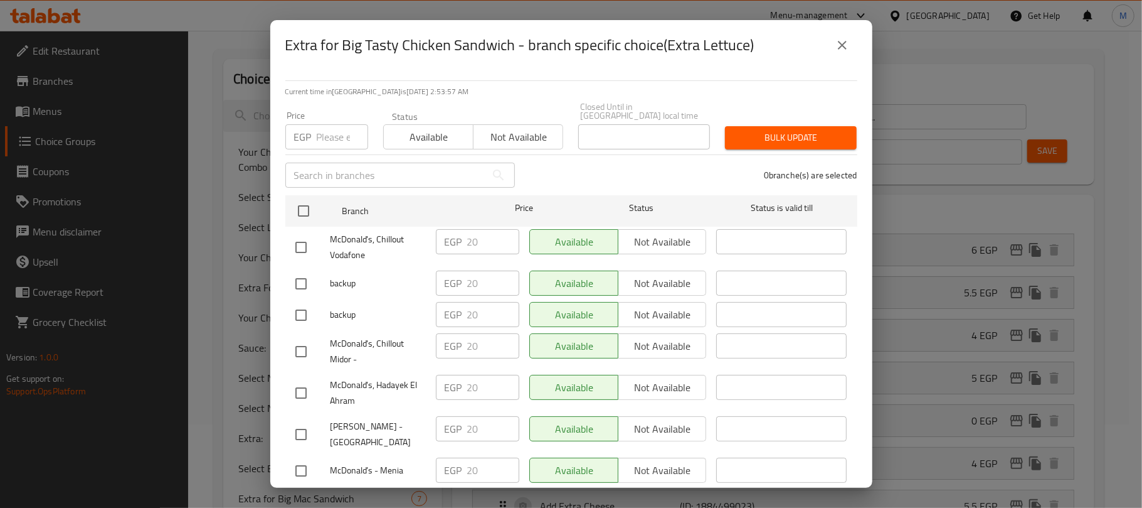
scroll to position [1598, 0]
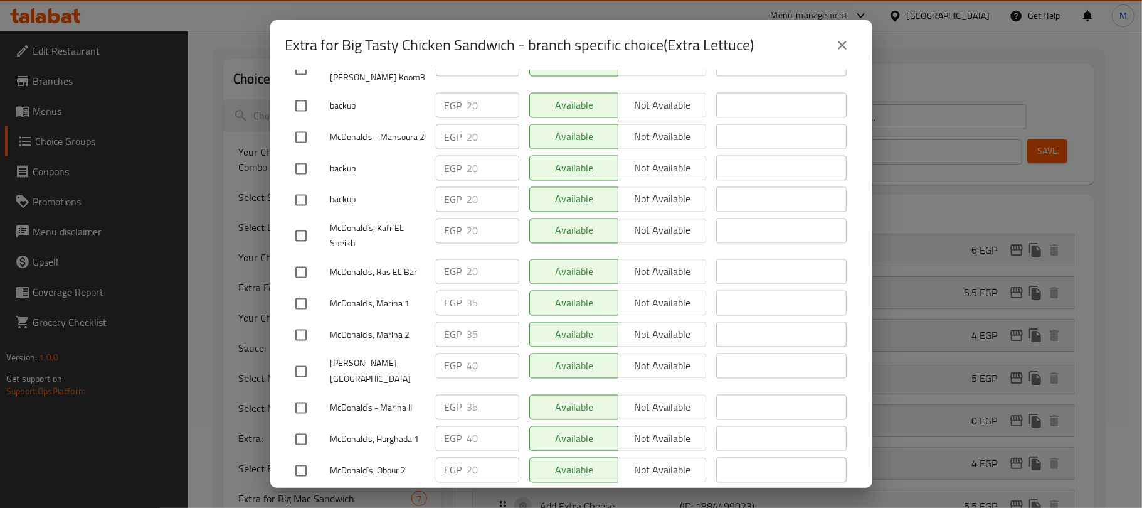
click at [838, 48] on icon "close" at bounding box center [842, 45] width 9 height 9
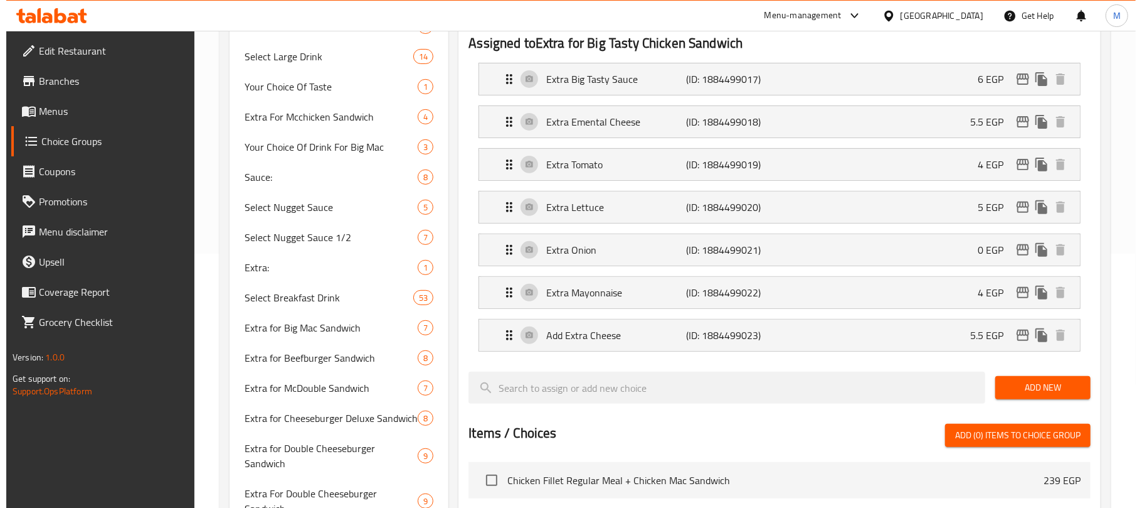
scroll to position [159, 0]
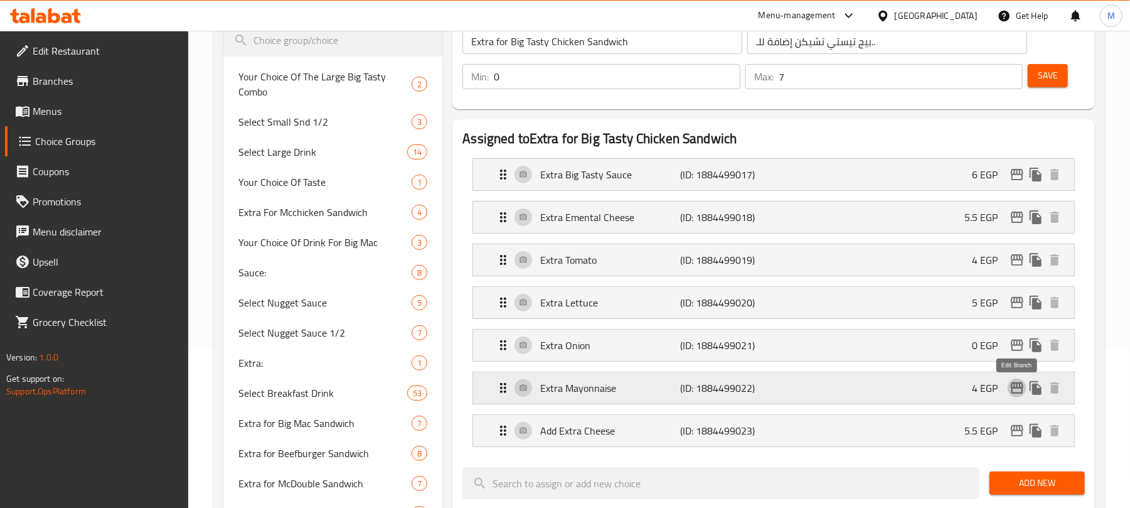
click at [1010, 383] on icon "edit" at bounding box center [1016, 387] width 15 height 15
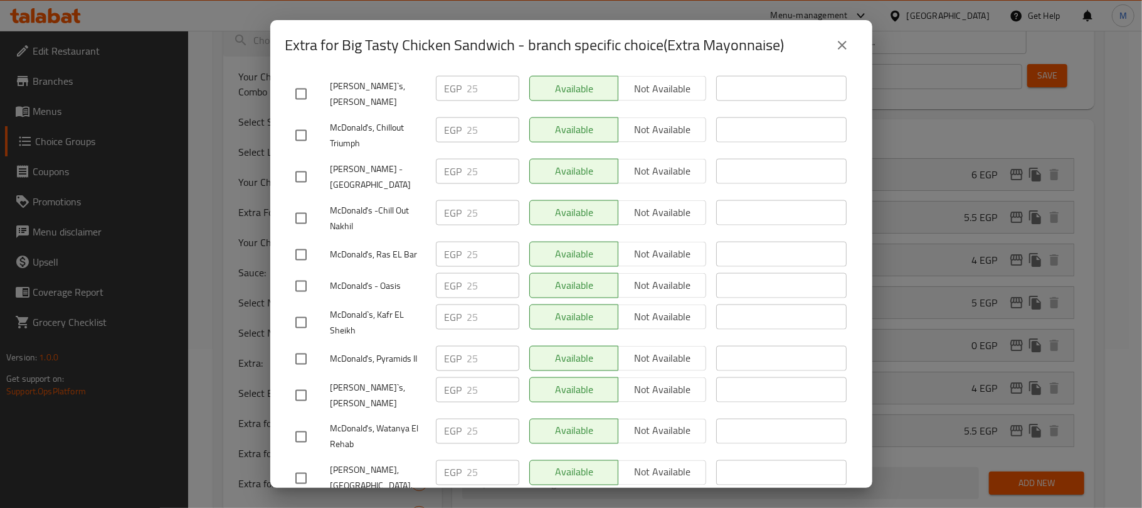
scroll to position [836, 0]
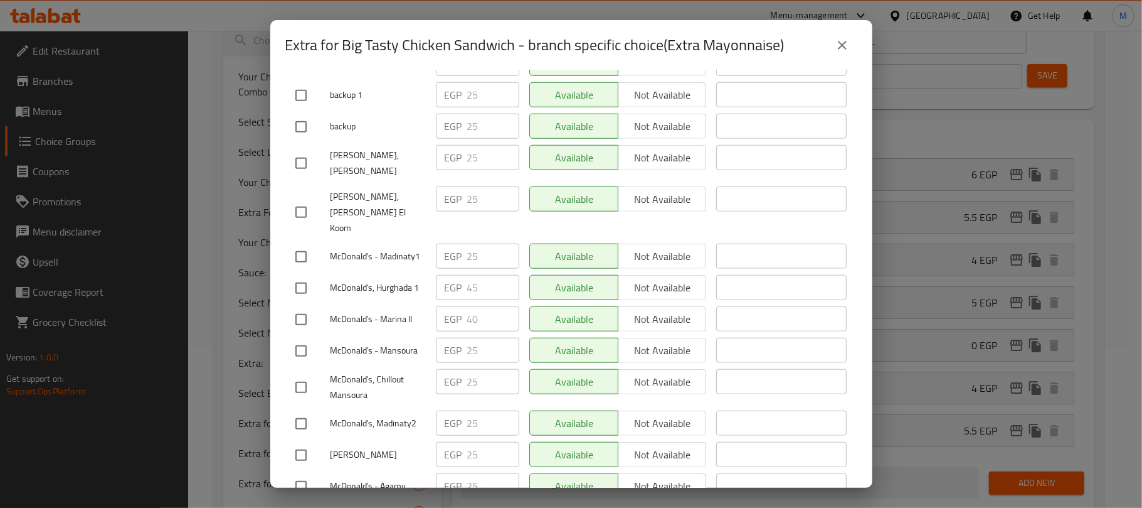
click at [842, 48] on icon "close" at bounding box center [842, 45] width 15 height 15
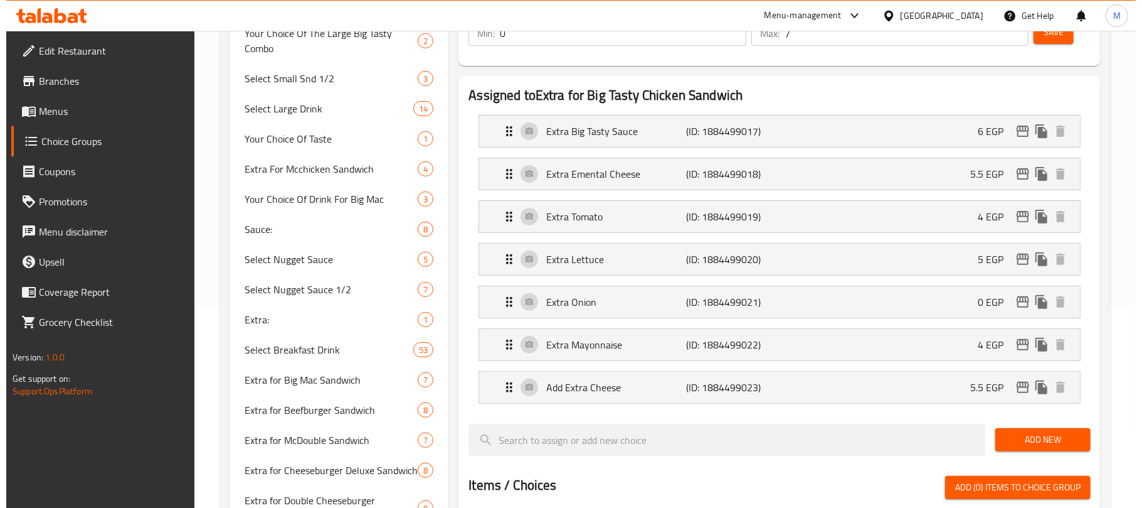
scroll to position [241, 0]
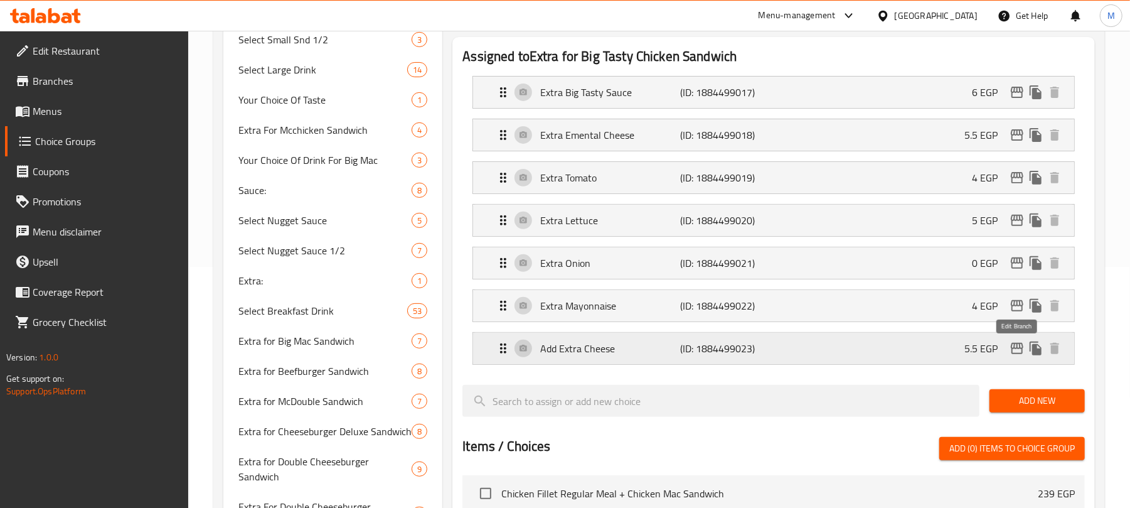
click at [1019, 352] on icon "edit" at bounding box center [1016, 348] width 15 height 15
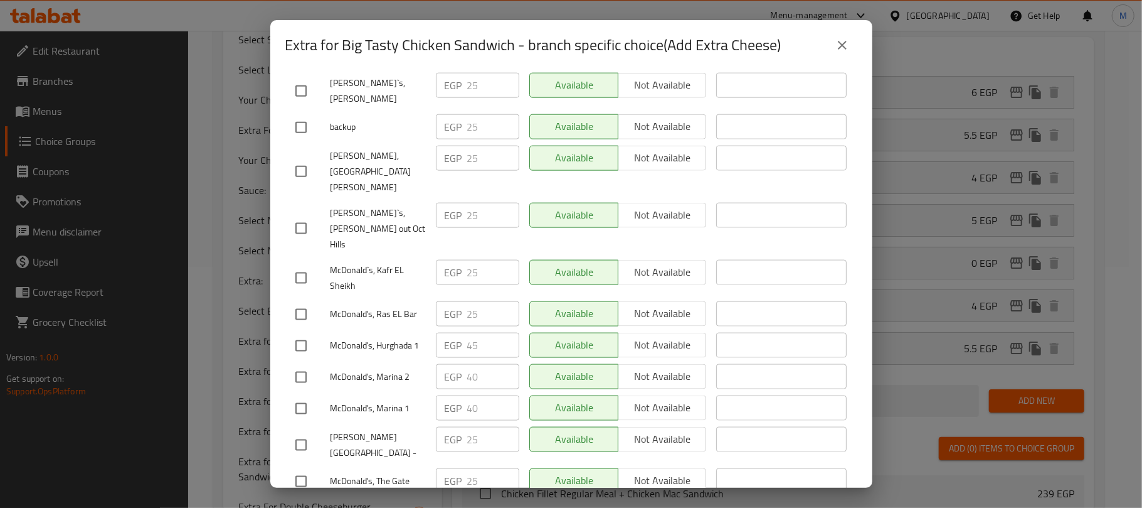
scroll to position [1172, 0]
click at [841, 43] on icon "close" at bounding box center [842, 45] width 9 height 9
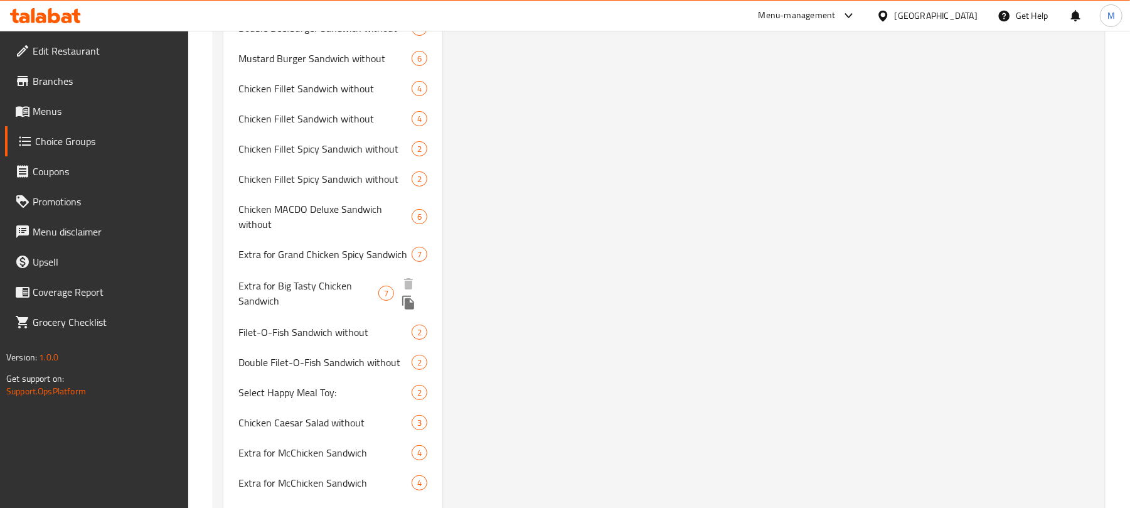
scroll to position [6908, 0]
click at [327, 277] on span "Extra for Big Tasty Chicken Sandwich" at bounding box center [308, 292] width 140 height 30
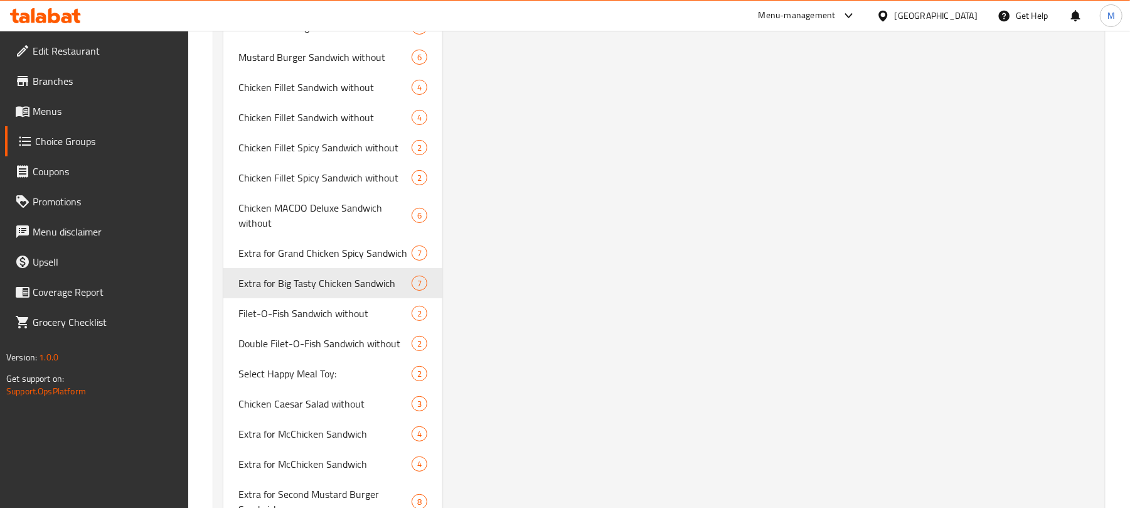
scroll to position [1, 0]
